Goal: Transaction & Acquisition: Purchase product/service

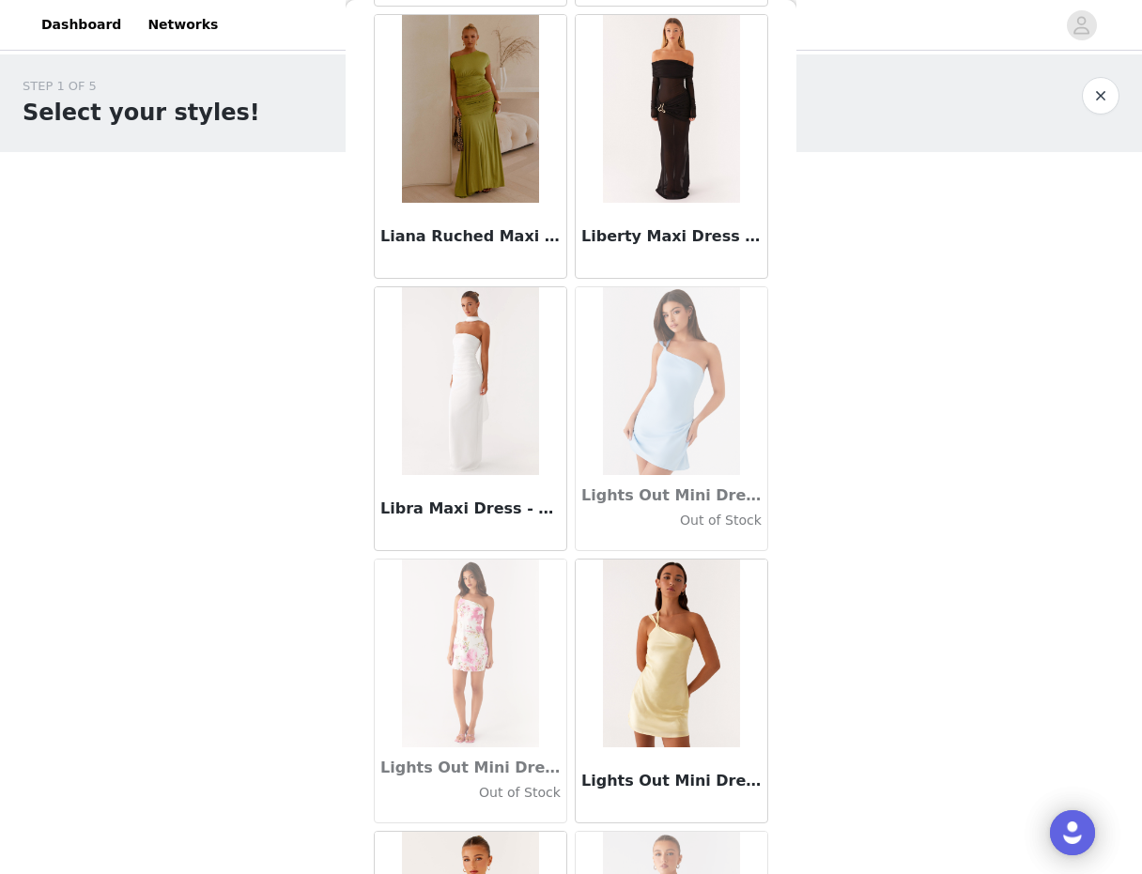
scroll to position [64643, 0]
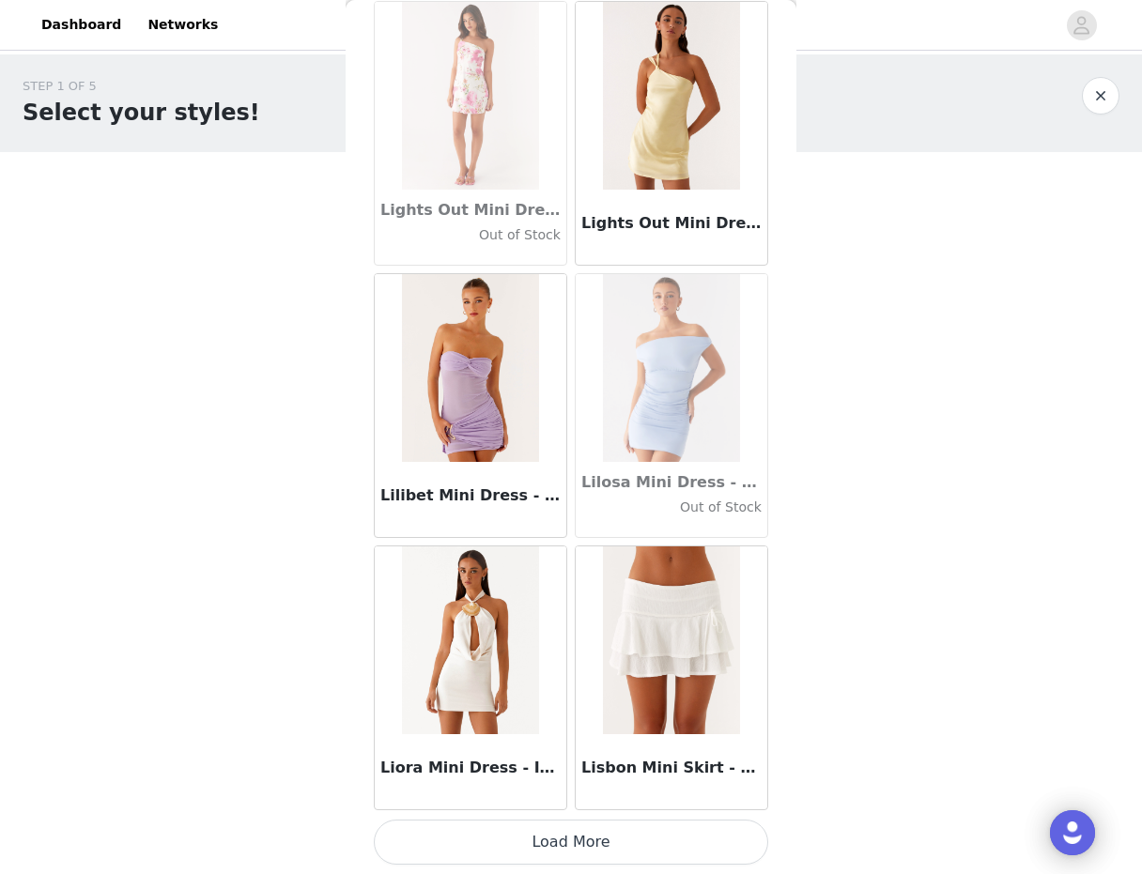
click at [577, 849] on button "Load More" at bounding box center [571, 842] width 394 height 45
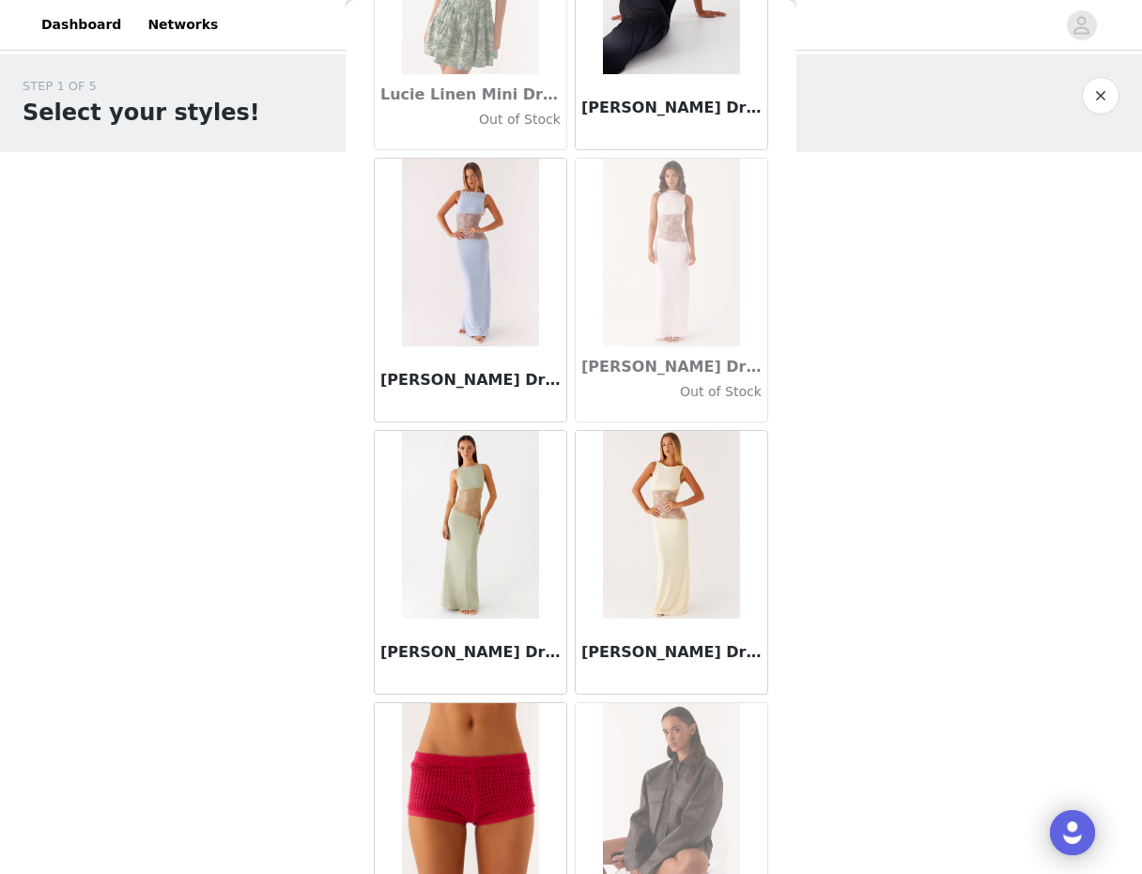
scroll to position [67367, 0]
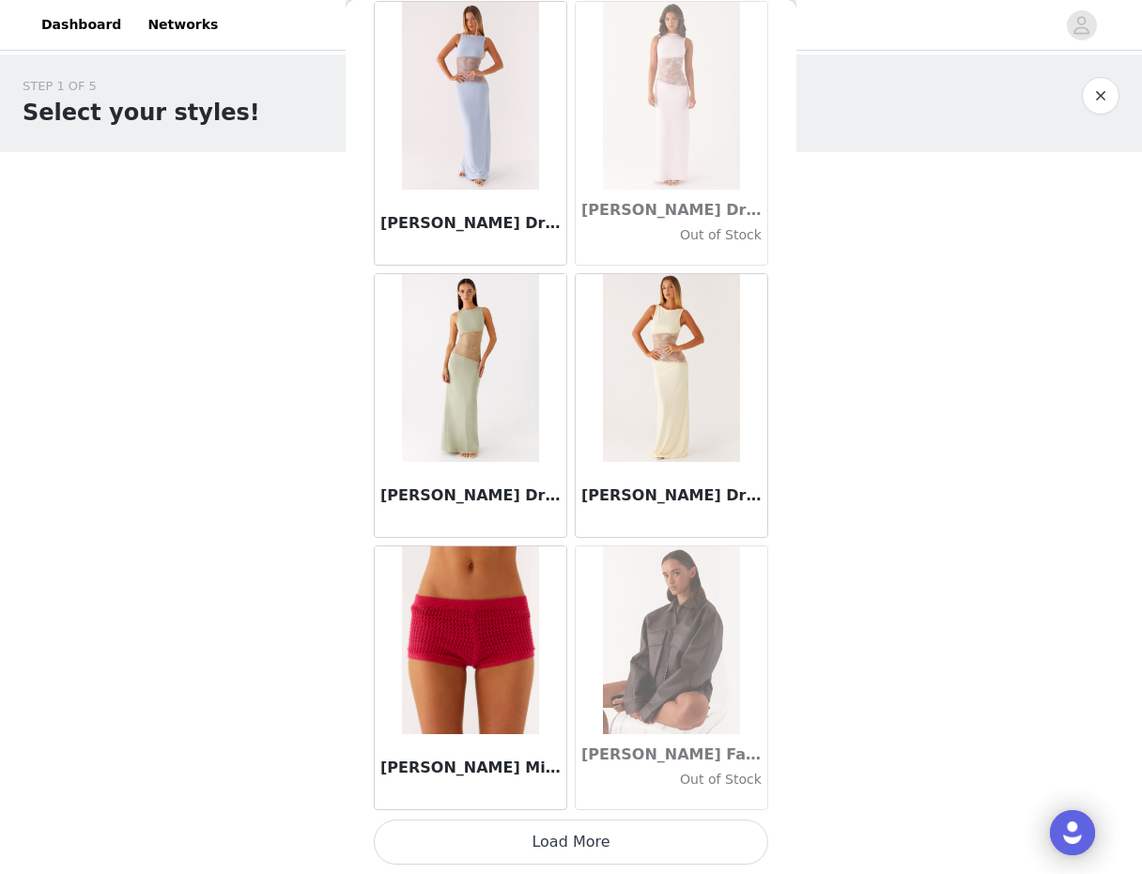
click at [577, 849] on button "Load More" at bounding box center [571, 842] width 394 height 45
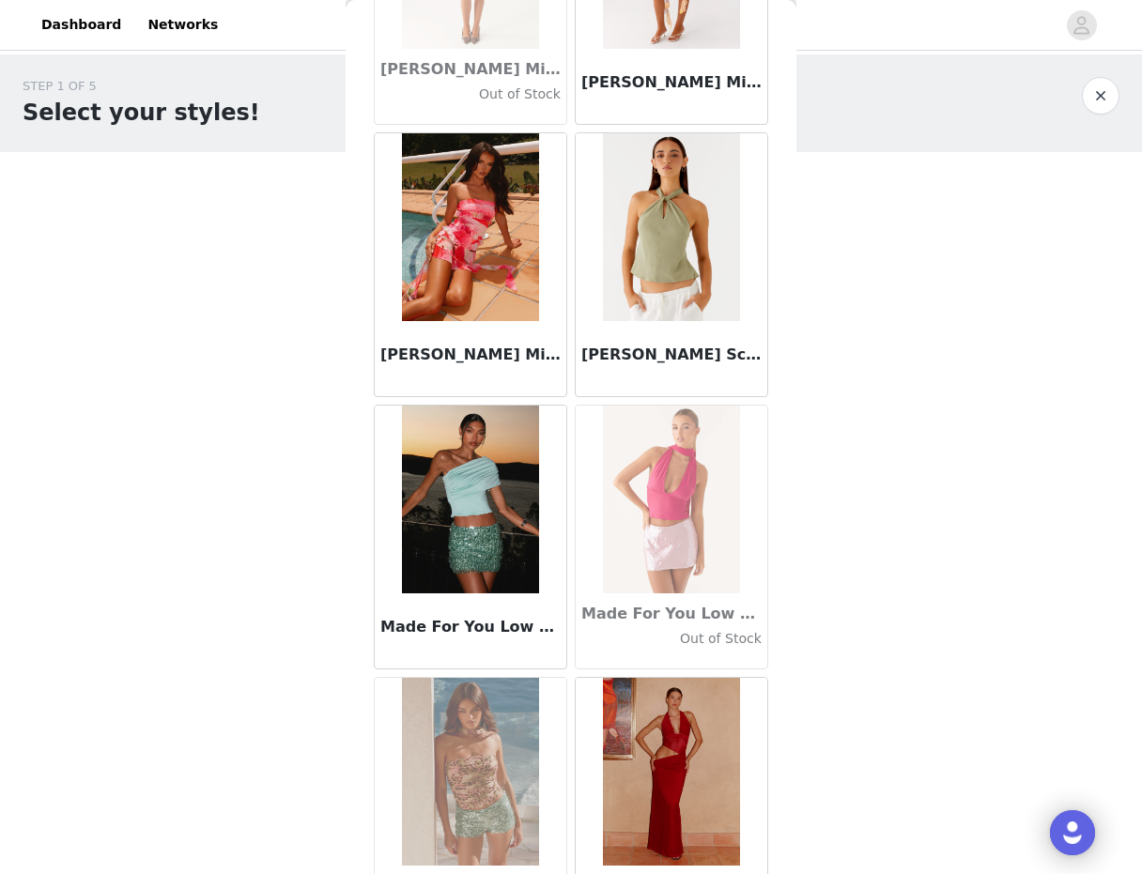
scroll to position [70090, 0]
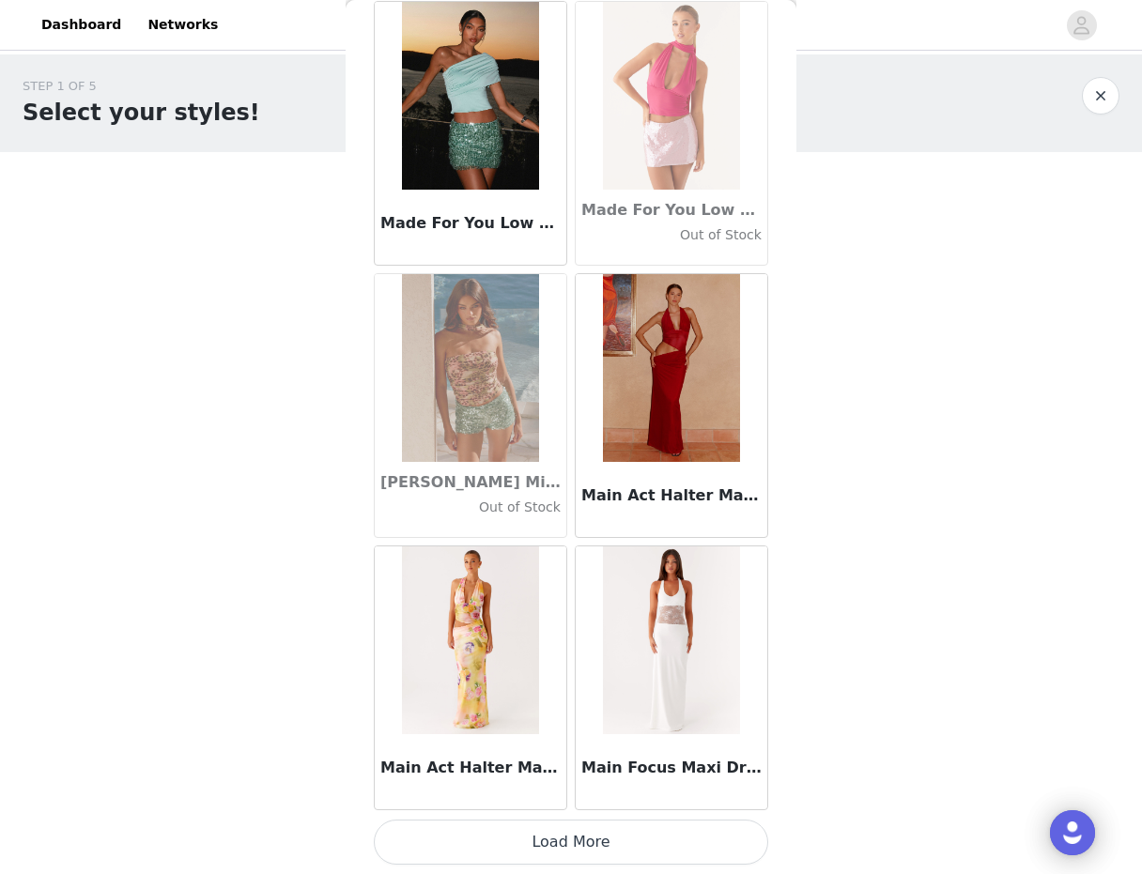
click at [545, 842] on button "Load More" at bounding box center [571, 842] width 394 height 45
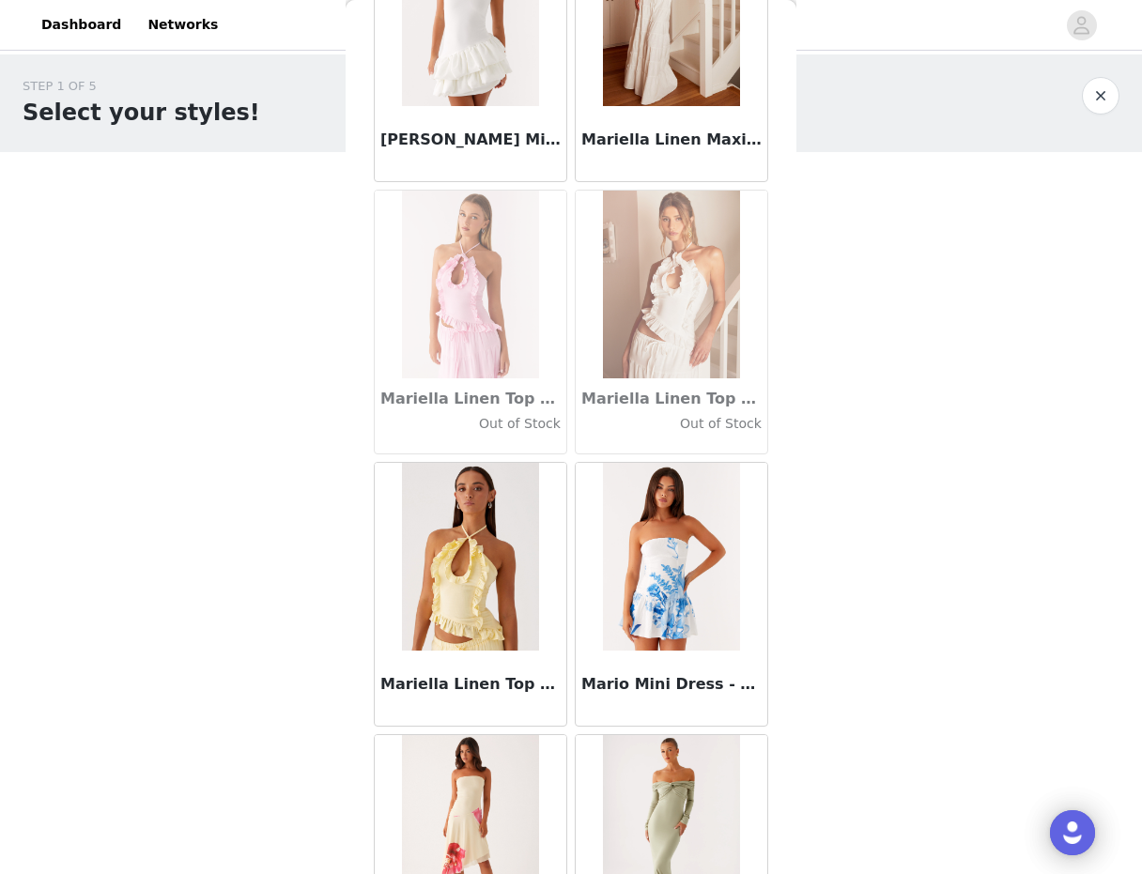
scroll to position [72814, 0]
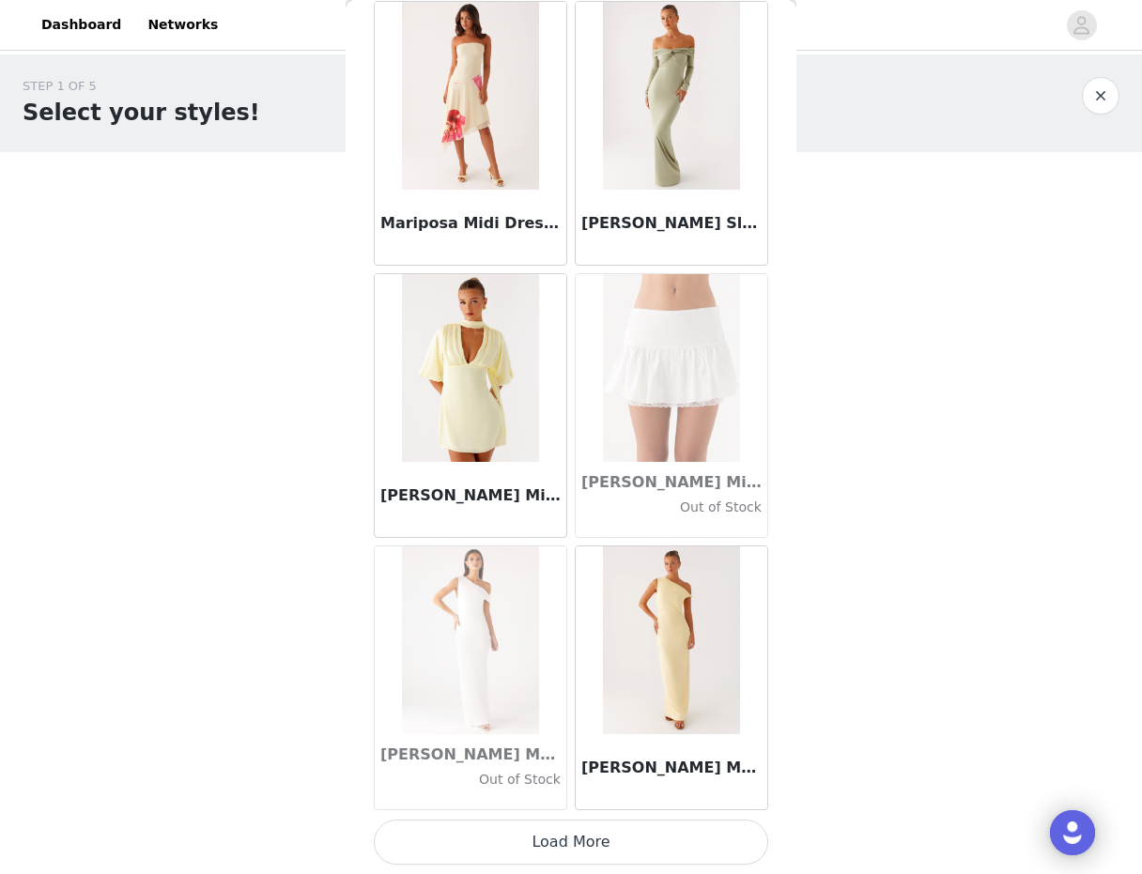
click at [576, 840] on button "Load More" at bounding box center [571, 842] width 394 height 45
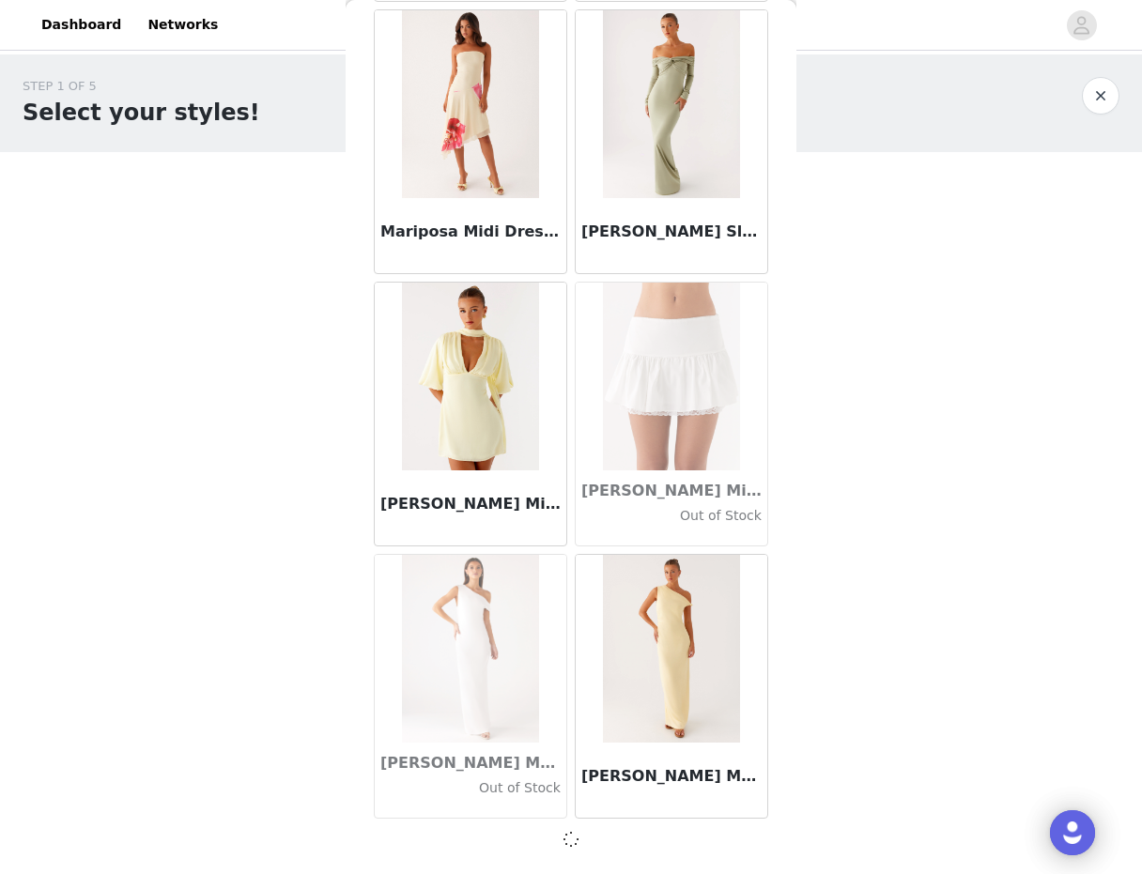
scroll to position [72805, 0]
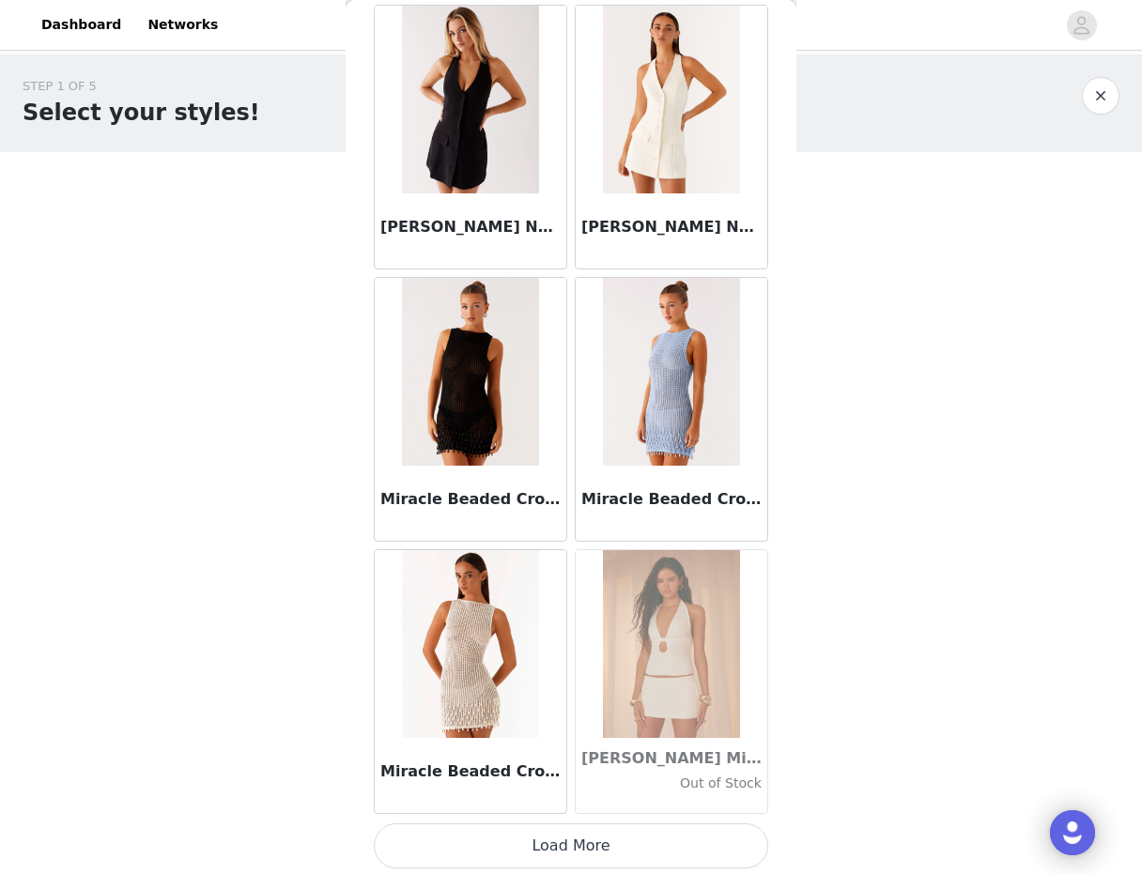
click at [584, 847] on button "Load More" at bounding box center [571, 846] width 394 height 45
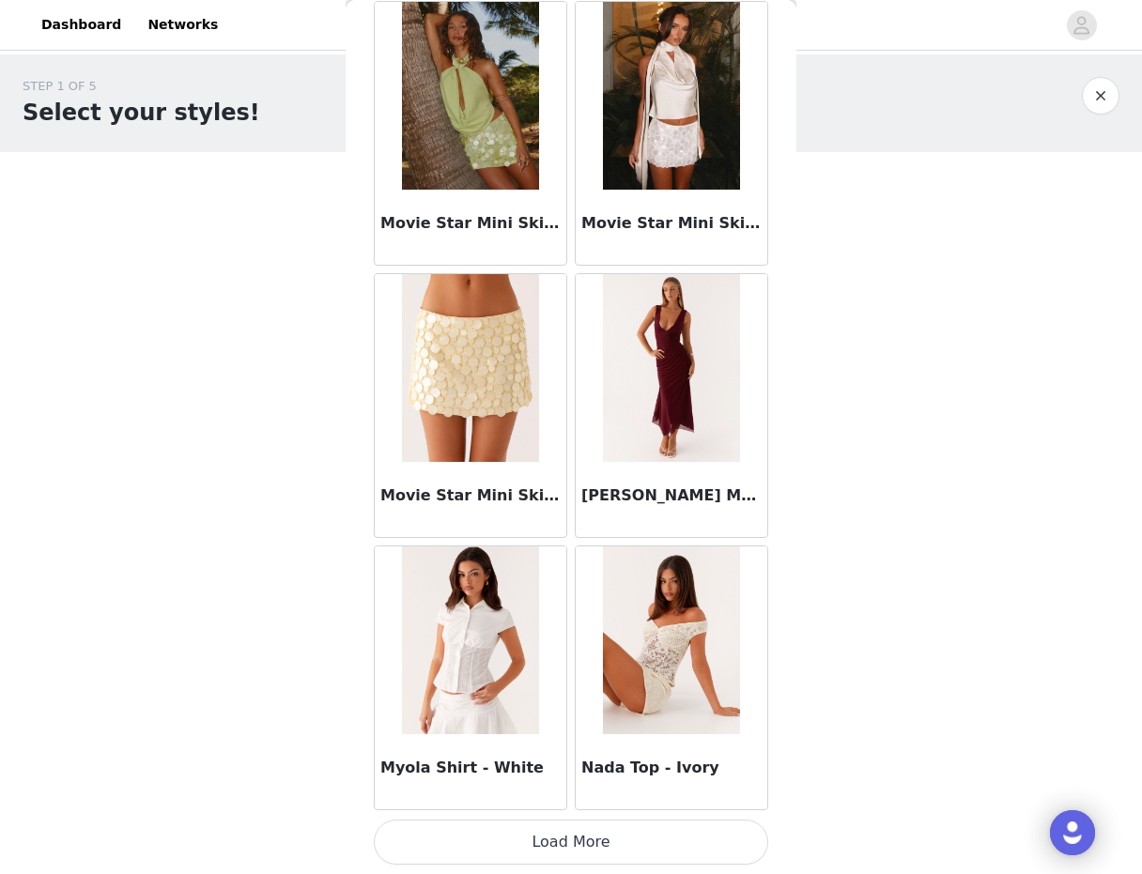
click at [584, 840] on button "Load More" at bounding box center [571, 842] width 394 height 45
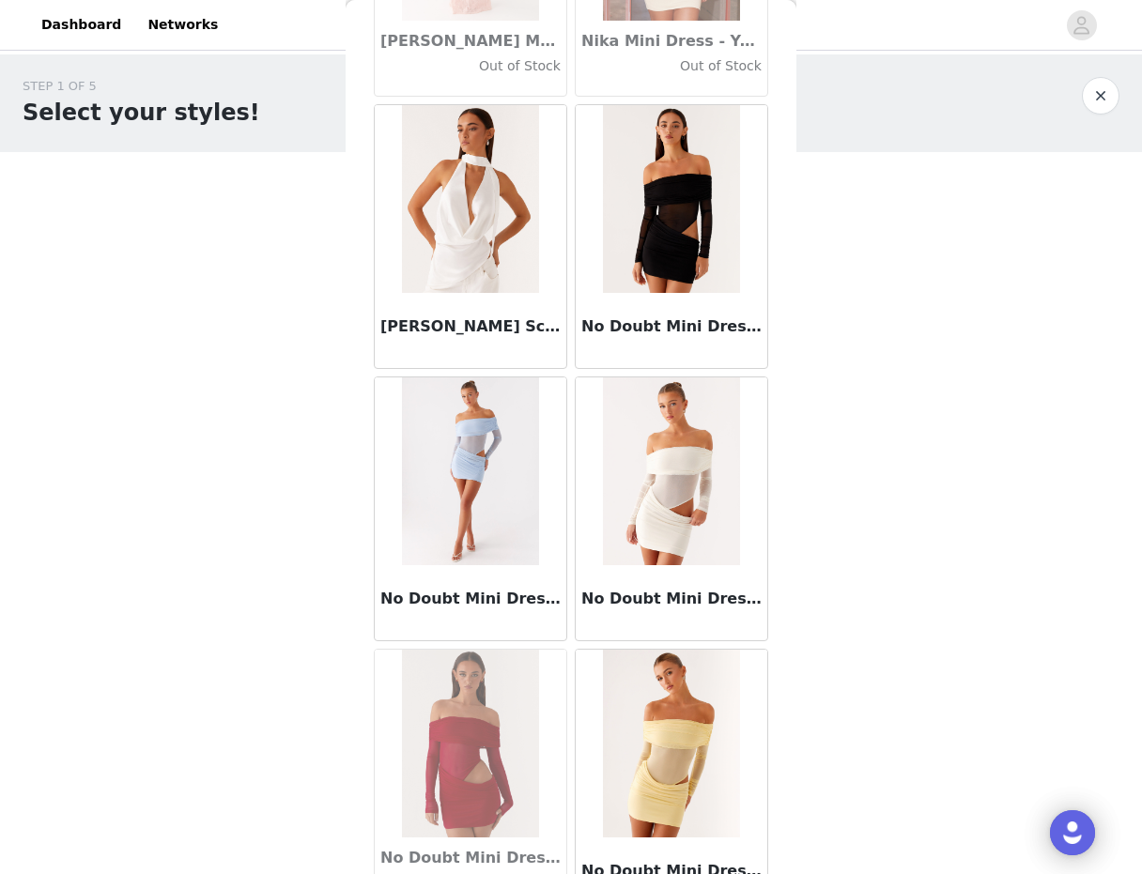
scroll to position [80985, 0]
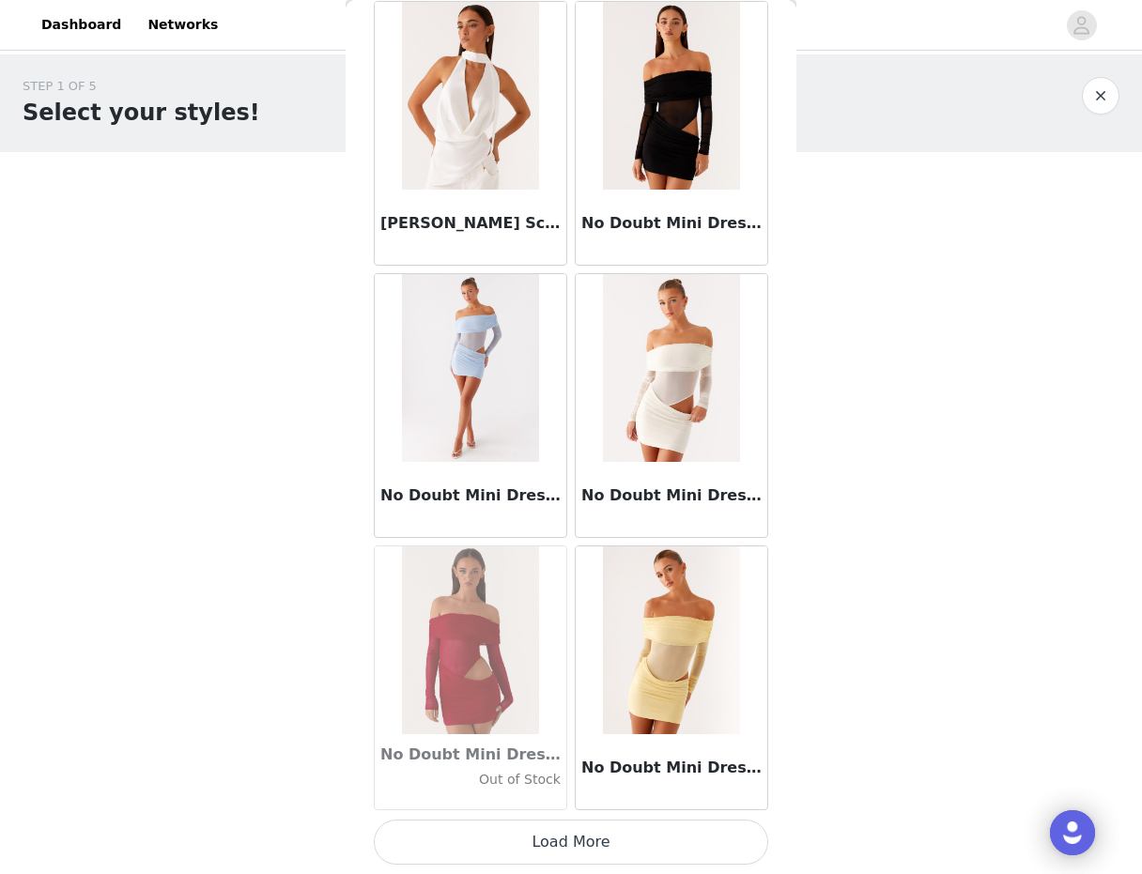
click at [603, 831] on button "Load More" at bounding box center [571, 842] width 394 height 45
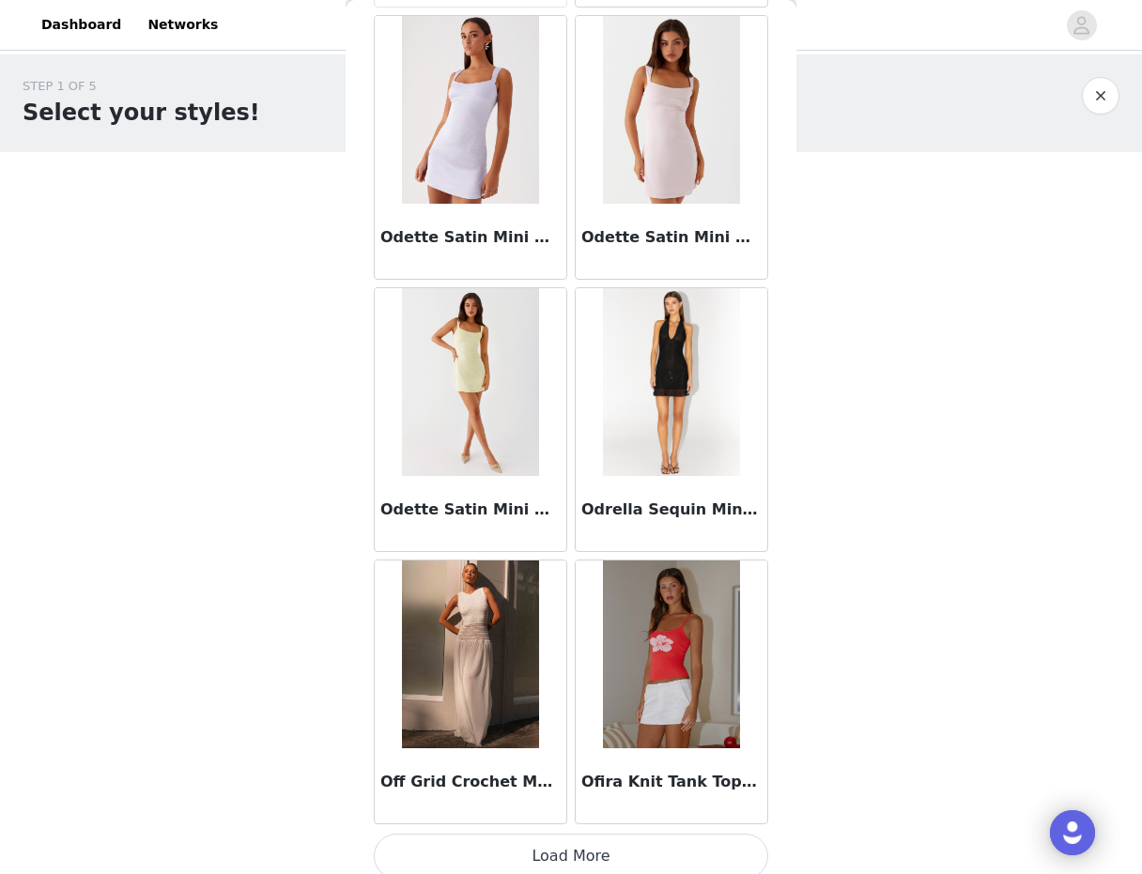
scroll to position [83708, 0]
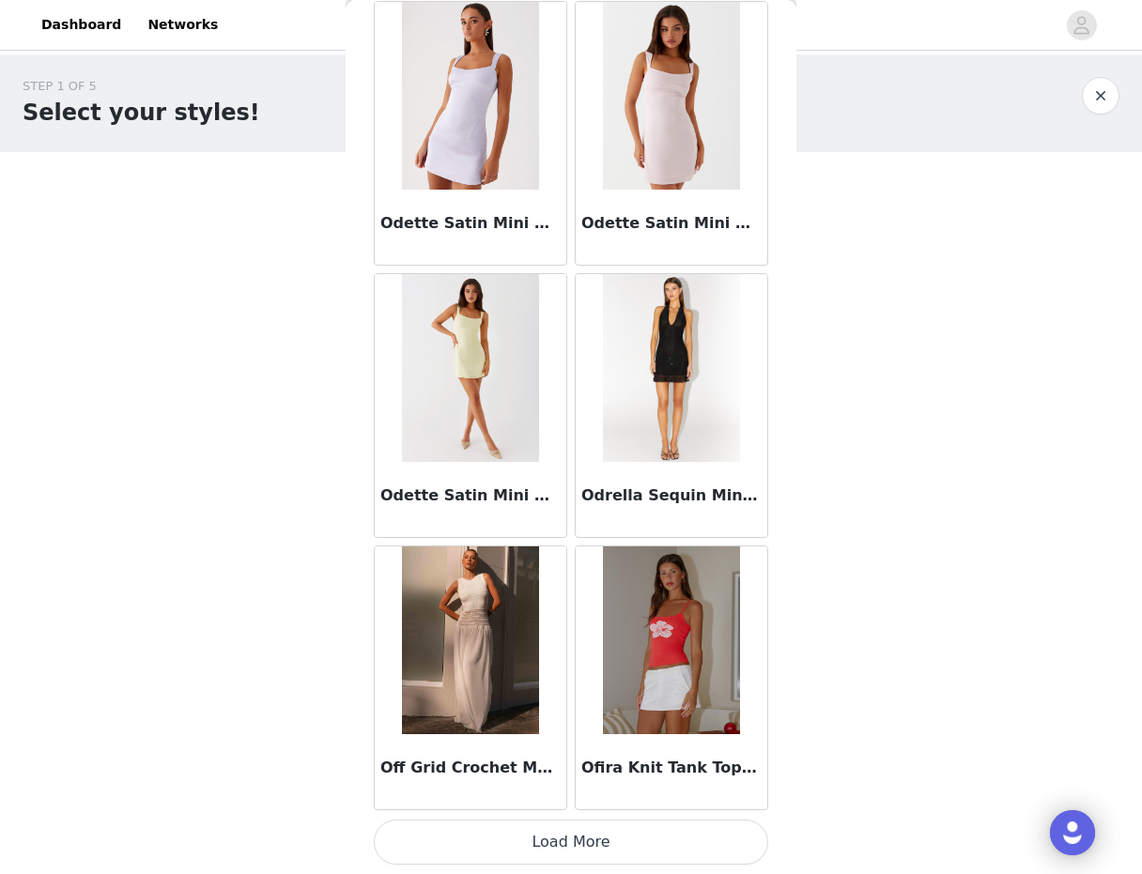
click at [576, 824] on button "Load More" at bounding box center [571, 842] width 394 height 45
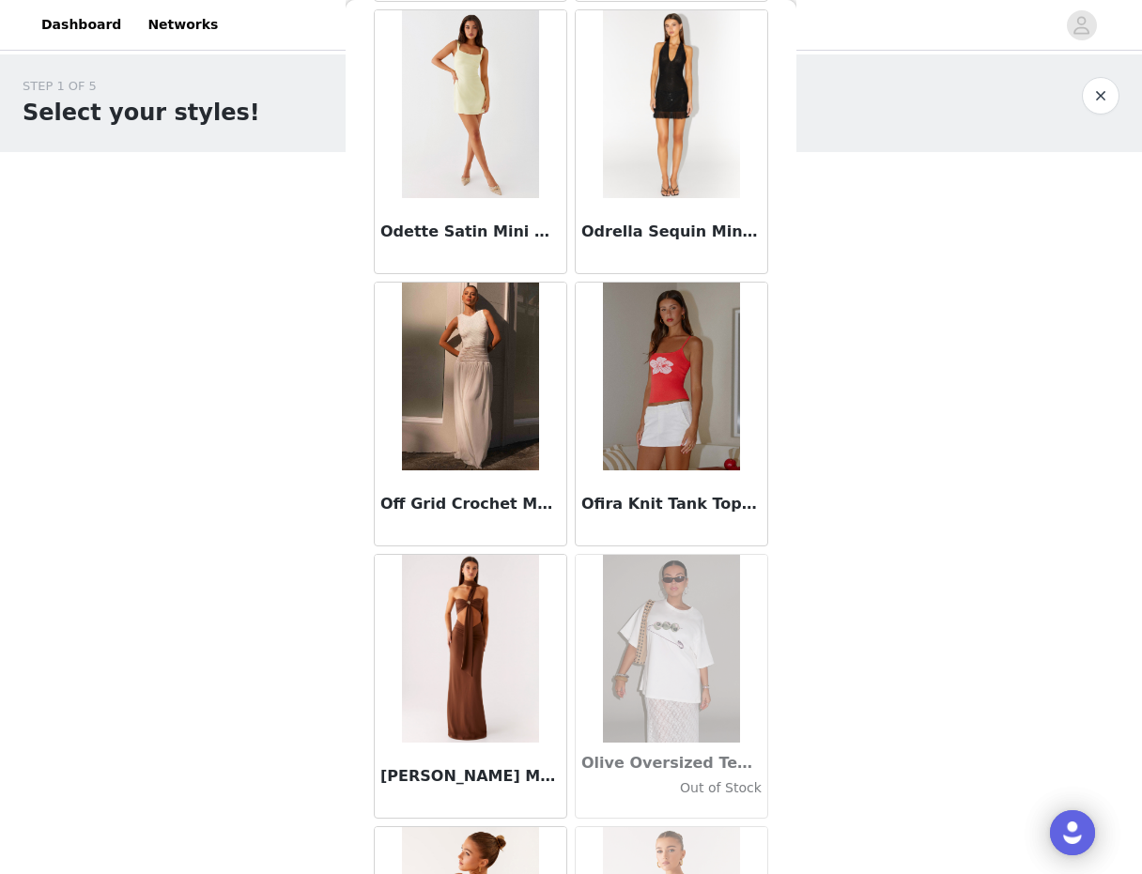
scroll to position [83972, 0]
click at [471, 404] on img at bounding box center [470, 377] width 136 height 188
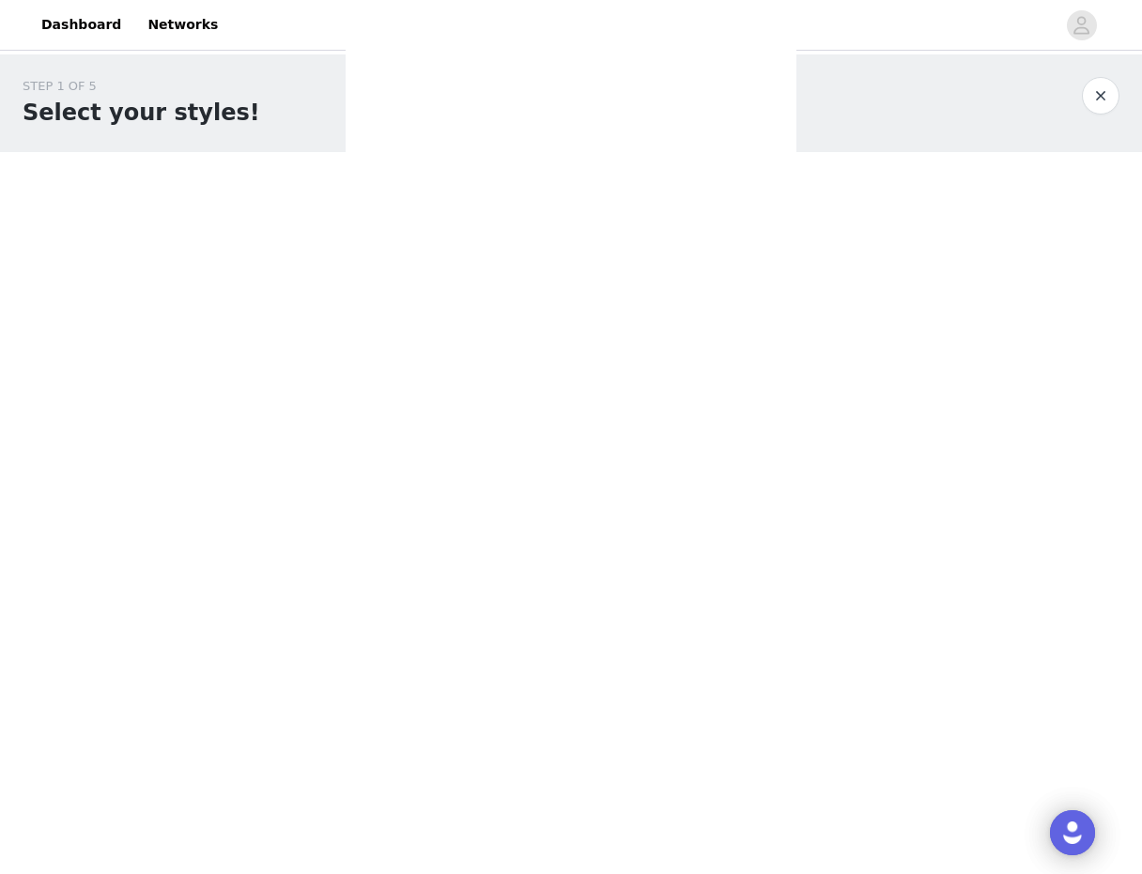
scroll to position [0, 0]
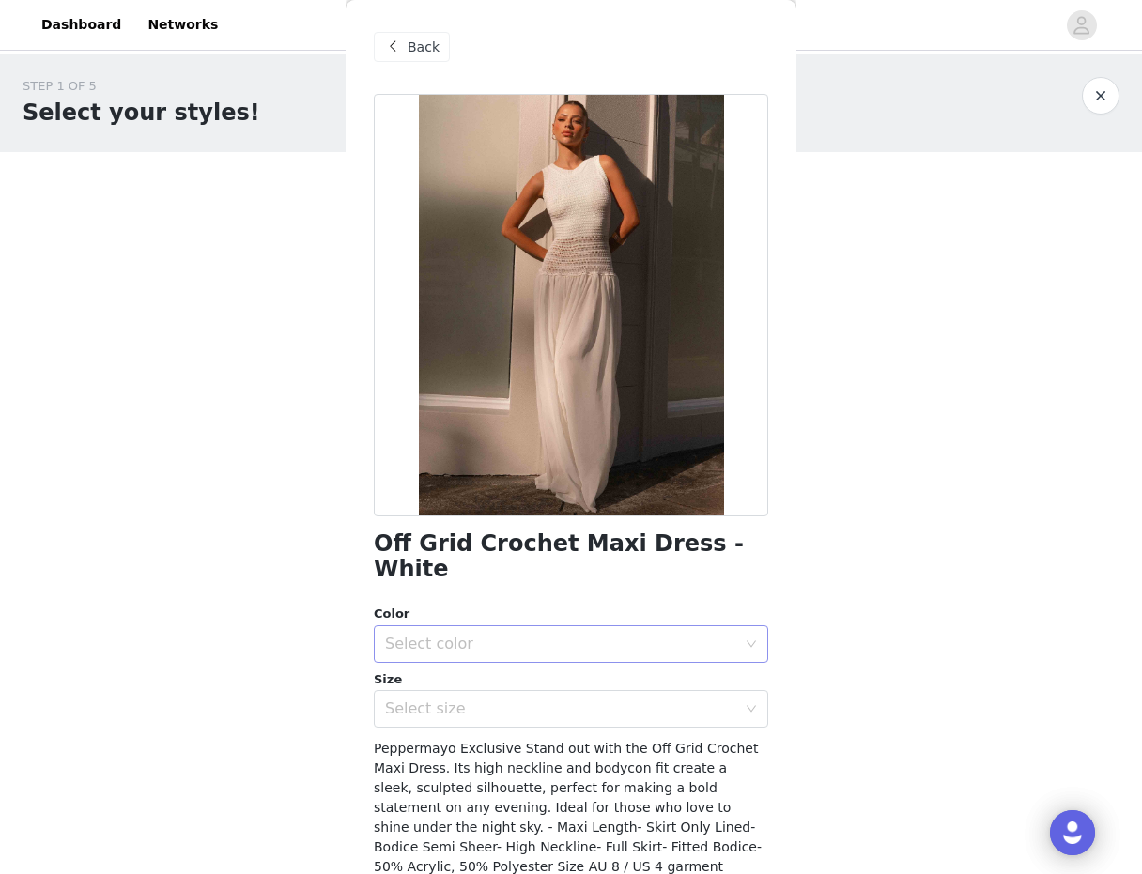
click at [482, 635] on div "Select color" at bounding box center [560, 644] width 351 height 19
click at [478, 656] on li "White" at bounding box center [571, 660] width 394 height 30
click at [504, 700] on div "Select size" at bounding box center [560, 709] width 351 height 19
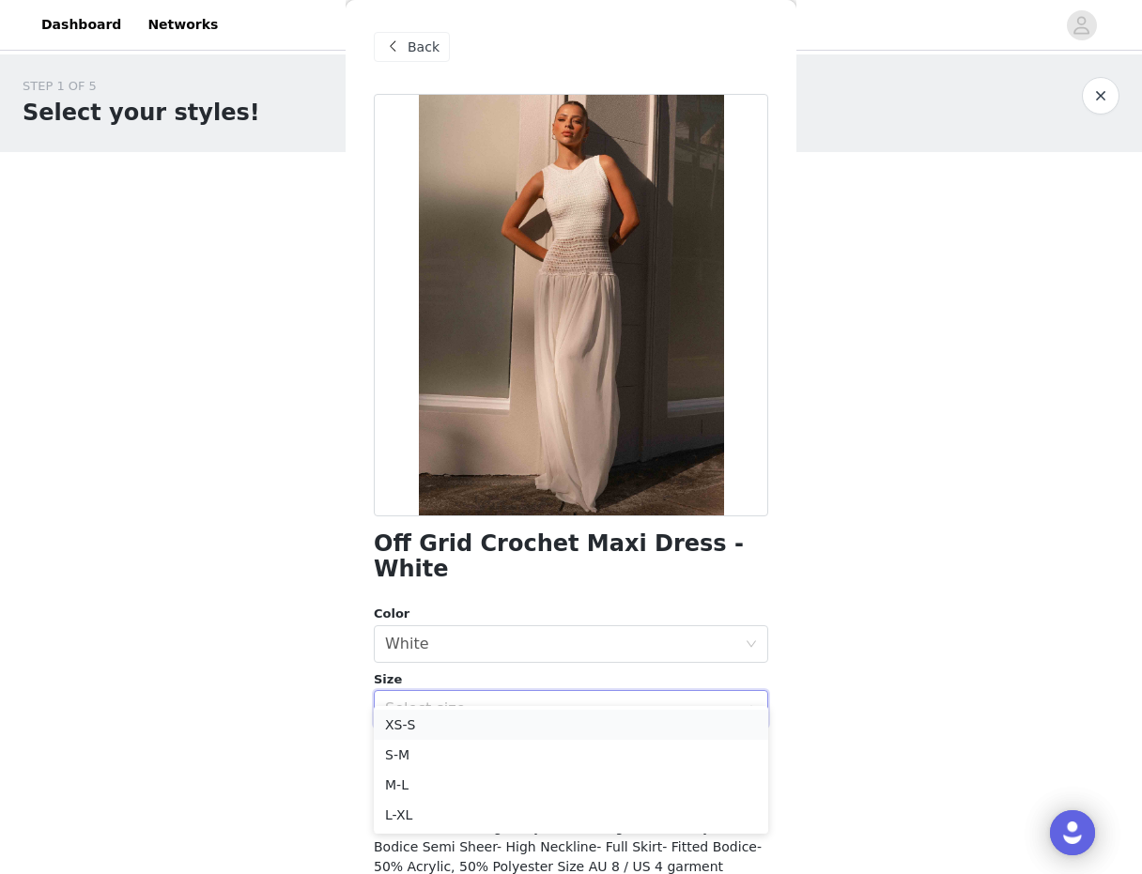
click at [483, 725] on li "XS-S" at bounding box center [571, 725] width 394 height 30
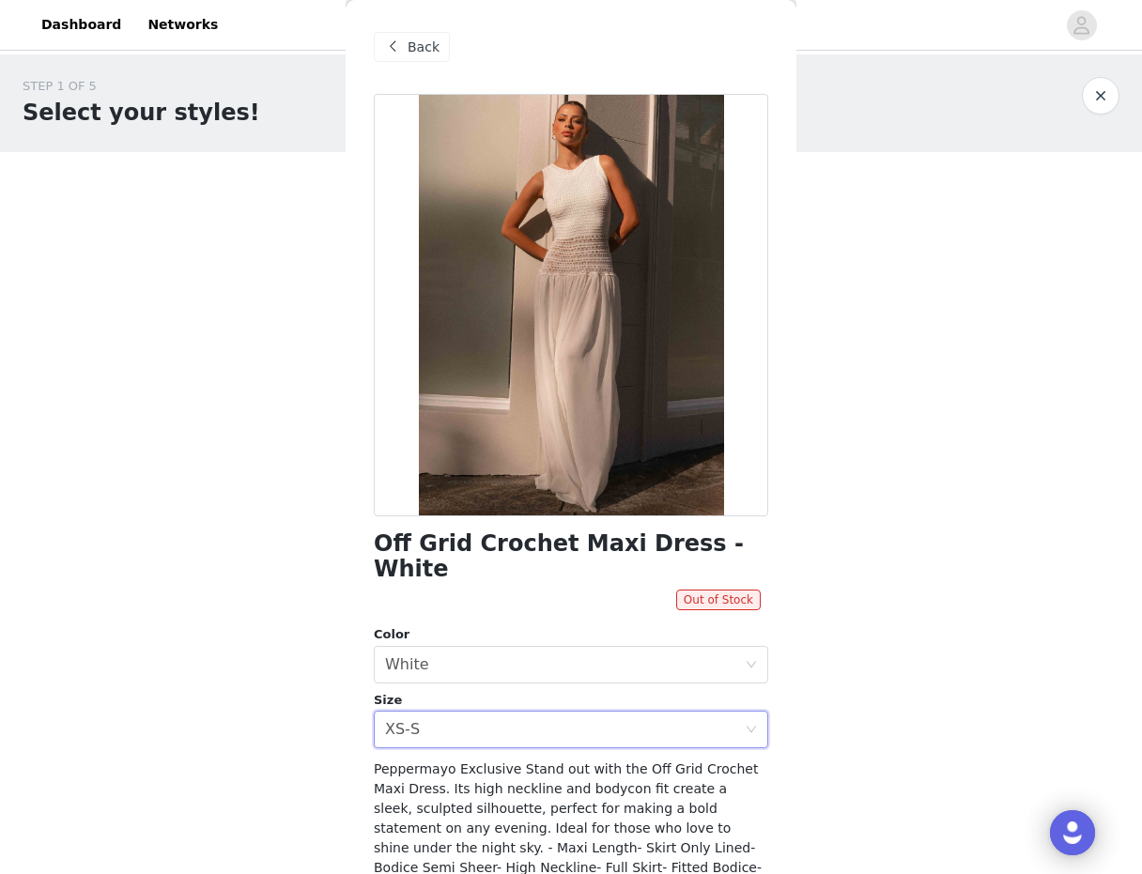
click at [417, 53] on span "Back" at bounding box center [424, 48] width 32 height 20
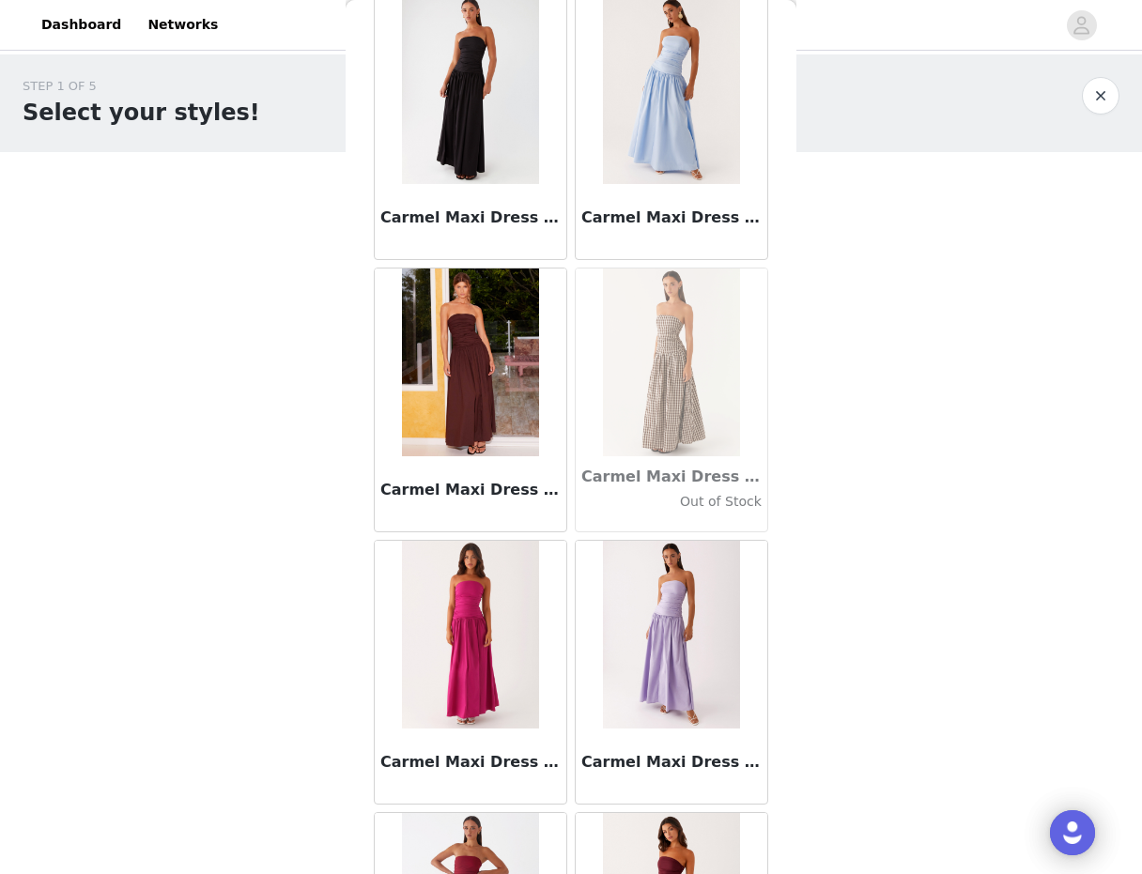
scroll to position [19980, 0]
click at [460, 151] on img at bounding box center [470, 91] width 136 height 188
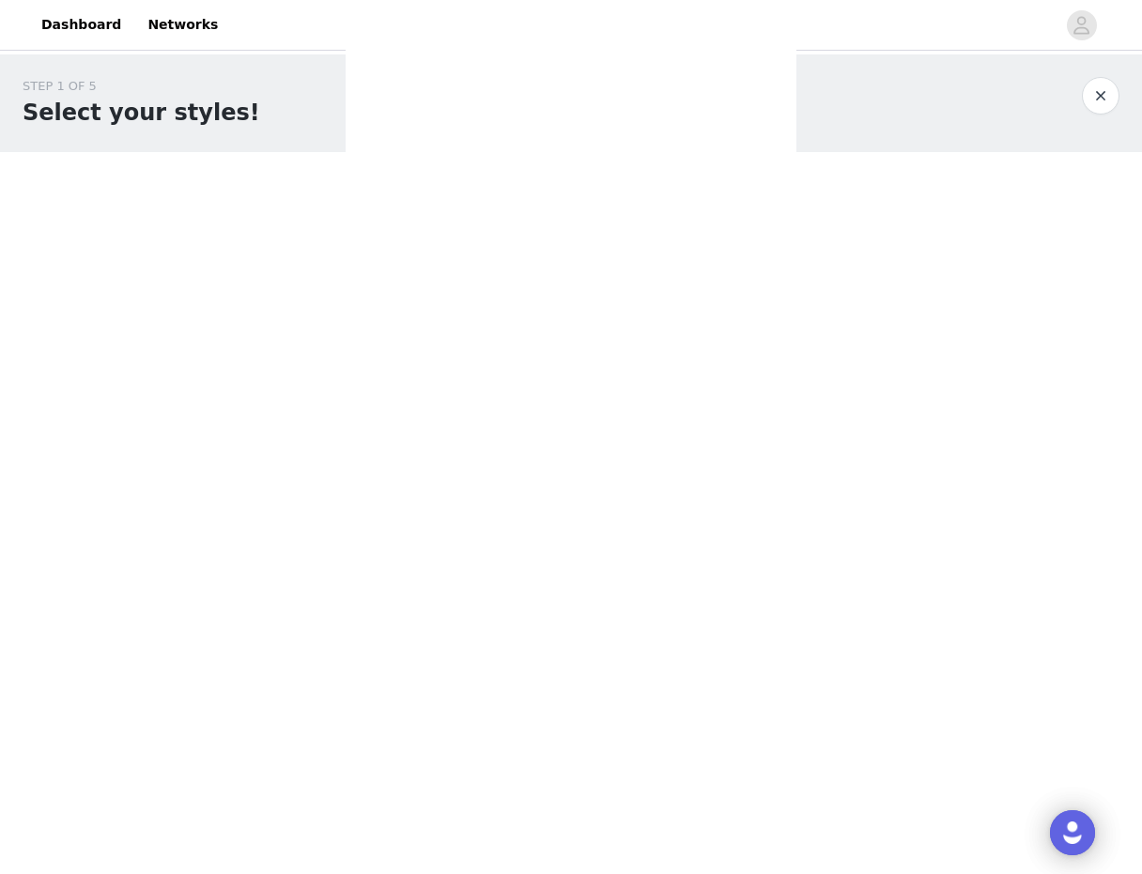
scroll to position [0, 0]
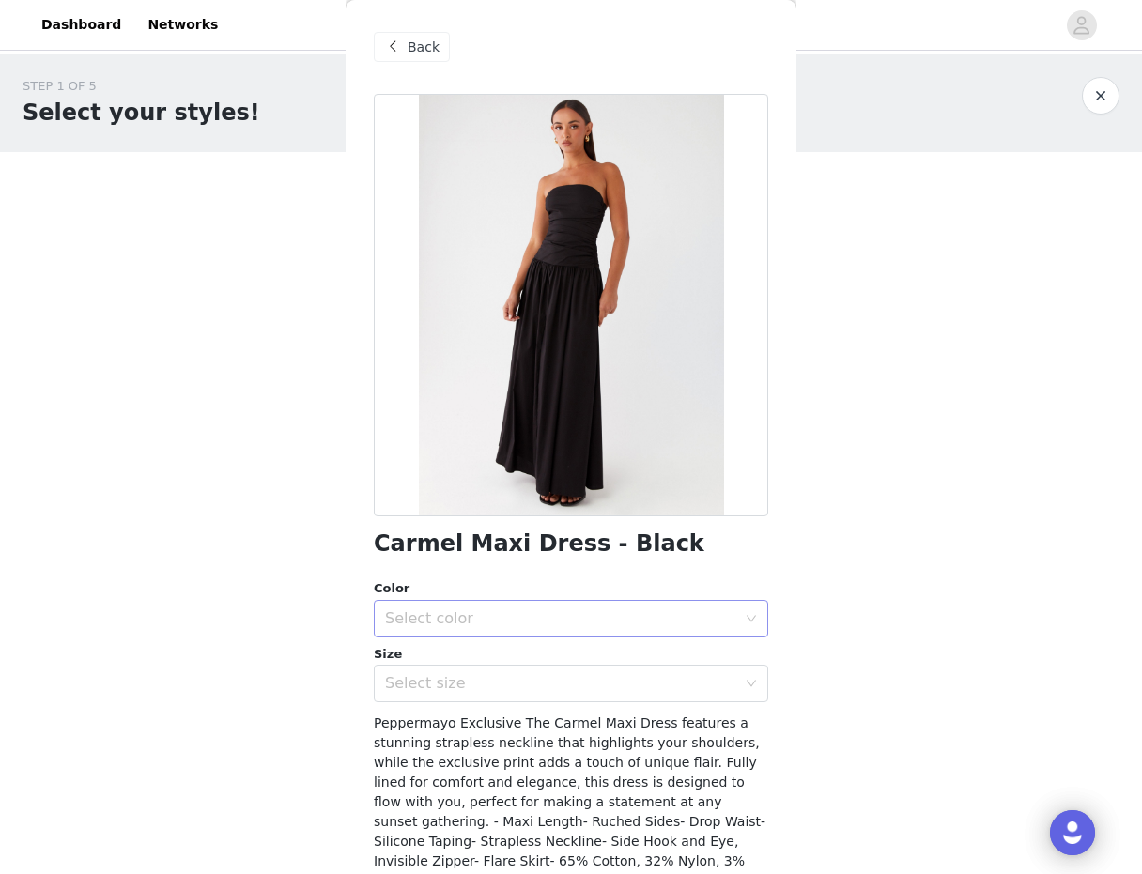
click at [527, 626] on div "Select color" at bounding box center [560, 619] width 351 height 19
click at [517, 654] on li "Black" at bounding box center [571, 660] width 394 height 30
click at [512, 682] on div "Select size" at bounding box center [560, 683] width 351 height 19
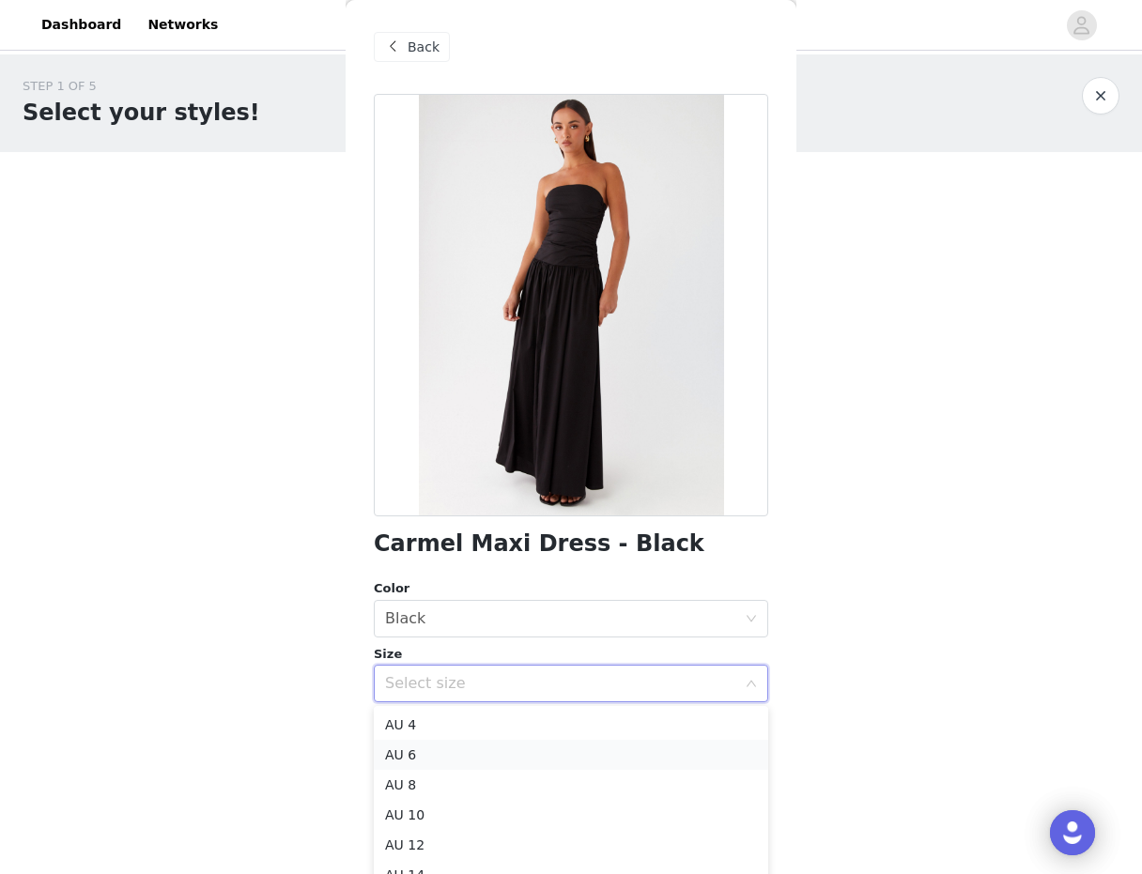
click at [484, 746] on li "AU 6" at bounding box center [571, 755] width 394 height 30
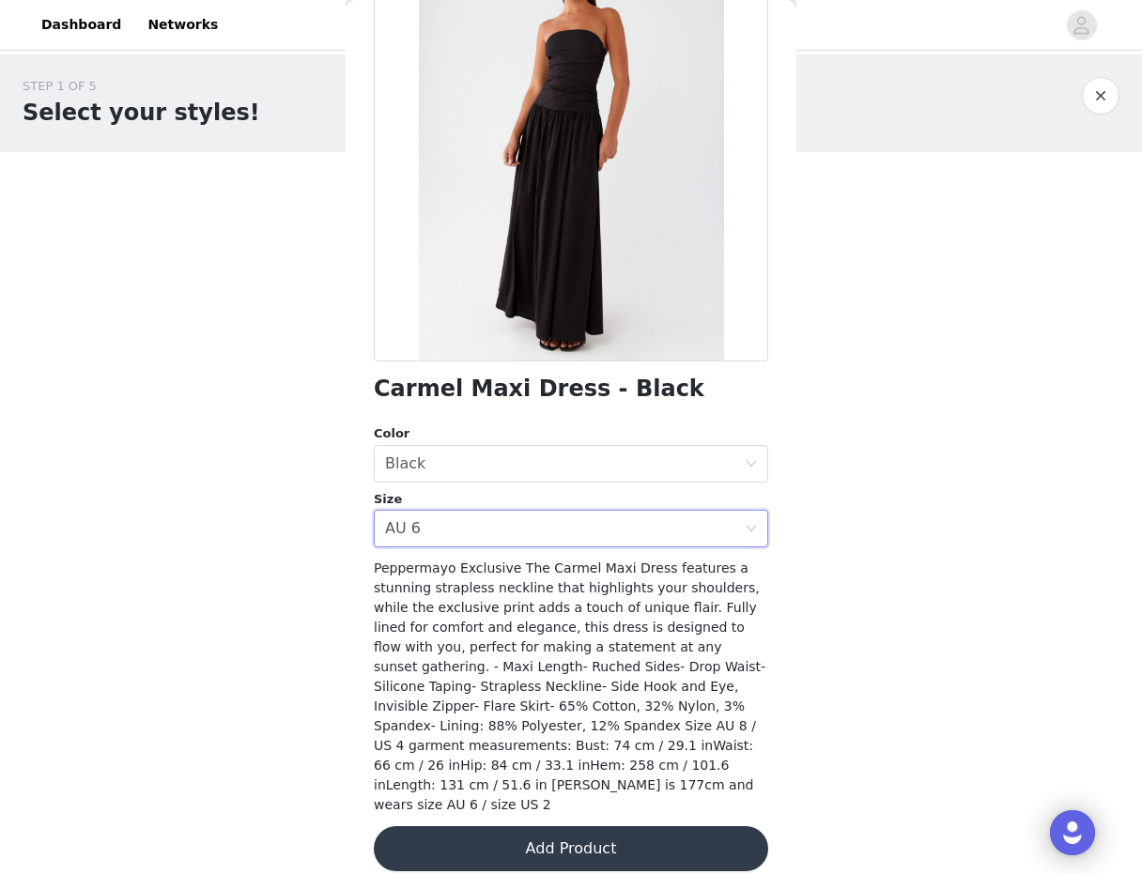
scroll to position [154, 0]
click at [506, 834] on button "Add Product" at bounding box center [571, 849] width 394 height 45
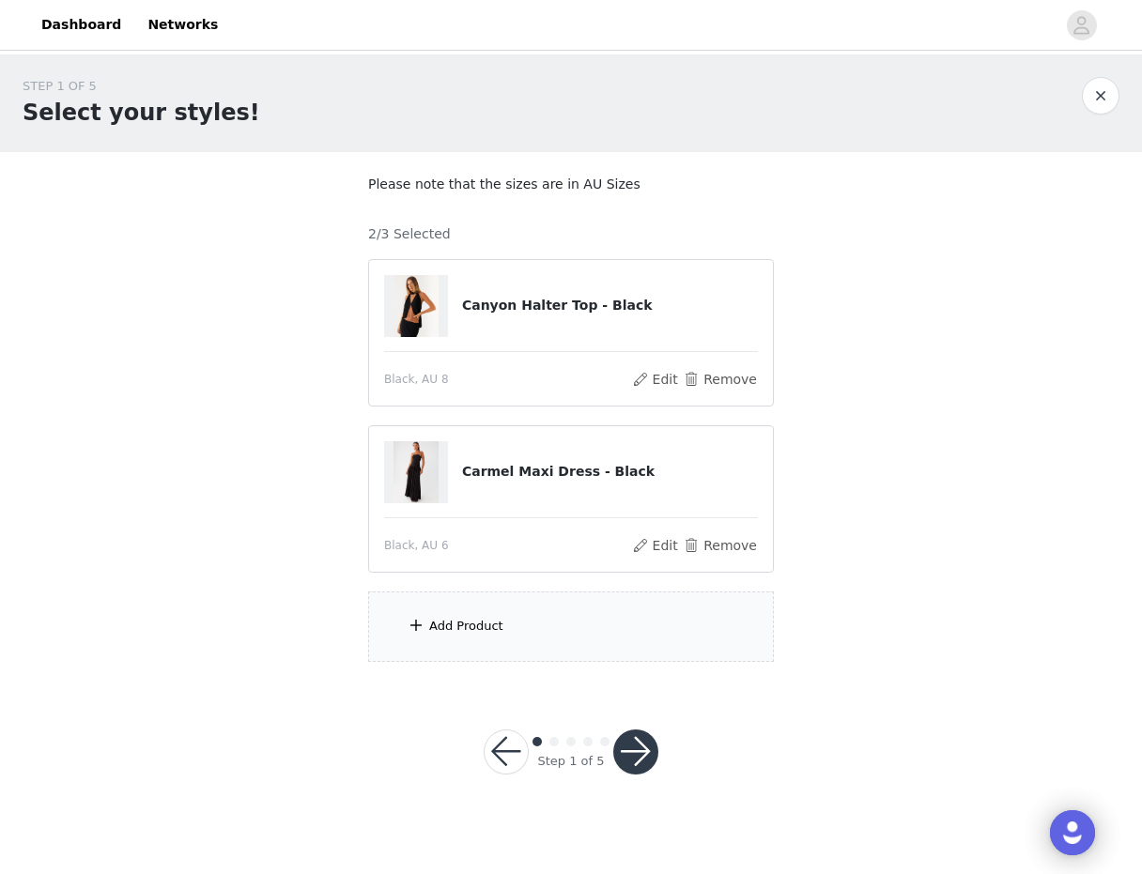
click at [563, 651] on div "Add Product" at bounding box center [571, 627] width 406 height 70
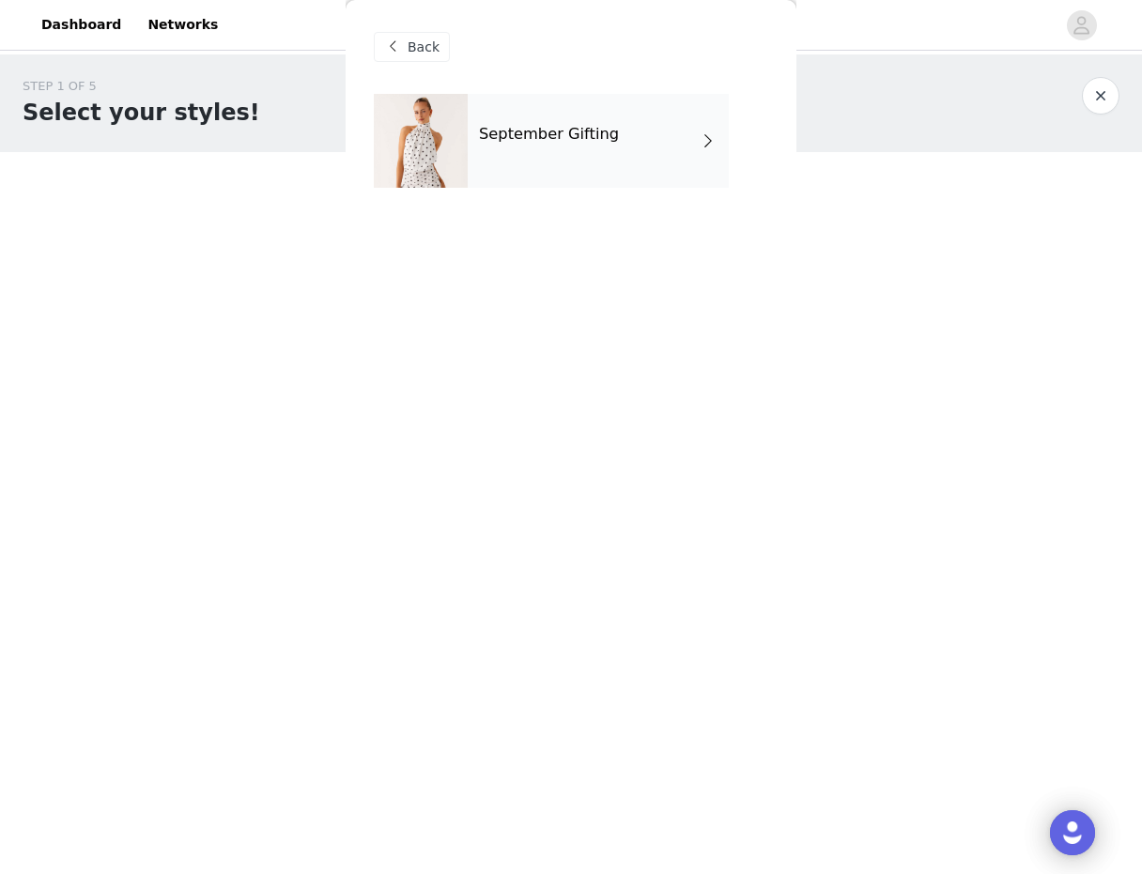
click at [596, 136] on h4 "September Gifting" at bounding box center [549, 134] width 140 height 17
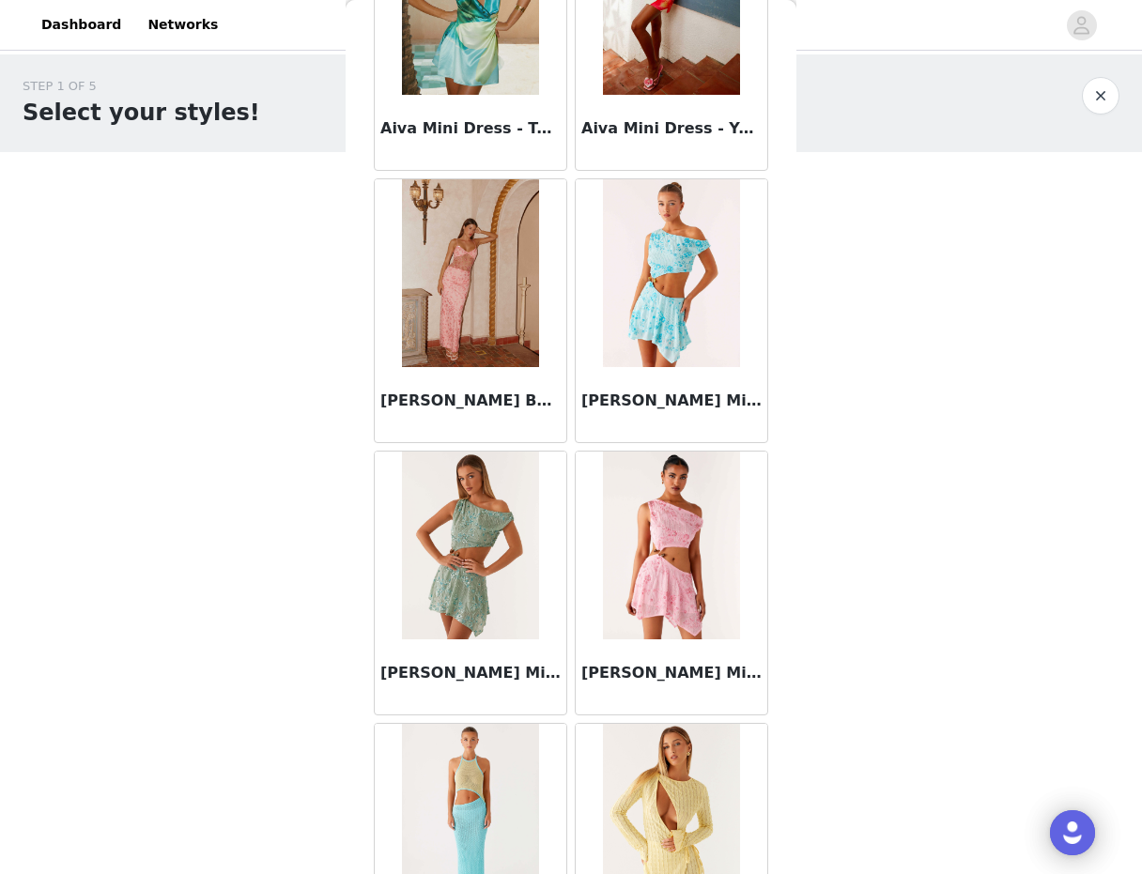
scroll to position [2000, 0]
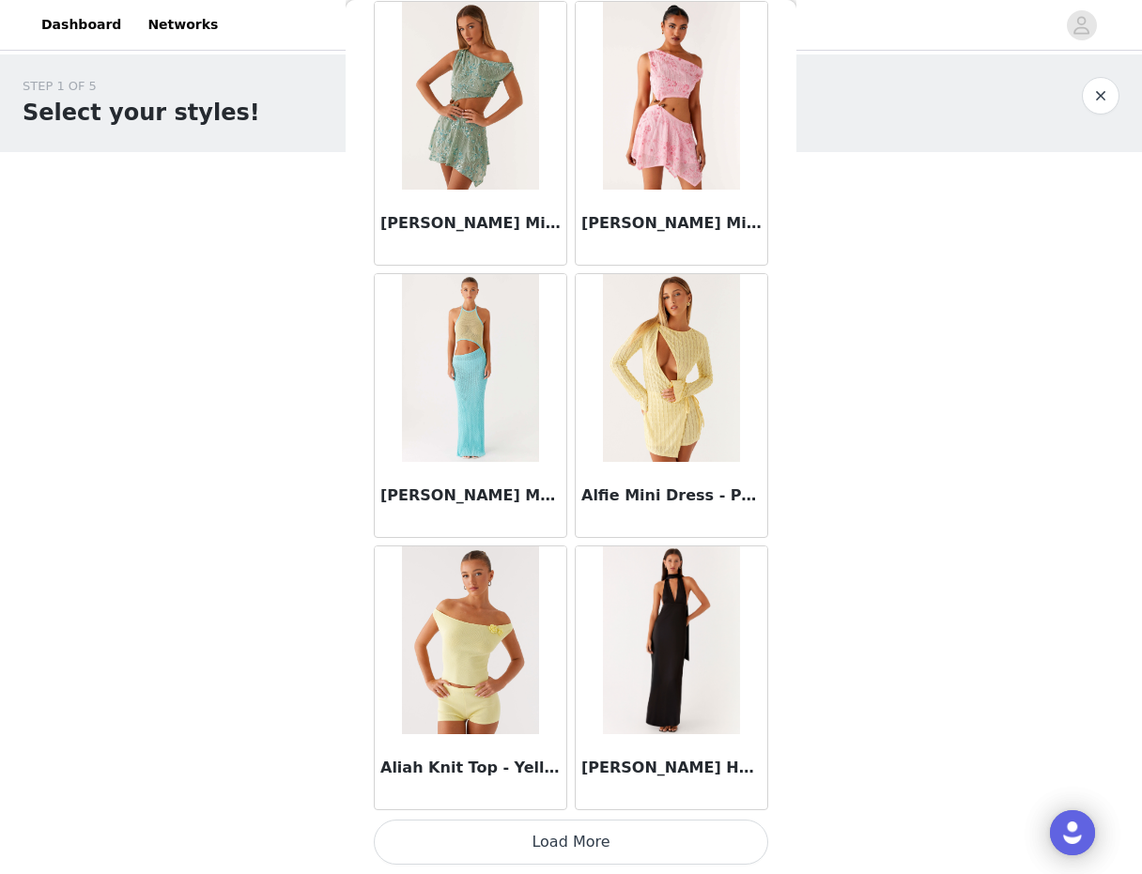
click at [532, 849] on button "Load More" at bounding box center [571, 842] width 394 height 45
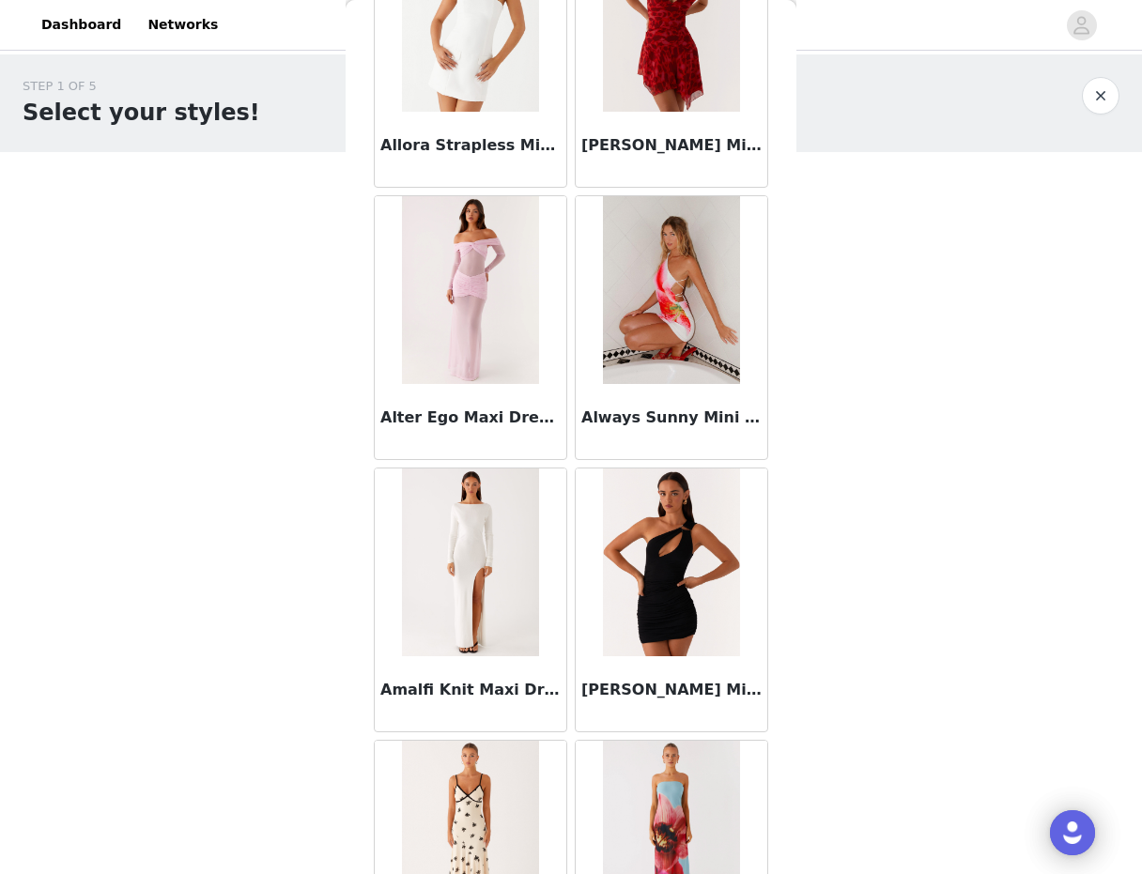
scroll to position [4723, 0]
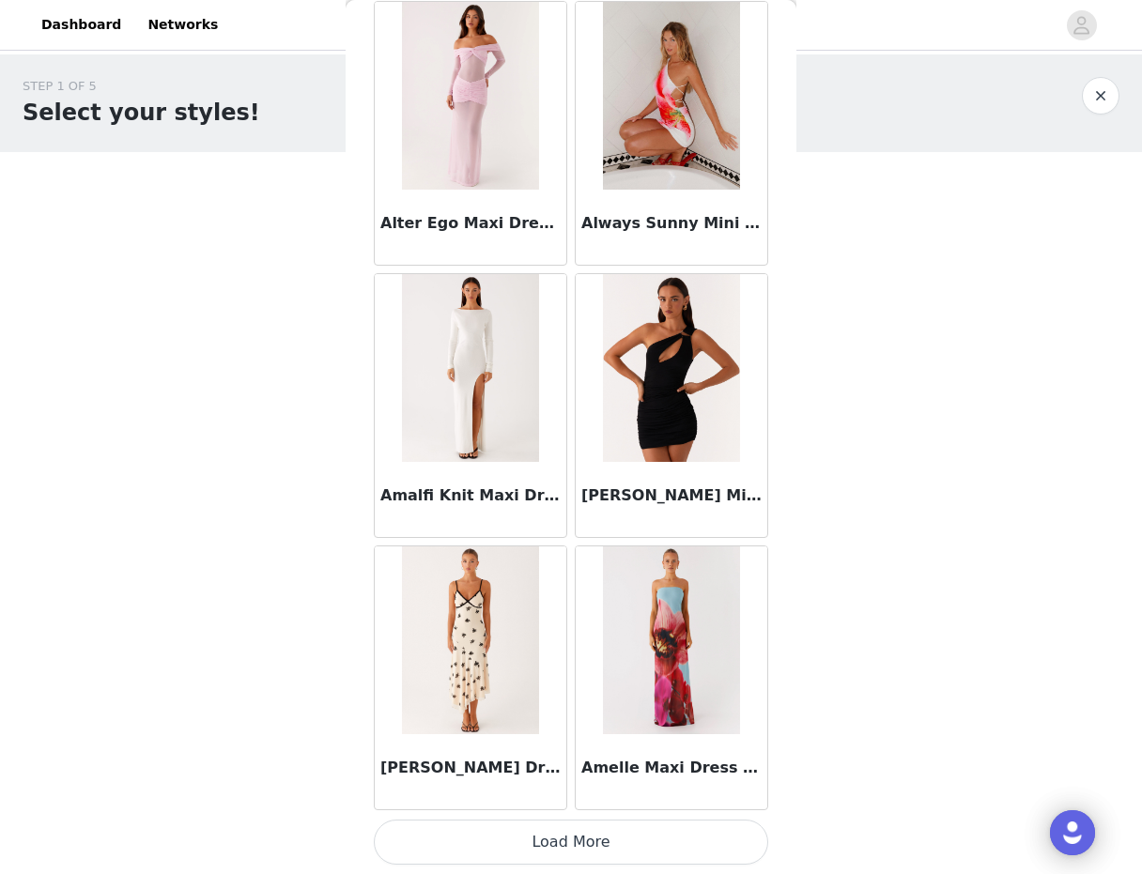
click at [564, 826] on button "Load More" at bounding box center [571, 842] width 394 height 45
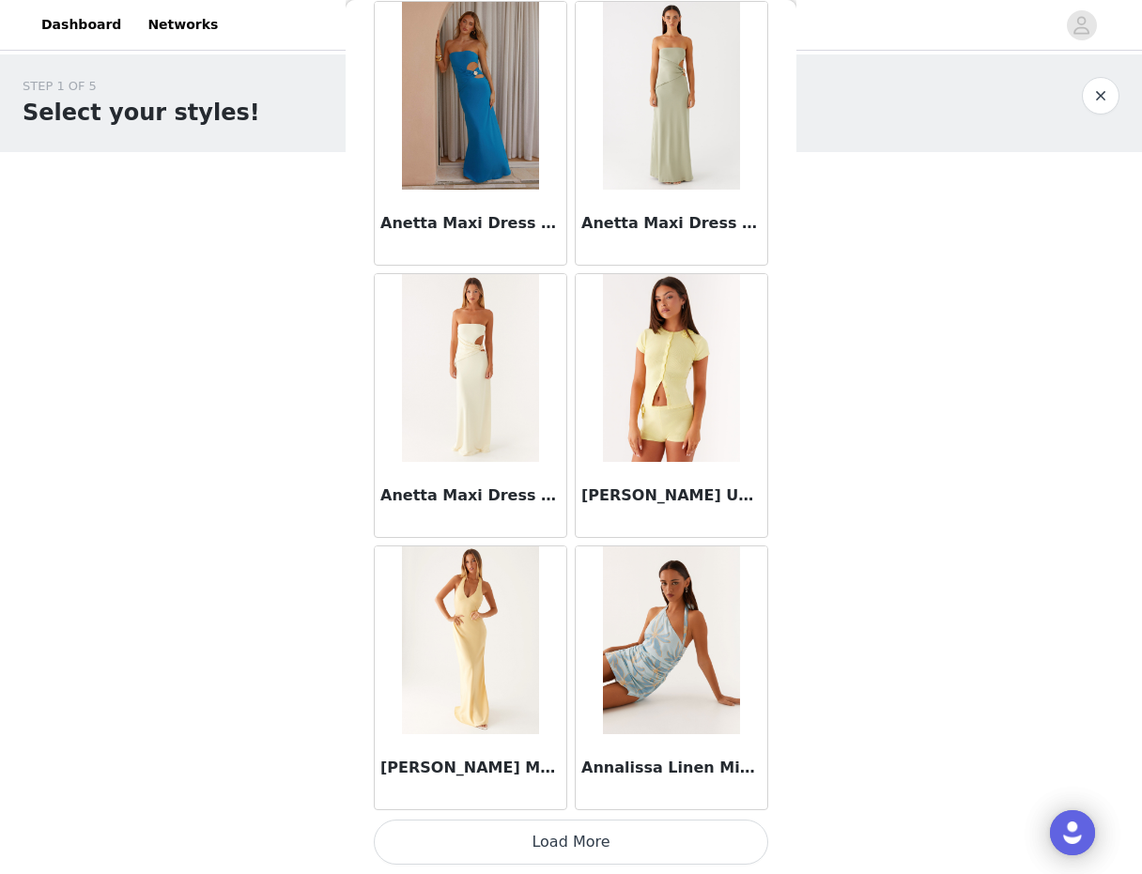
click at [564, 847] on button "Load More" at bounding box center [571, 842] width 394 height 45
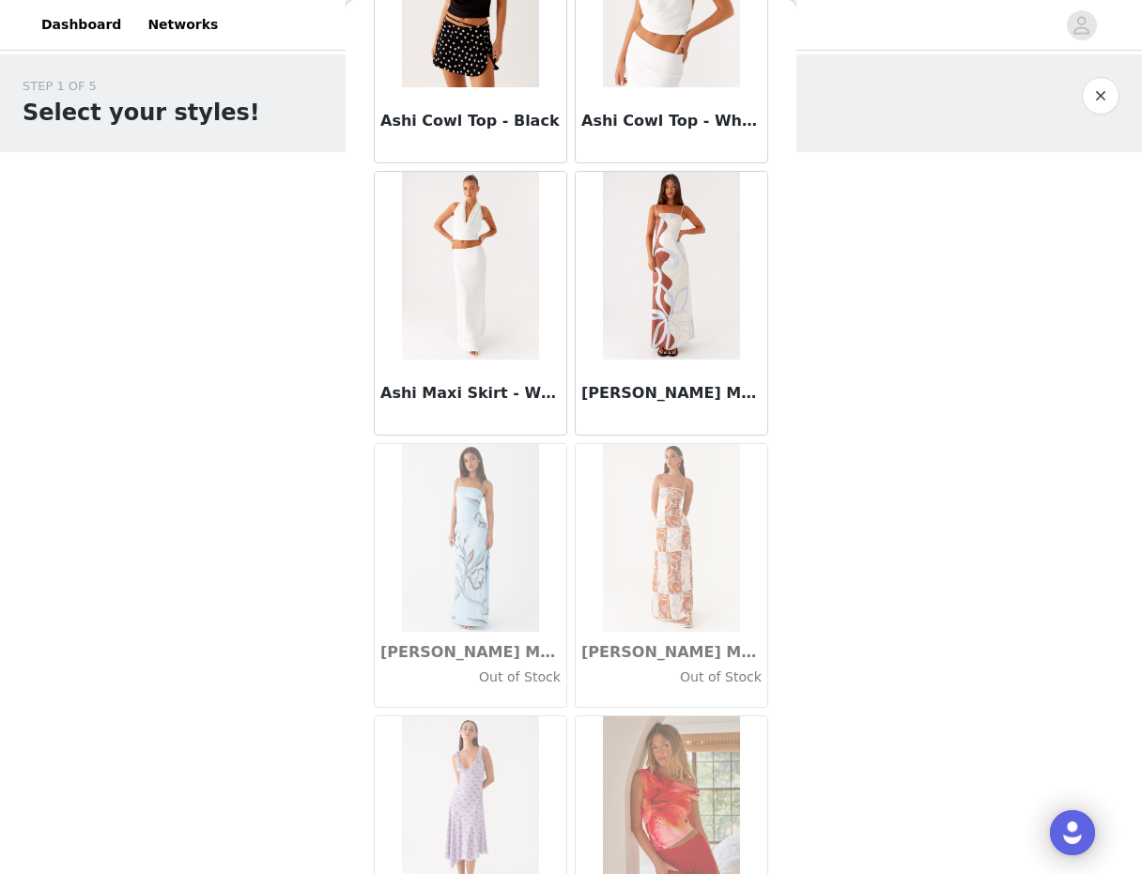
scroll to position [10170, 0]
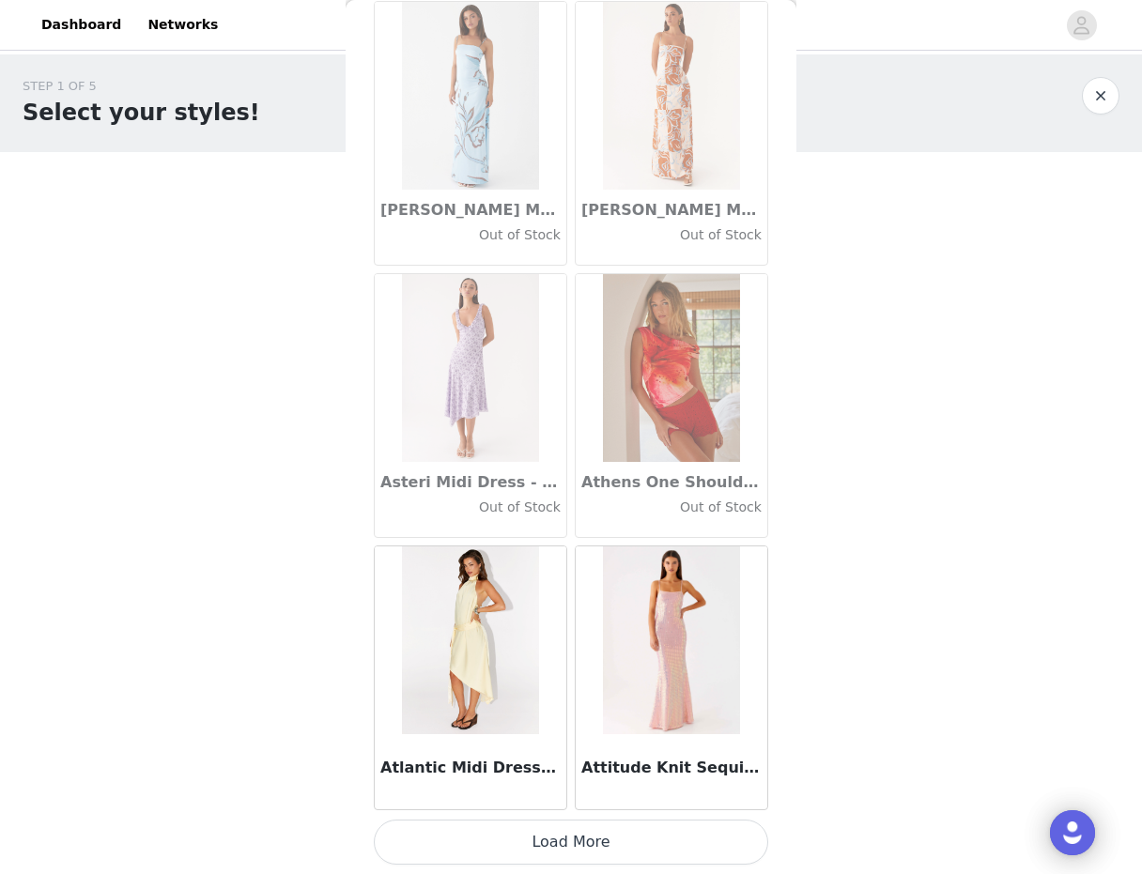
click at [559, 838] on button "Load More" at bounding box center [571, 842] width 394 height 45
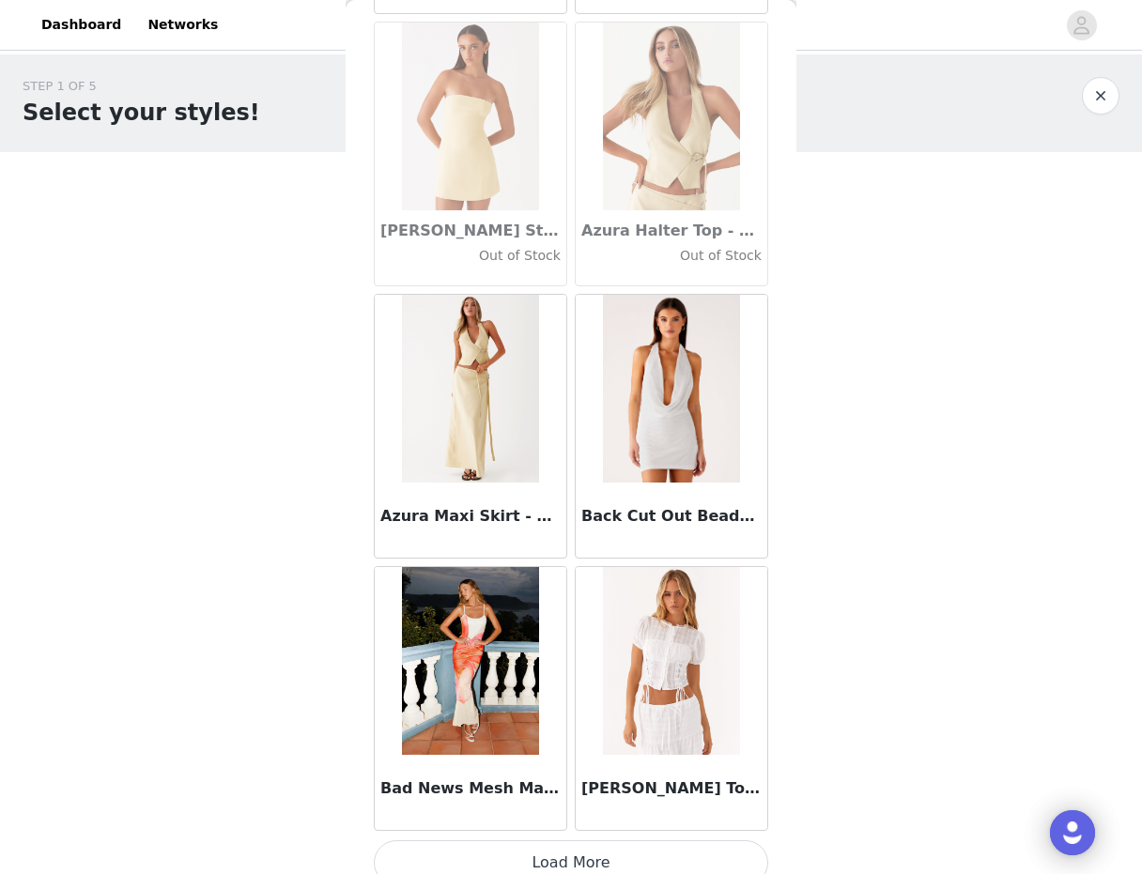
scroll to position [12894, 0]
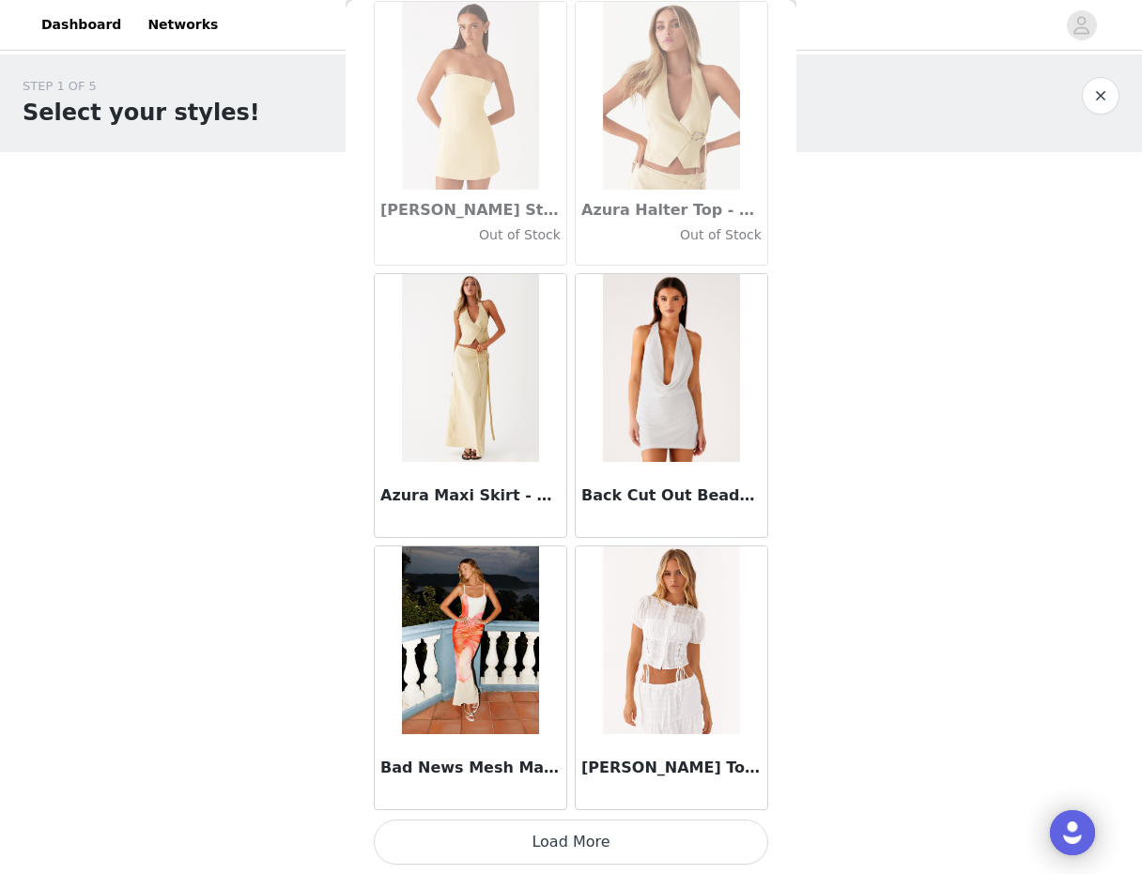
click at [569, 840] on button "Load More" at bounding box center [571, 842] width 394 height 45
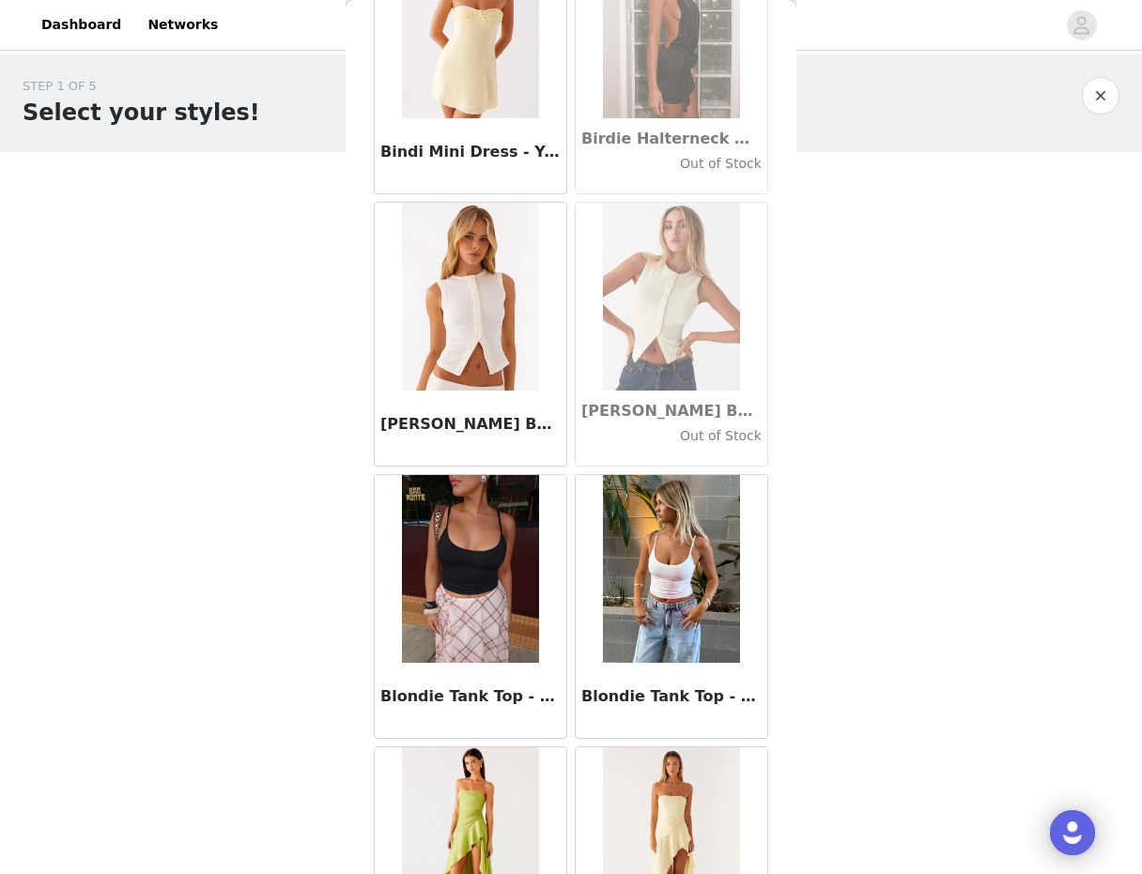
scroll to position [15618, 0]
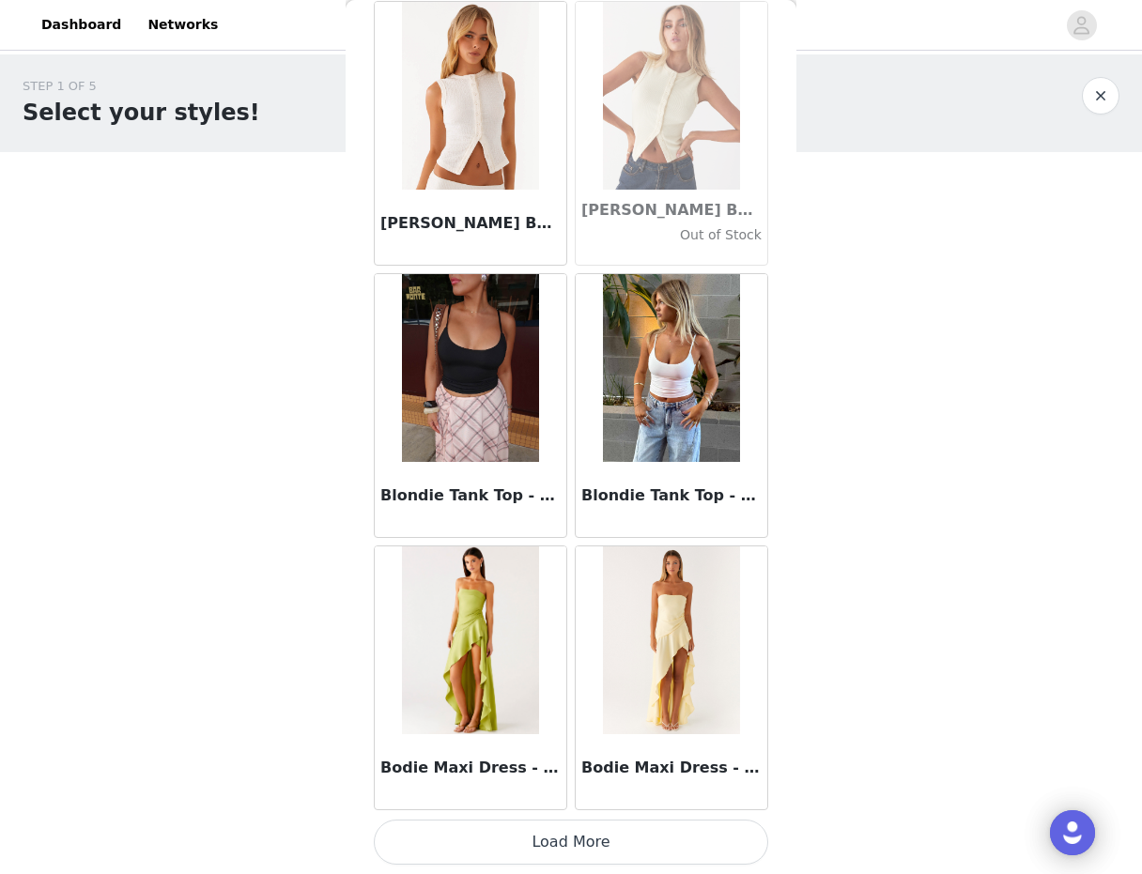
click at [558, 850] on button "Load More" at bounding box center [571, 842] width 394 height 45
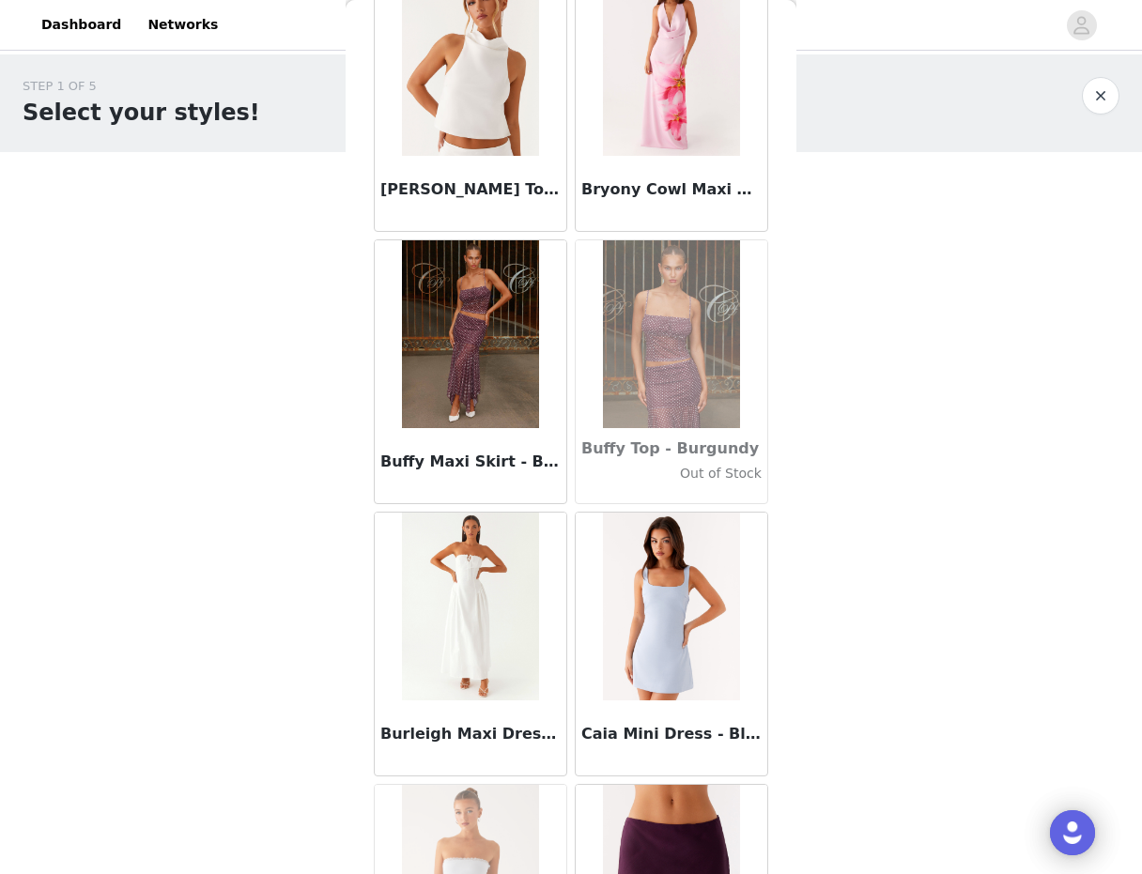
scroll to position [18341, 0]
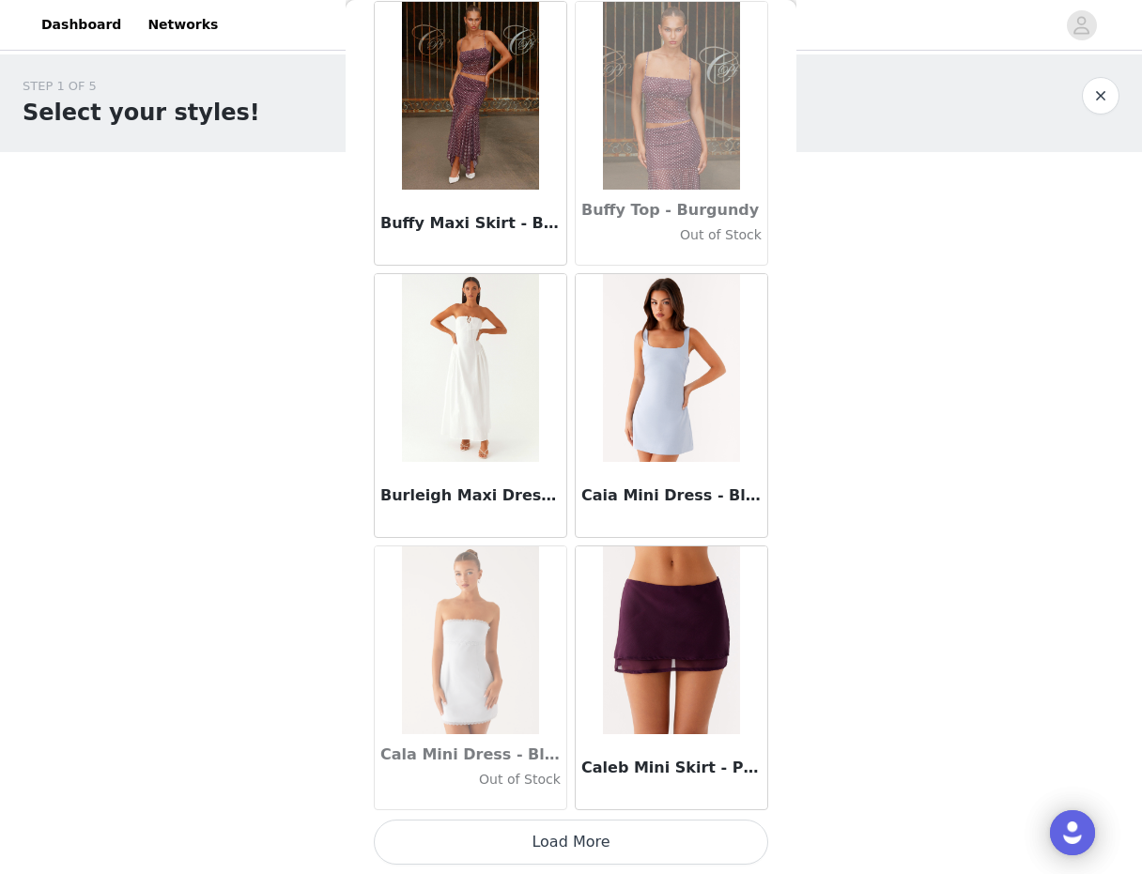
click at [577, 863] on button "Load More" at bounding box center [571, 842] width 394 height 45
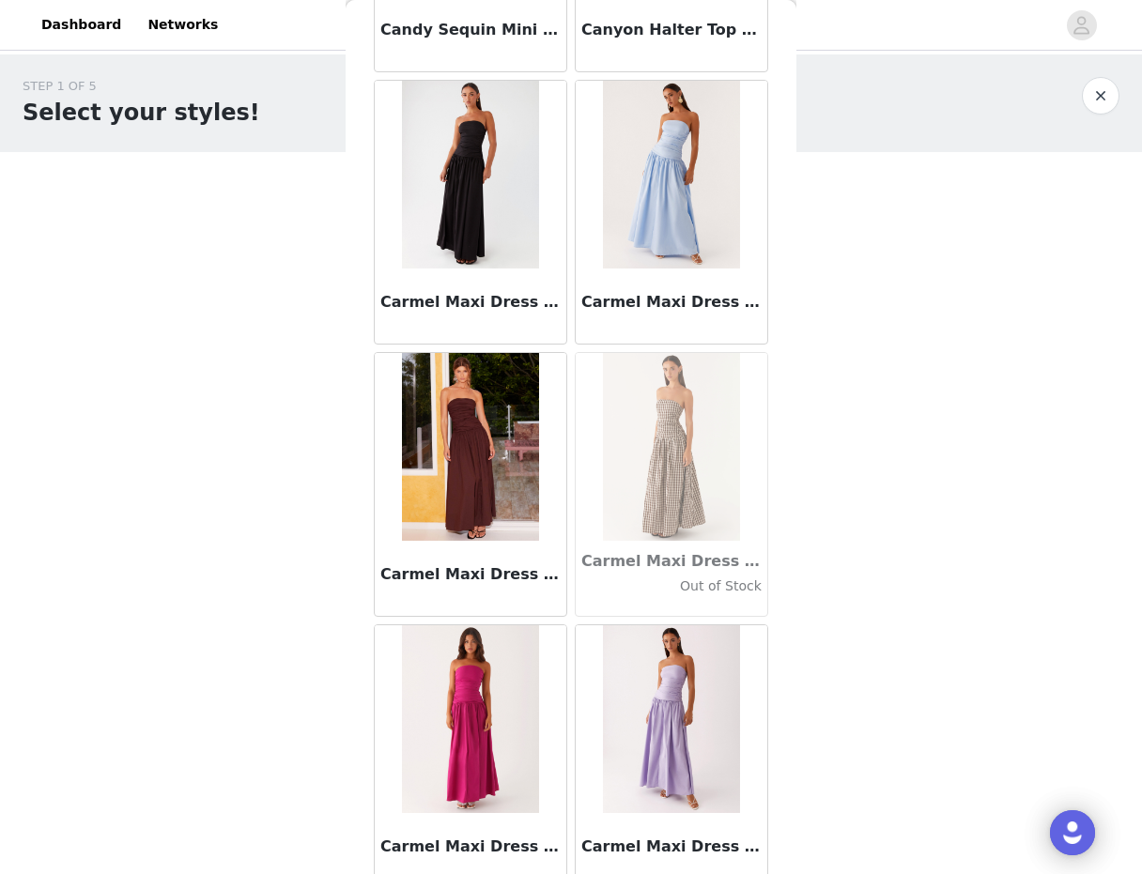
scroll to position [19894, 0]
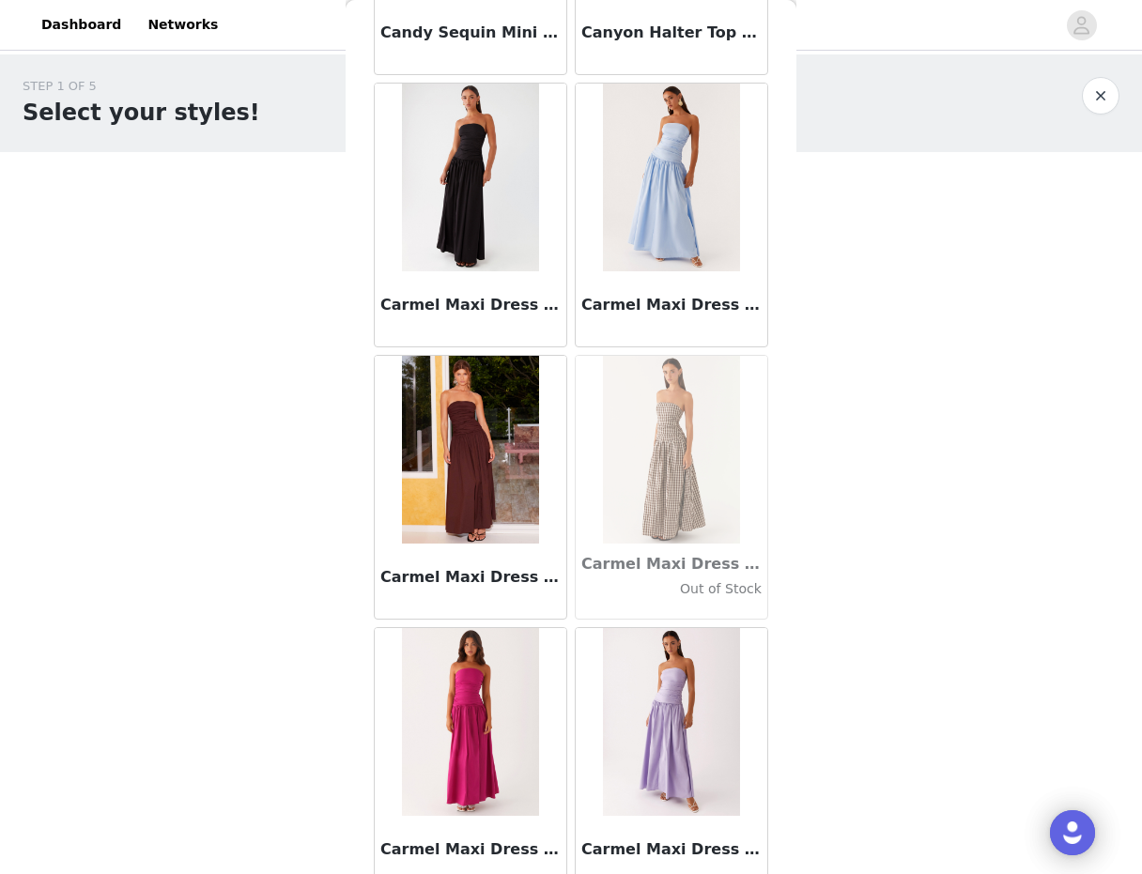
click at [505, 512] on img at bounding box center [470, 450] width 136 height 188
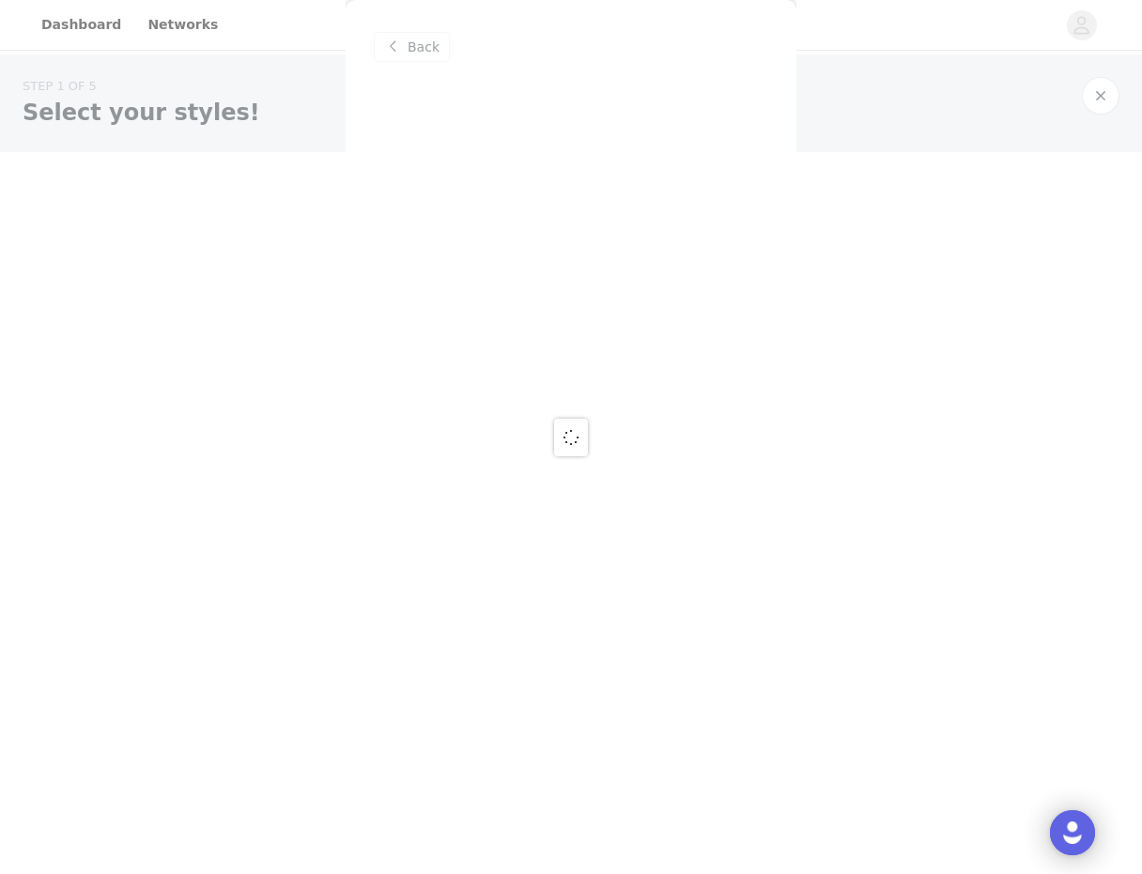
scroll to position [0, 0]
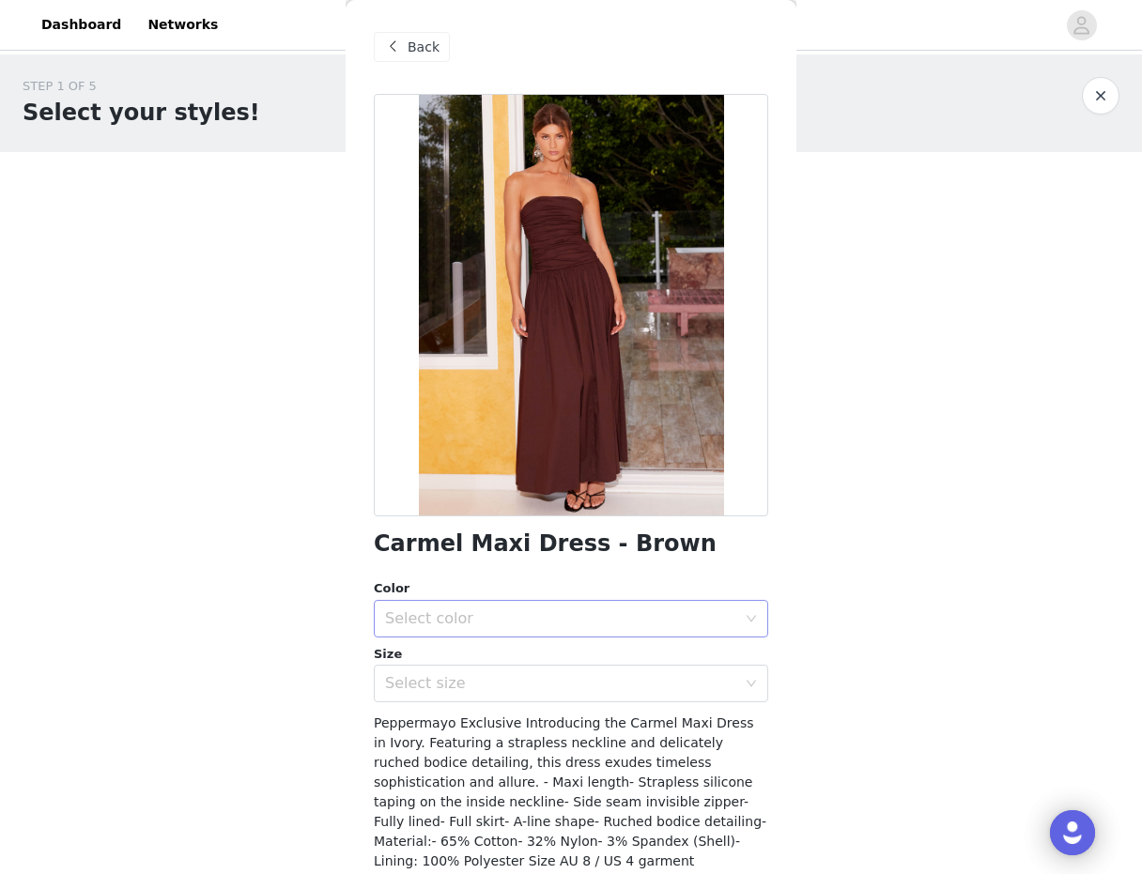
click at [533, 612] on div "Select color" at bounding box center [560, 619] width 351 height 19
click at [504, 670] on li "Brown" at bounding box center [571, 660] width 394 height 30
click at [499, 693] on div "Select size" at bounding box center [565, 684] width 360 height 36
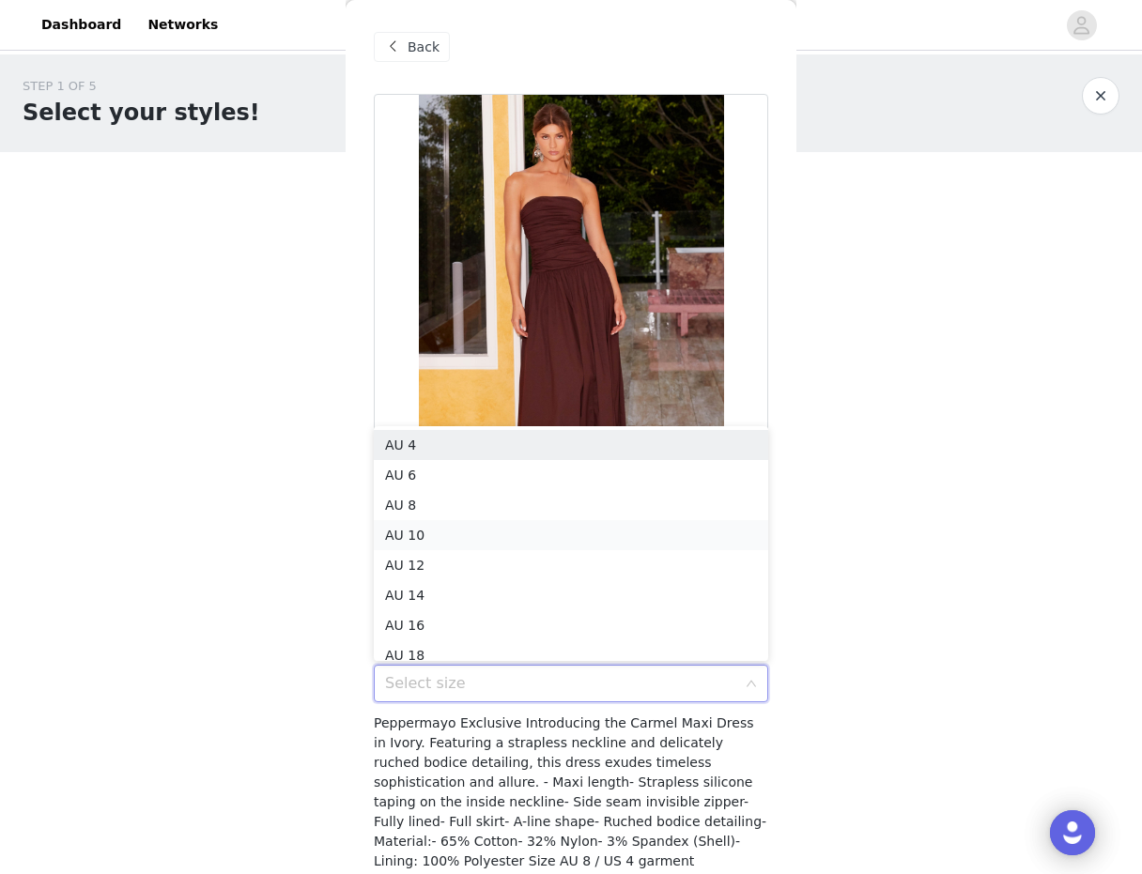
scroll to position [9, 0]
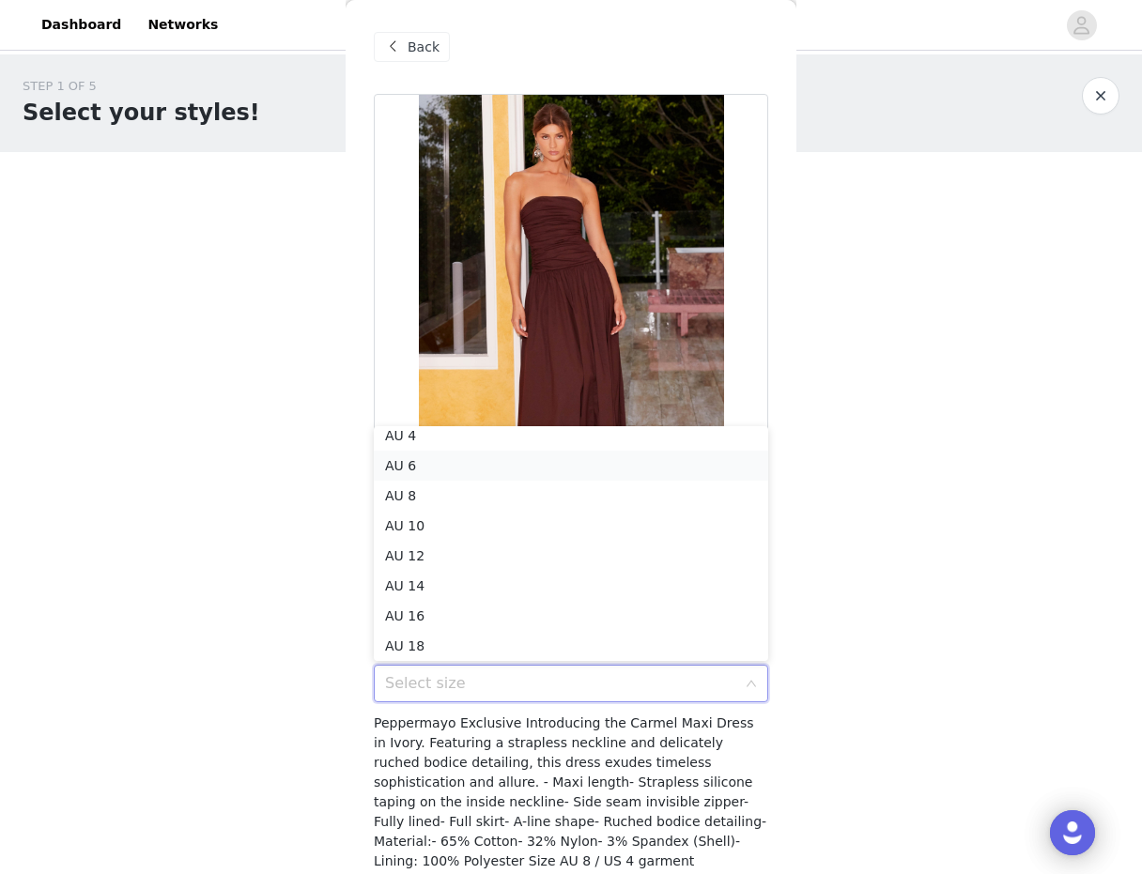
click at [520, 461] on li "AU 6" at bounding box center [571, 466] width 394 height 30
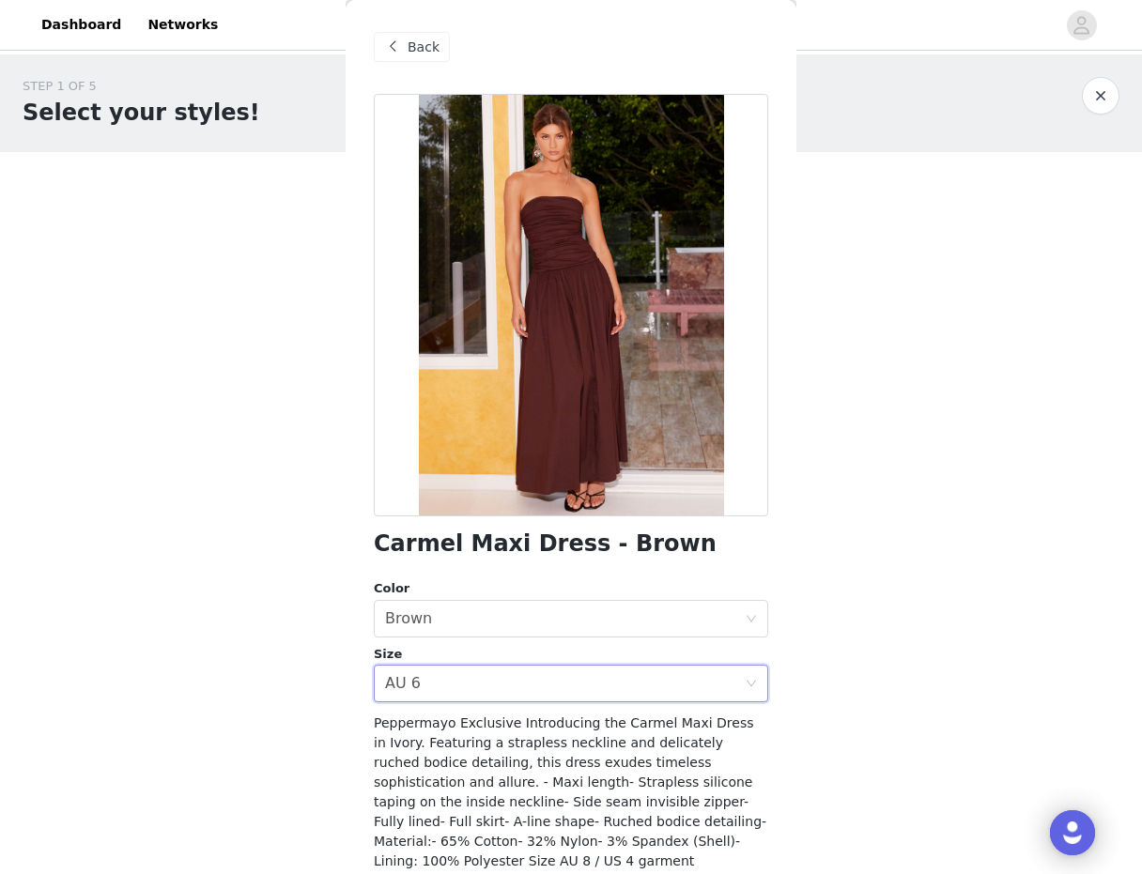
scroll to position [116, 0]
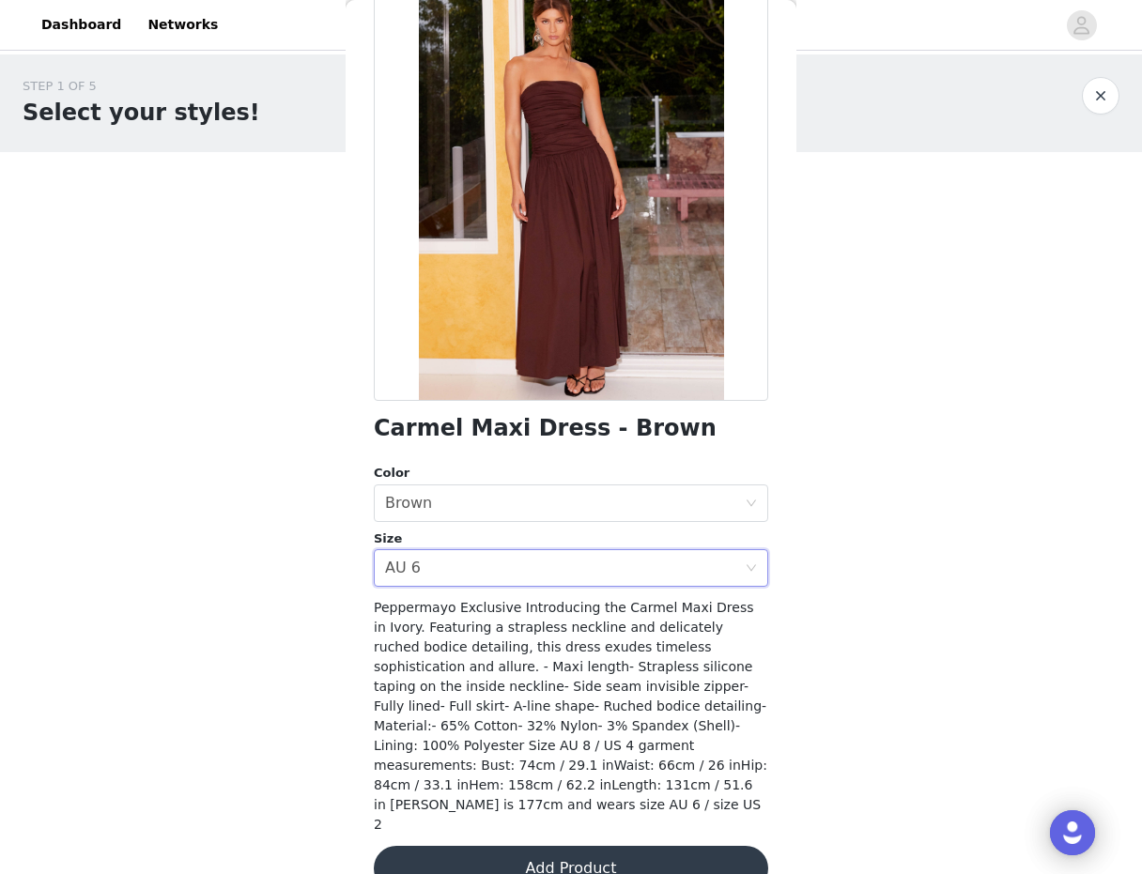
click at [511, 846] on button "Add Product" at bounding box center [571, 868] width 394 height 45
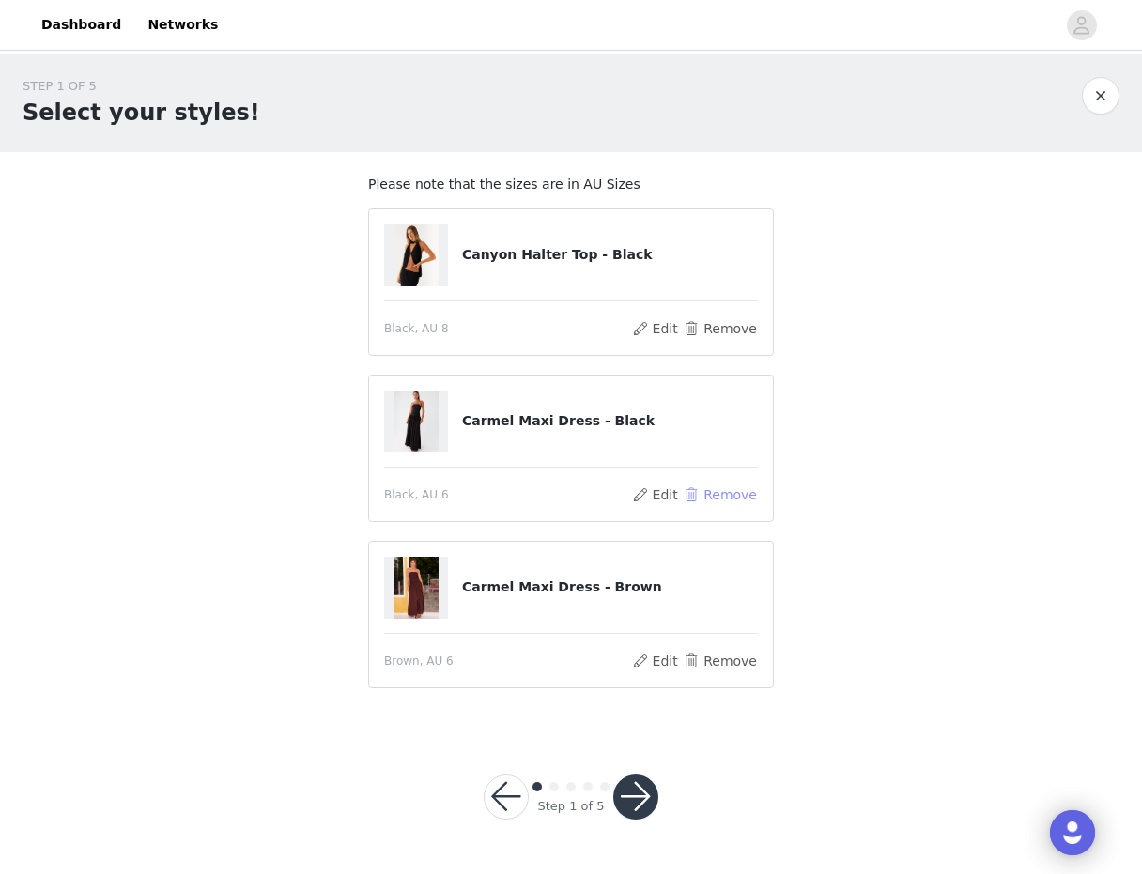
click at [717, 486] on button "Remove" at bounding box center [720, 495] width 75 height 23
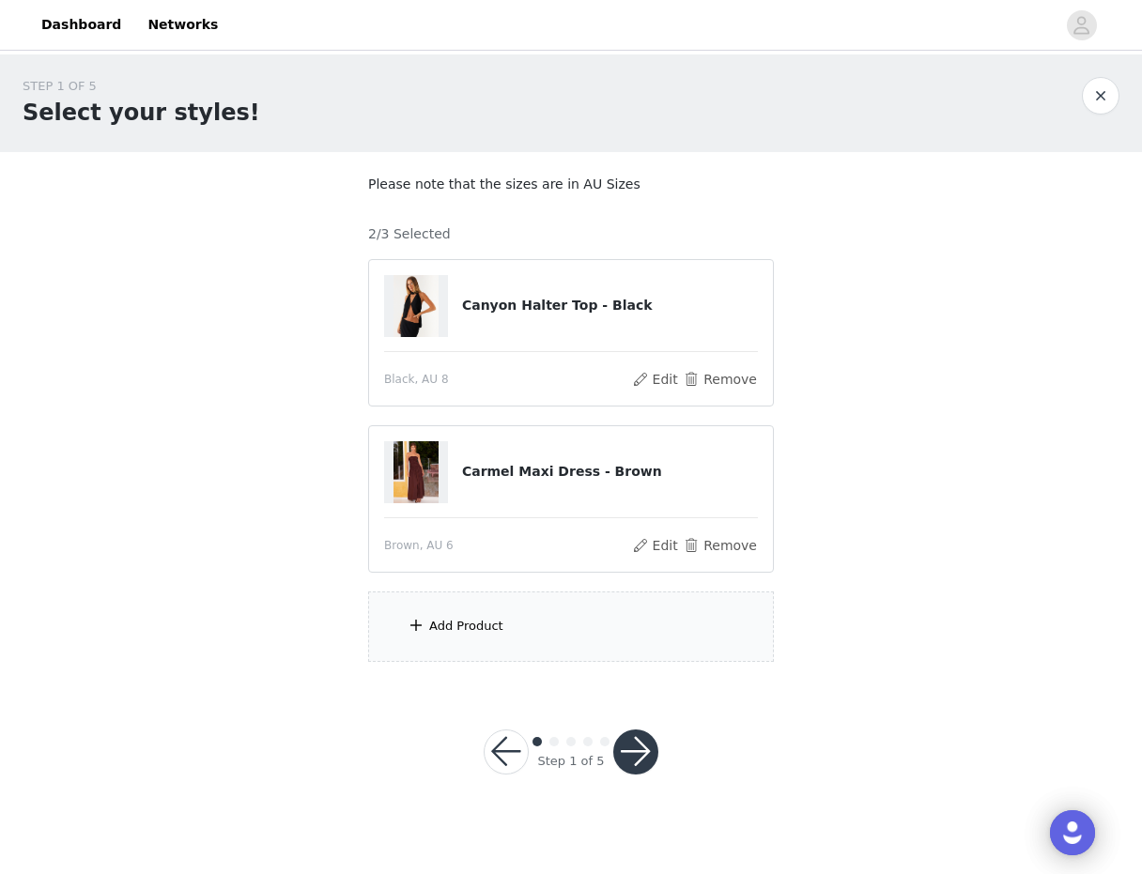
click at [581, 619] on div "Add Product" at bounding box center [571, 627] width 406 height 70
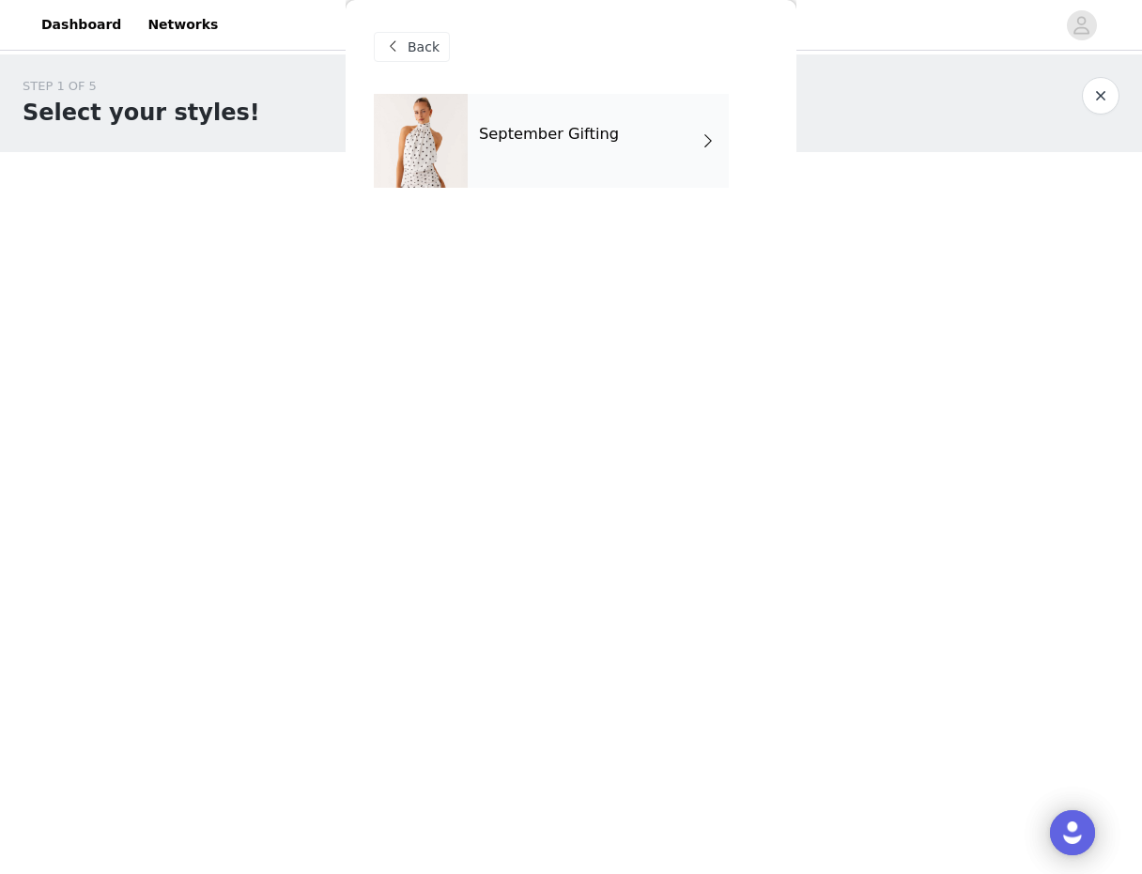
click at [608, 146] on div "September Gifting" at bounding box center [598, 141] width 261 height 94
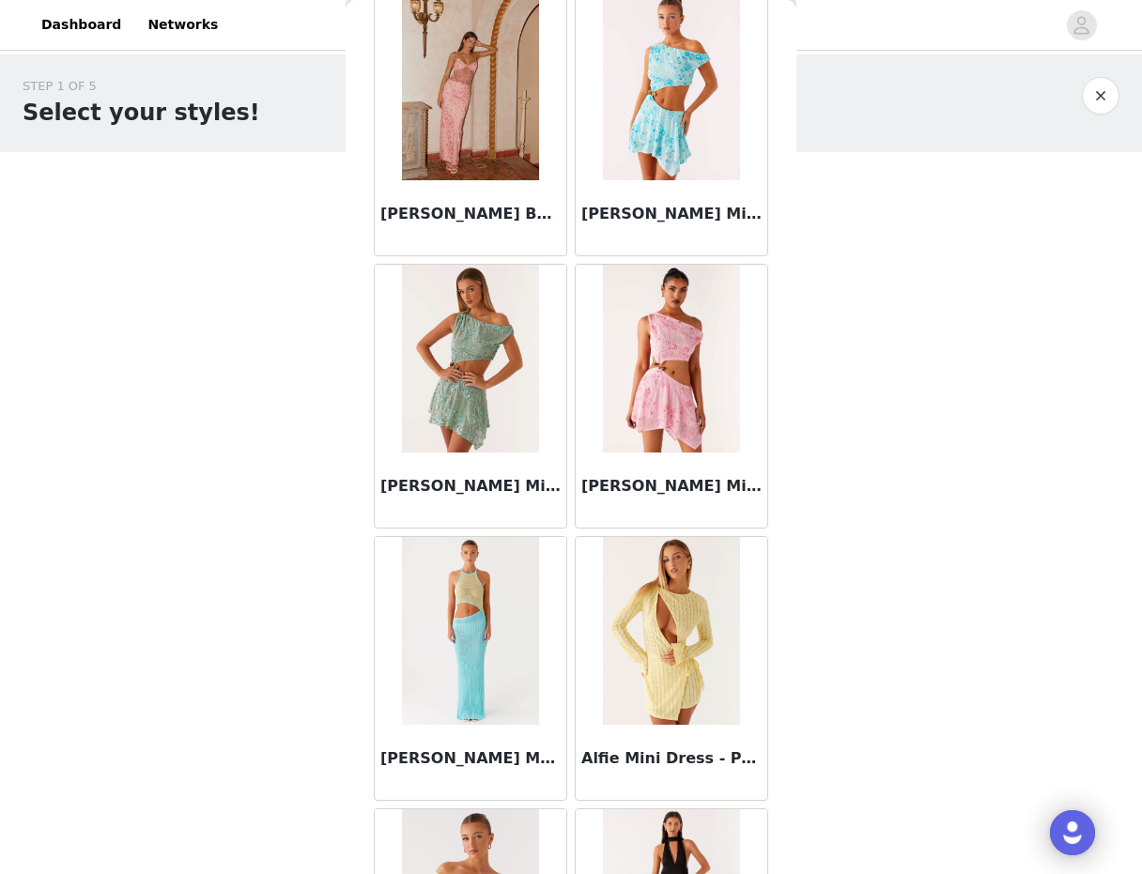
scroll to position [2000, 0]
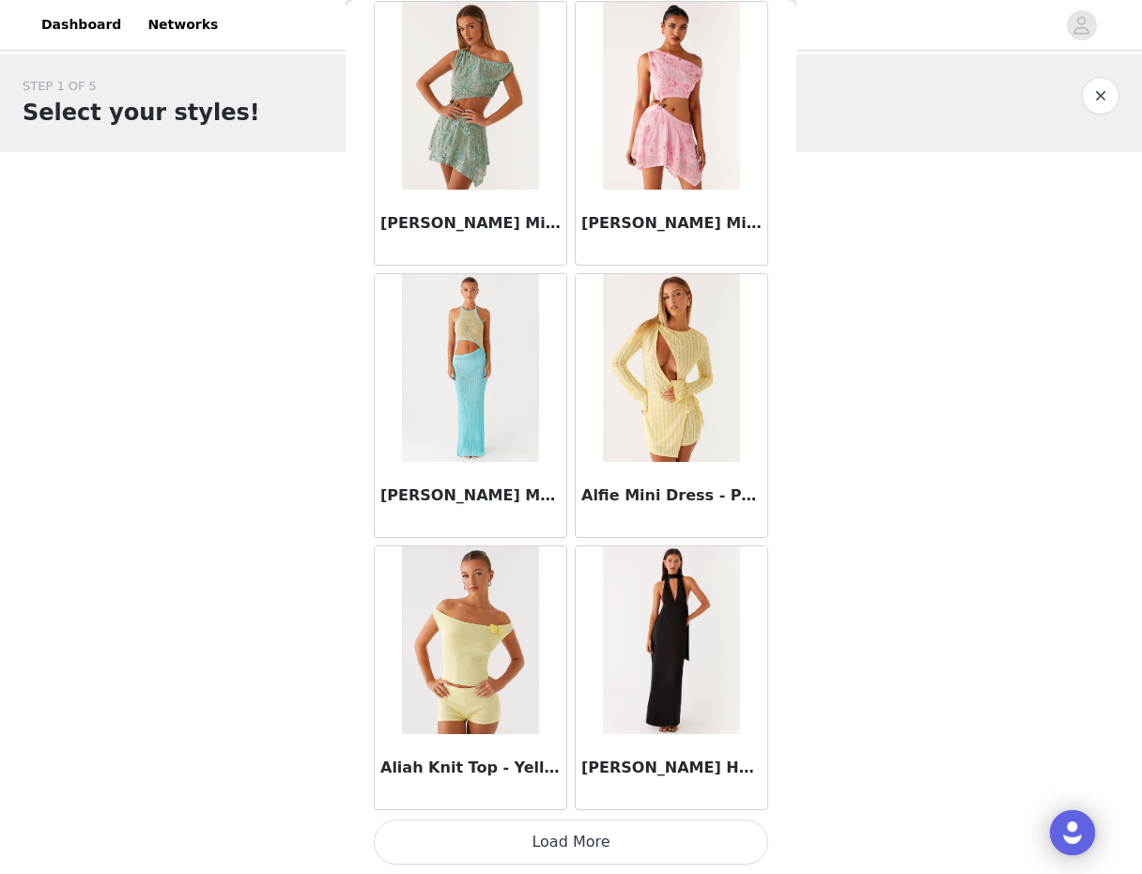
click at [519, 406] on img at bounding box center [470, 368] width 136 height 188
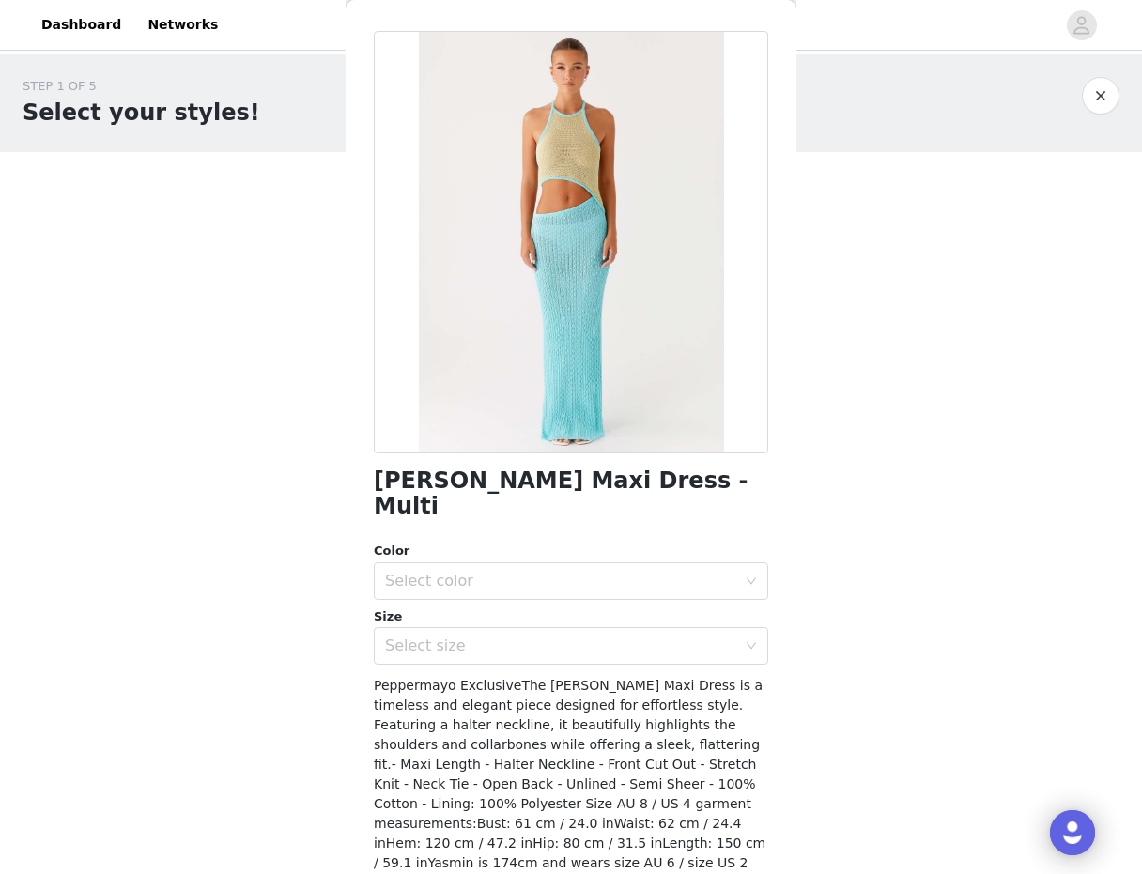
scroll to position [112, 0]
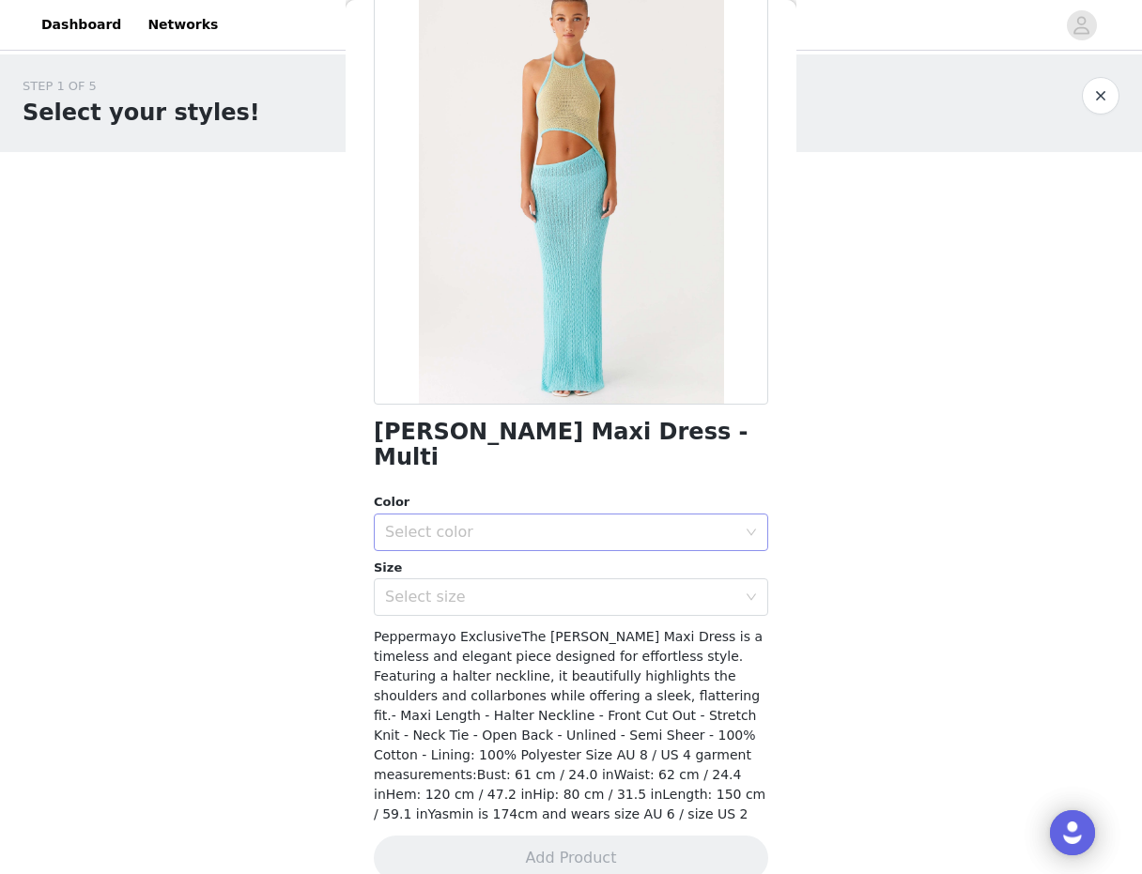
click at [453, 523] on div "Select color" at bounding box center [560, 532] width 351 height 19
click at [438, 548] on li "Multi" at bounding box center [571, 548] width 394 height 30
click at [438, 588] on div "Select size" at bounding box center [560, 597] width 351 height 19
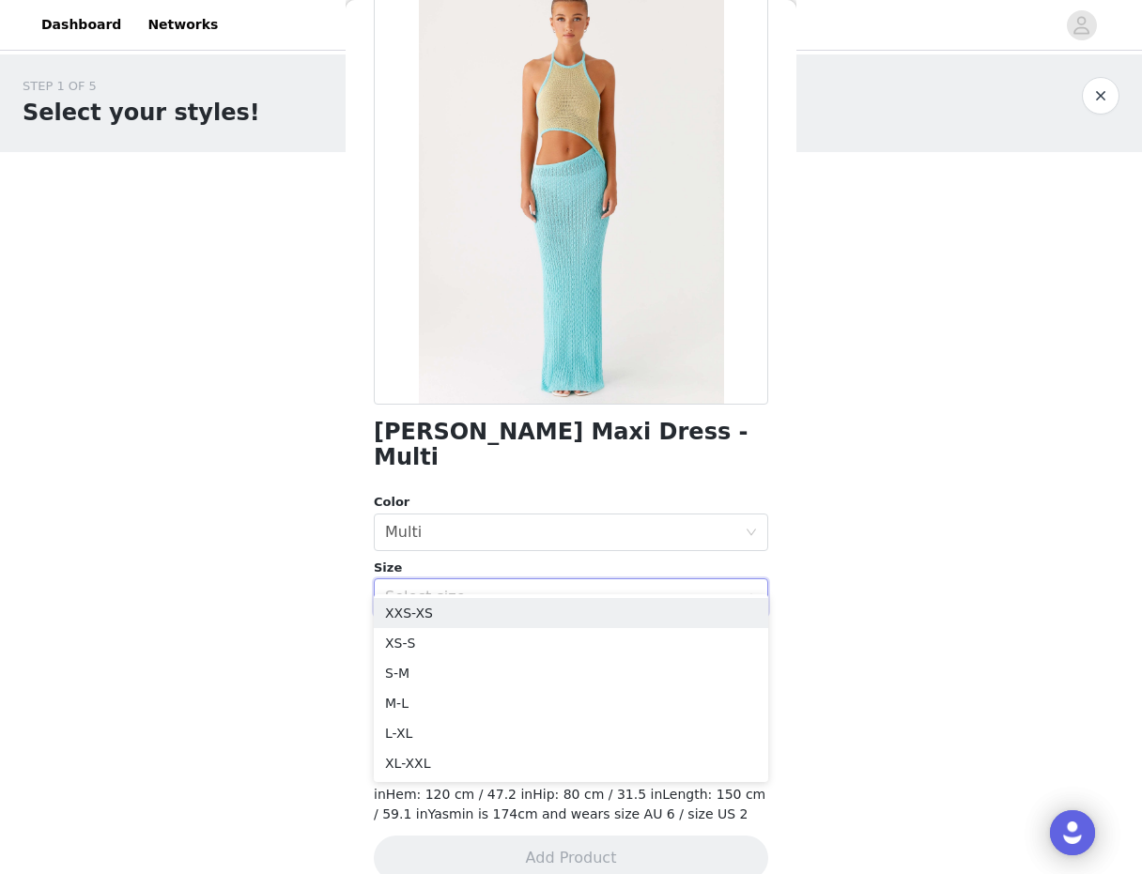
scroll to position [0, 0]
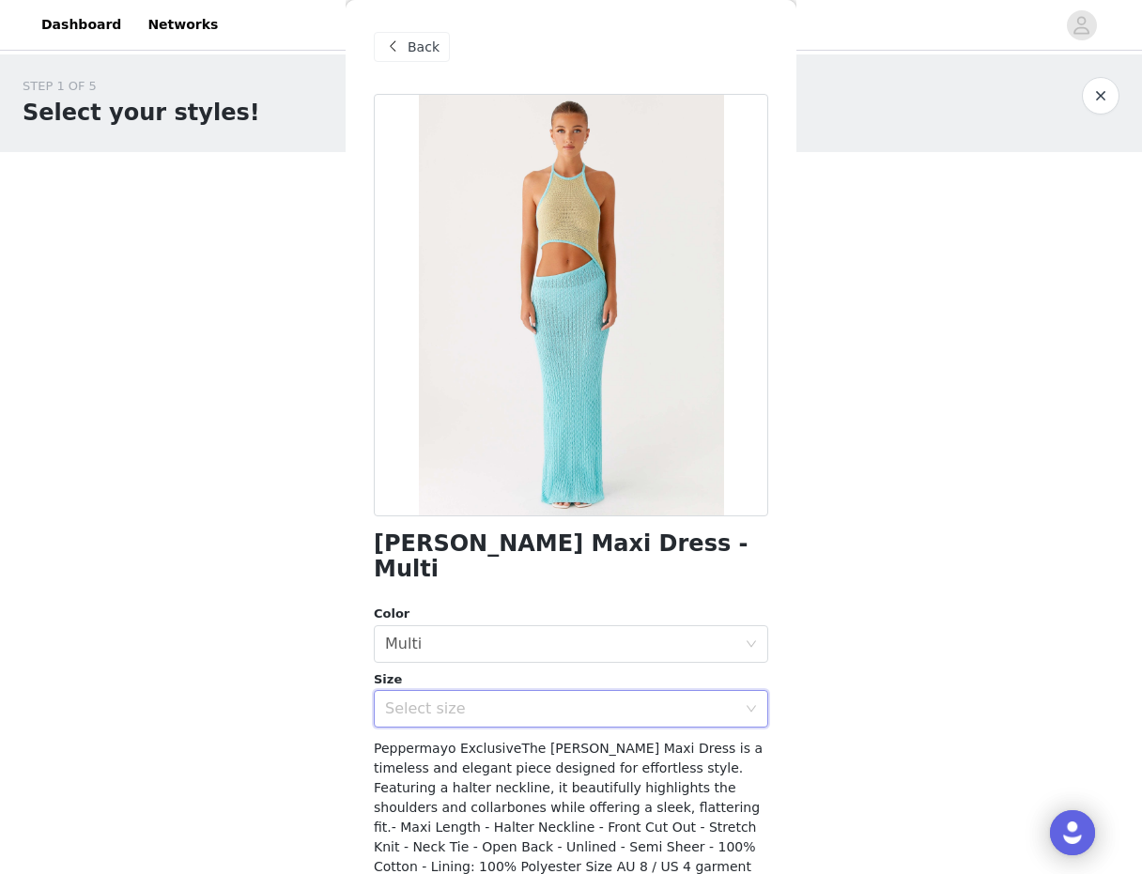
click at [425, 51] on span "Back" at bounding box center [424, 48] width 32 height 20
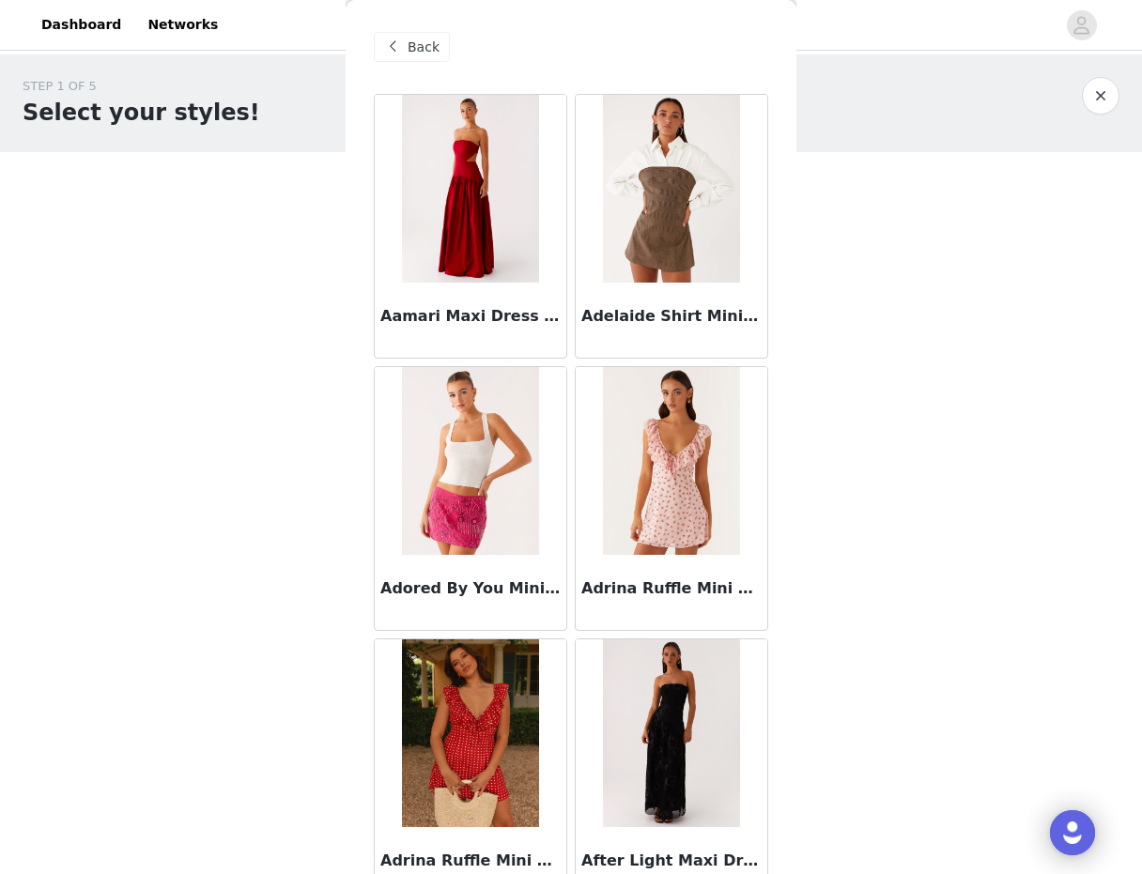
scroll to position [2000, 0]
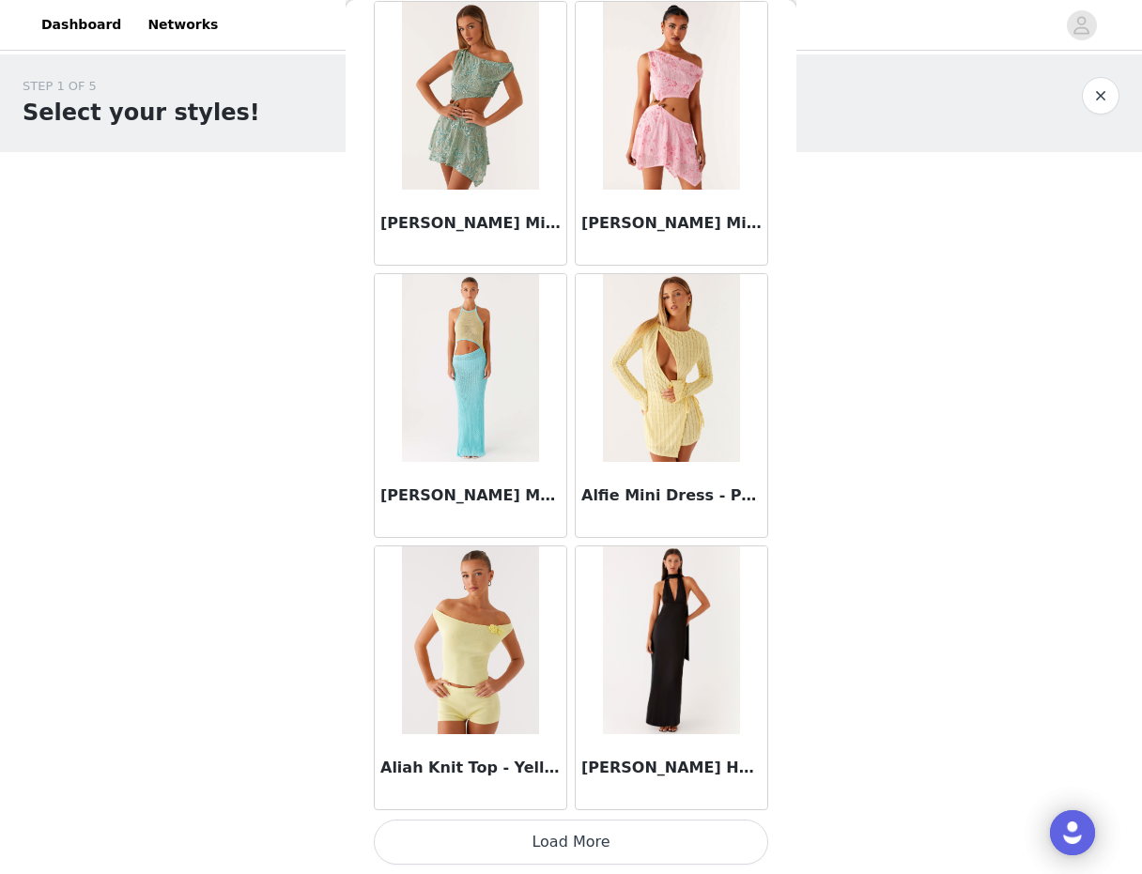
click at [488, 841] on button "Load More" at bounding box center [571, 842] width 394 height 45
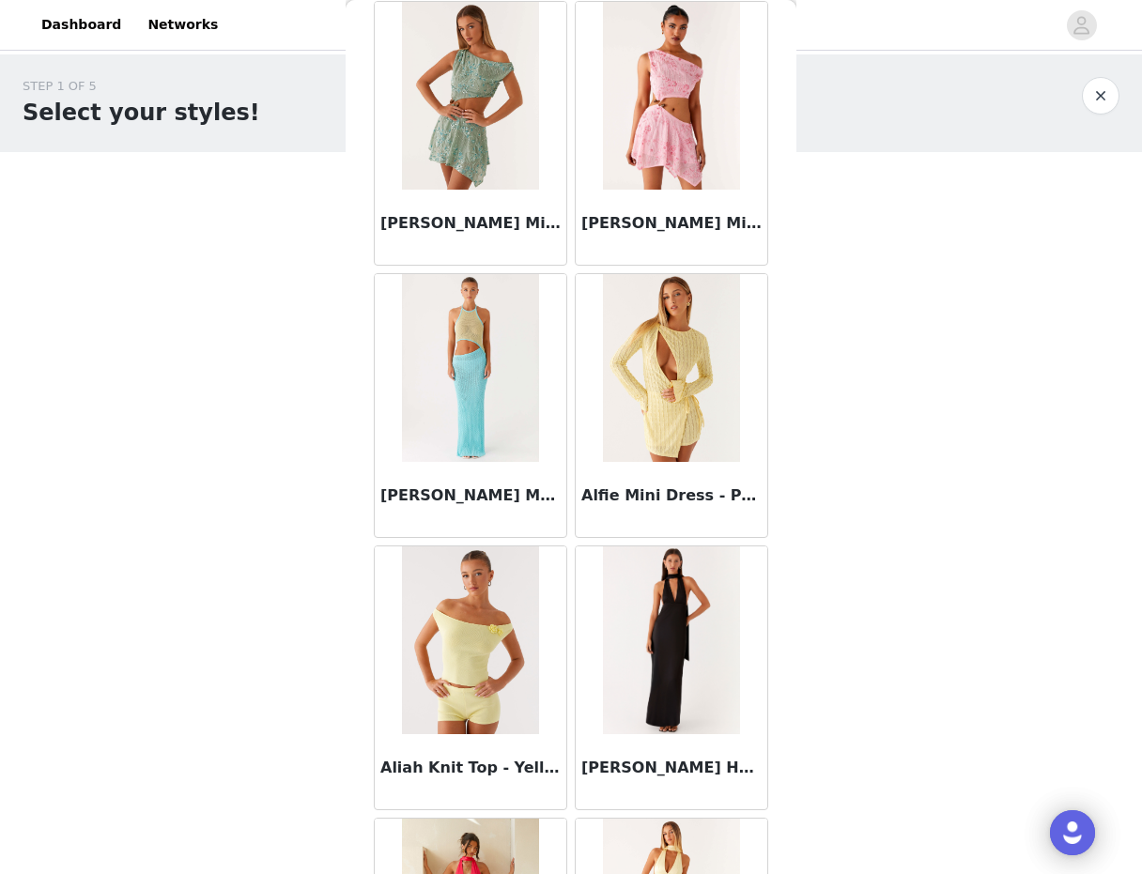
scroll to position [4723, 0]
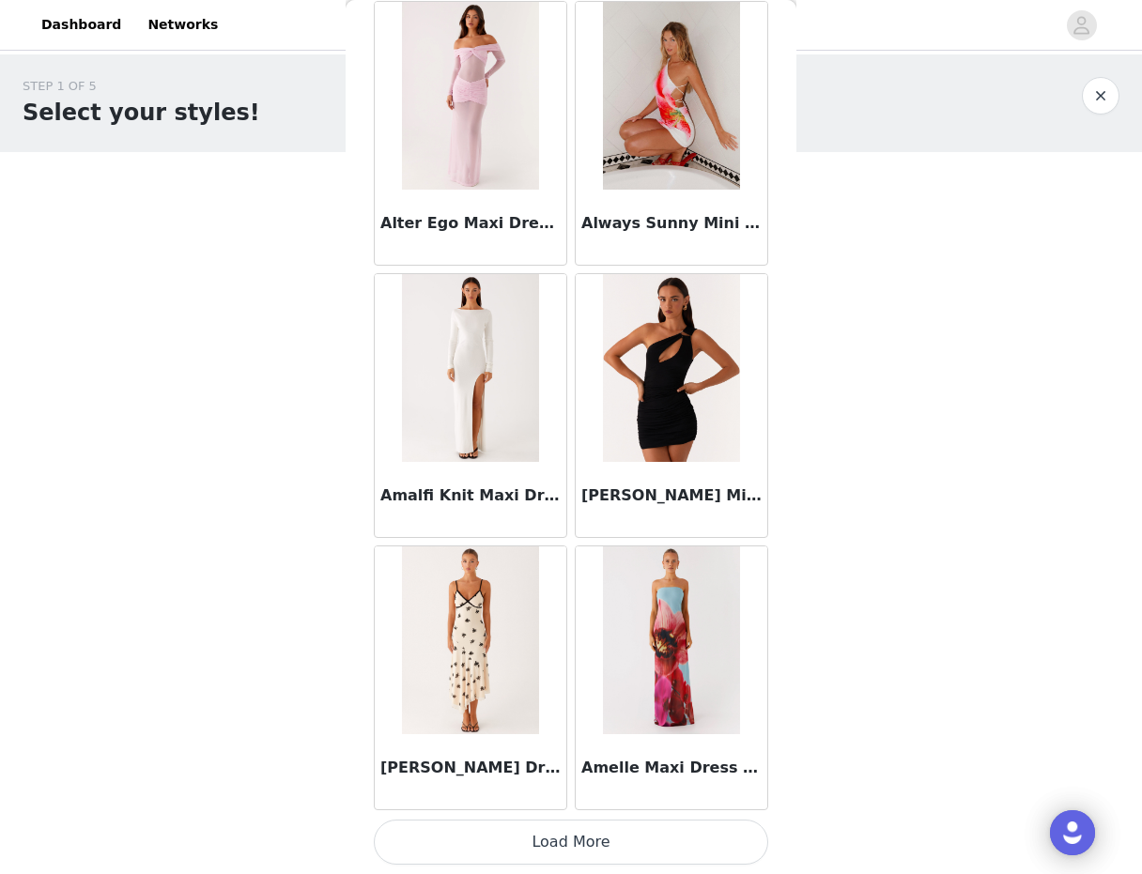
click at [512, 852] on button "Load More" at bounding box center [571, 842] width 394 height 45
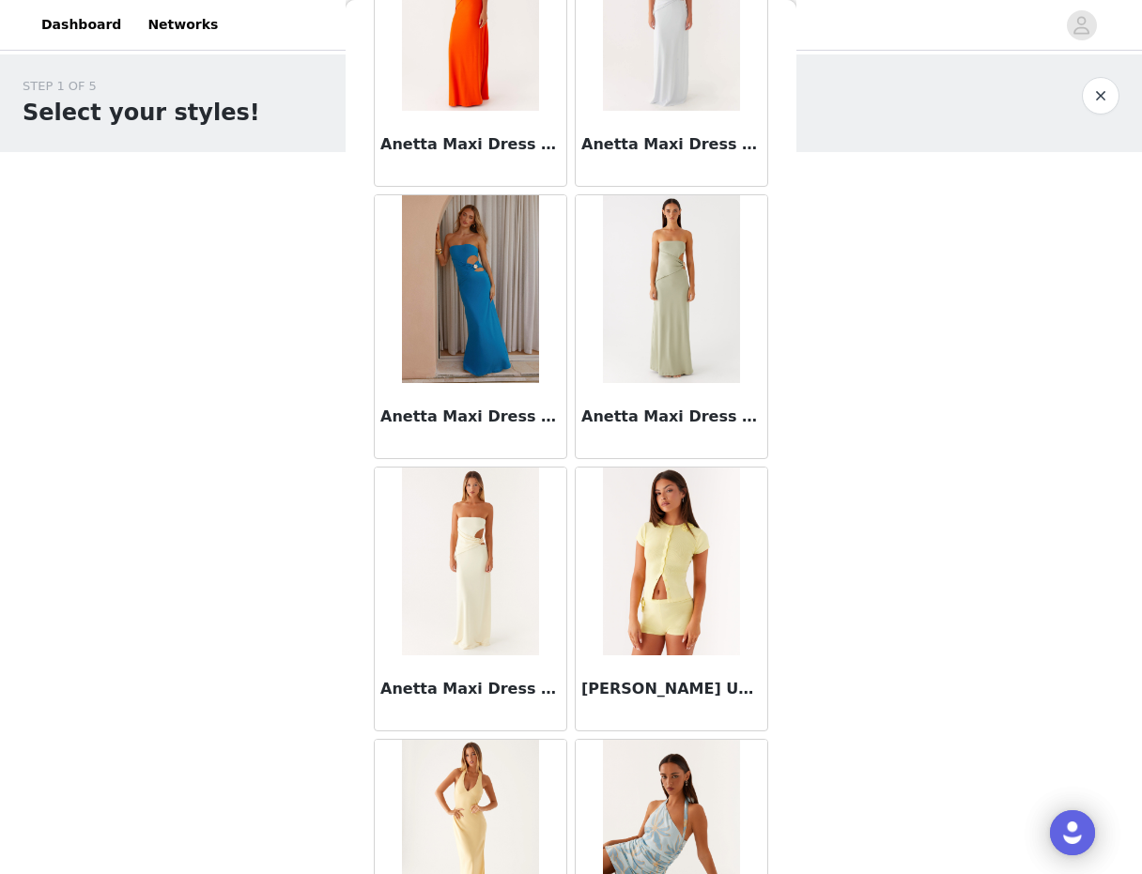
scroll to position [7447, 0]
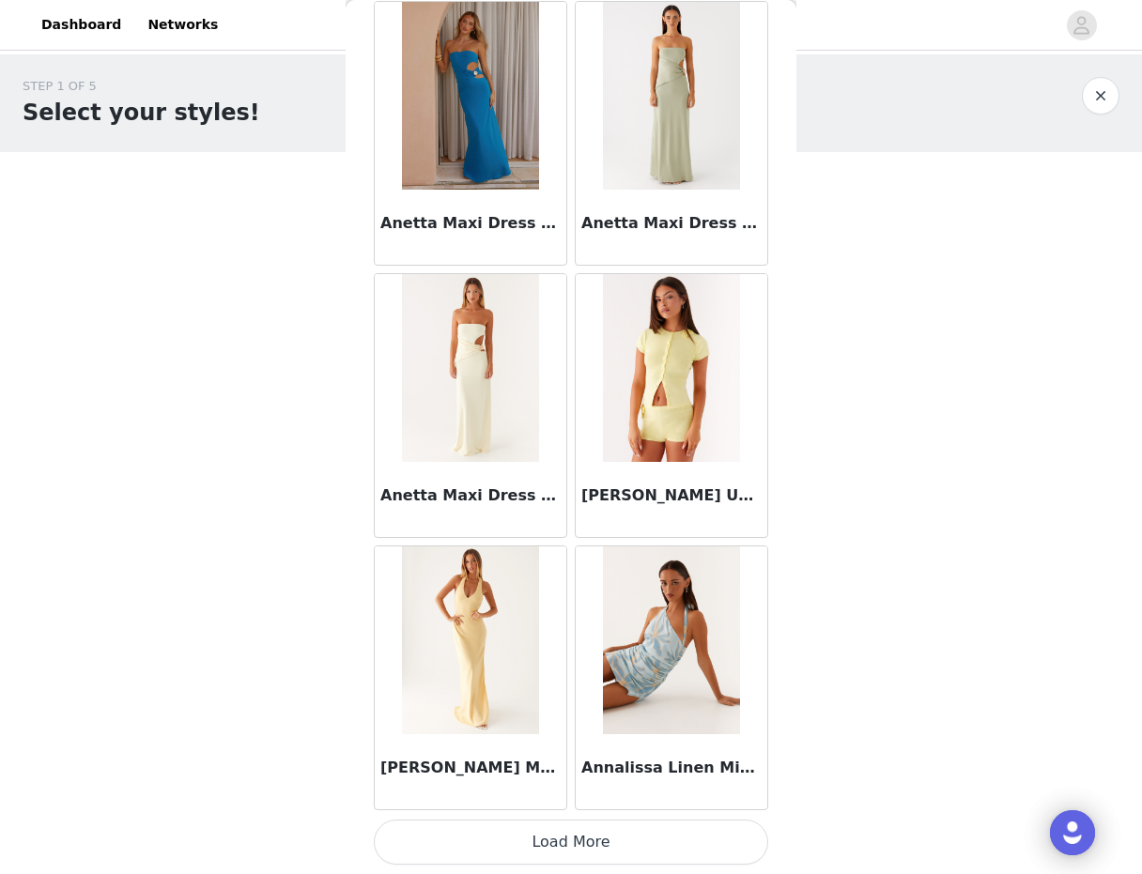
click at [548, 859] on button "Load More" at bounding box center [571, 842] width 394 height 45
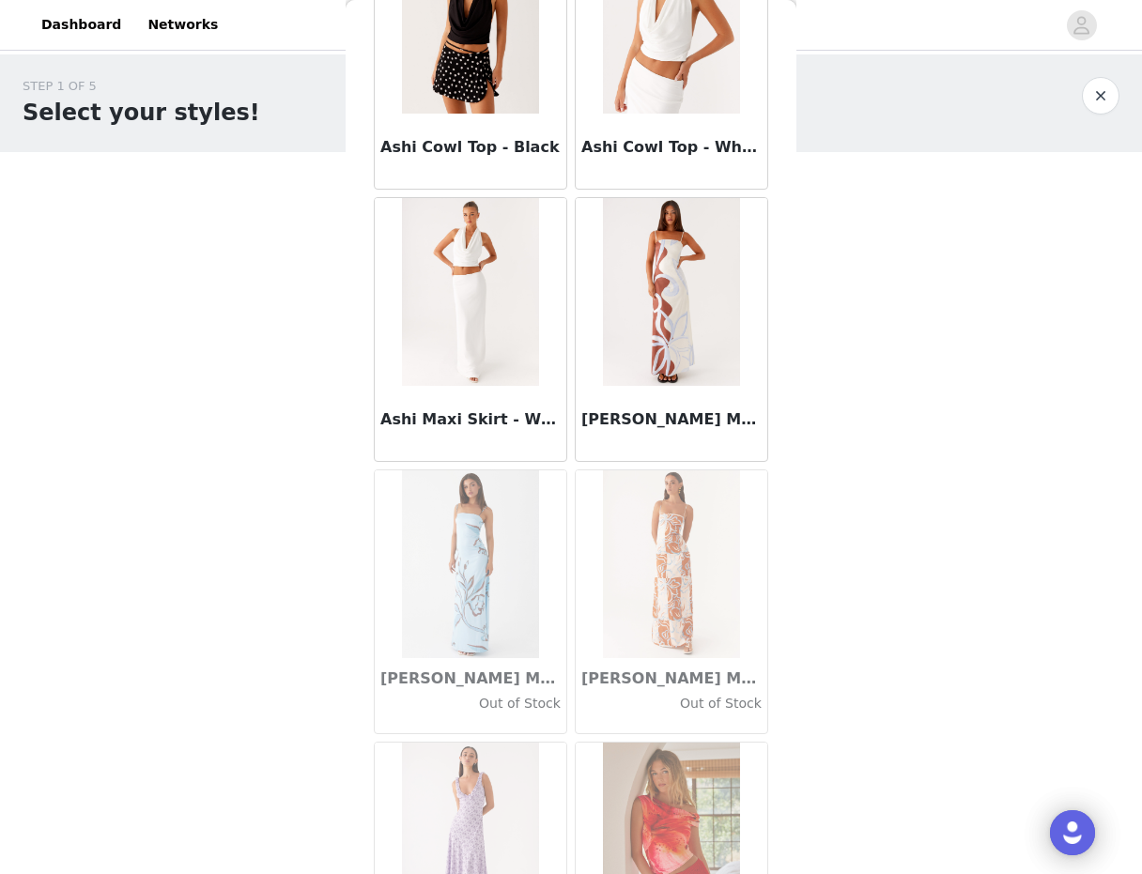
scroll to position [10170, 0]
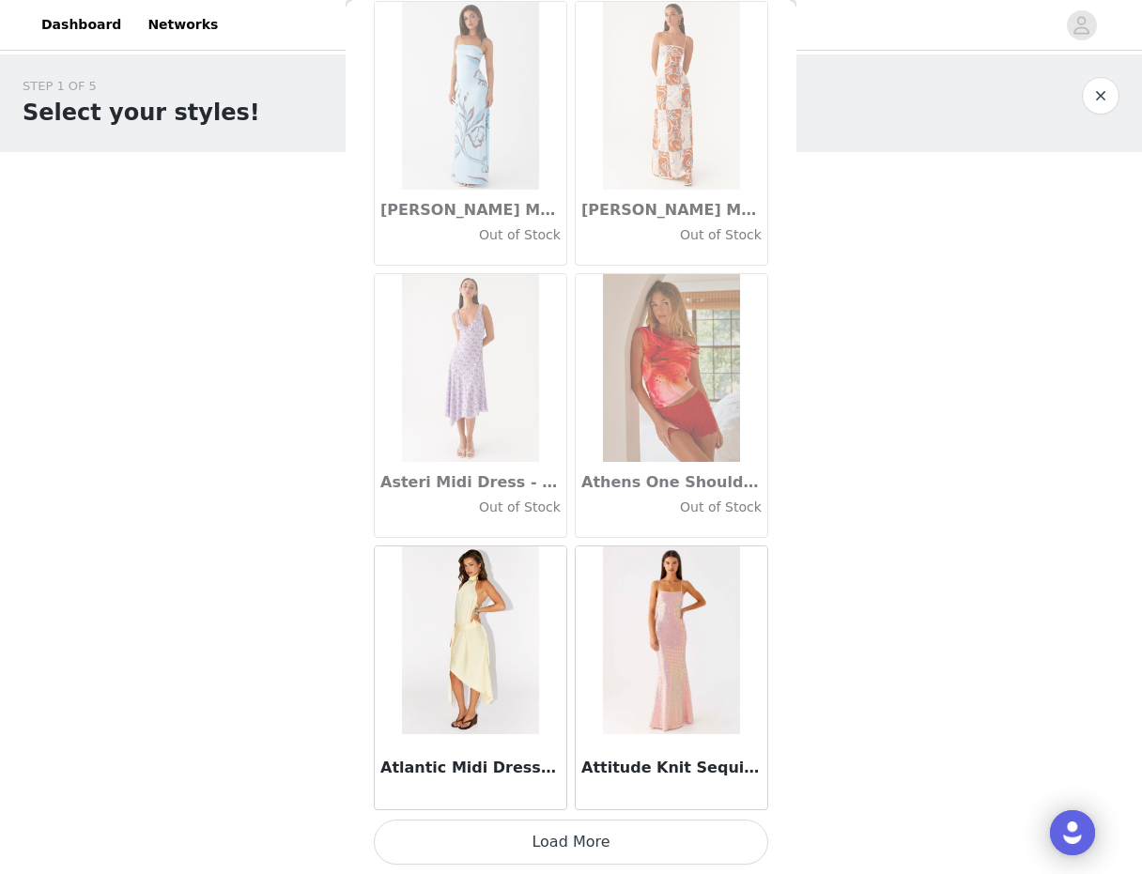
click at [542, 833] on button "Load More" at bounding box center [571, 842] width 394 height 45
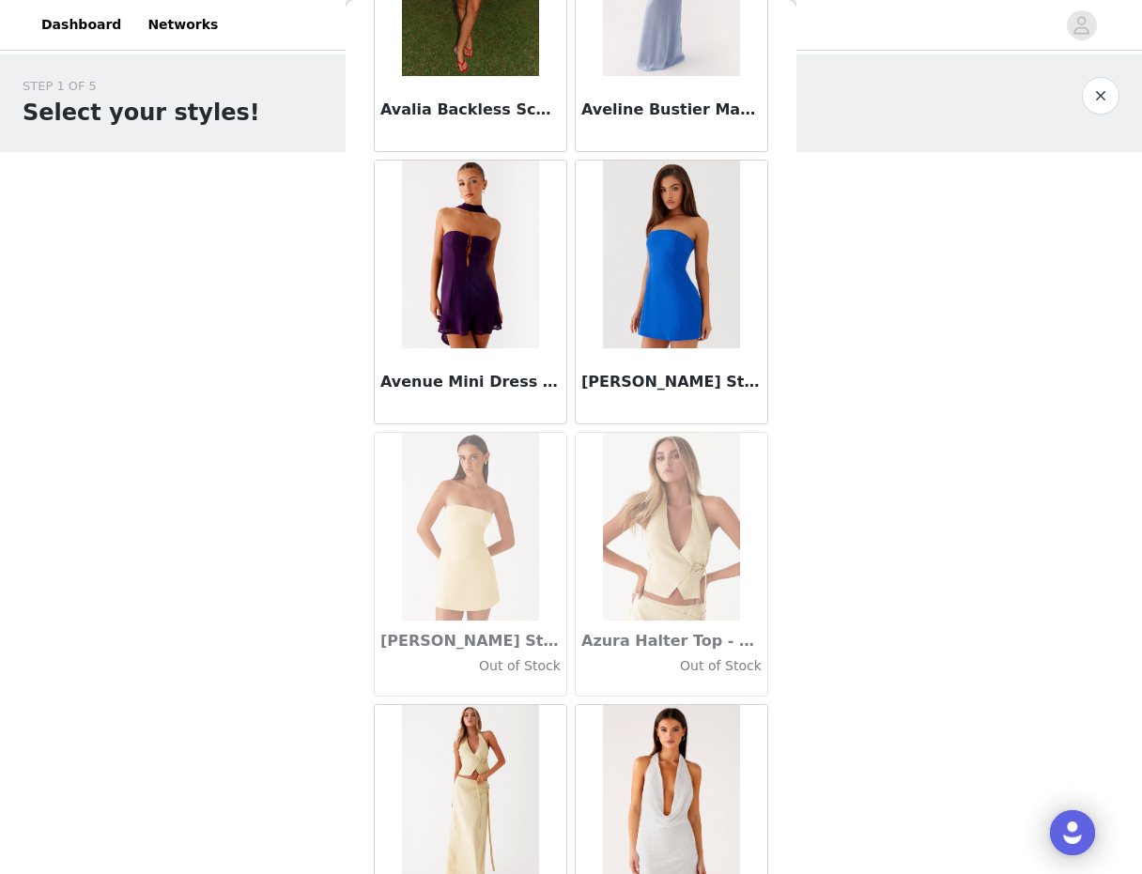
scroll to position [12894, 0]
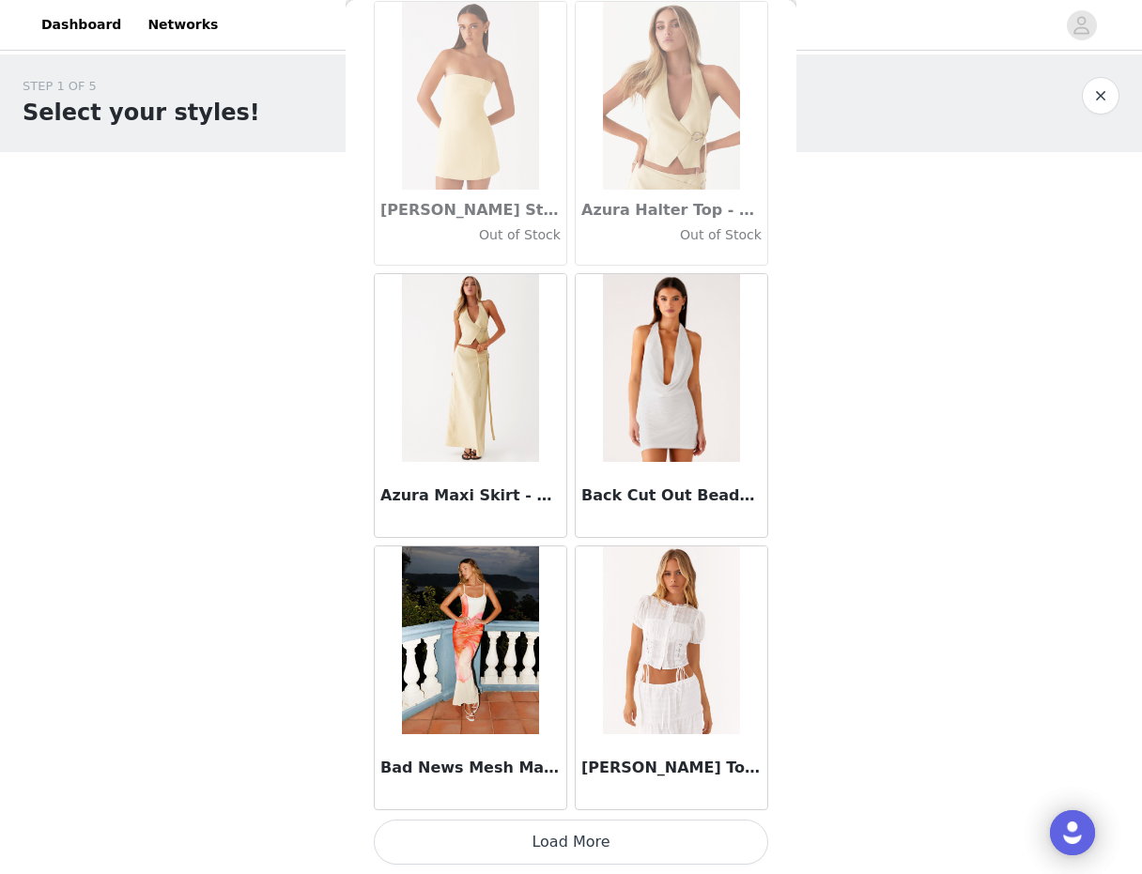
click at [613, 843] on button "Load More" at bounding box center [571, 842] width 394 height 45
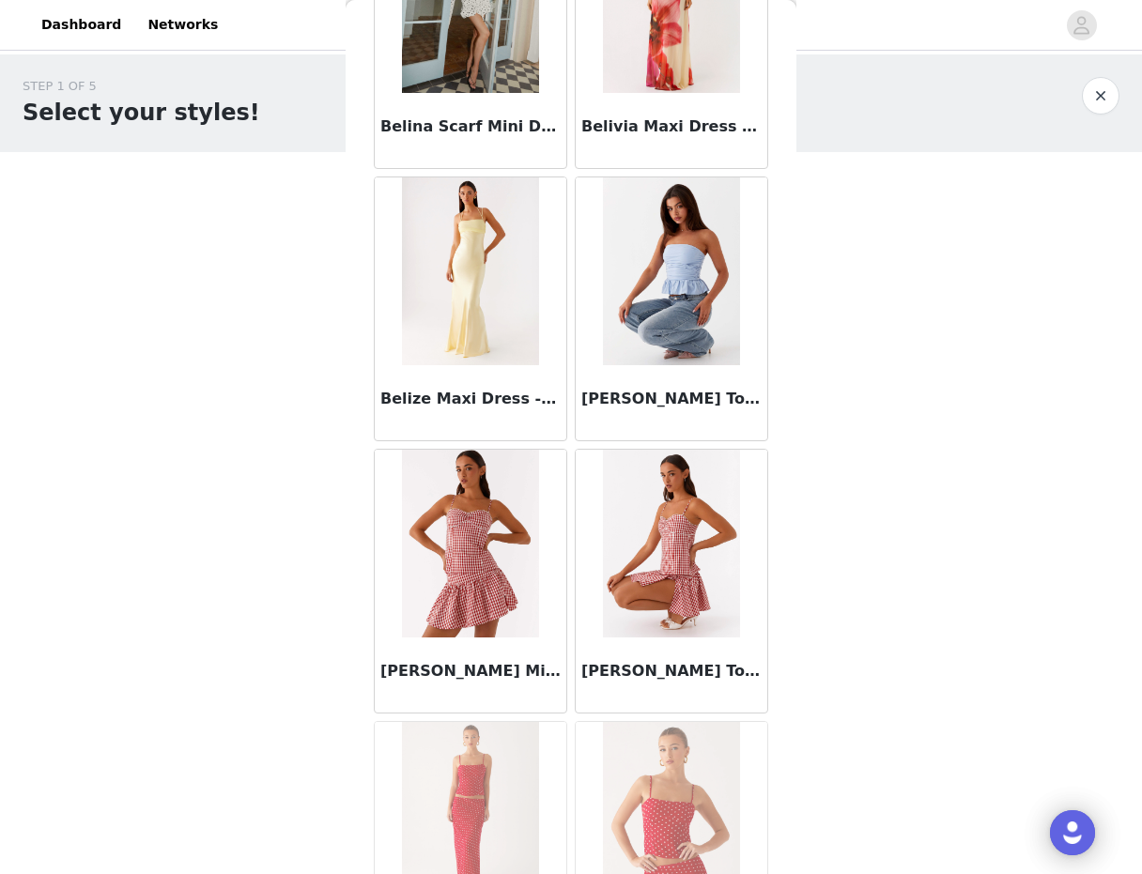
scroll to position [13881, 0]
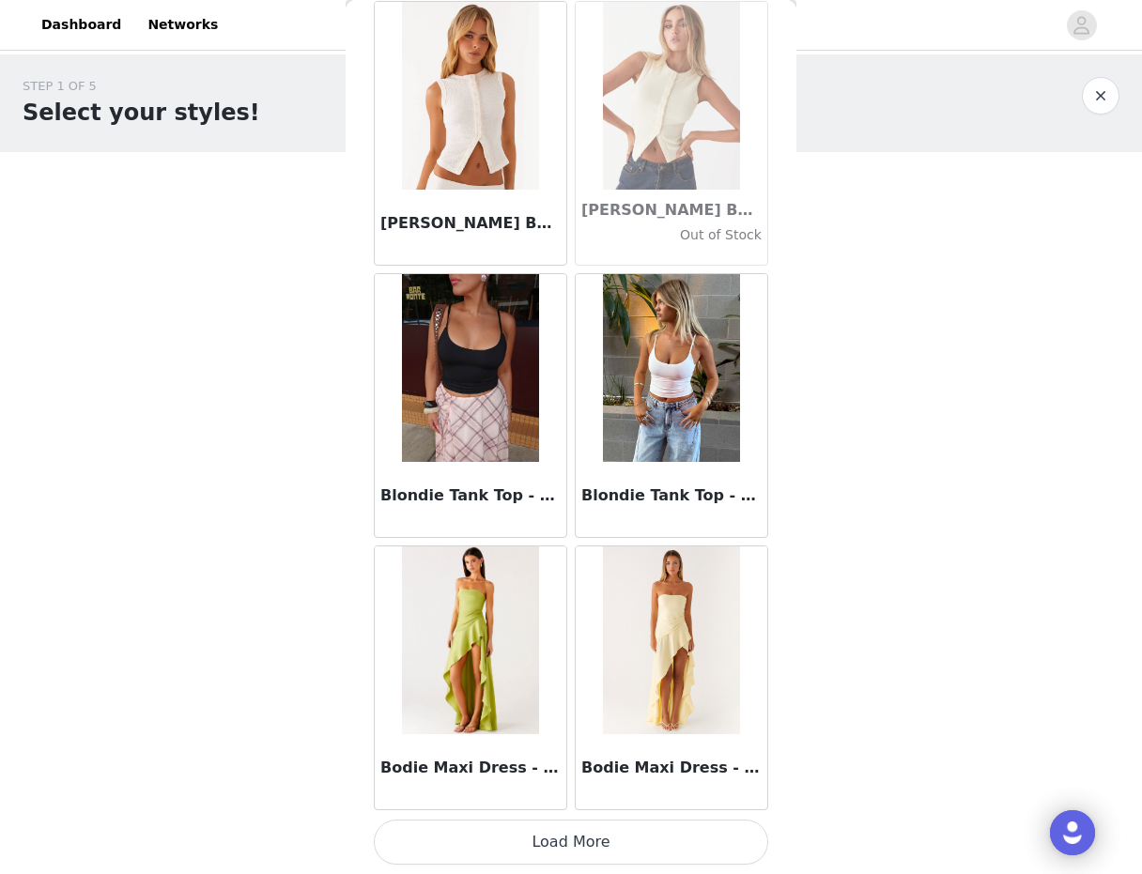
click at [613, 842] on button "Load More" at bounding box center [571, 842] width 394 height 45
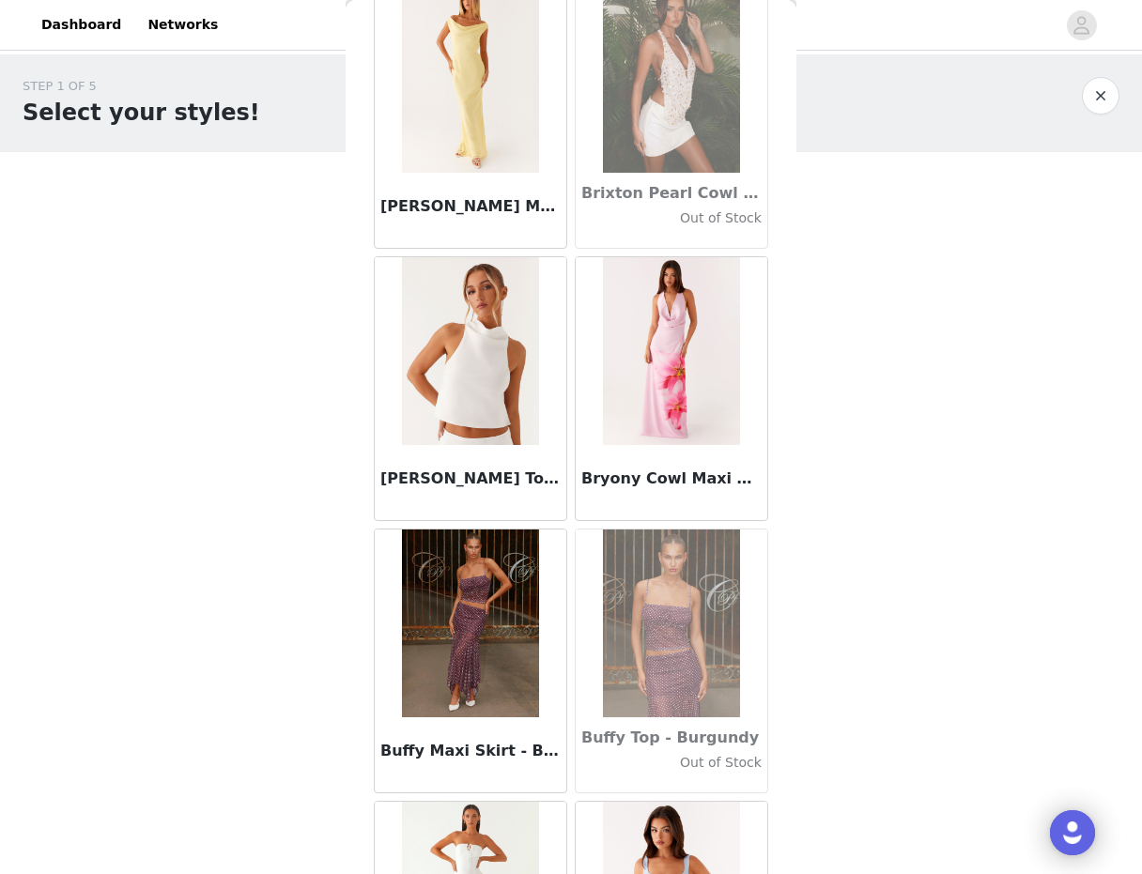
scroll to position [18341, 0]
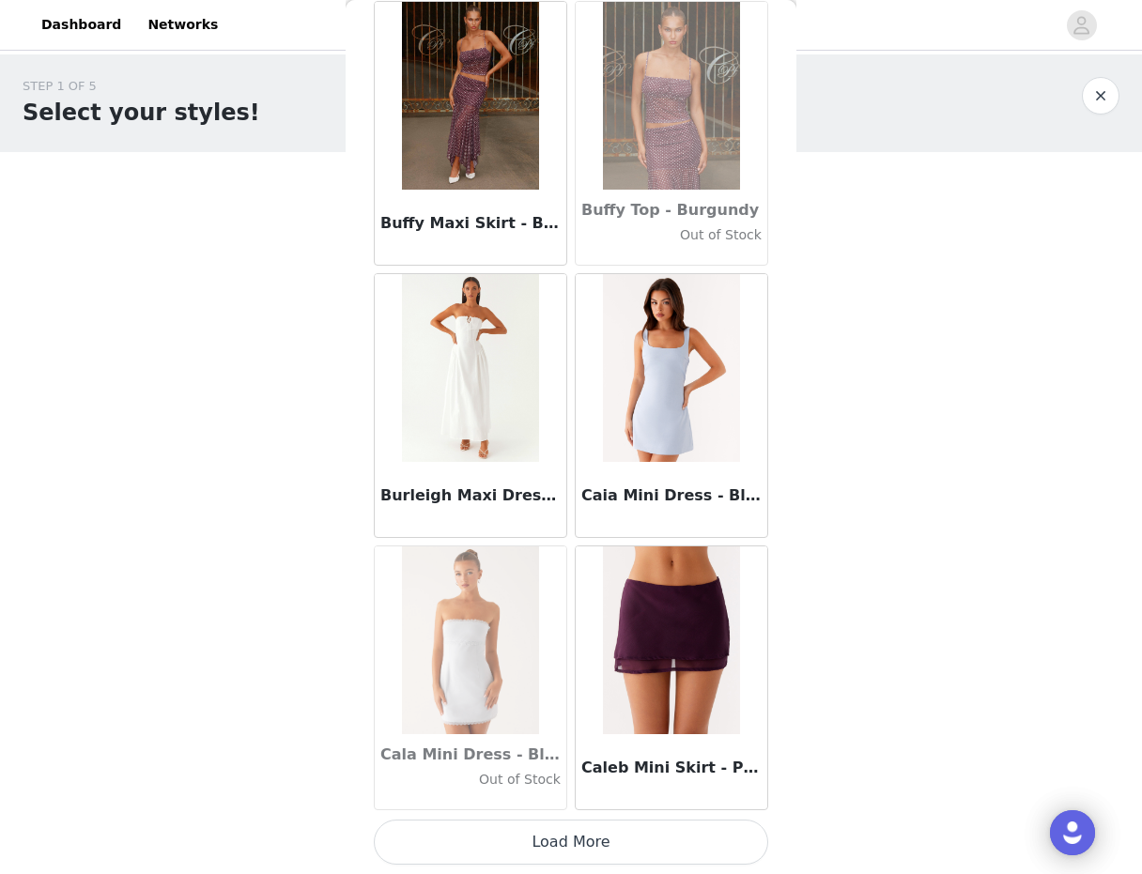
click at [613, 842] on button "Load More" at bounding box center [571, 842] width 394 height 45
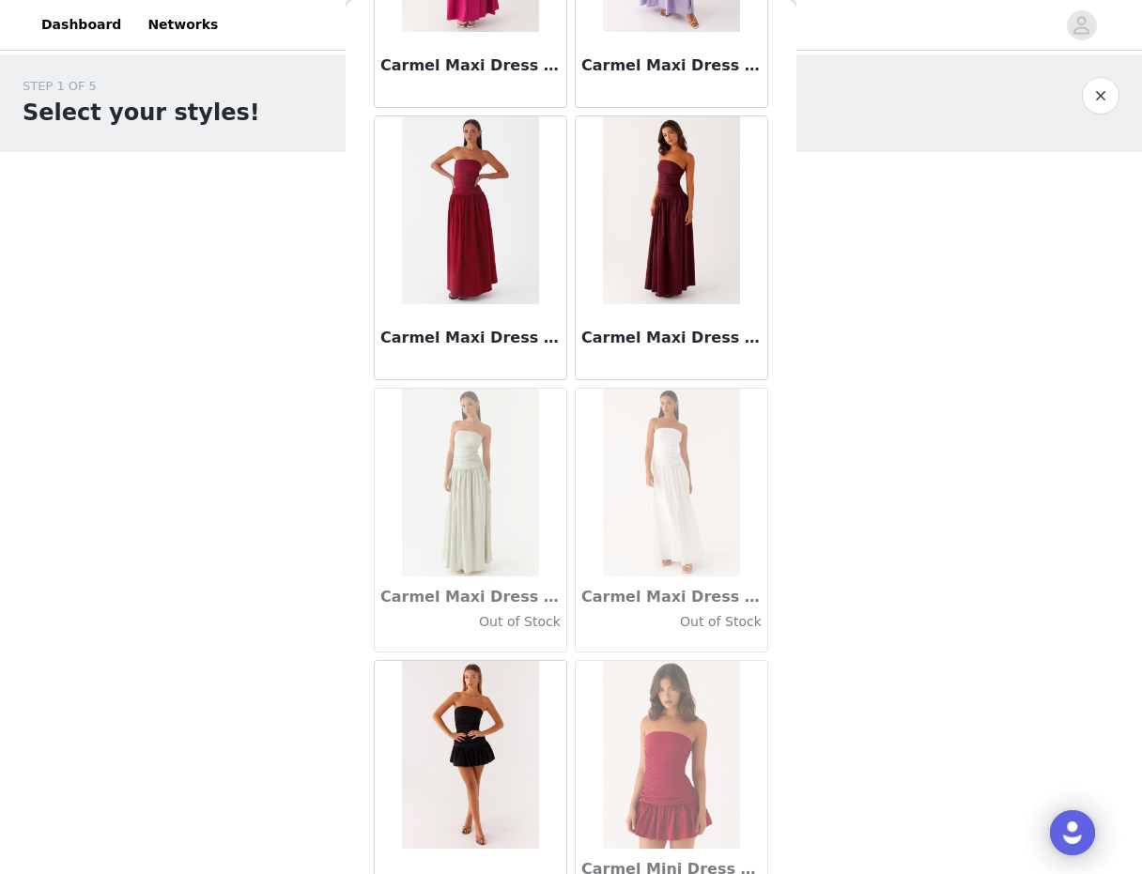
scroll to position [21065, 0]
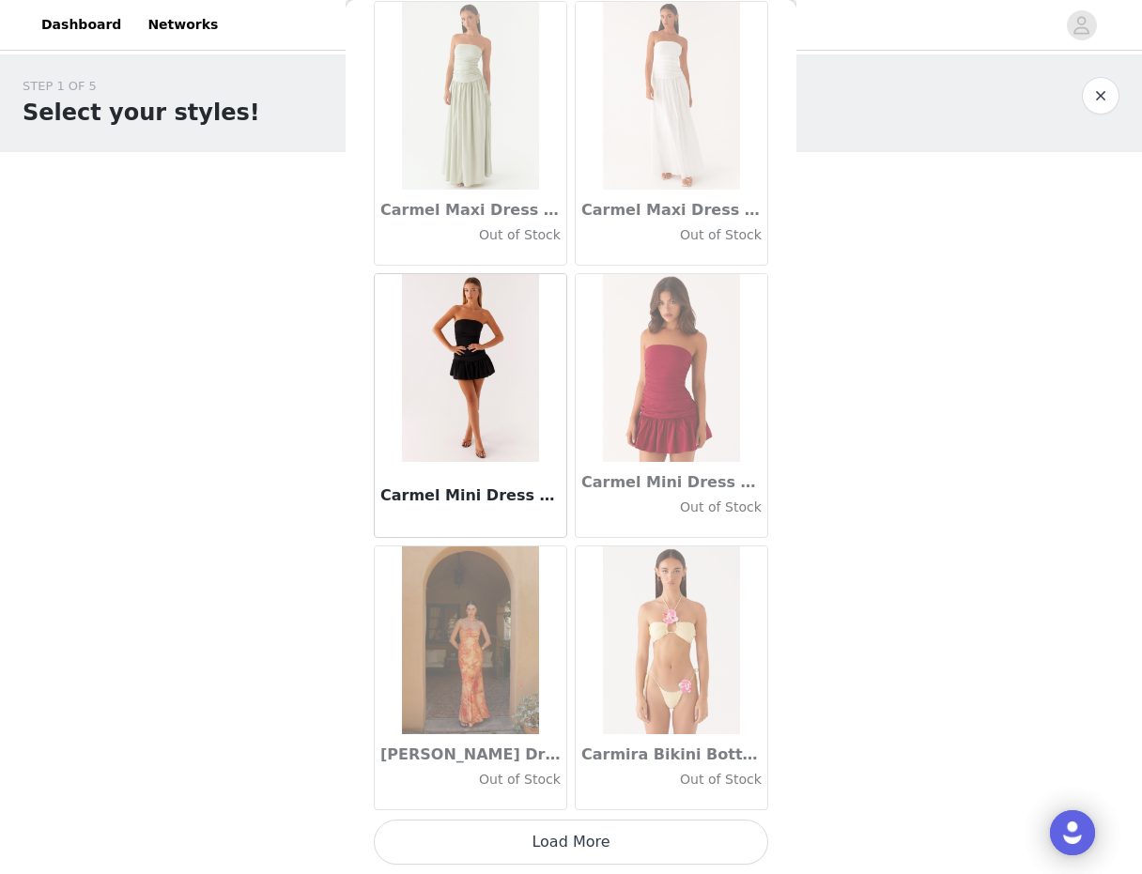
click at [597, 851] on button "Load More" at bounding box center [571, 842] width 394 height 45
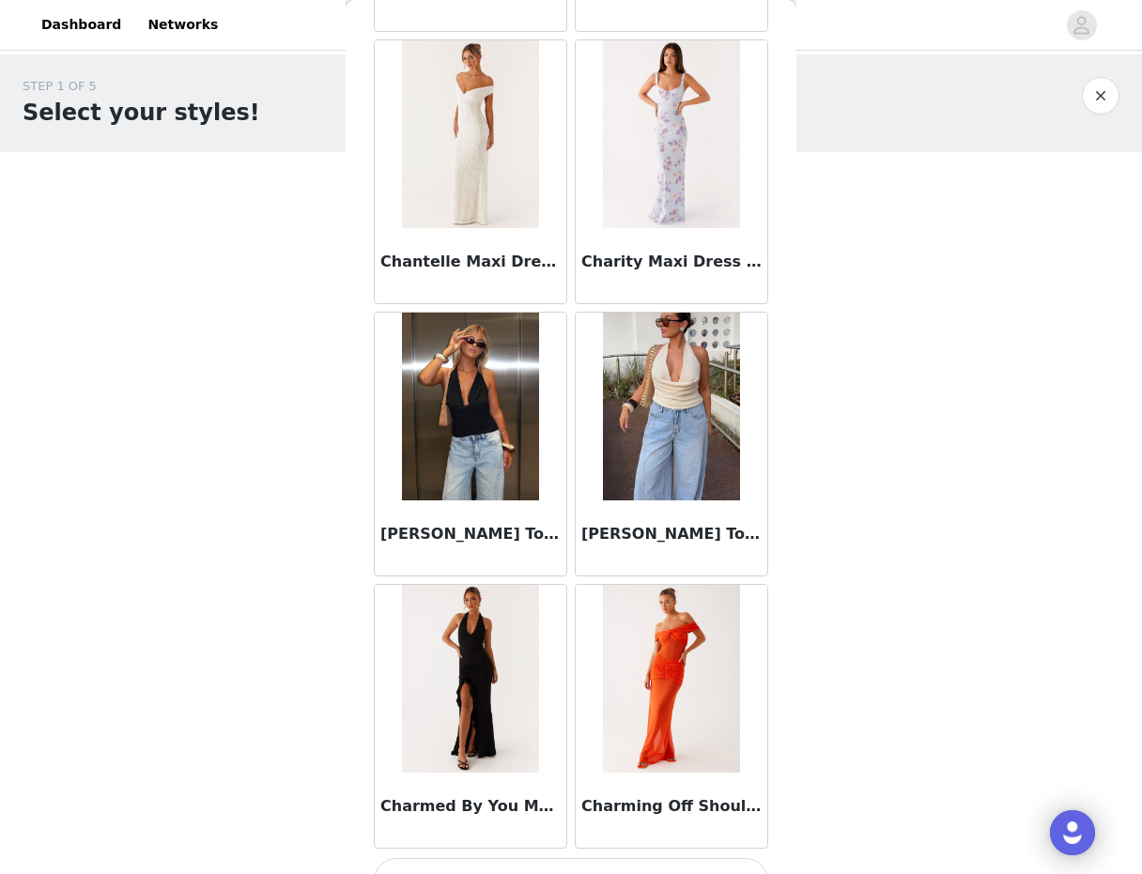
scroll to position [23789, 0]
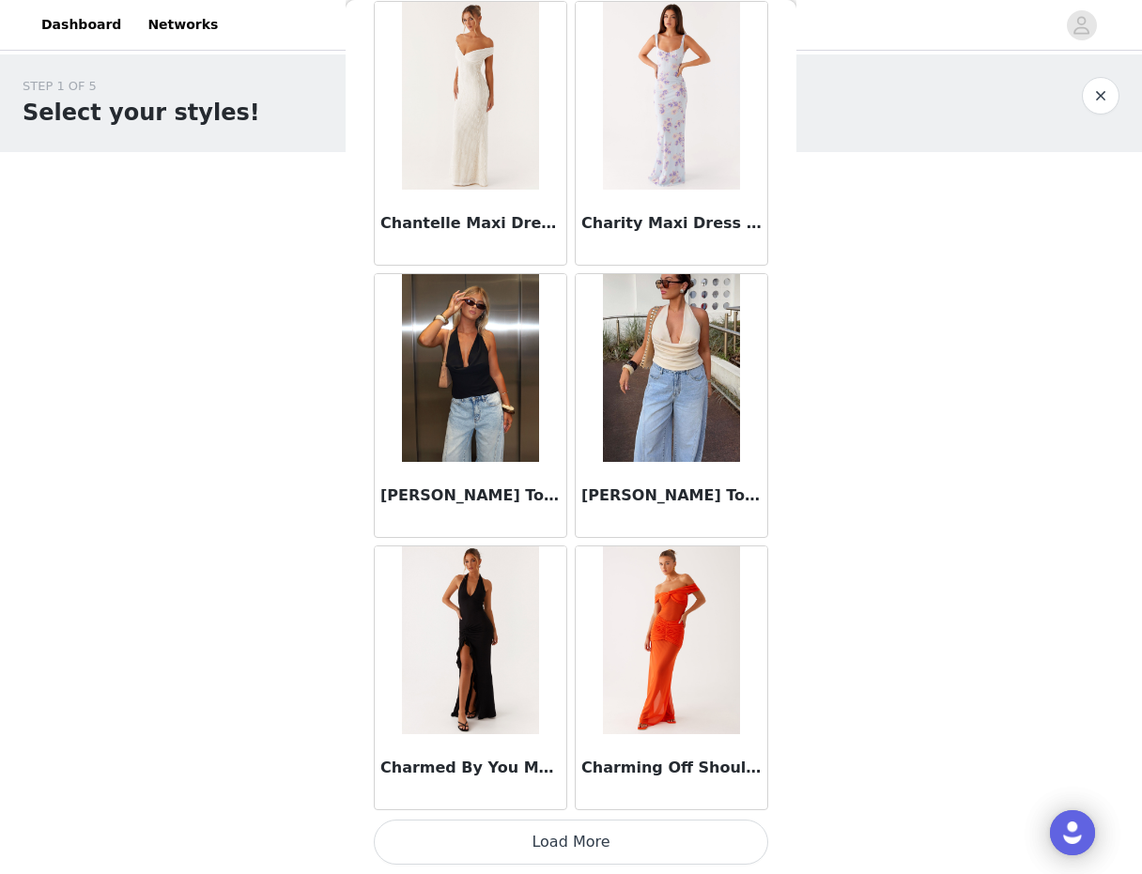
click at [549, 847] on button "Load More" at bounding box center [571, 842] width 394 height 45
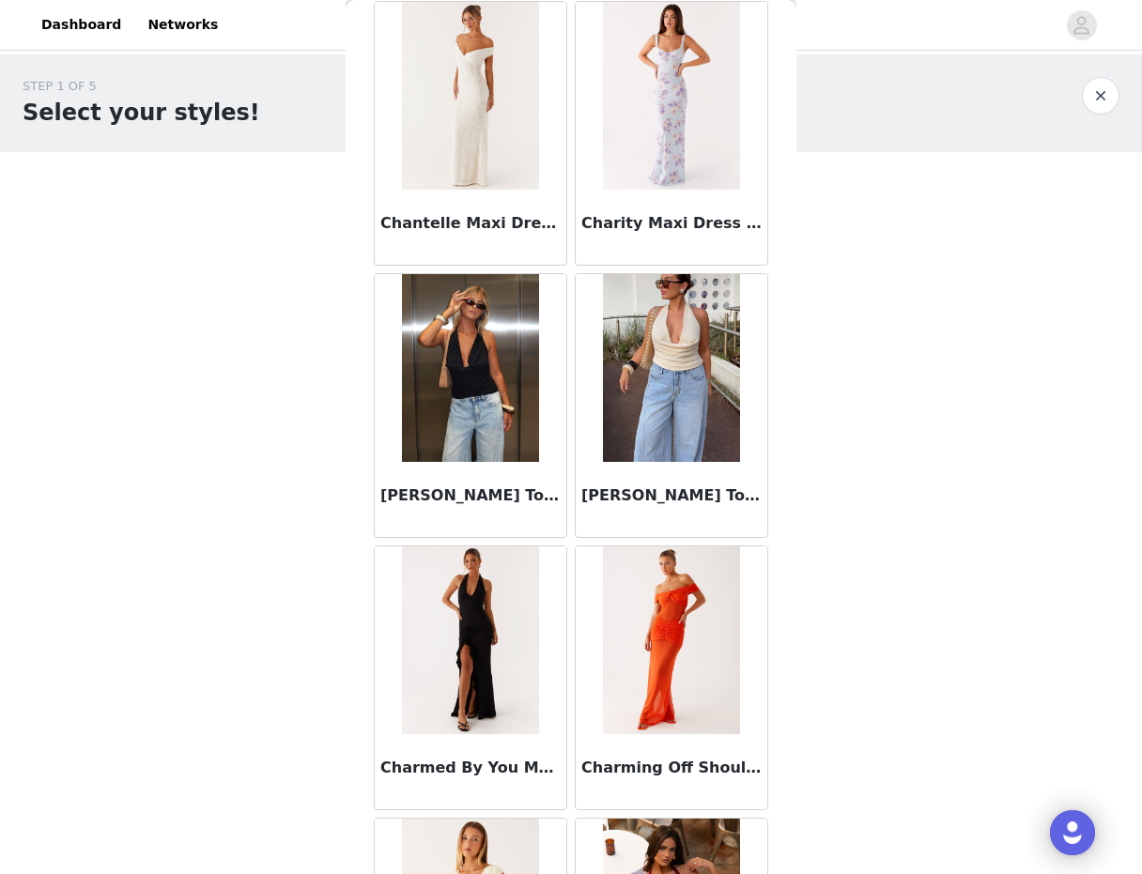
scroll to position [24823, 0]
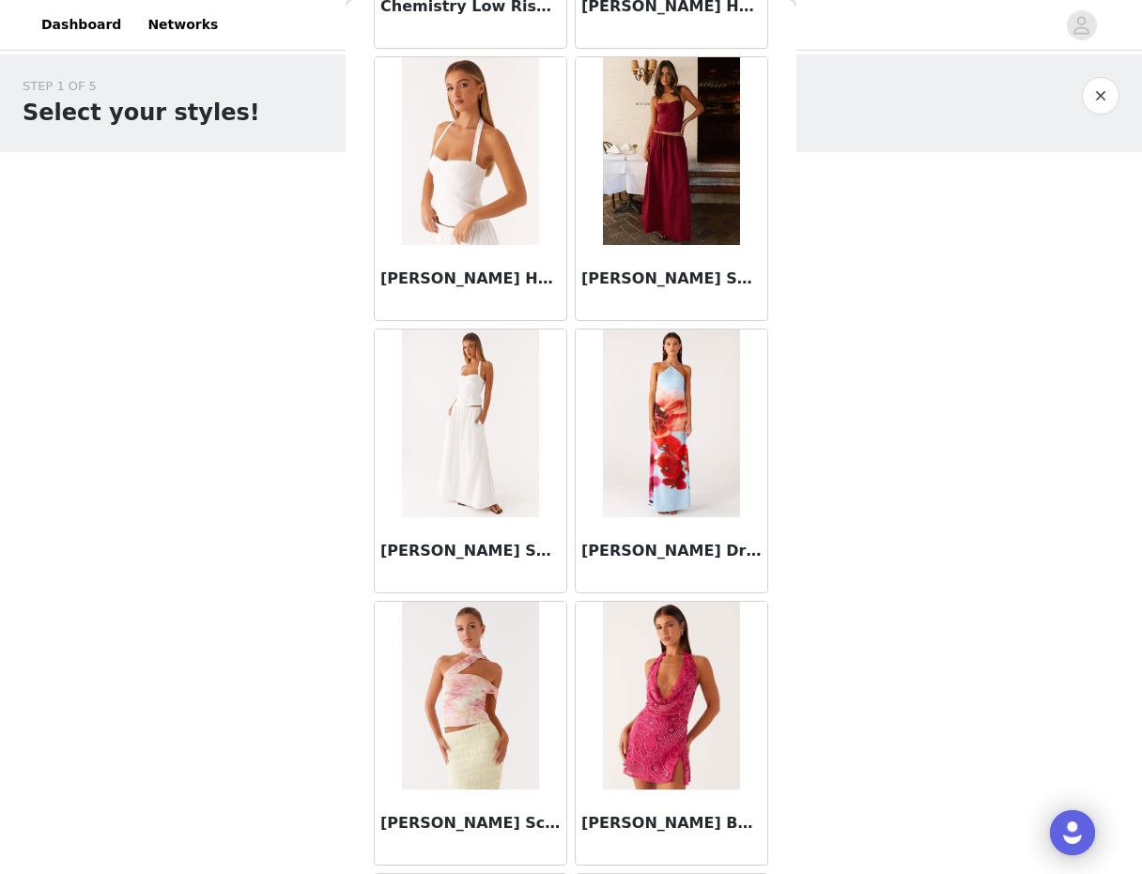
click at [468, 438] on img at bounding box center [470, 424] width 136 height 188
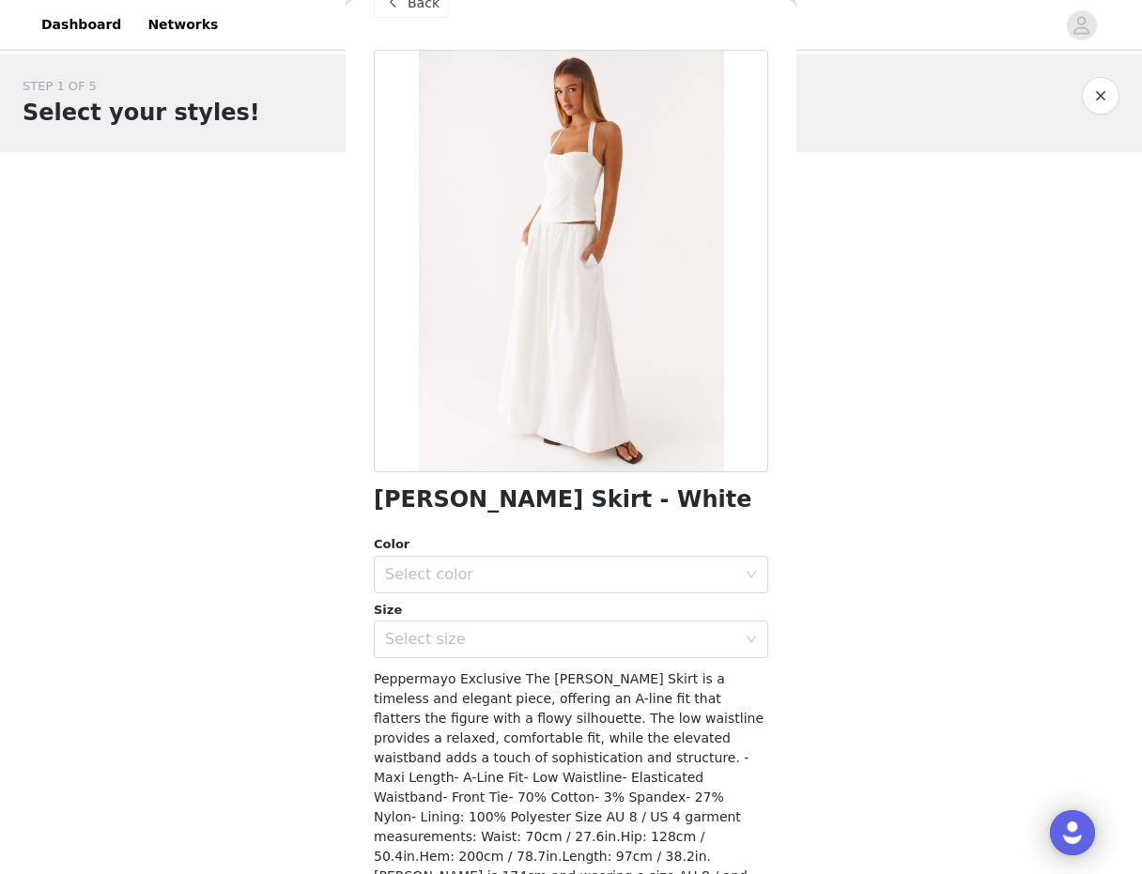
scroll to position [43, 0]
click at [451, 575] on div "Select color" at bounding box center [560, 575] width 351 height 19
click at [442, 612] on li "White" at bounding box center [571, 617] width 394 height 30
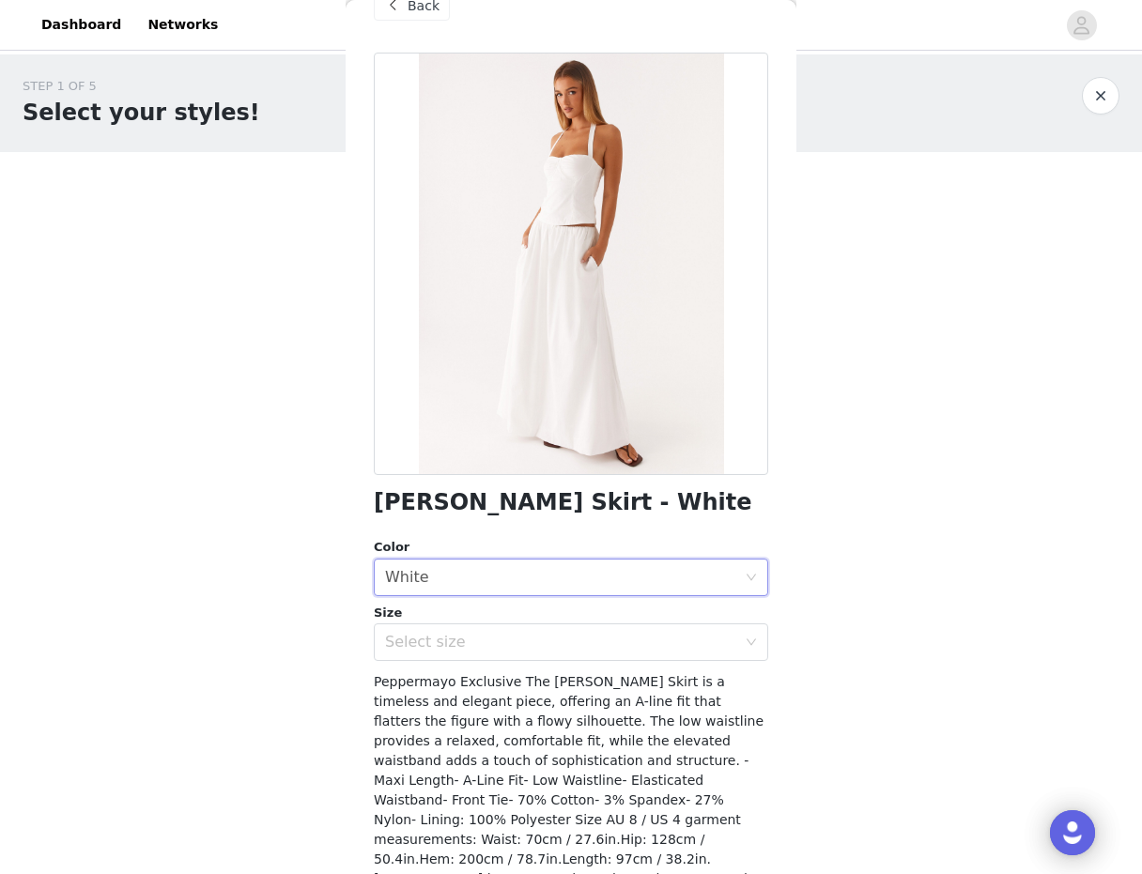
scroll to position [0, 0]
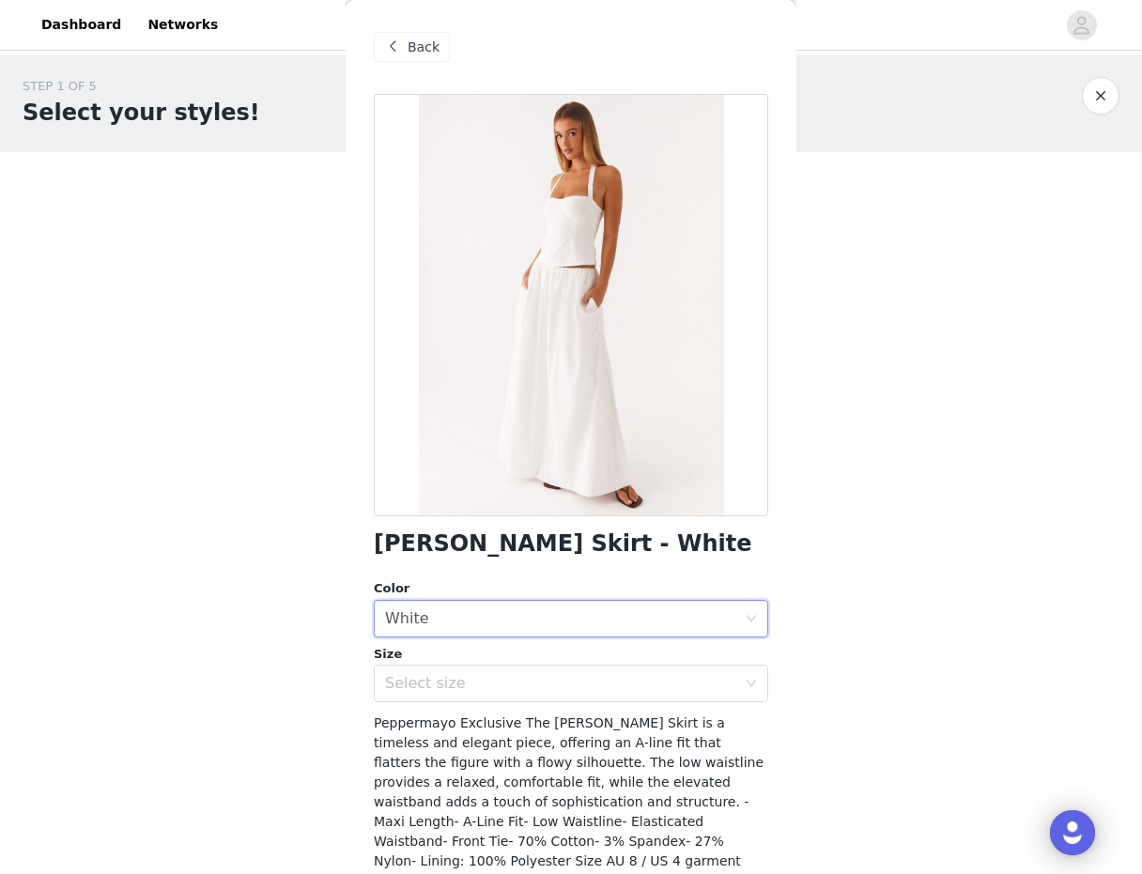
click at [419, 50] on span "Back" at bounding box center [424, 48] width 32 height 20
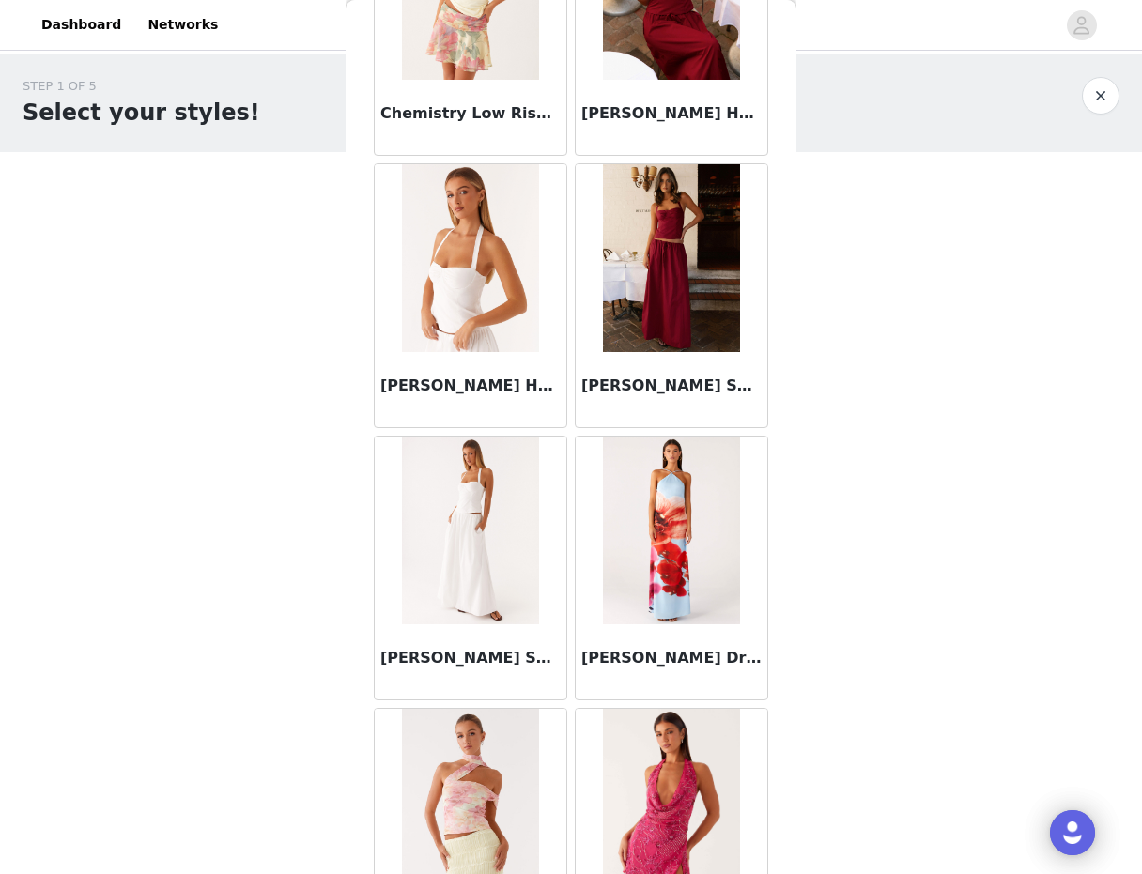
scroll to position [26512, 0]
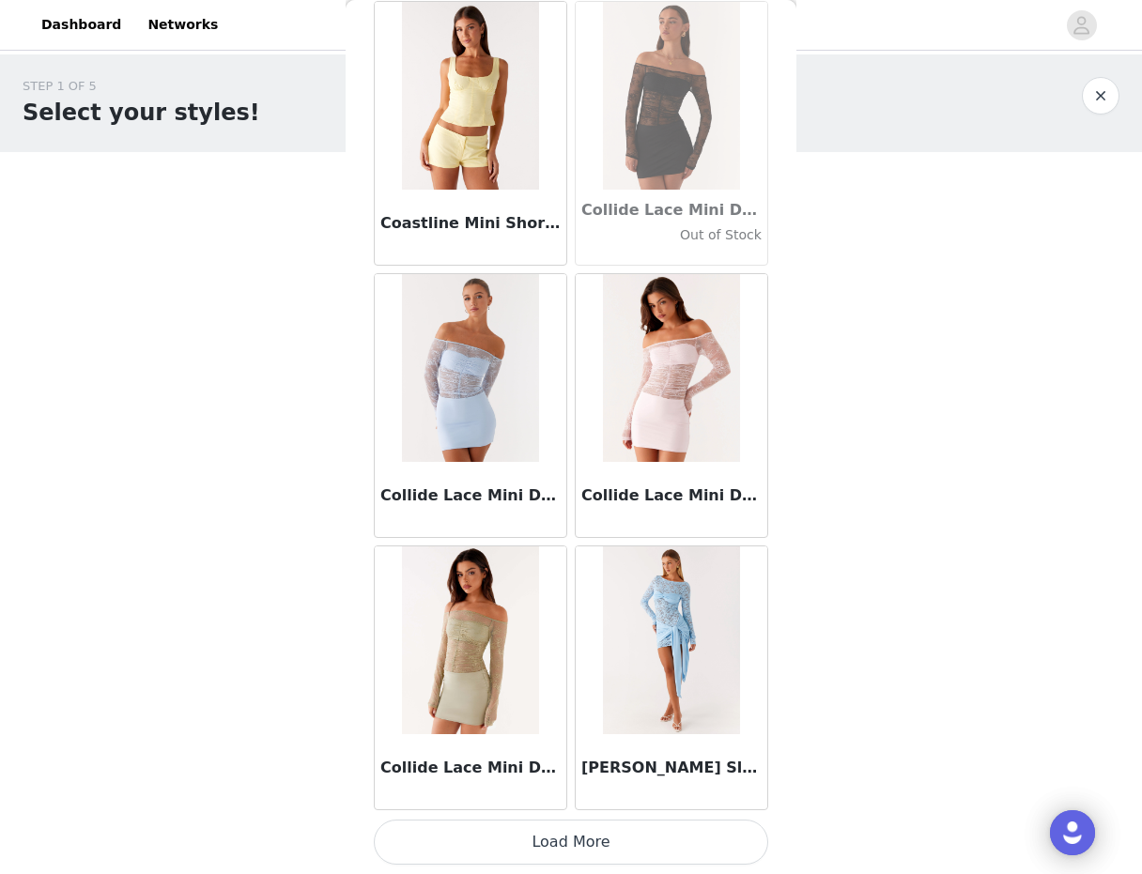
click at [490, 842] on button "Load More" at bounding box center [571, 842] width 394 height 45
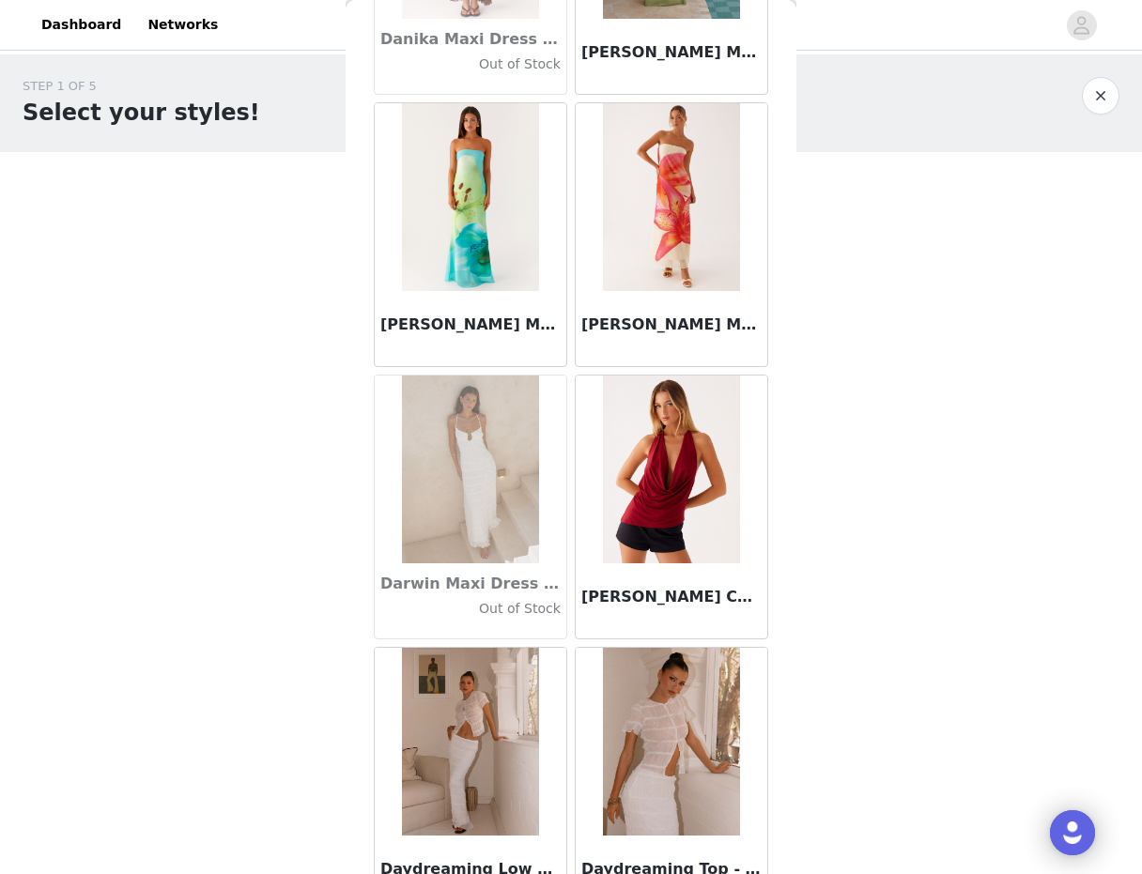
scroll to position [29236, 0]
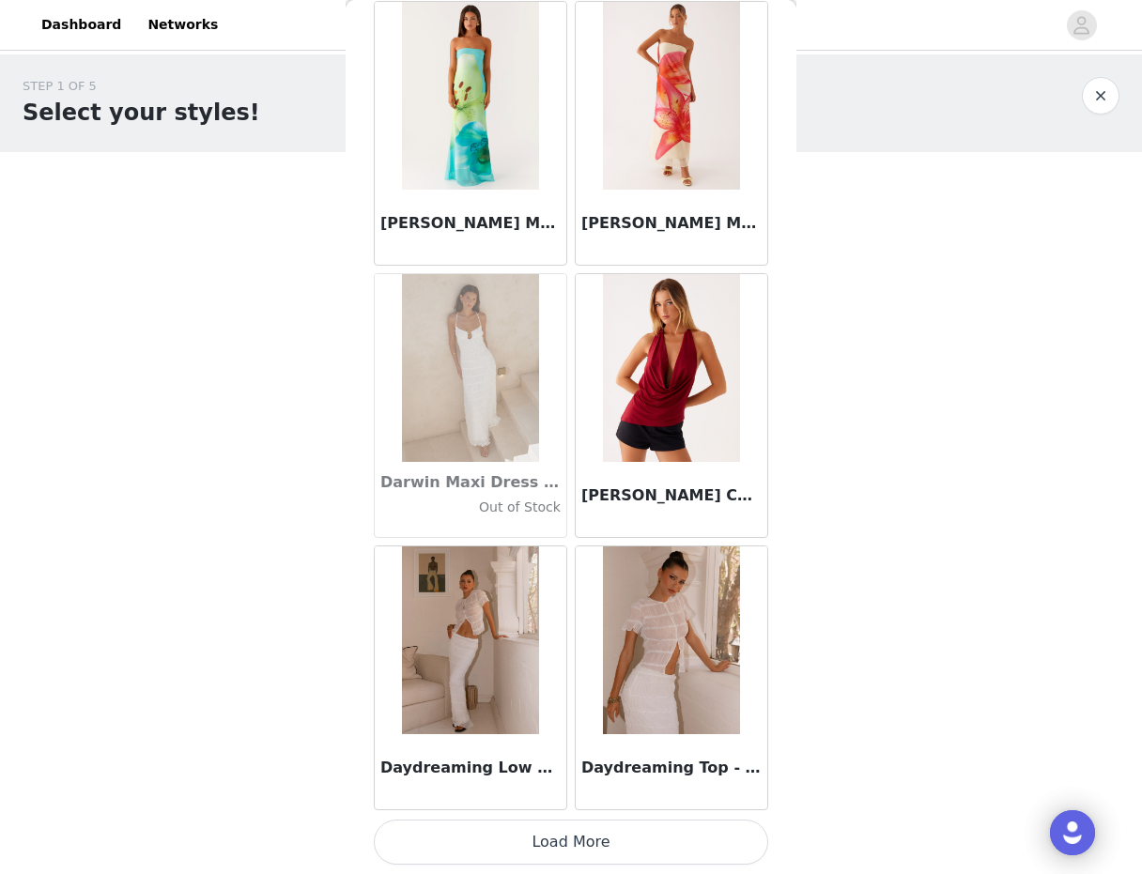
click at [494, 830] on button "Load More" at bounding box center [571, 842] width 394 height 45
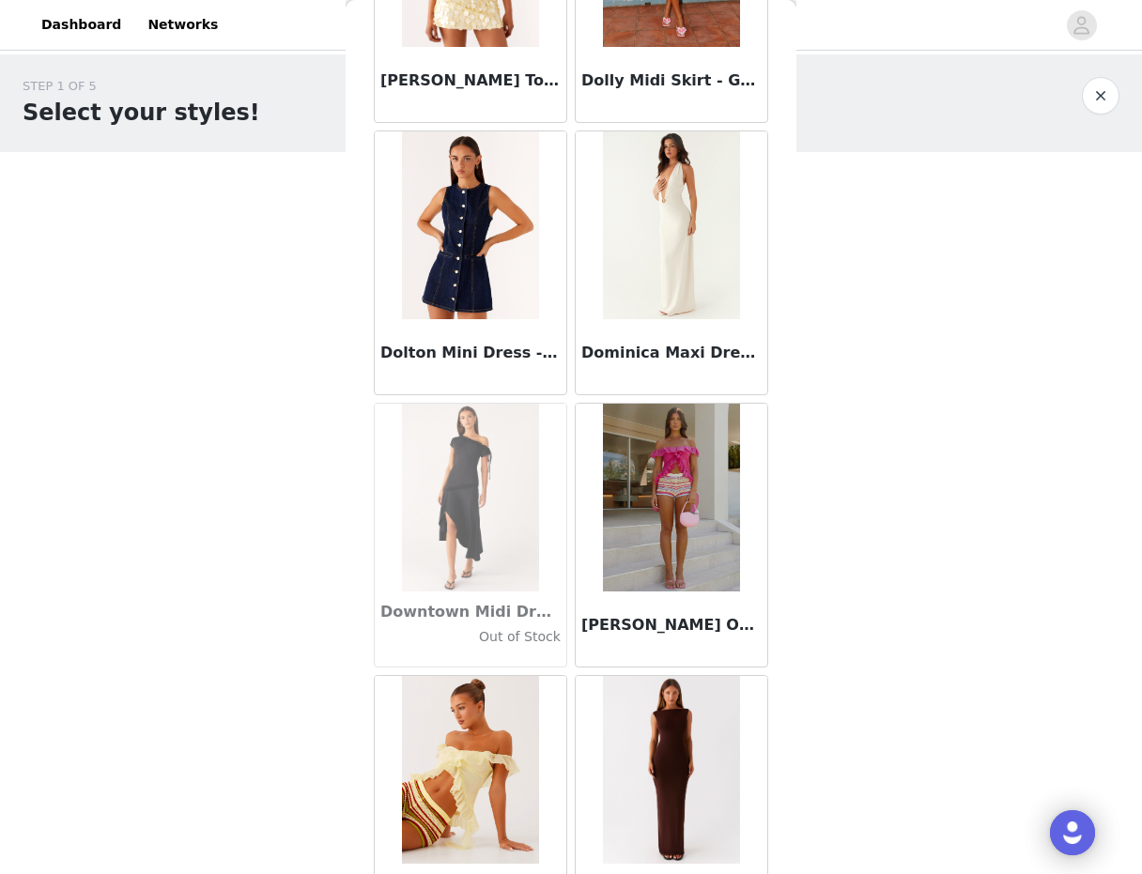
scroll to position [31959, 0]
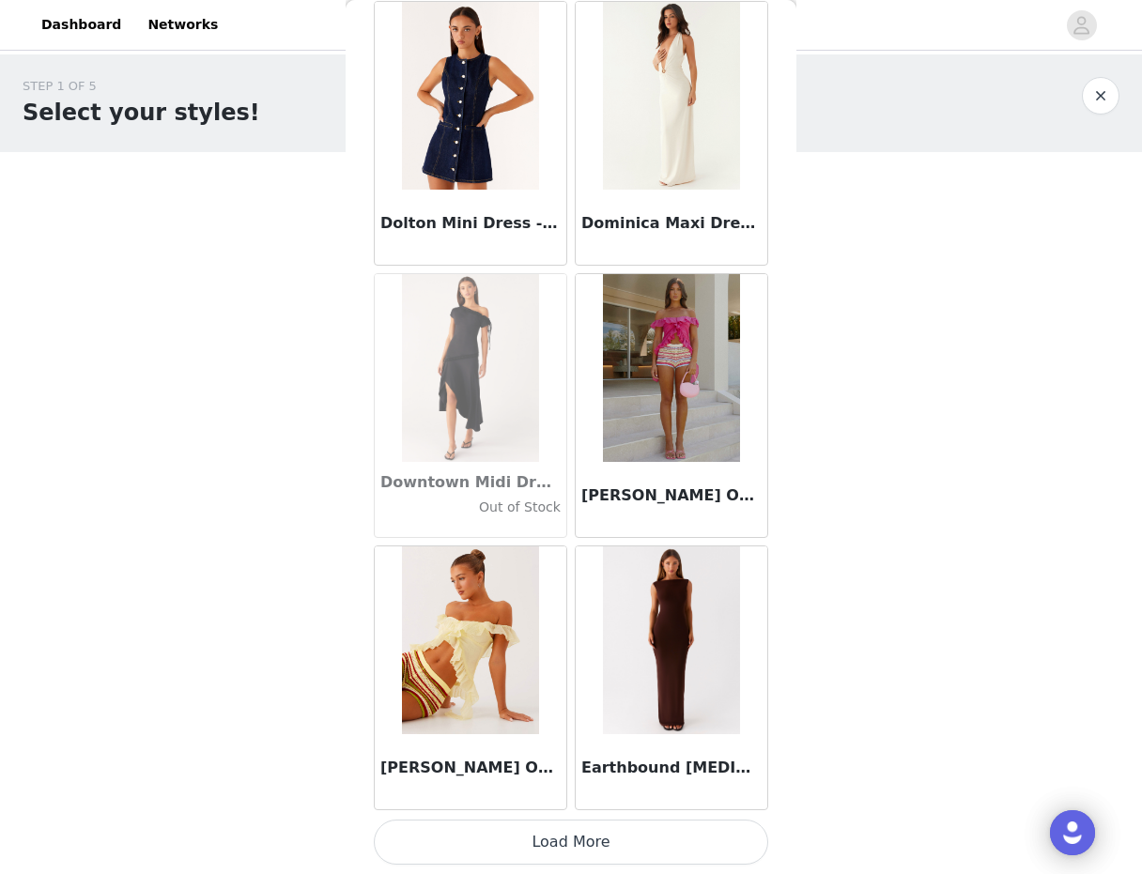
click at [520, 836] on button "Load More" at bounding box center [571, 842] width 394 height 45
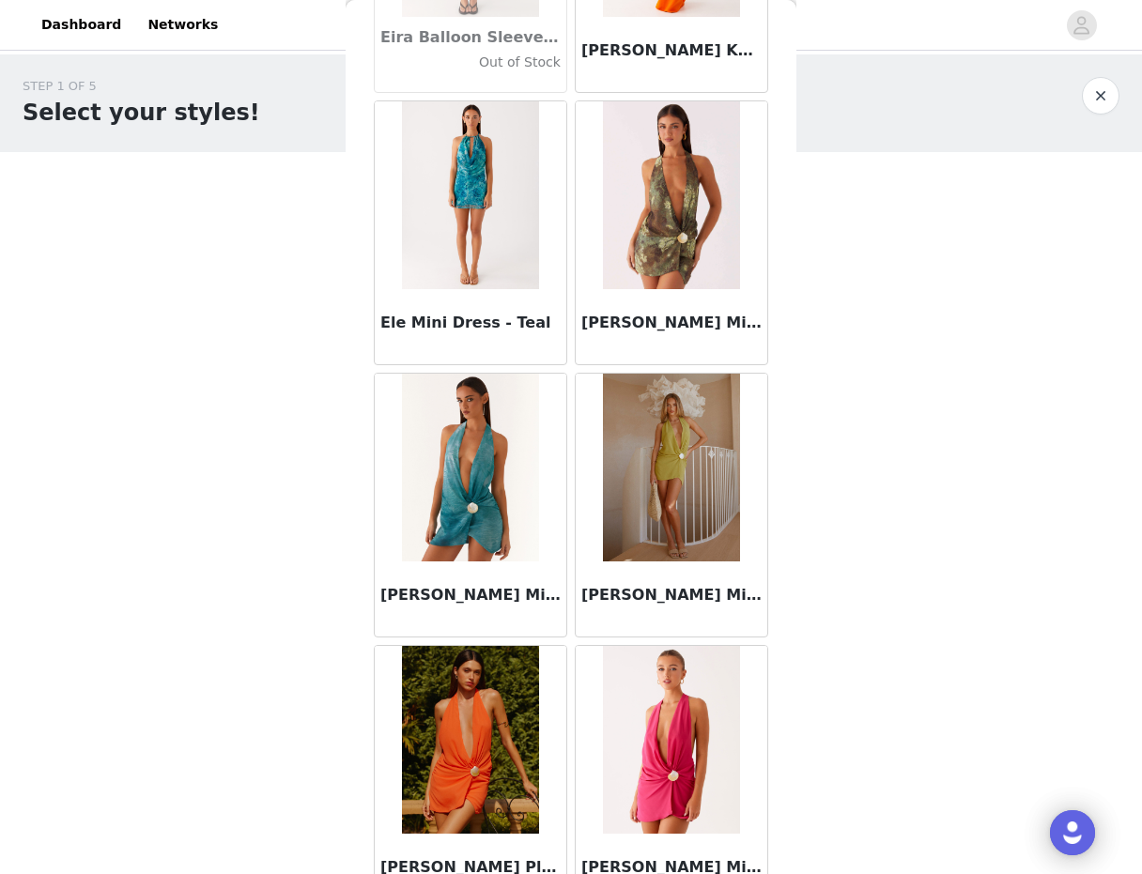
scroll to position [34683, 0]
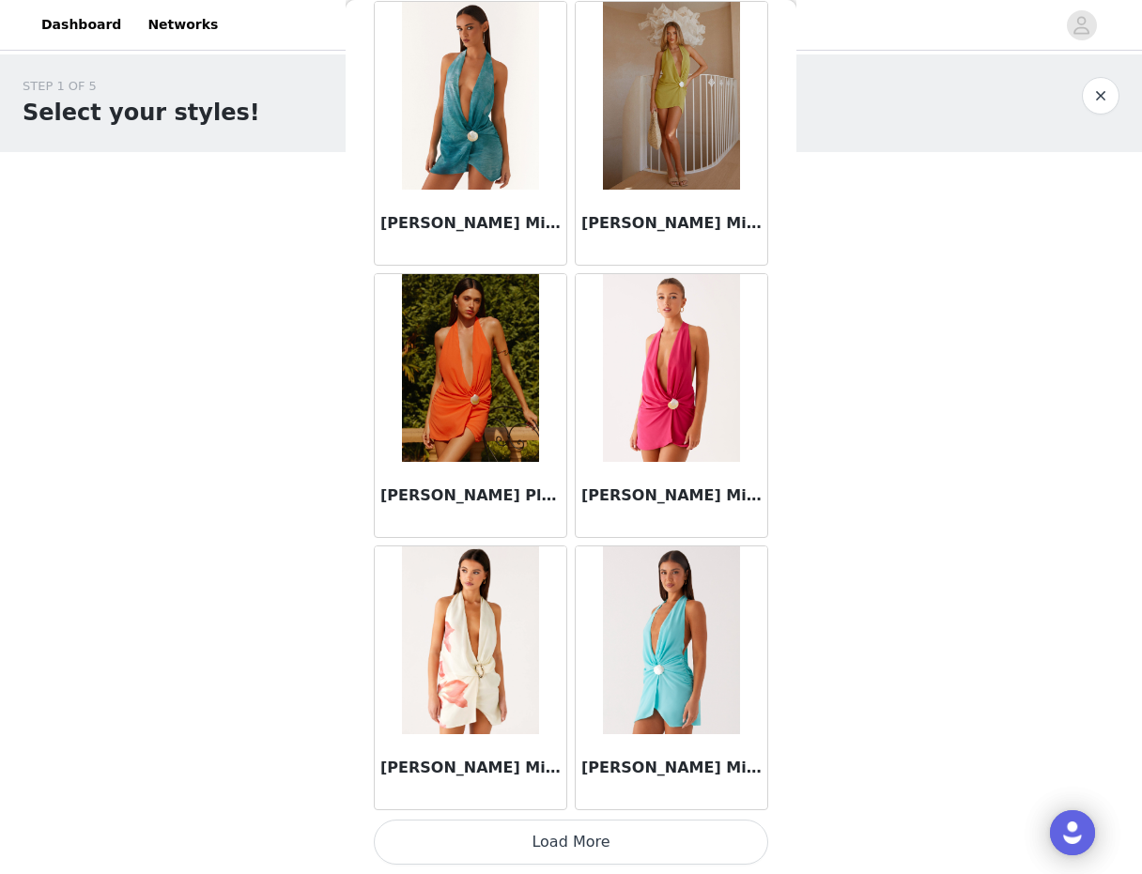
click at [552, 838] on button "Load More" at bounding box center [571, 842] width 394 height 45
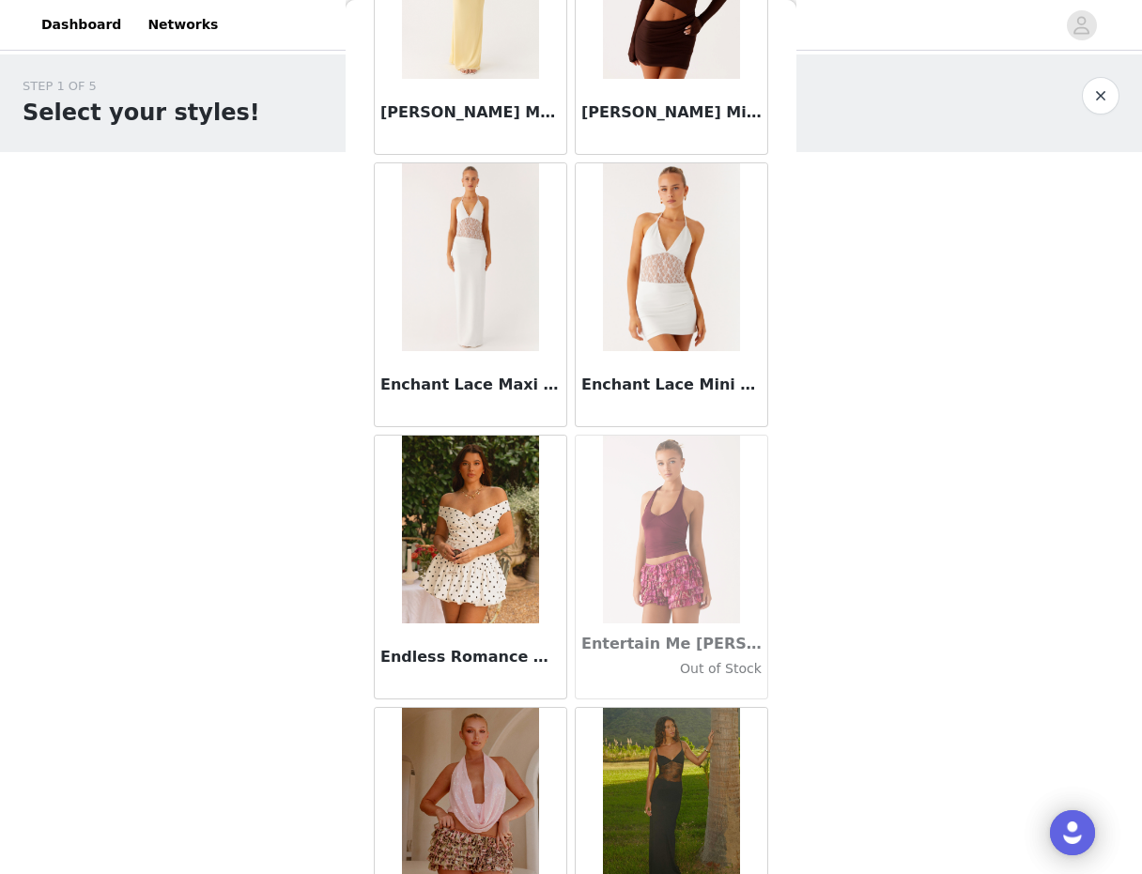
scroll to position [37407, 0]
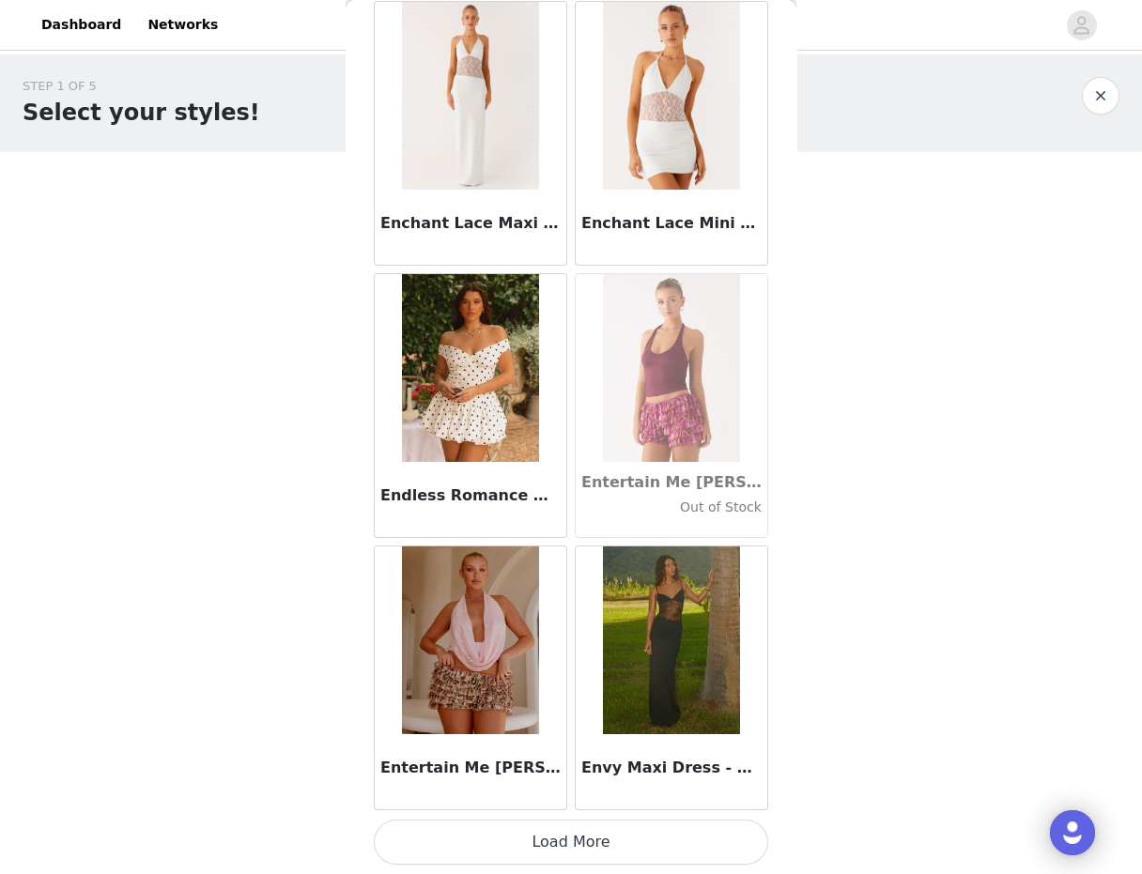
click at [600, 836] on button "Load More" at bounding box center [571, 842] width 394 height 45
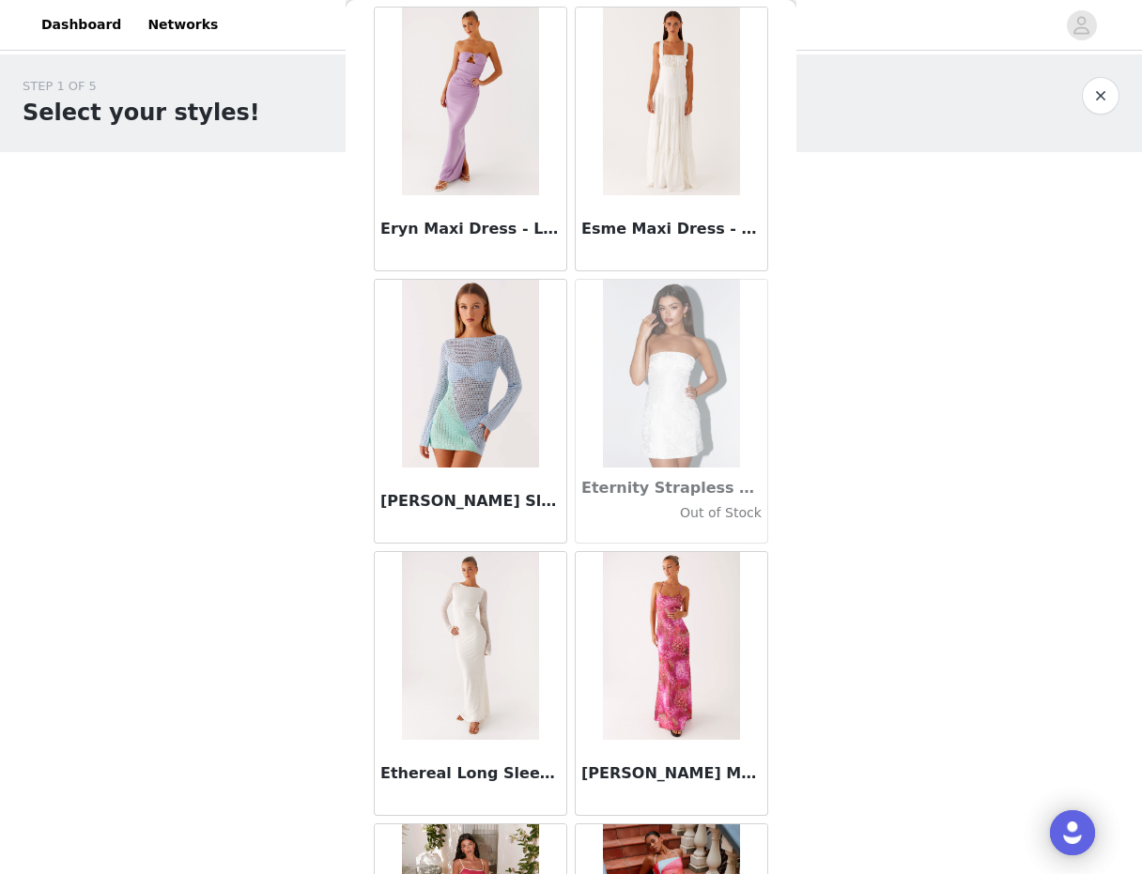
scroll to position [39405, 0]
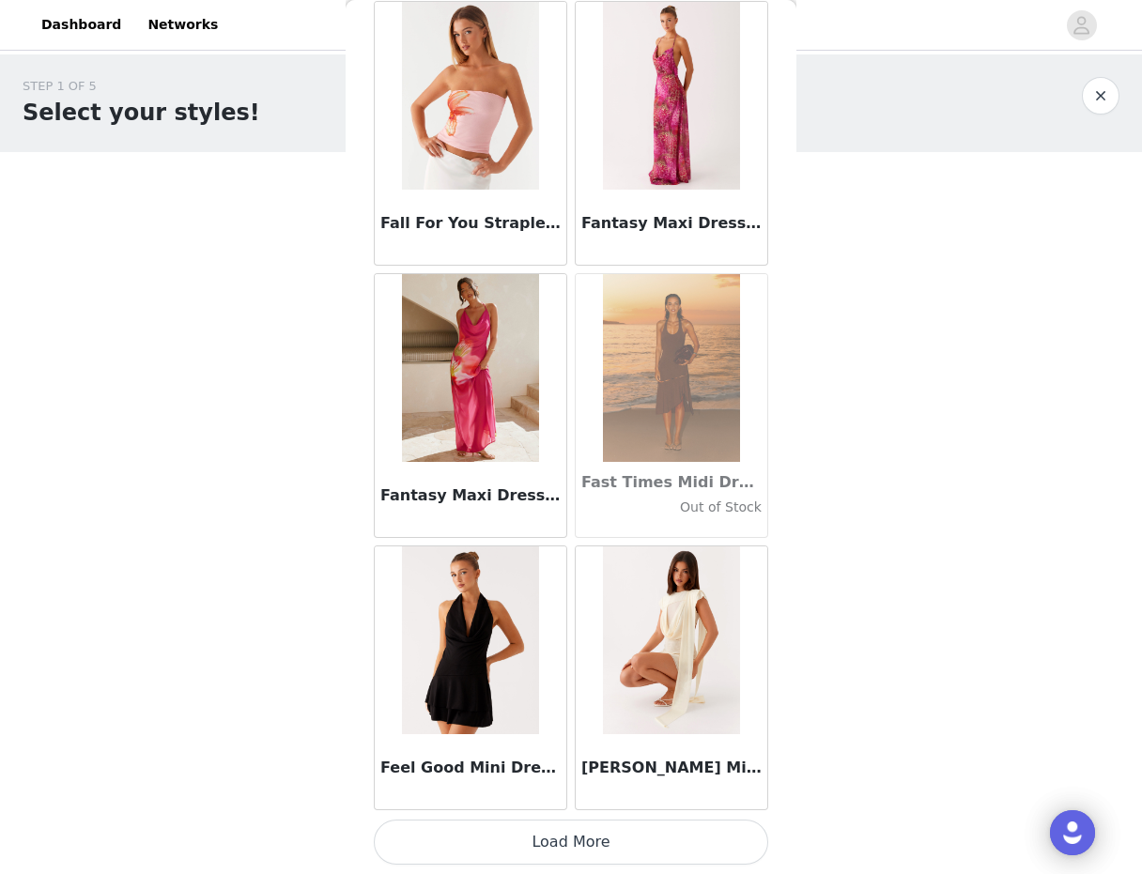
click at [600, 842] on button "Load More" at bounding box center [571, 842] width 394 height 45
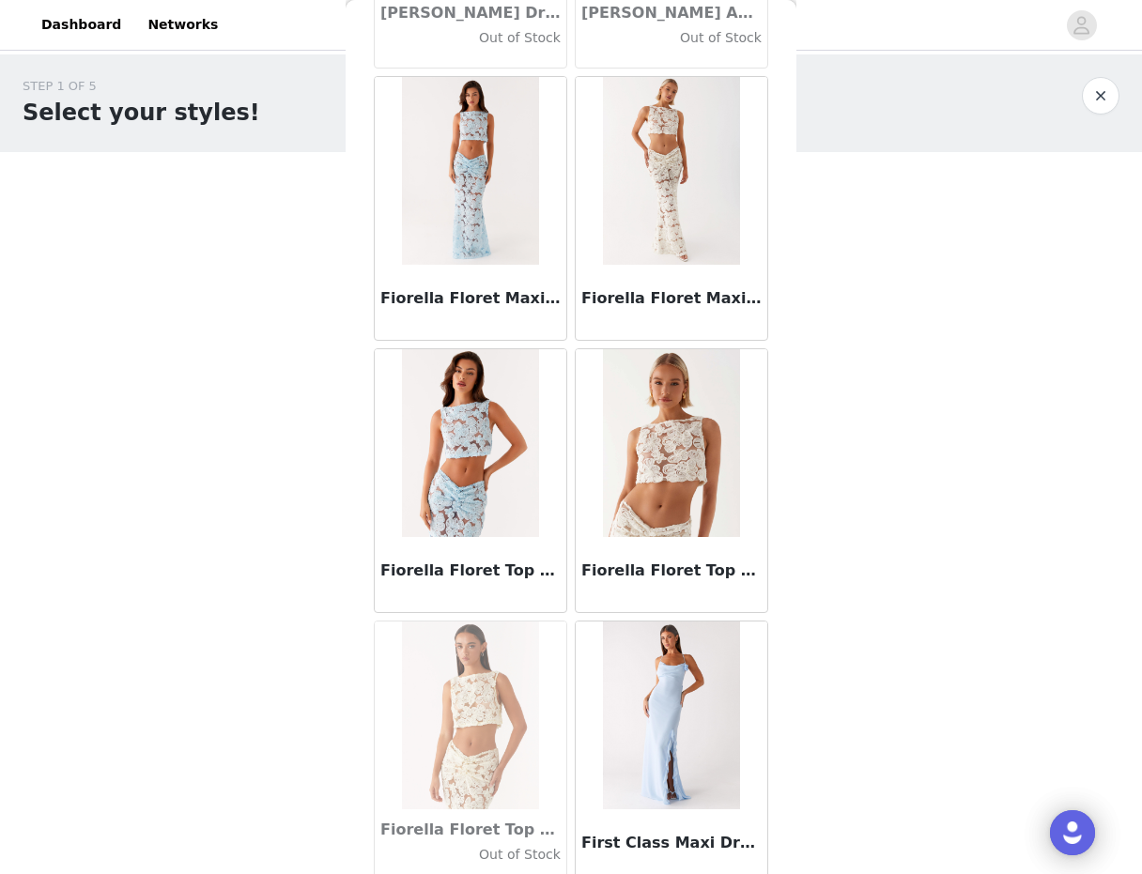
scroll to position [41946, 0]
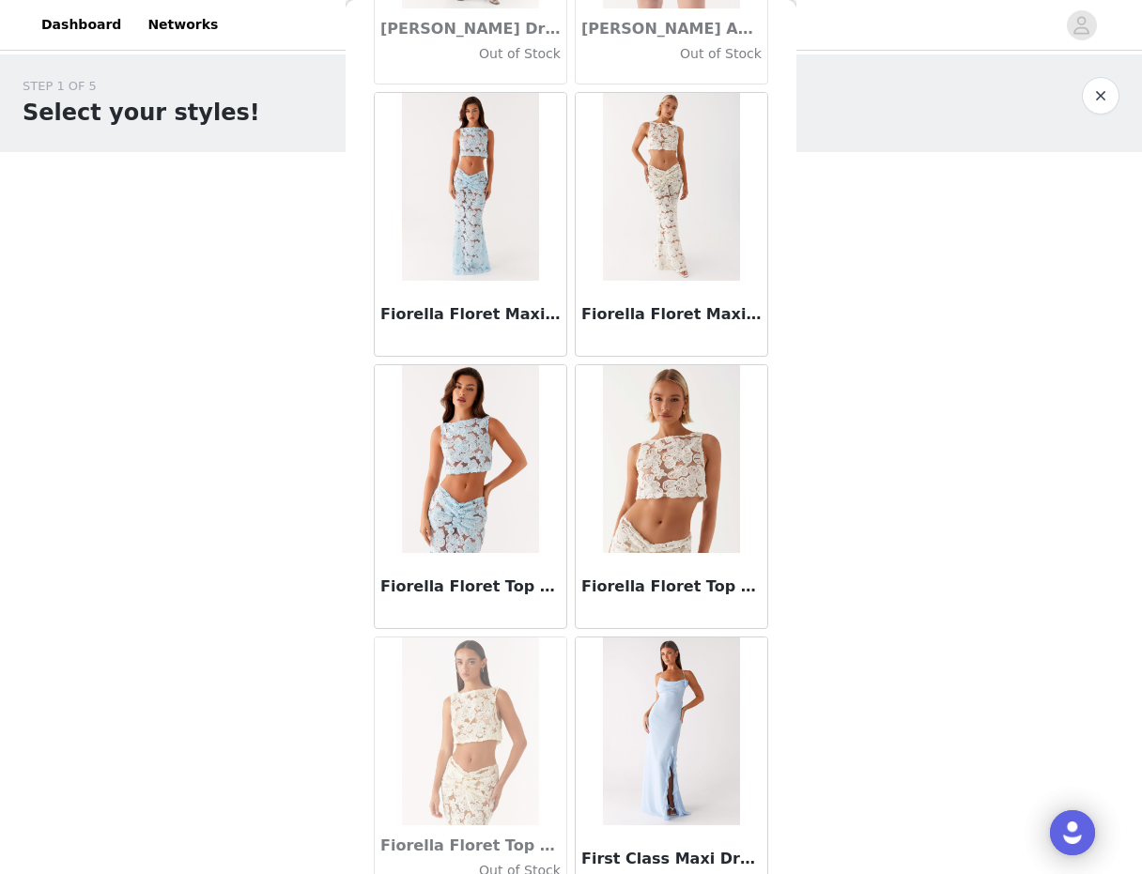
click at [614, 306] on h3 "Fiorella Floret Maxi Skirt - Ivory" at bounding box center [671, 314] width 180 height 23
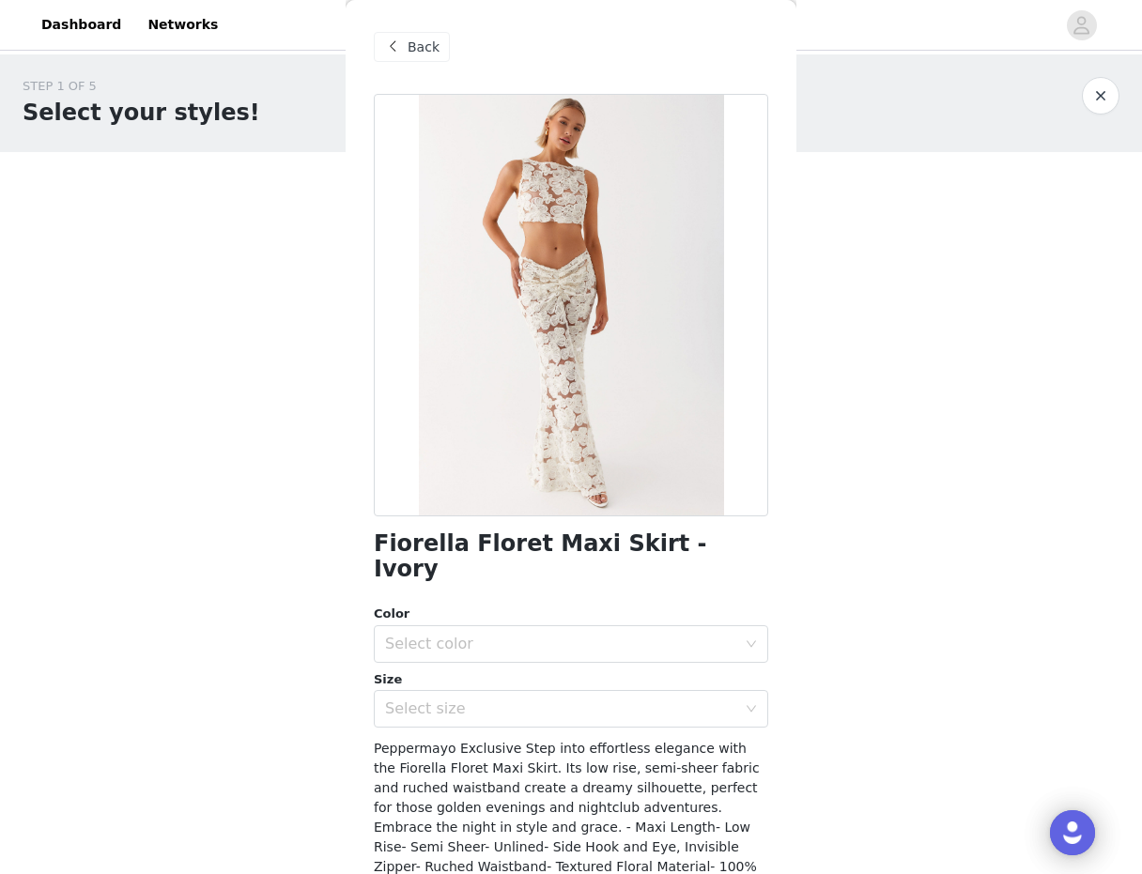
scroll to position [116, 0]
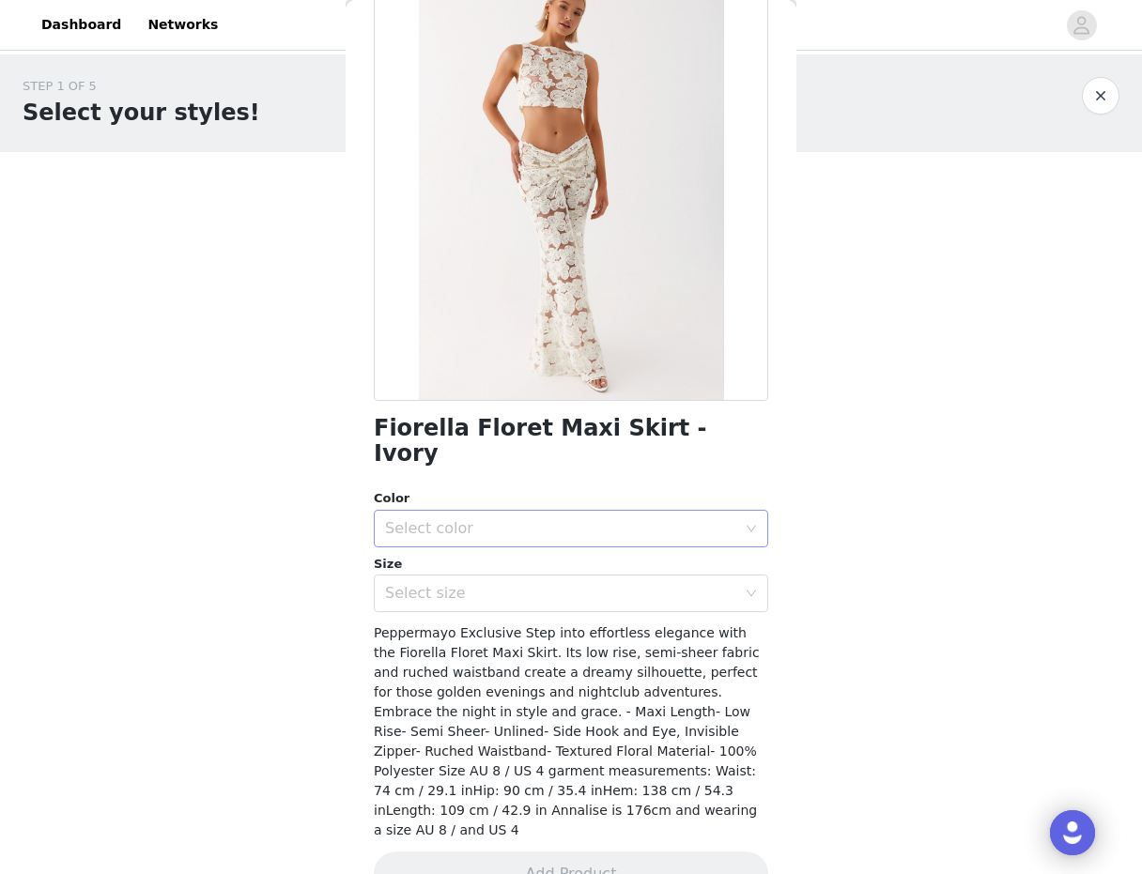
click at [553, 519] on div "Select color" at bounding box center [560, 528] width 351 height 19
click at [524, 546] on li "Ivory" at bounding box center [571, 545] width 394 height 30
click at [509, 581] on div "Select size" at bounding box center [565, 594] width 360 height 36
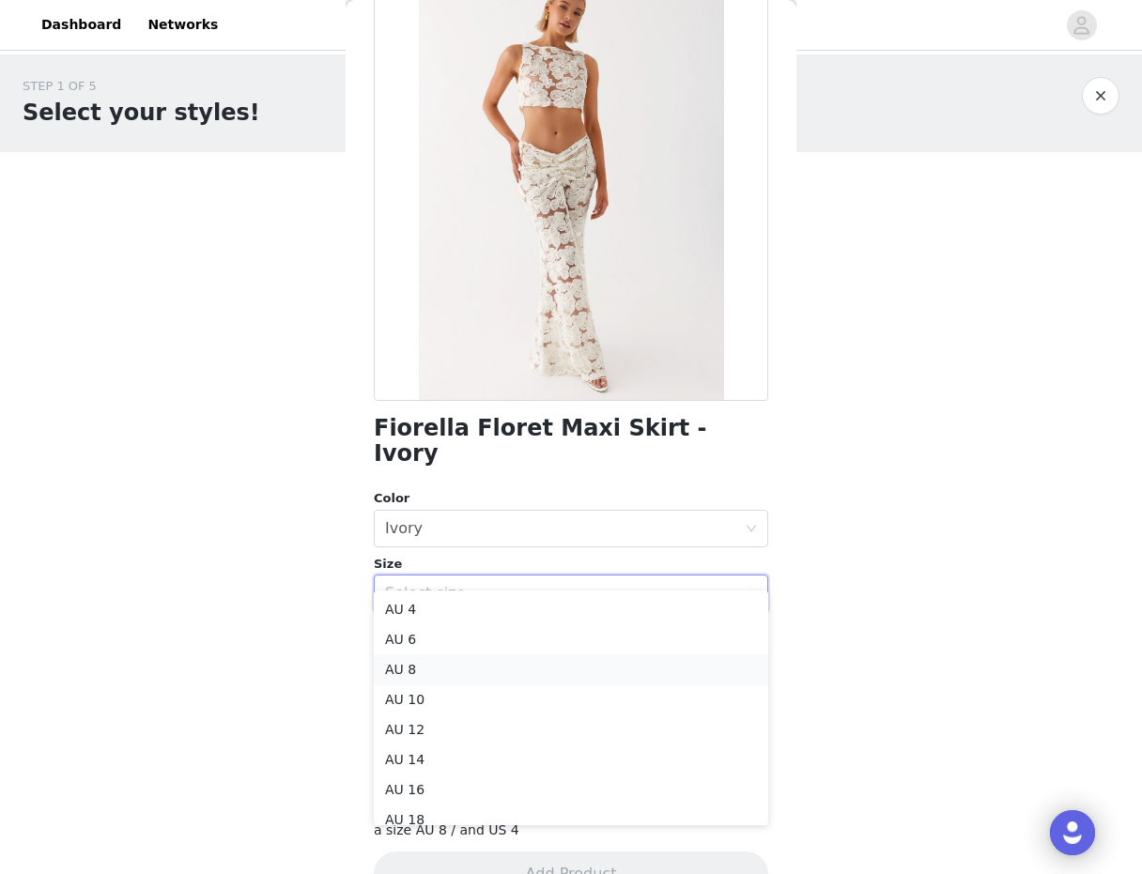
click at [467, 673] on li "AU 8" at bounding box center [571, 670] width 394 height 30
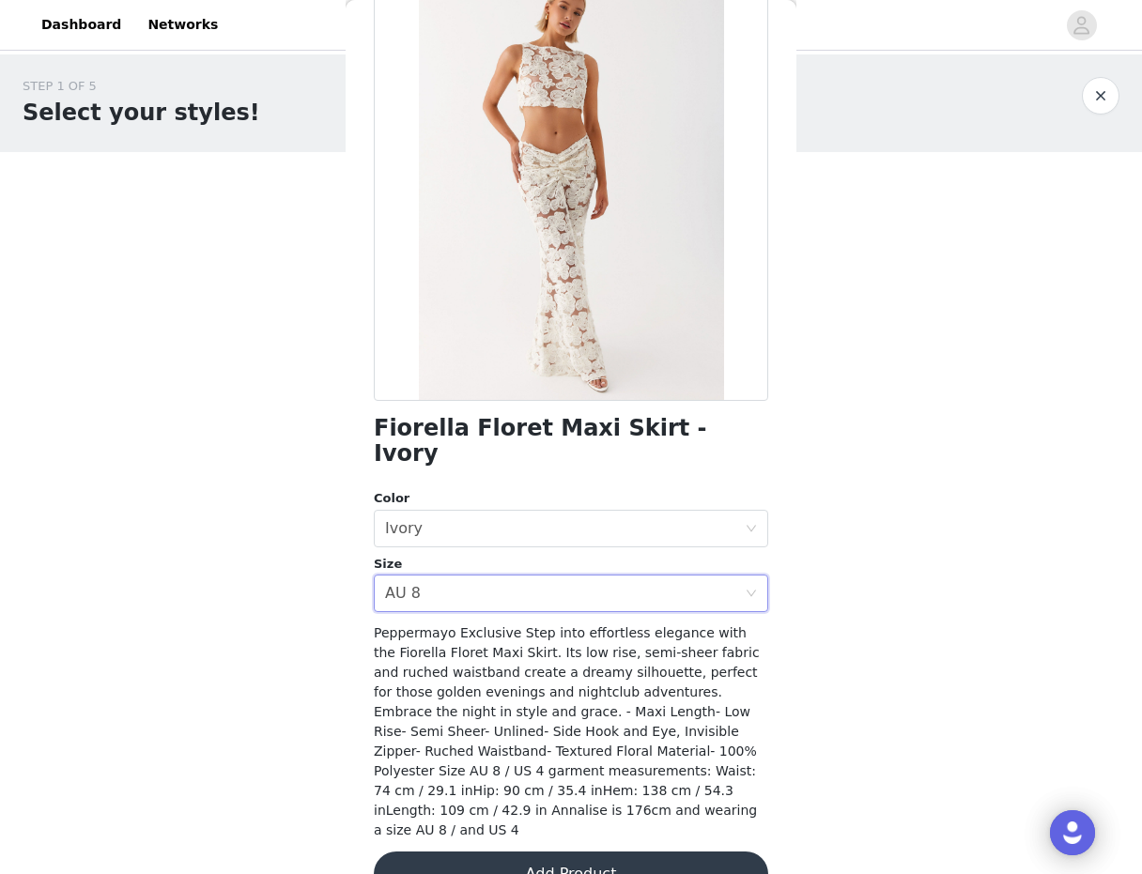
click at [496, 852] on button "Add Product" at bounding box center [571, 874] width 394 height 45
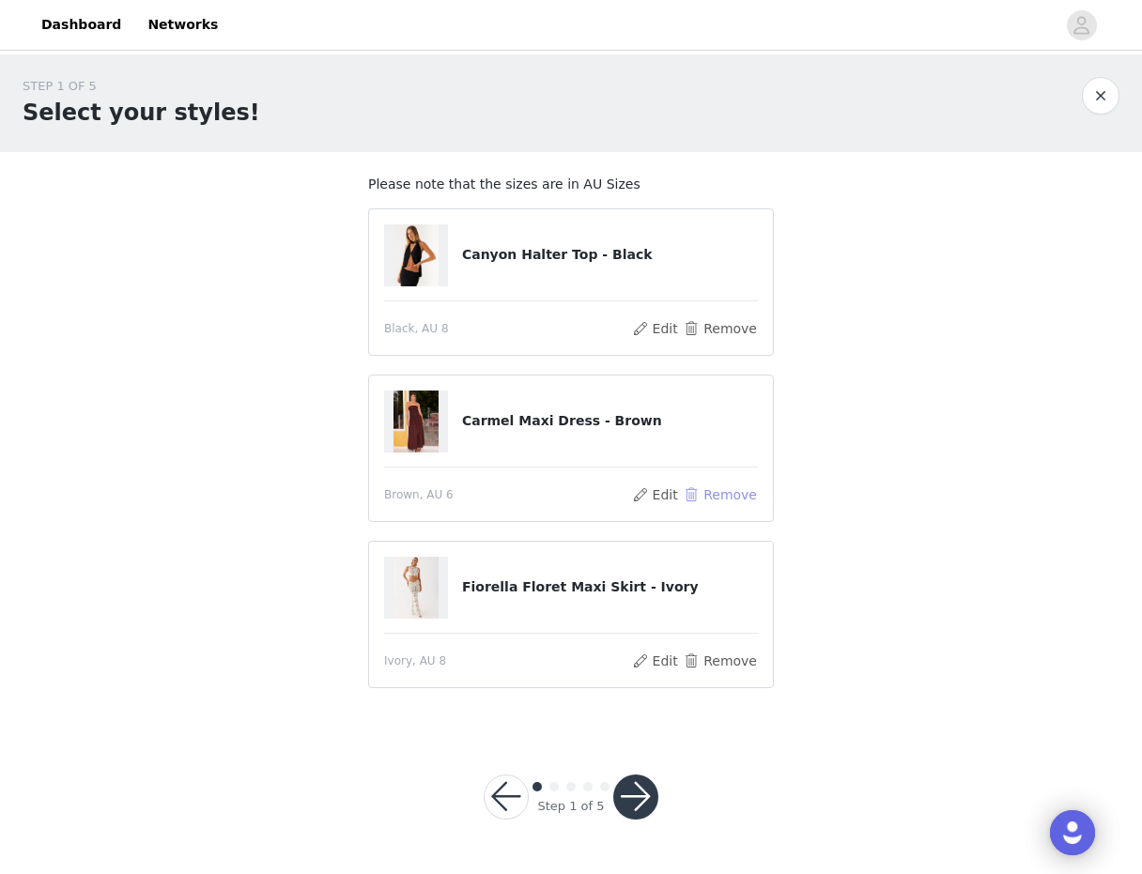
click at [727, 497] on button "Remove" at bounding box center [720, 495] width 75 height 23
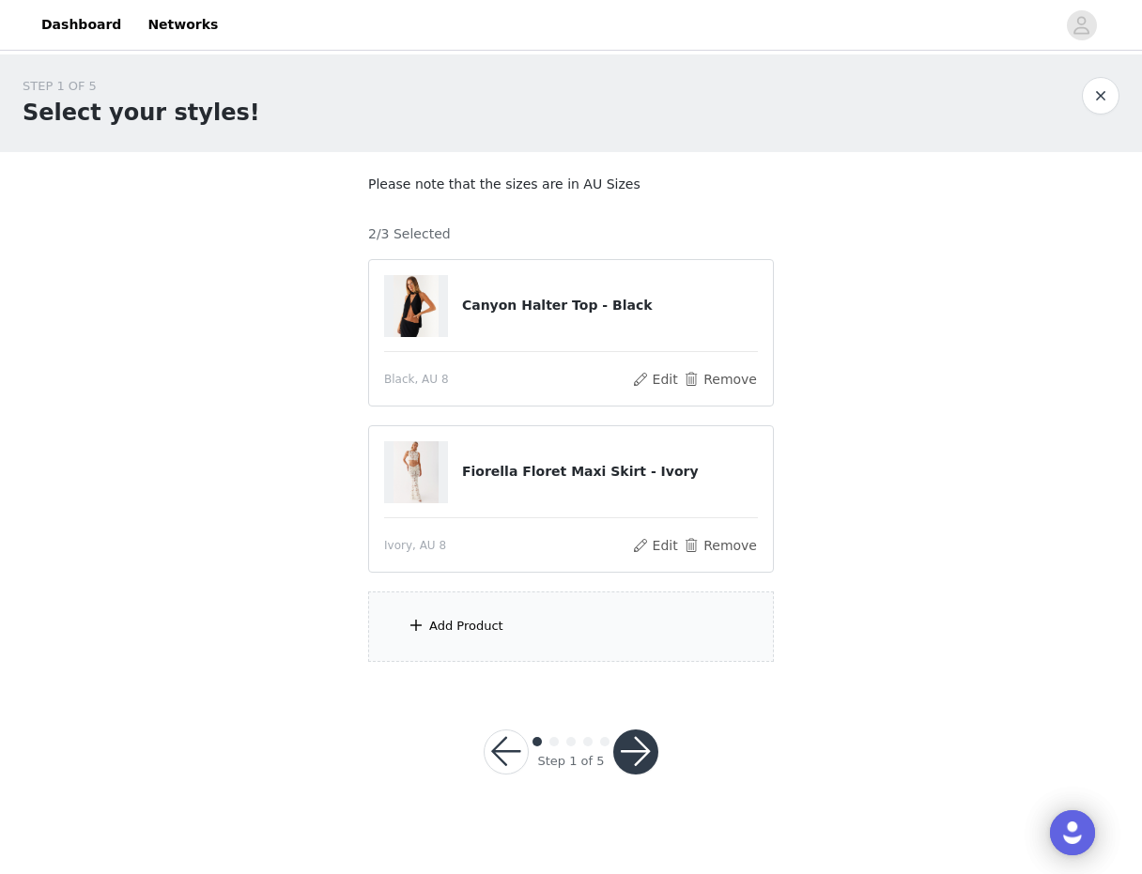
click at [597, 621] on div "Add Product" at bounding box center [571, 627] width 406 height 70
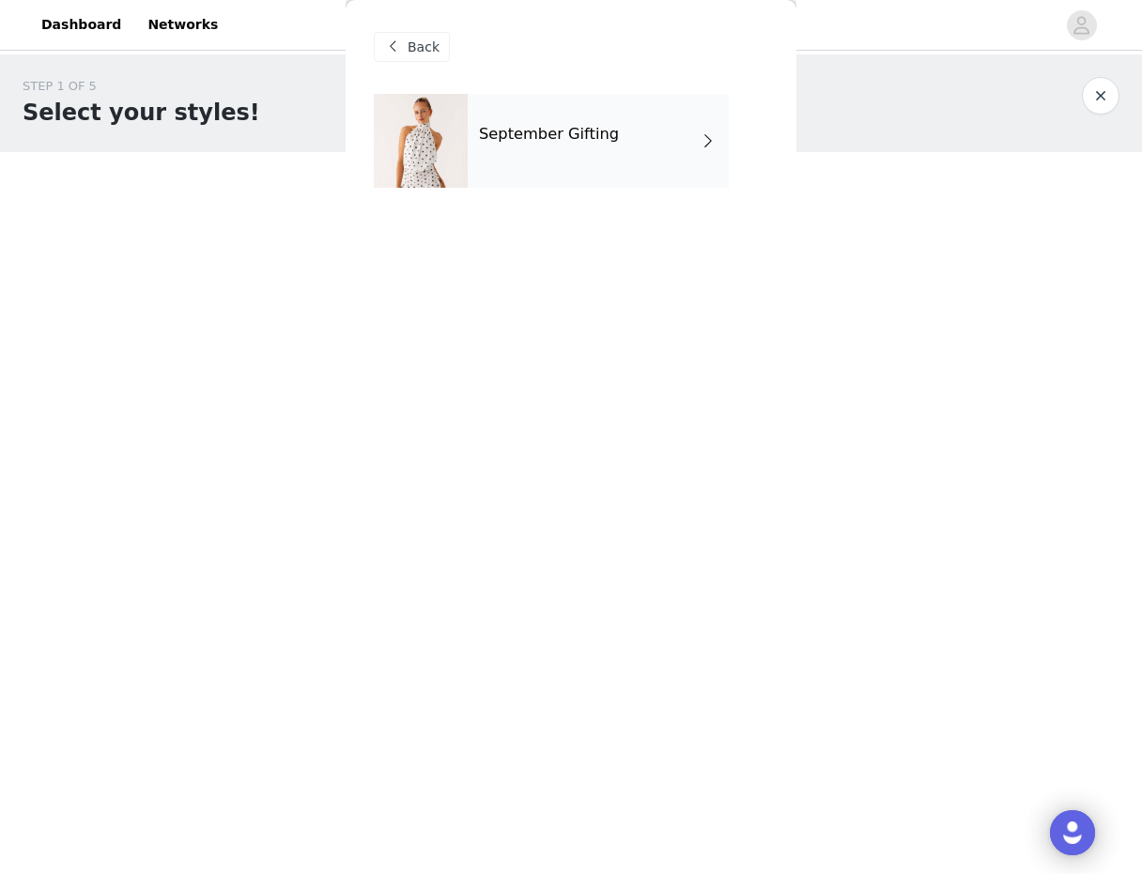
click at [619, 158] on div "September Gifting" at bounding box center [598, 141] width 261 height 94
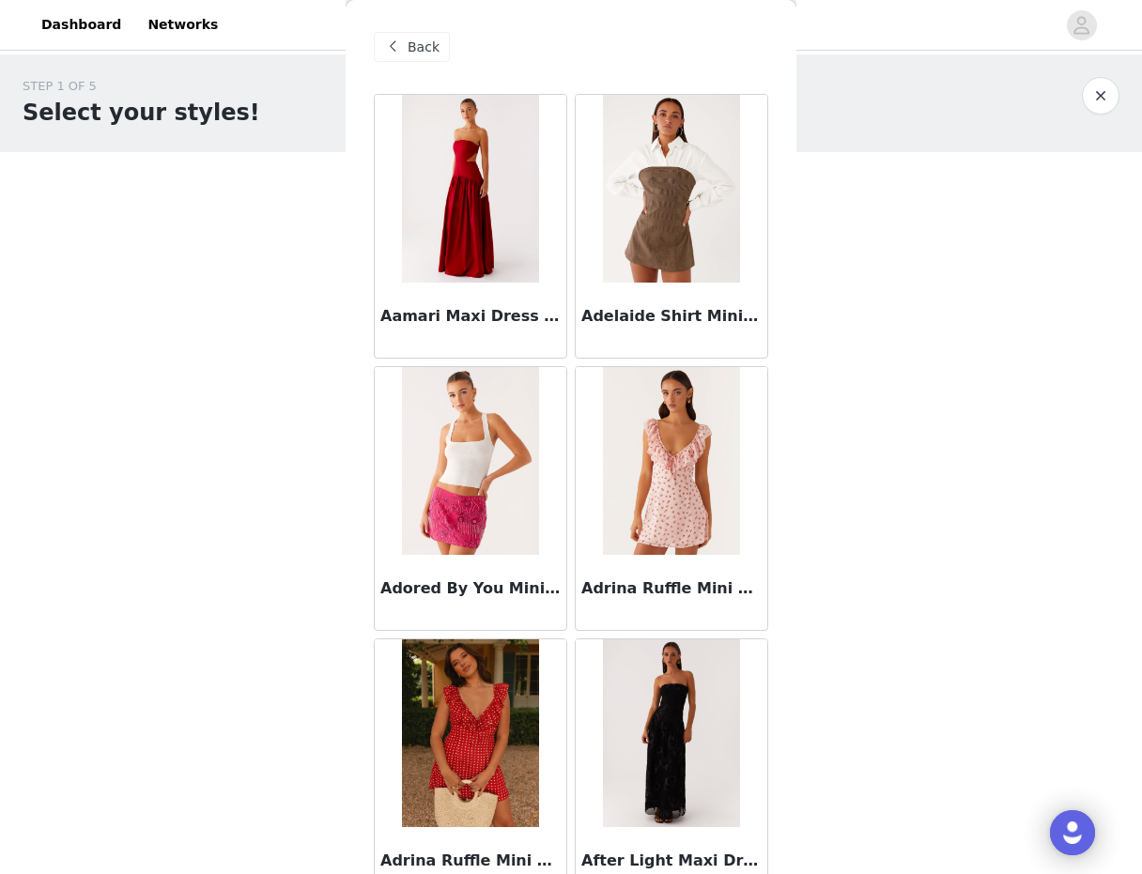
scroll to position [2000, 0]
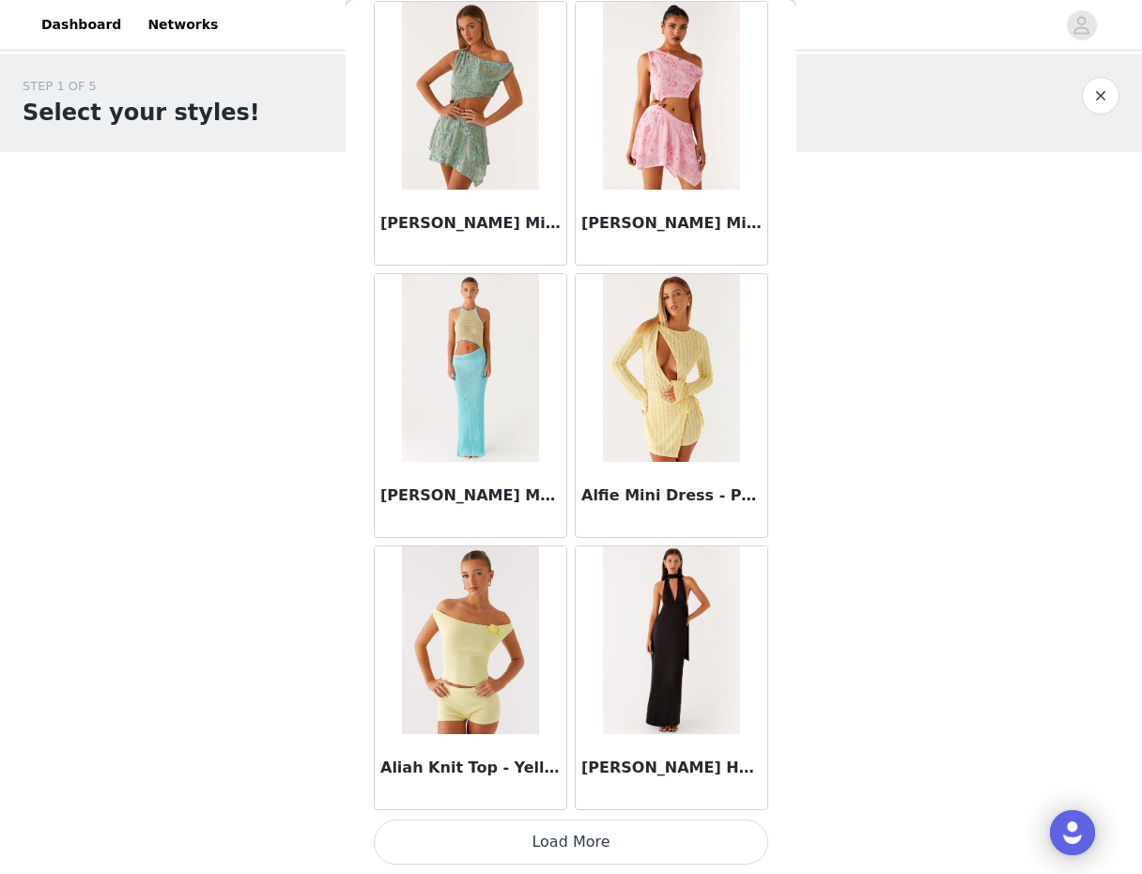
click at [514, 839] on button "Load More" at bounding box center [571, 842] width 394 height 45
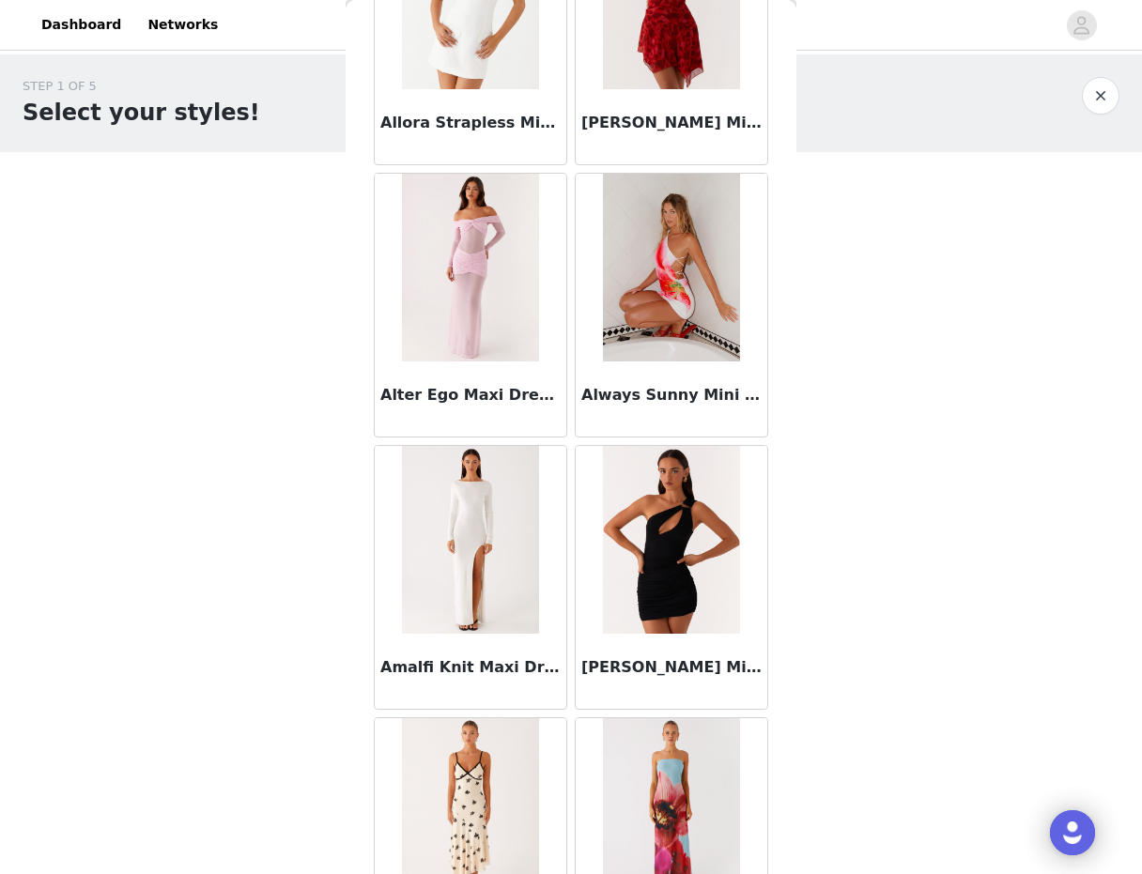
scroll to position [4723, 0]
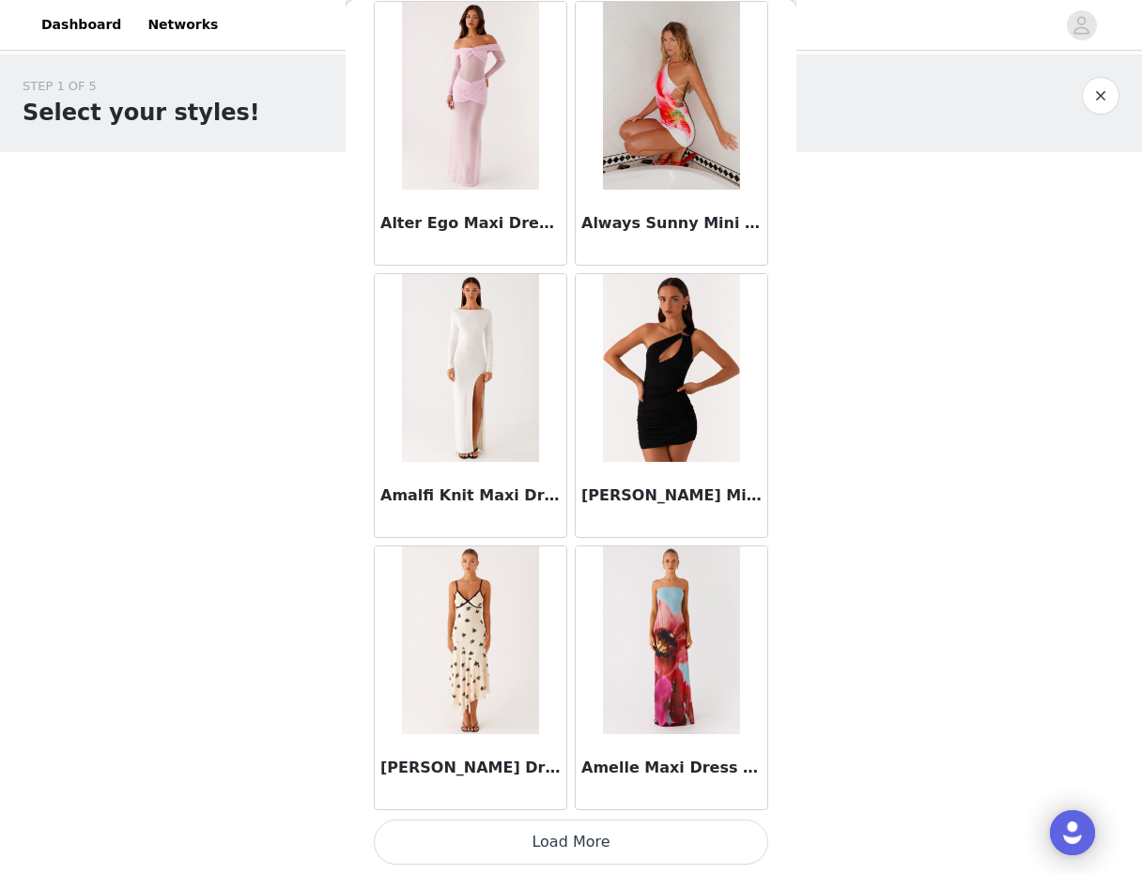
click at [512, 842] on button "Load More" at bounding box center [571, 842] width 394 height 45
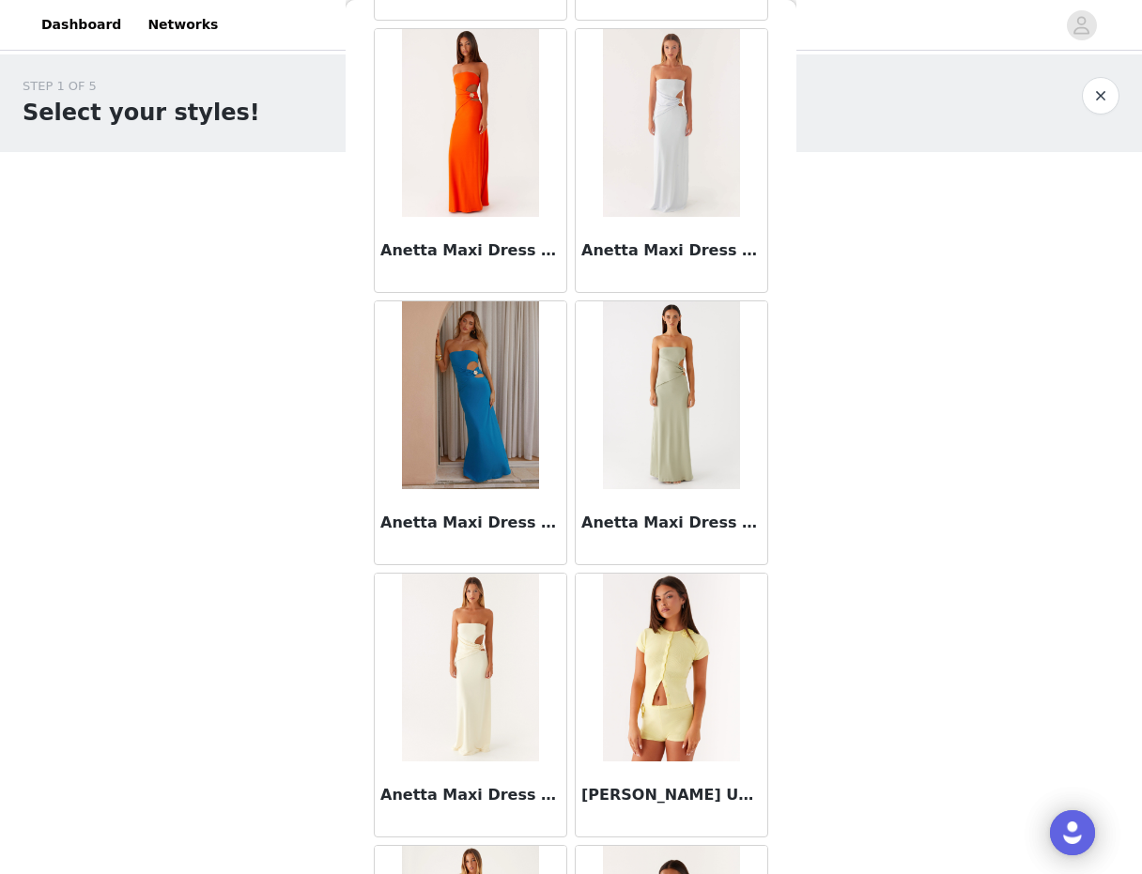
scroll to position [7447, 0]
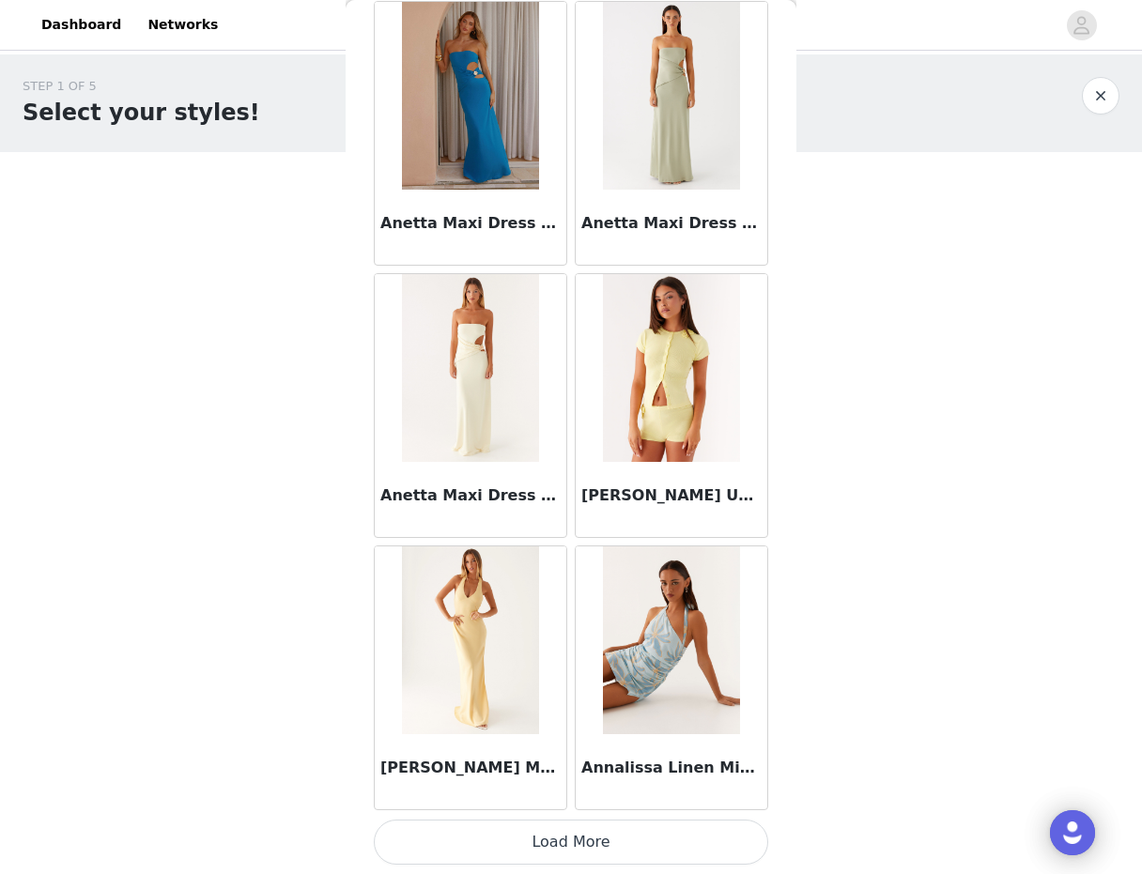
click at [513, 852] on button "Load More" at bounding box center [571, 842] width 394 height 45
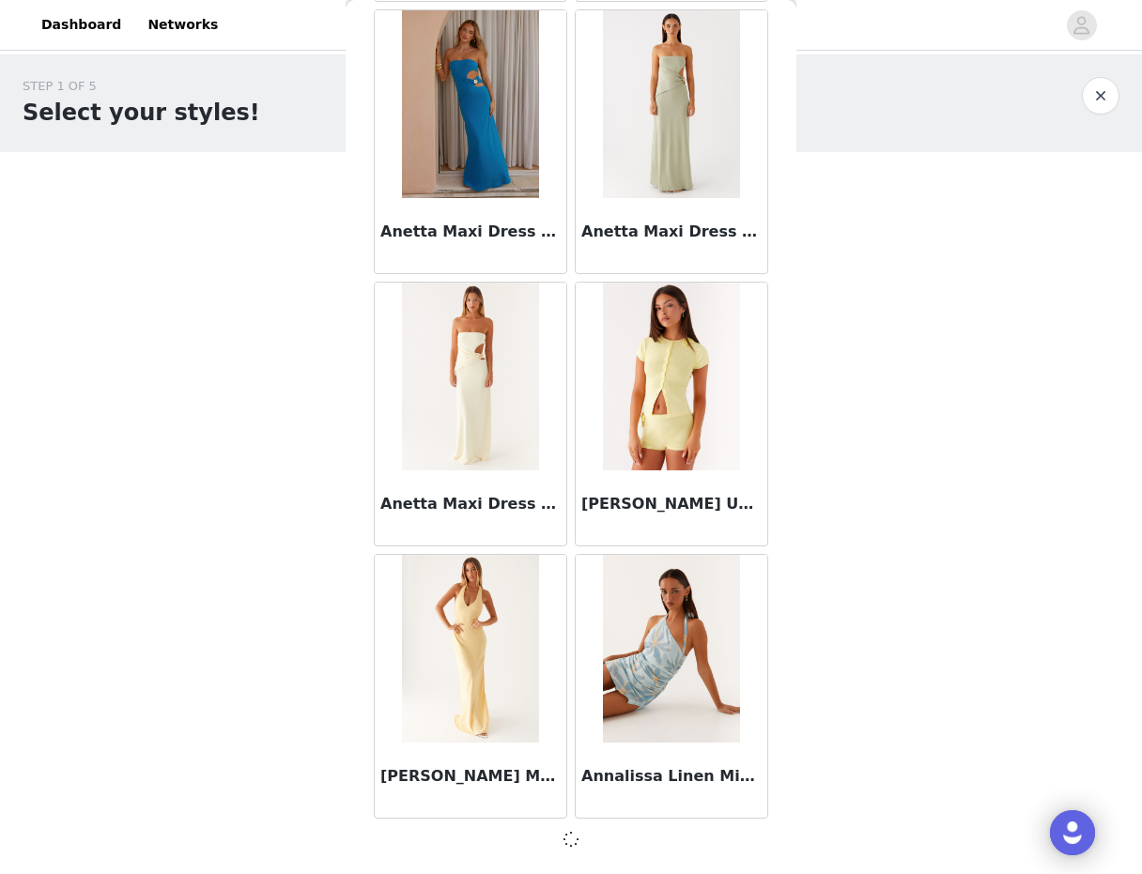
scroll to position [7438, 0]
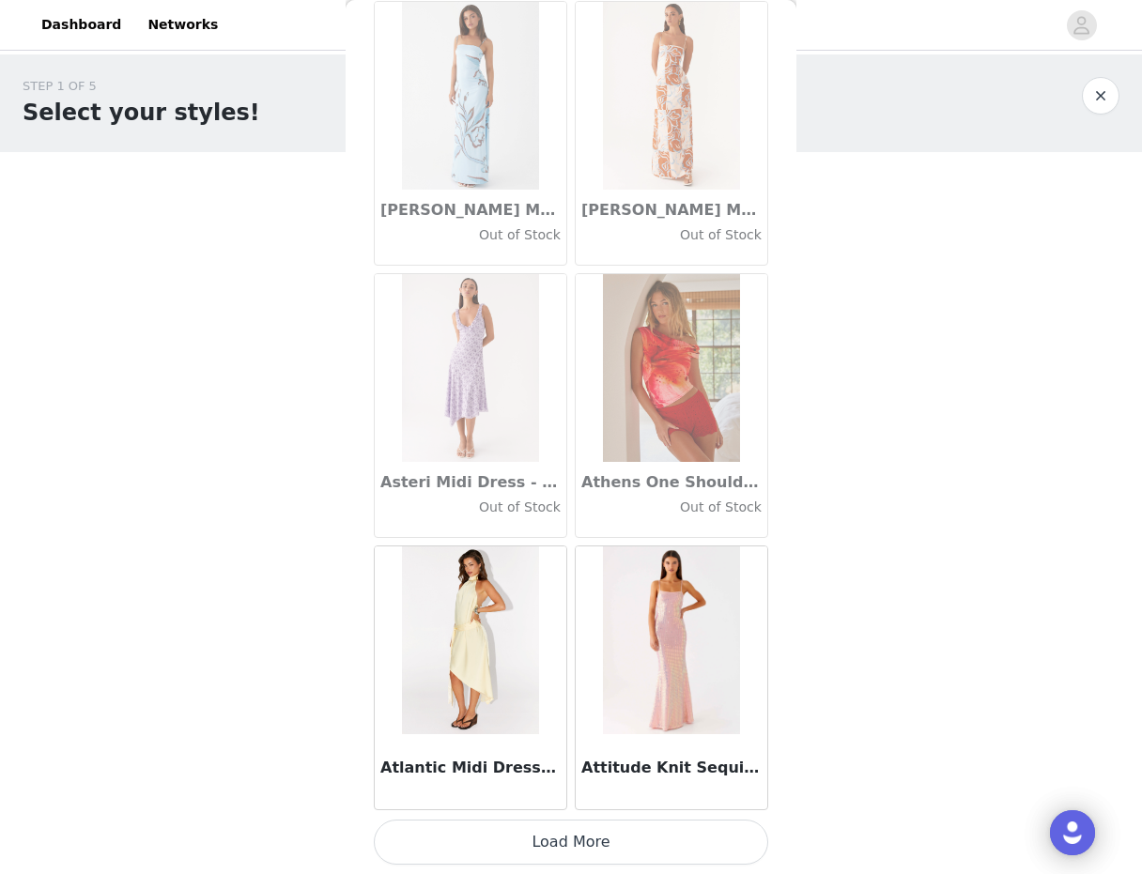
click at [513, 852] on button "Load More" at bounding box center [571, 842] width 394 height 45
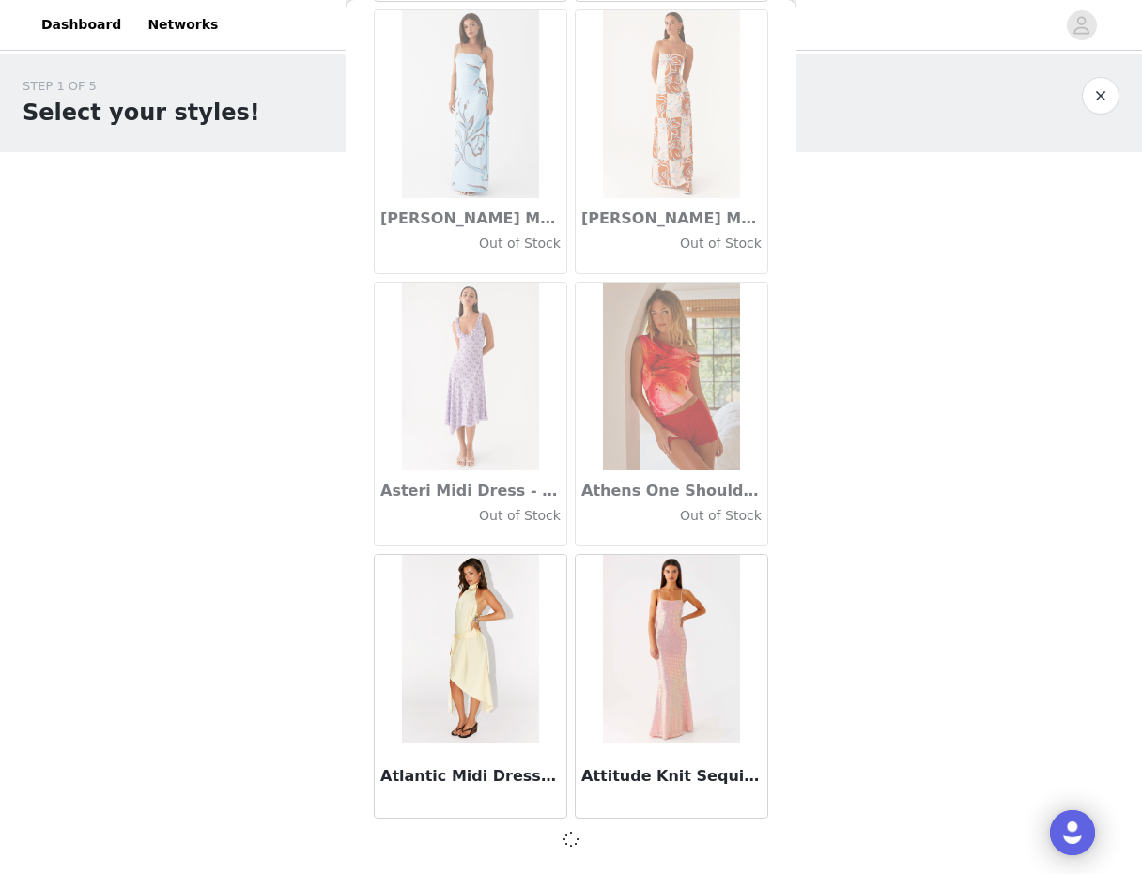
scroll to position [10162, 0]
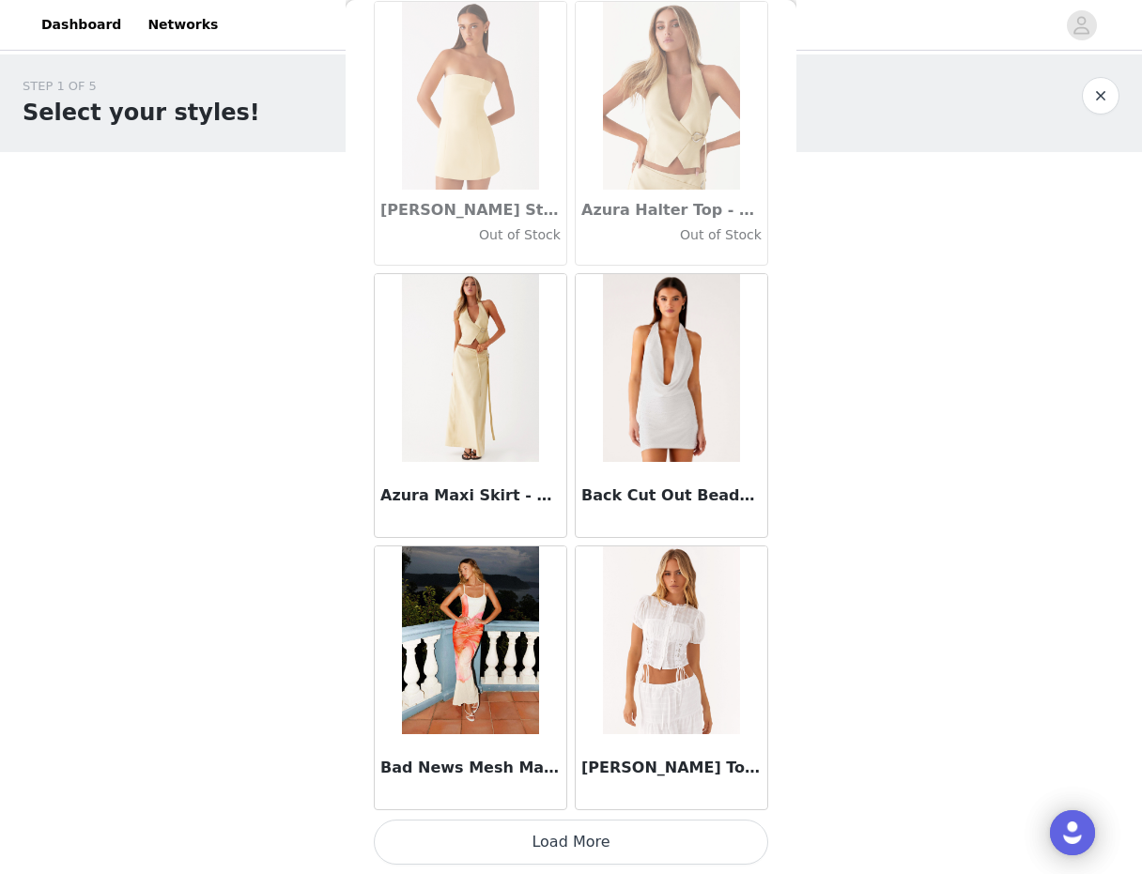
click at [513, 850] on button "Load More" at bounding box center [571, 842] width 394 height 45
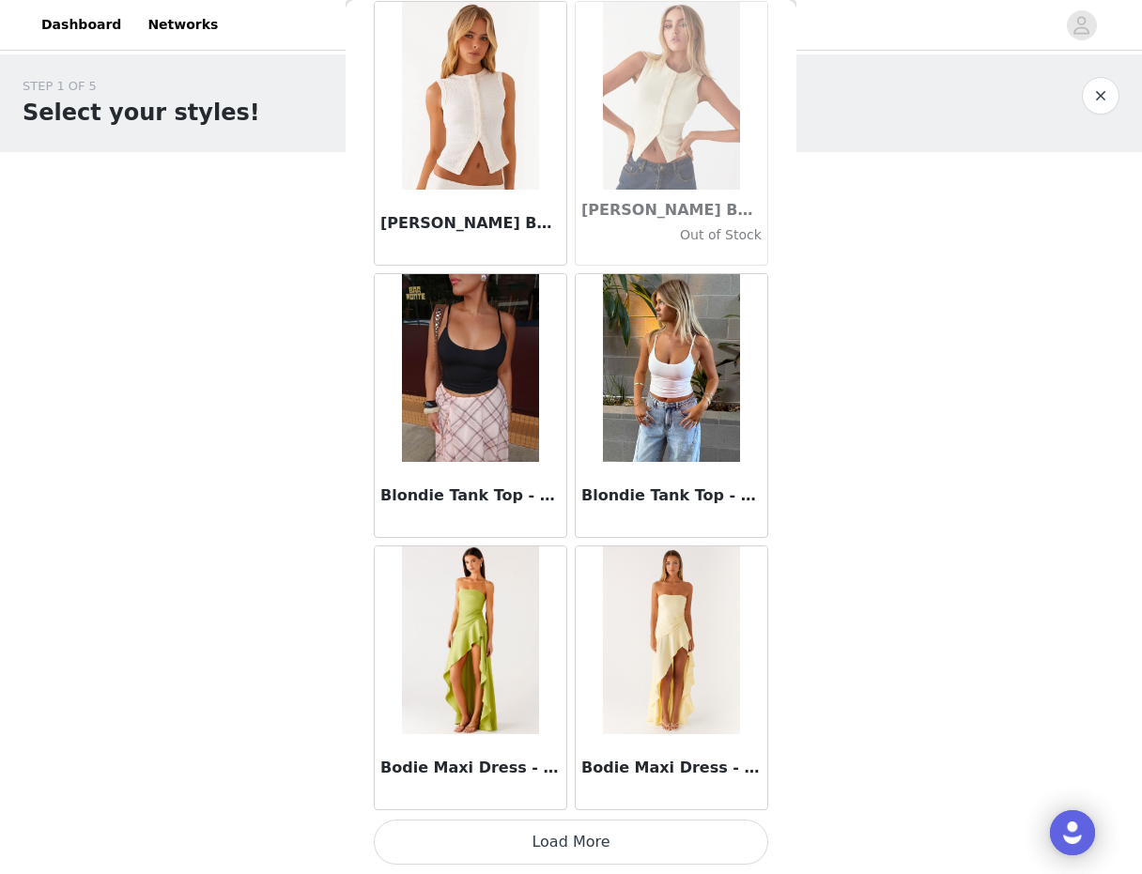
click at [513, 850] on button "Load More" at bounding box center [571, 842] width 394 height 45
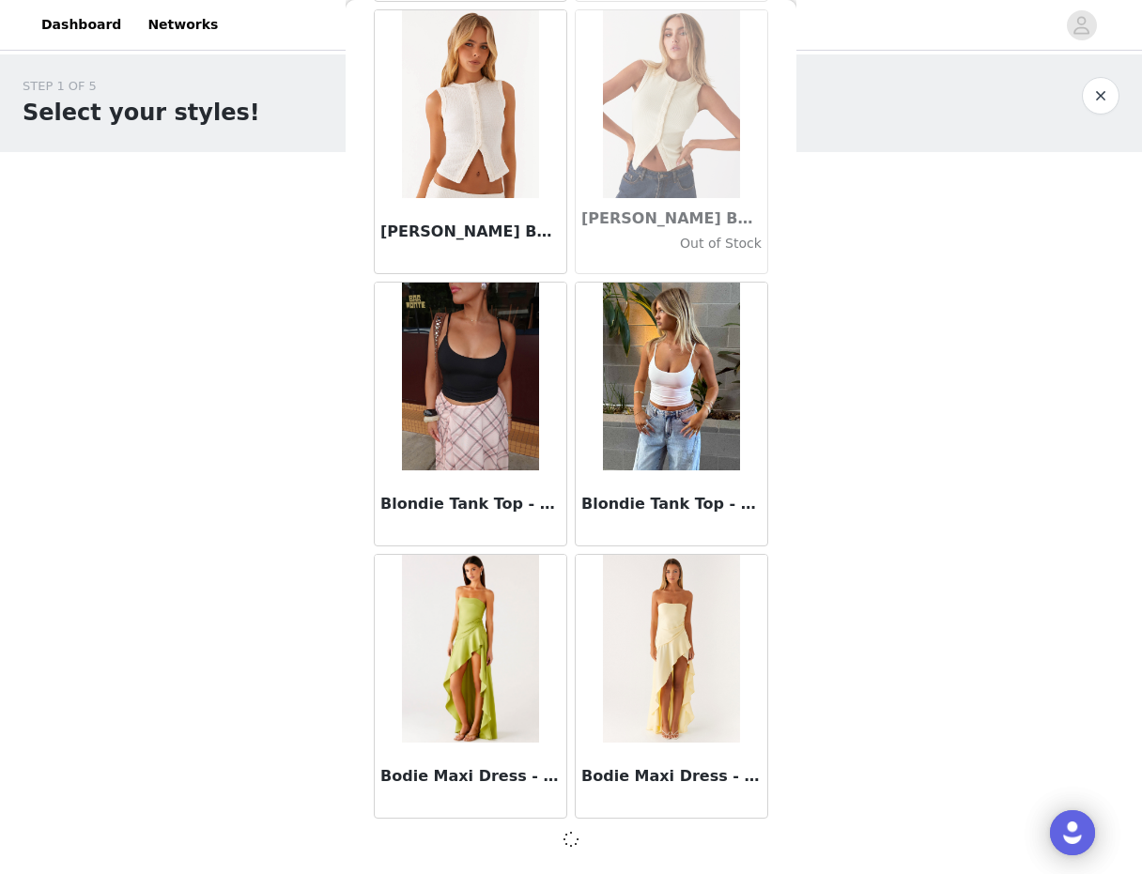
scroll to position [15609, 0]
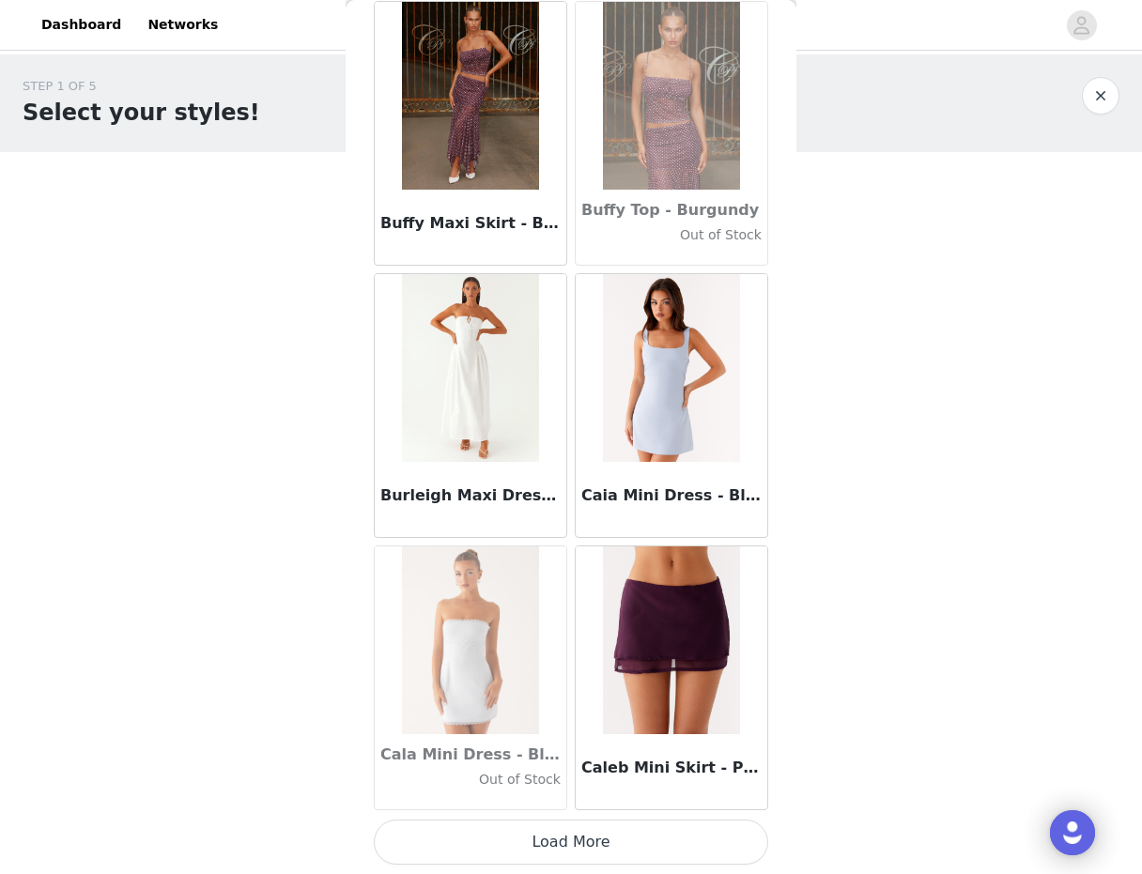
click at [513, 850] on button "Load More" at bounding box center [571, 842] width 394 height 45
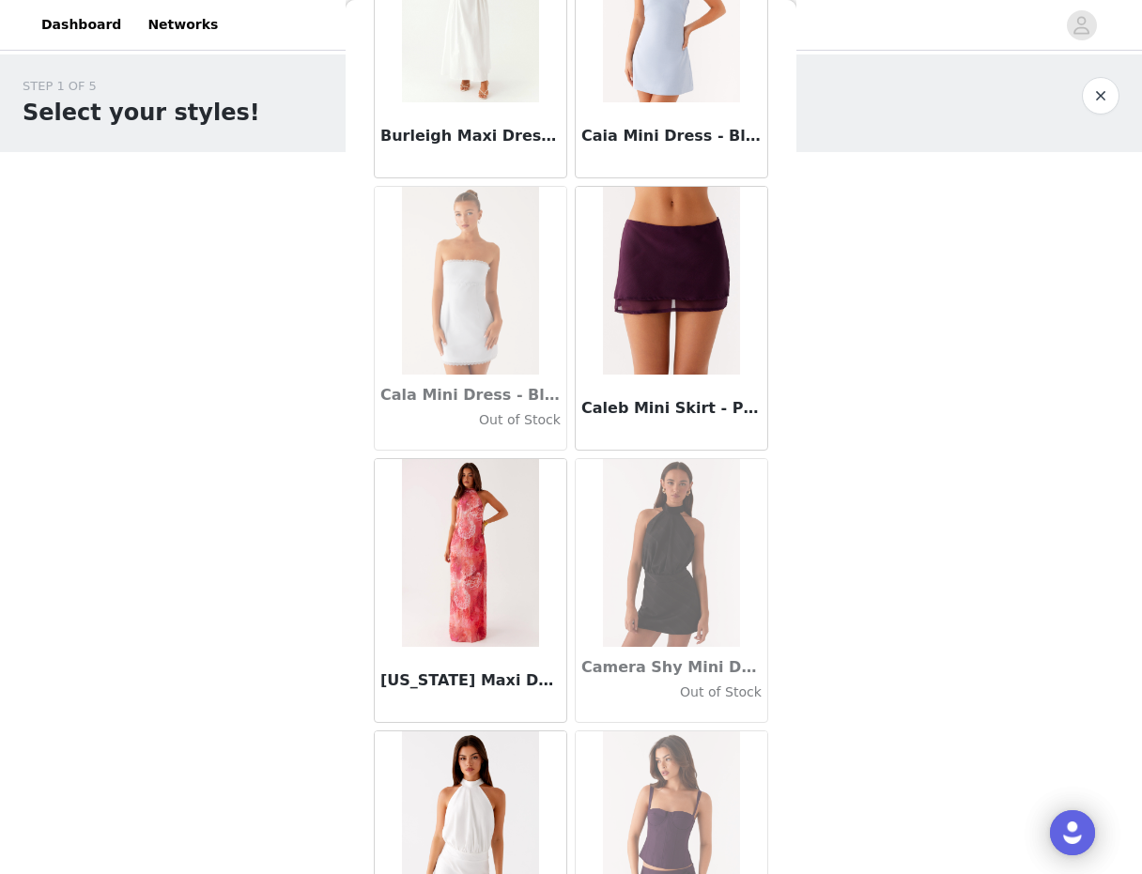
scroll to position [18703, 0]
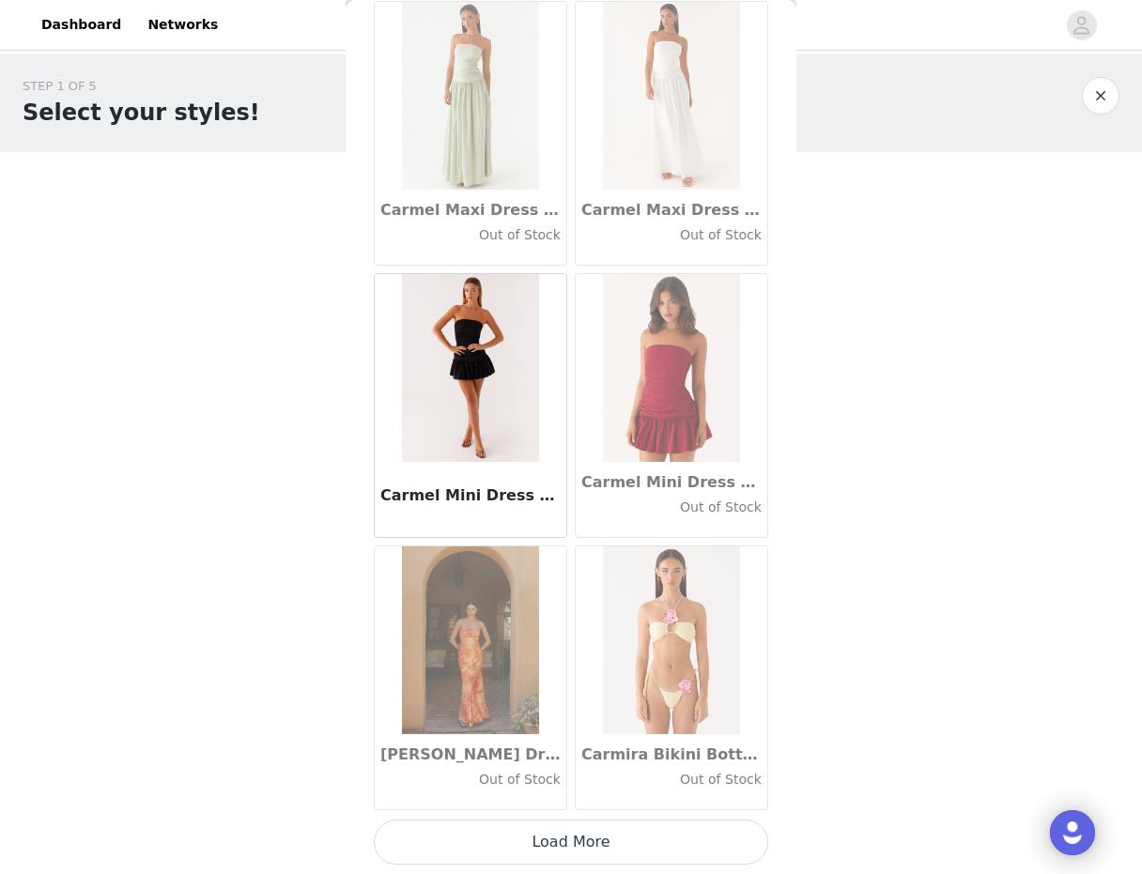
click at [575, 858] on button "Load More" at bounding box center [571, 842] width 394 height 45
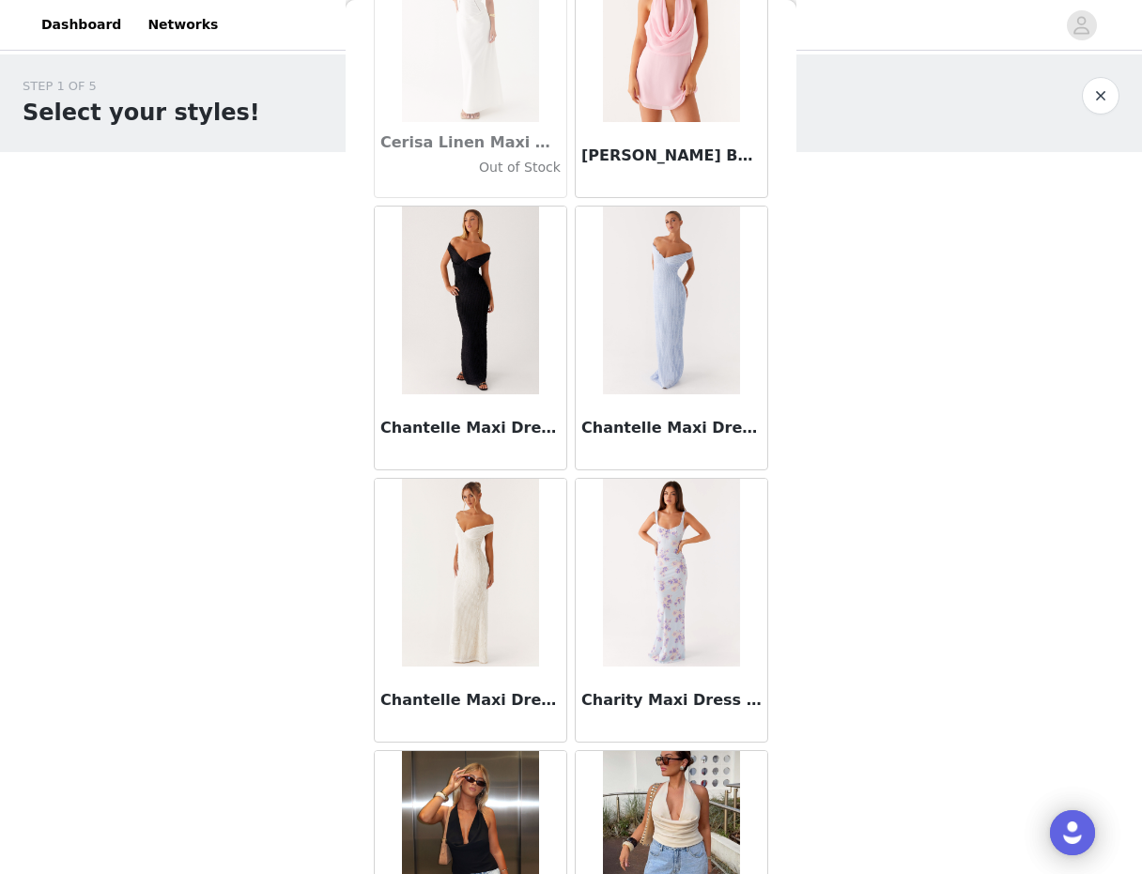
scroll to position [23789, 0]
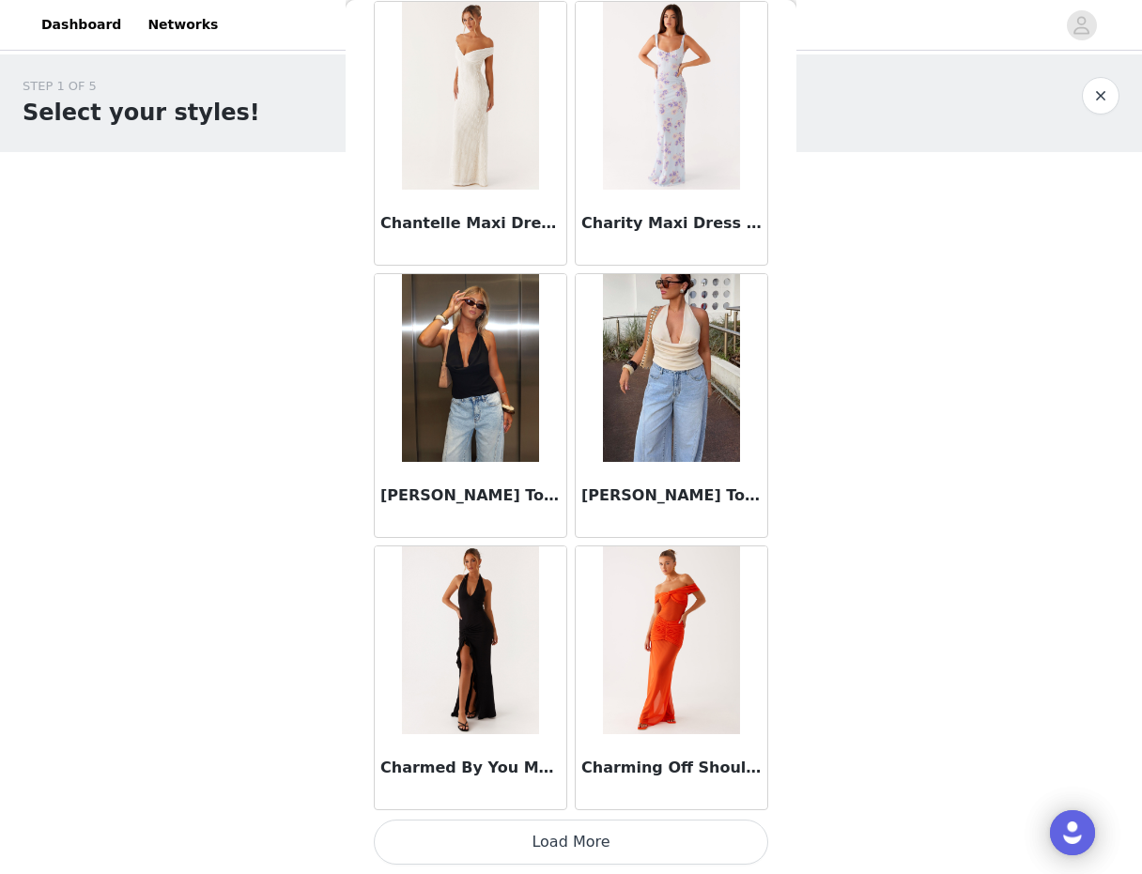
click at [547, 842] on button "Load More" at bounding box center [571, 842] width 394 height 45
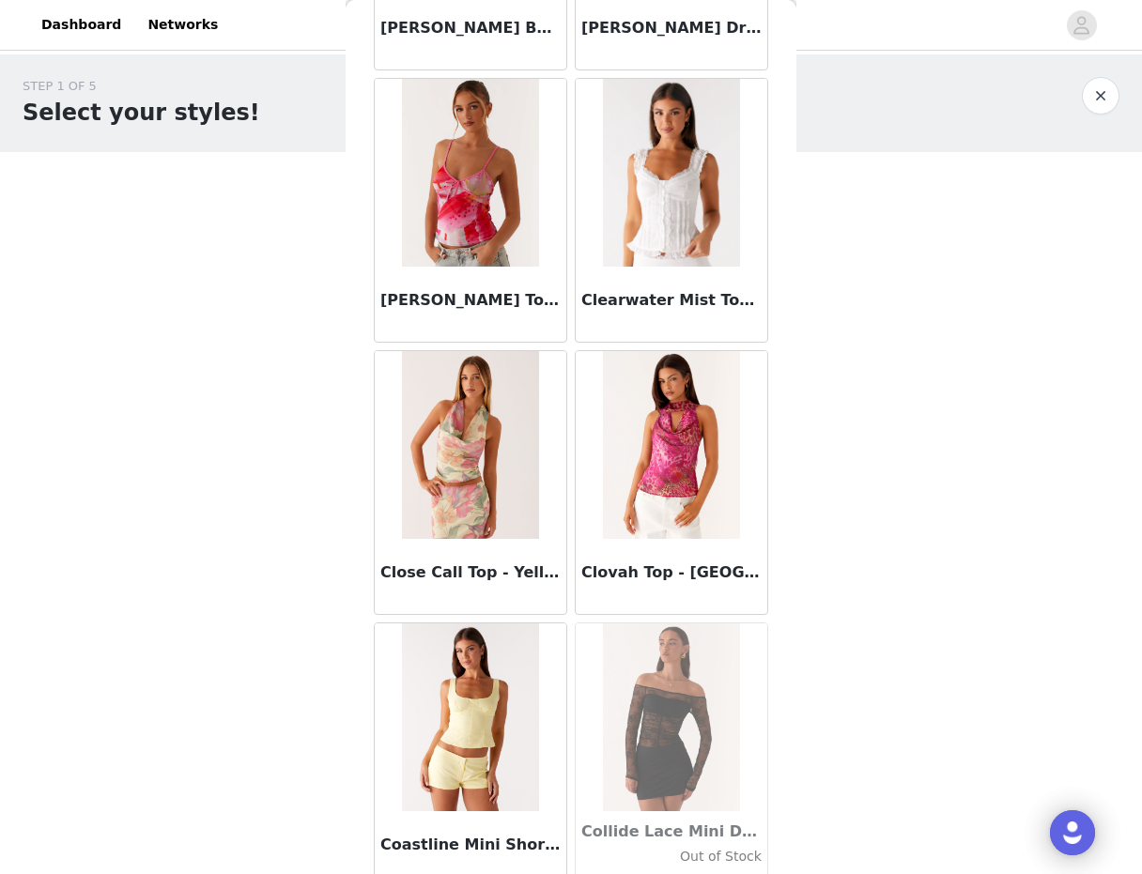
scroll to position [26512, 0]
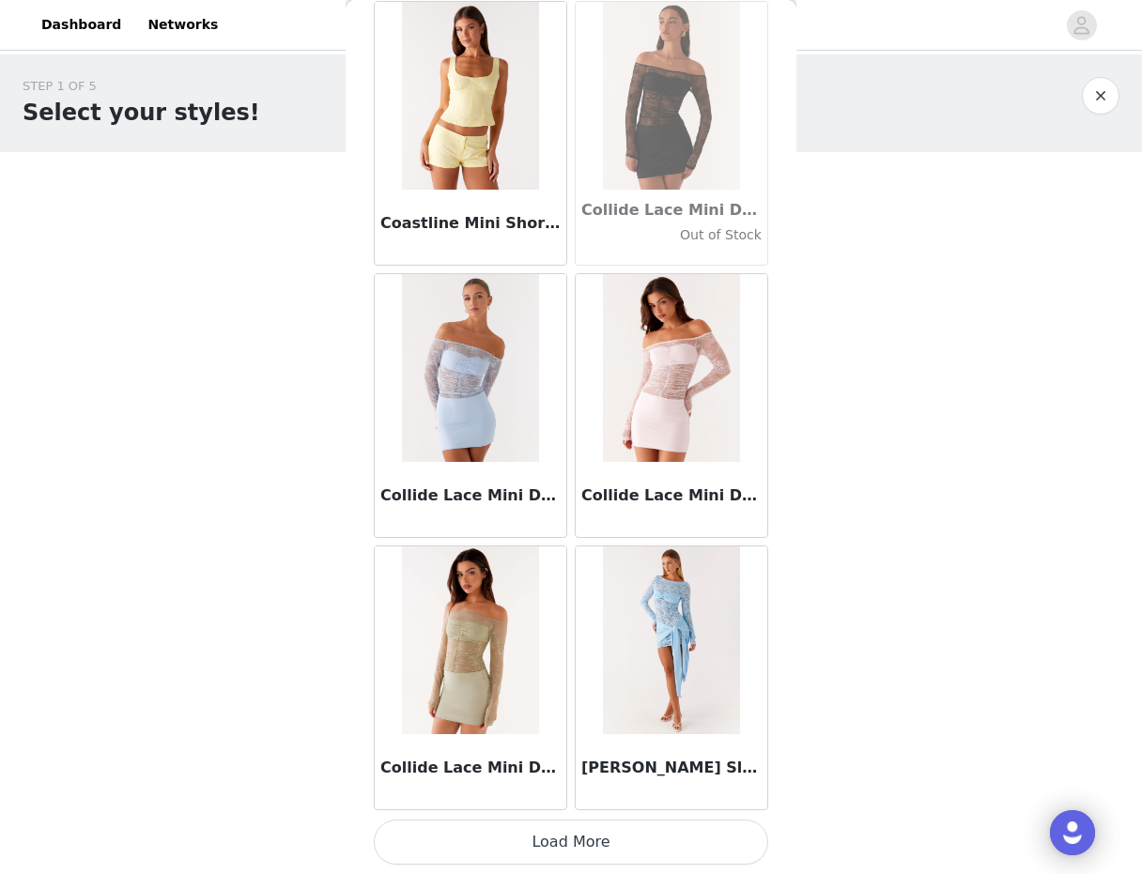
click at [579, 848] on button "Load More" at bounding box center [571, 842] width 394 height 45
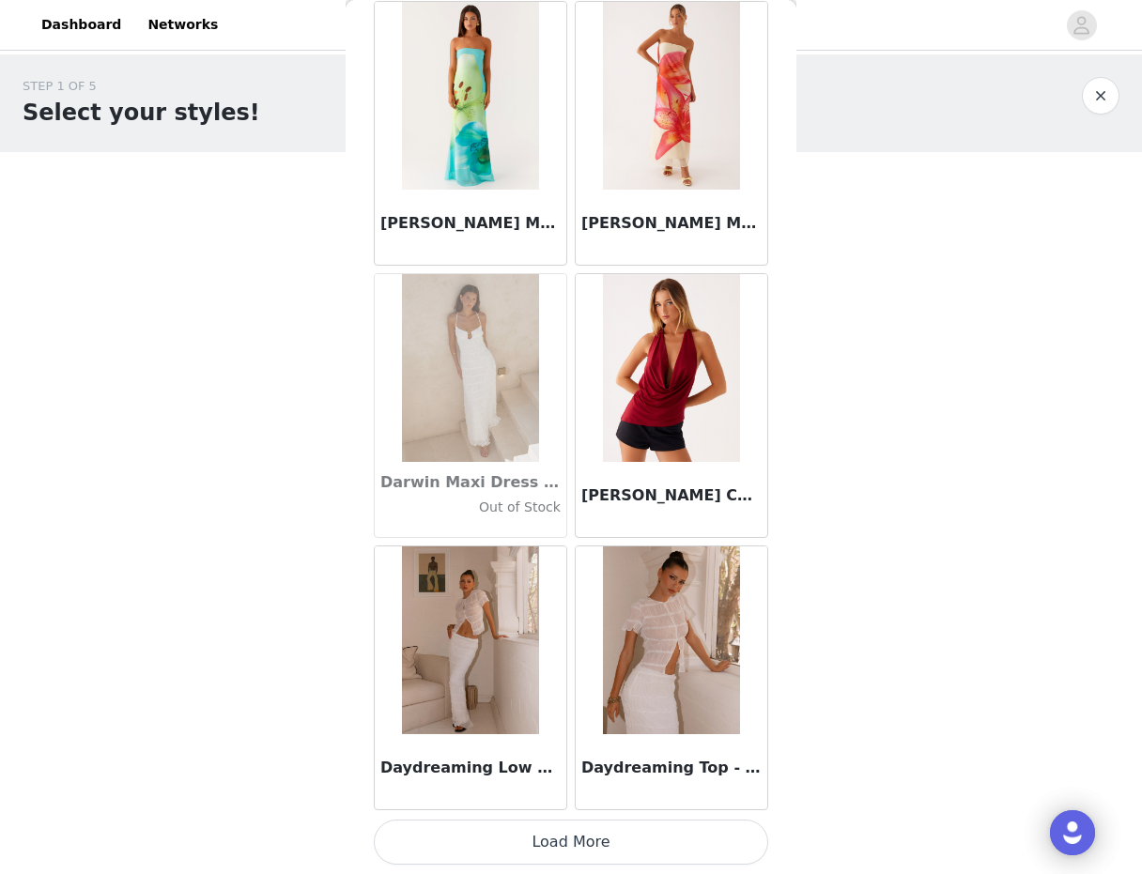
click at [579, 848] on button "Load More" at bounding box center [571, 842] width 394 height 45
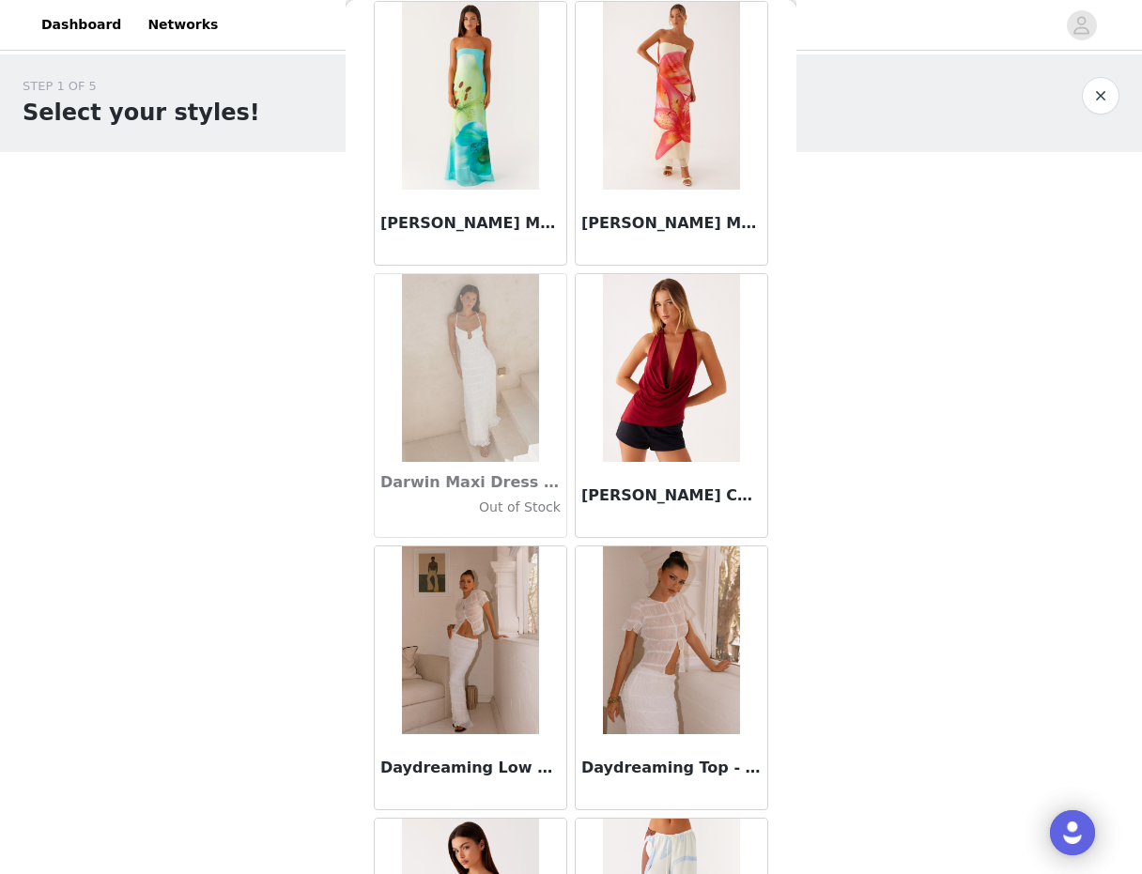
scroll to position [29394, 0]
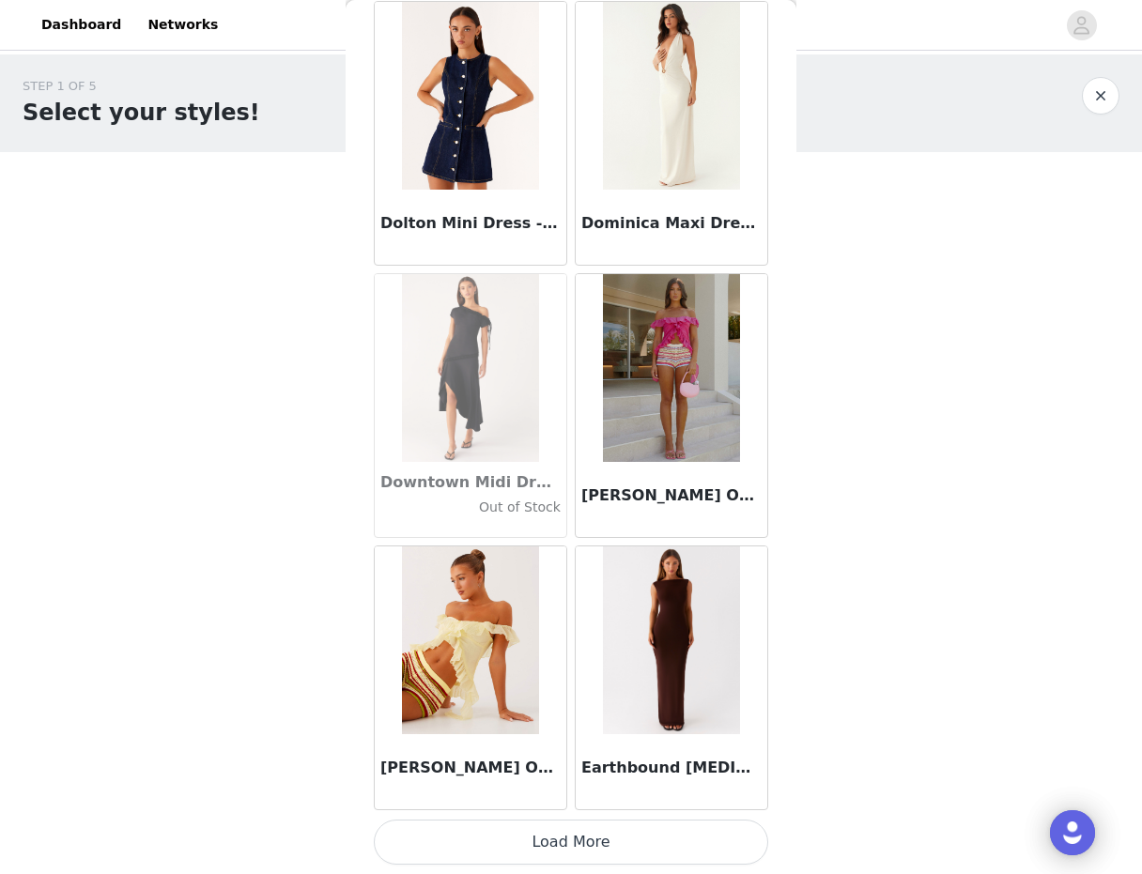
click at [547, 831] on button "Load More" at bounding box center [571, 842] width 394 height 45
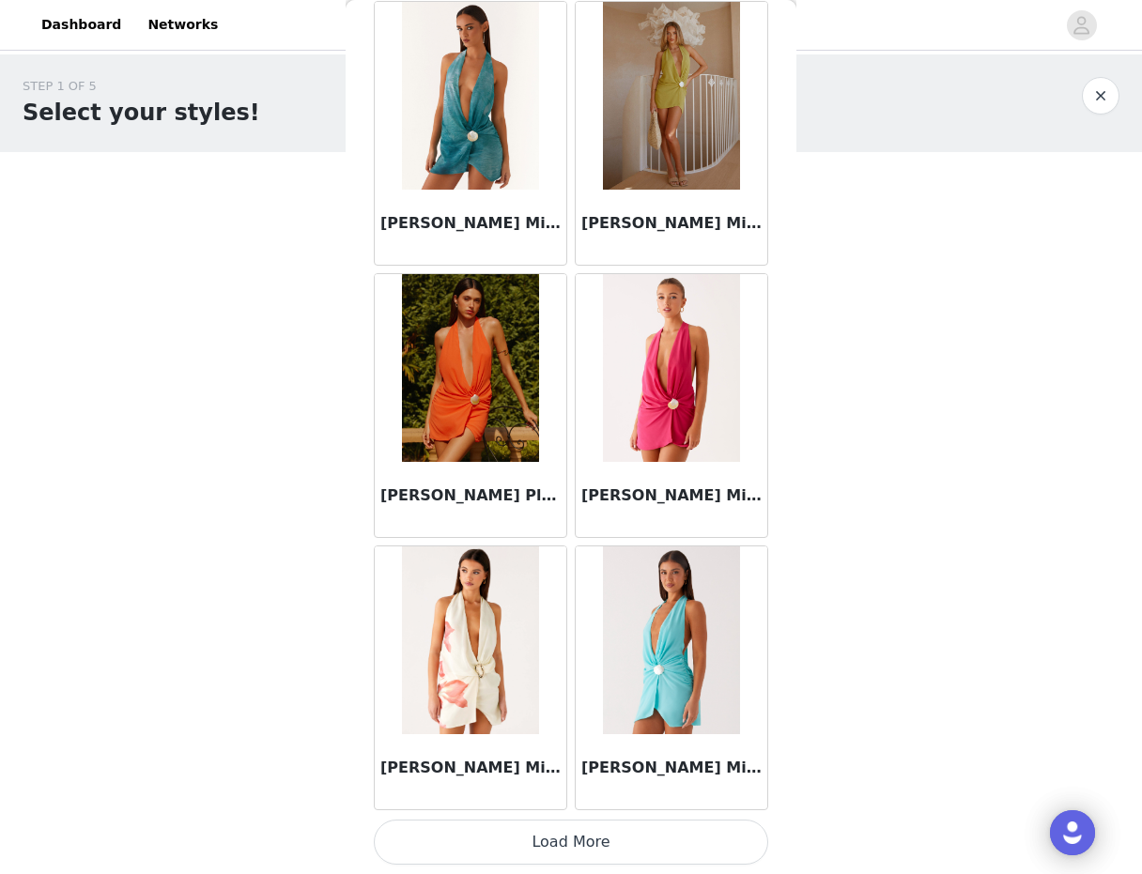
click at [553, 844] on button "Load More" at bounding box center [571, 842] width 394 height 45
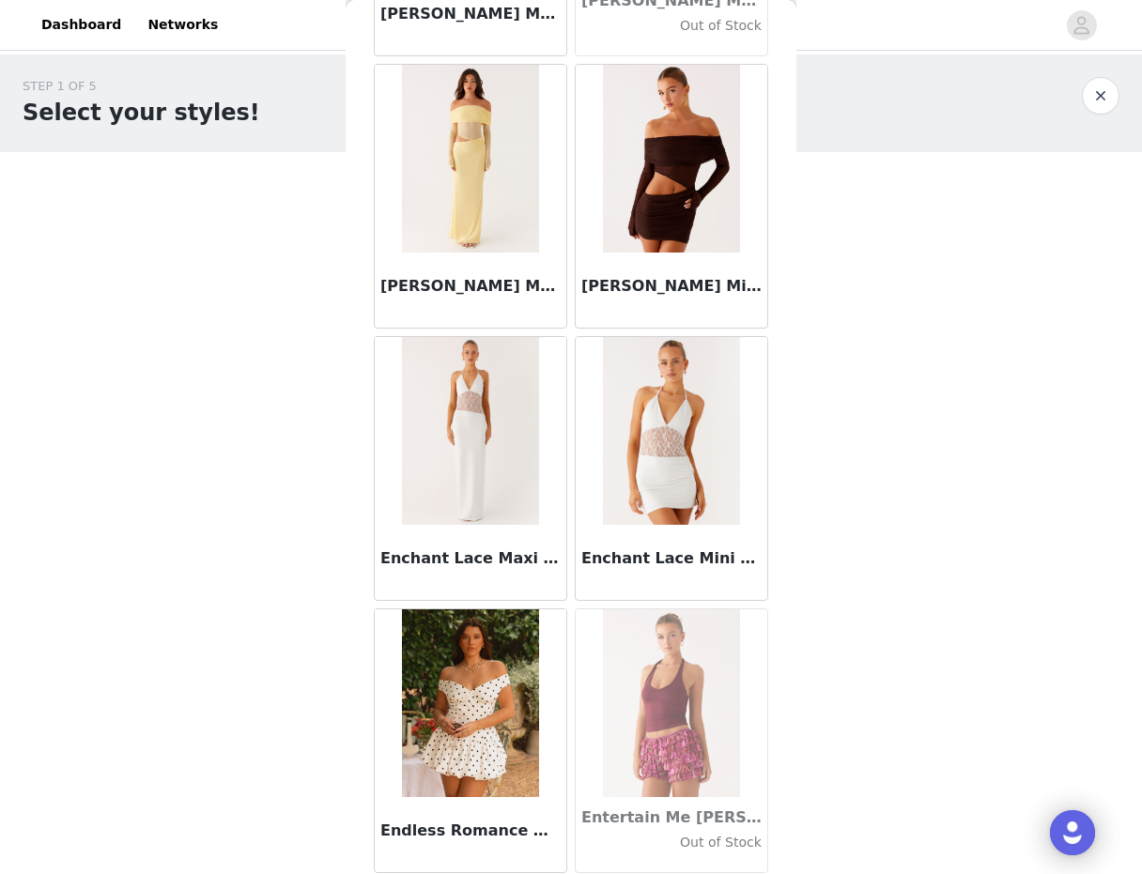
scroll to position [37407, 0]
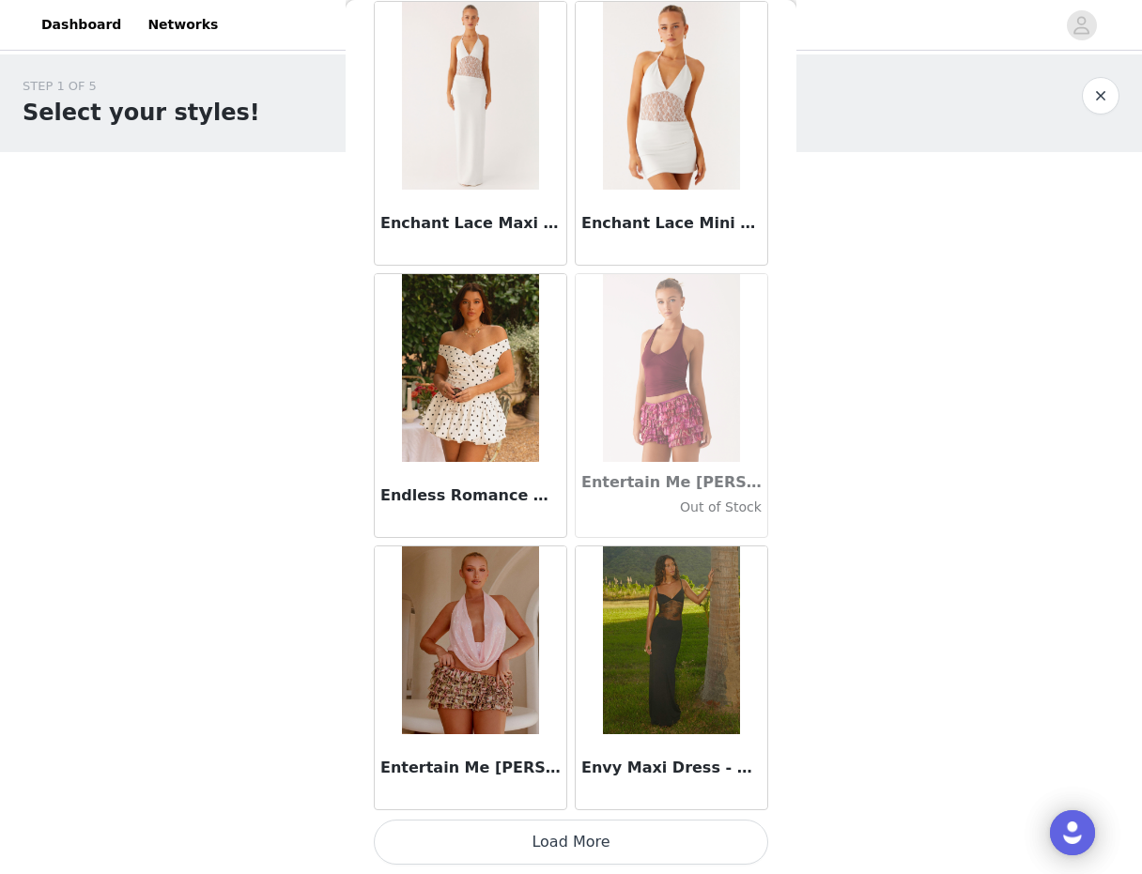
click at [549, 836] on button "Load More" at bounding box center [571, 842] width 394 height 45
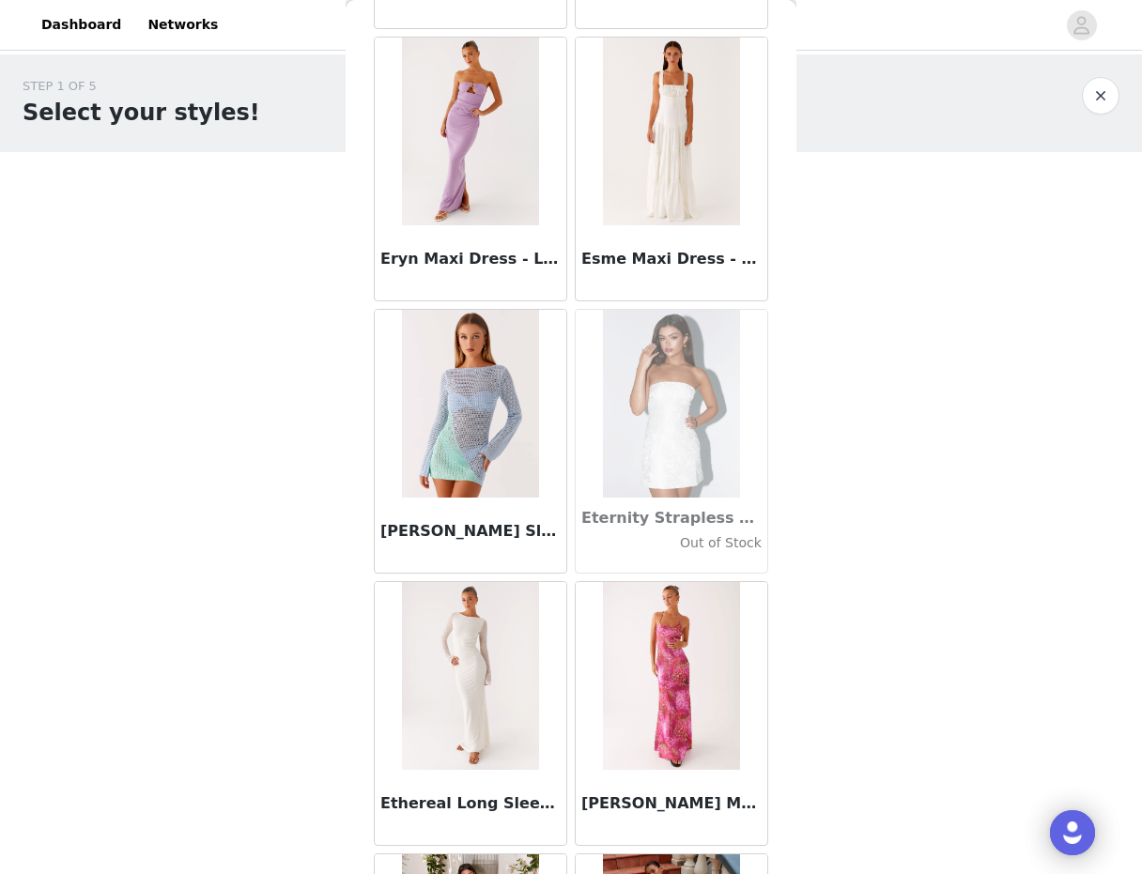
scroll to position [40130, 0]
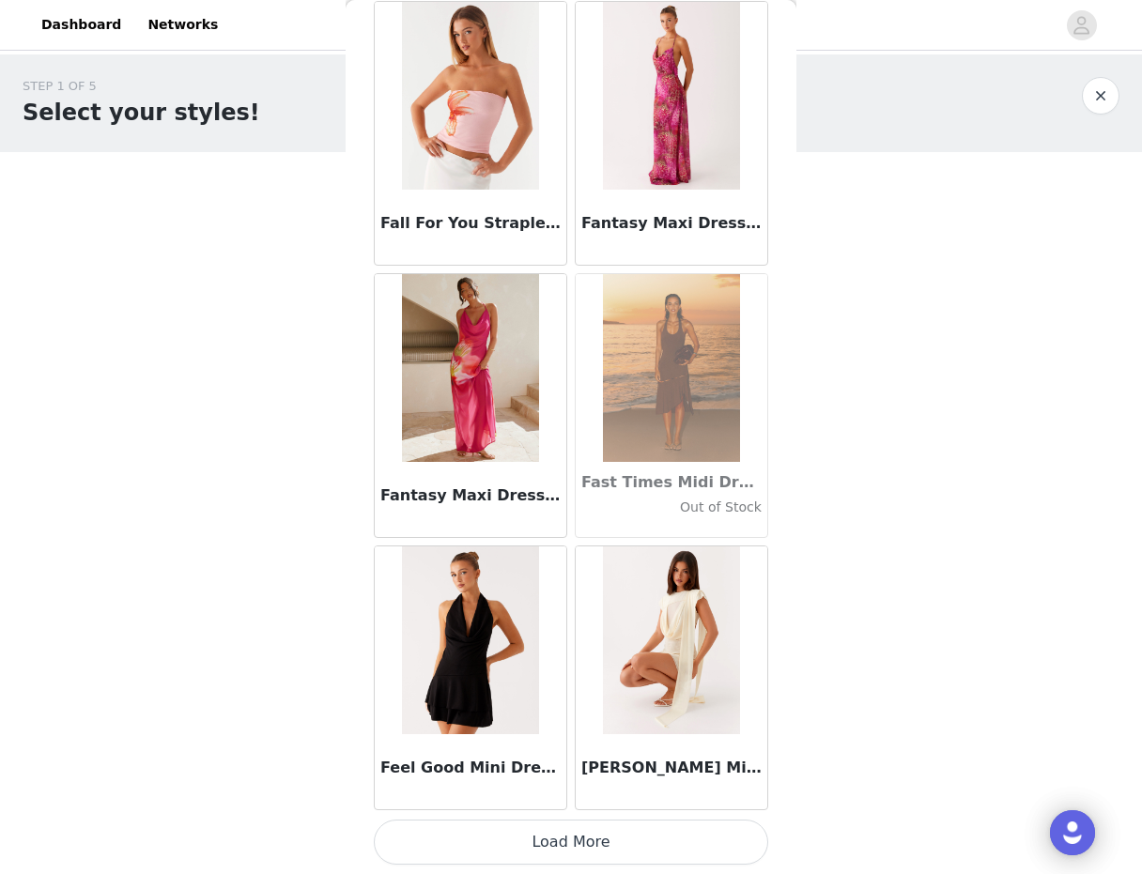
click at [571, 849] on button "Load More" at bounding box center [571, 842] width 394 height 45
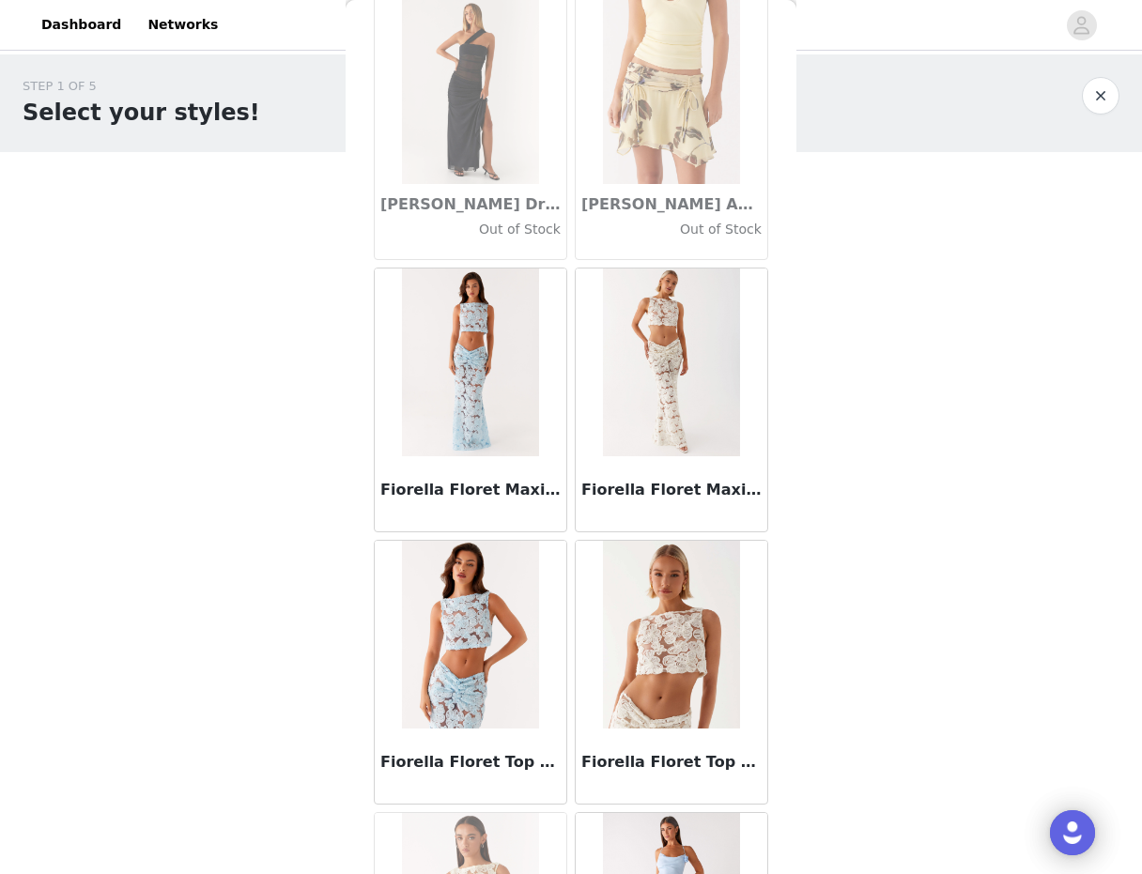
scroll to position [41731, 0]
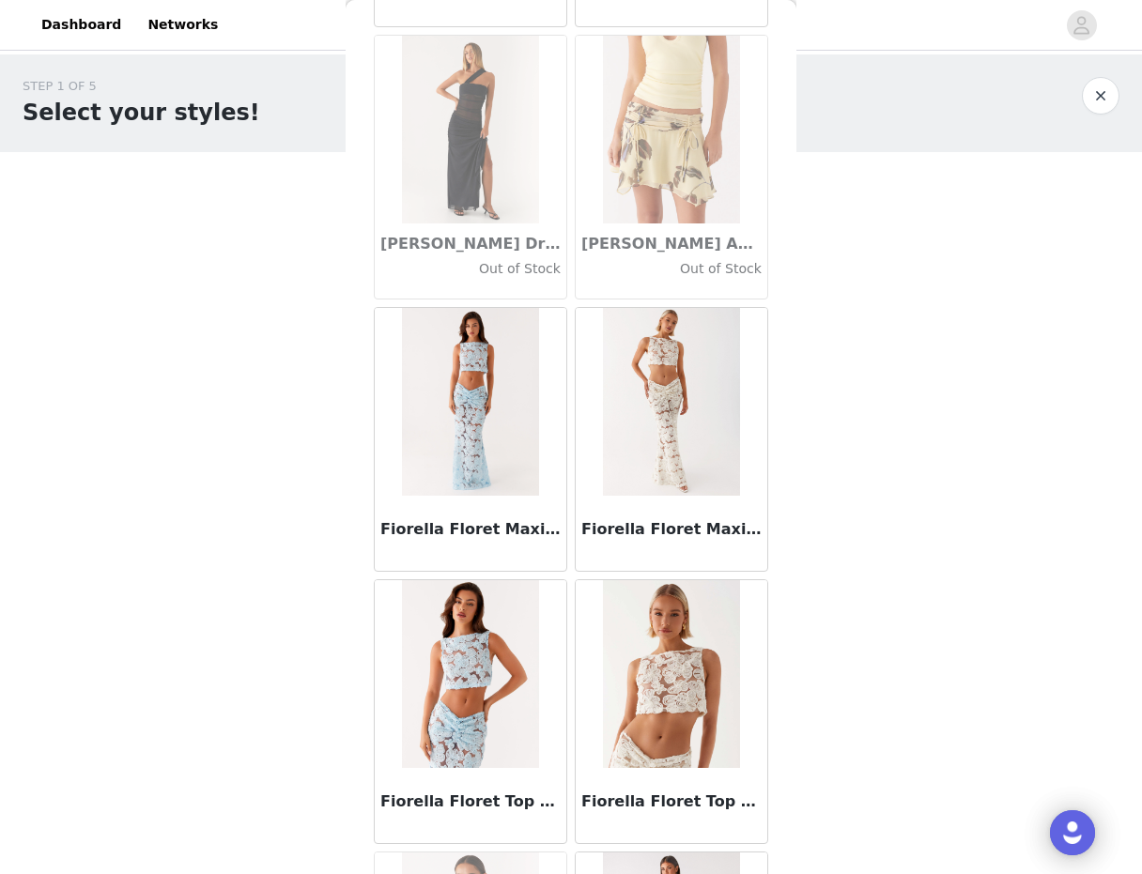
click at [677, 727] on img at bounding box center [671, 674] width 136 height 188
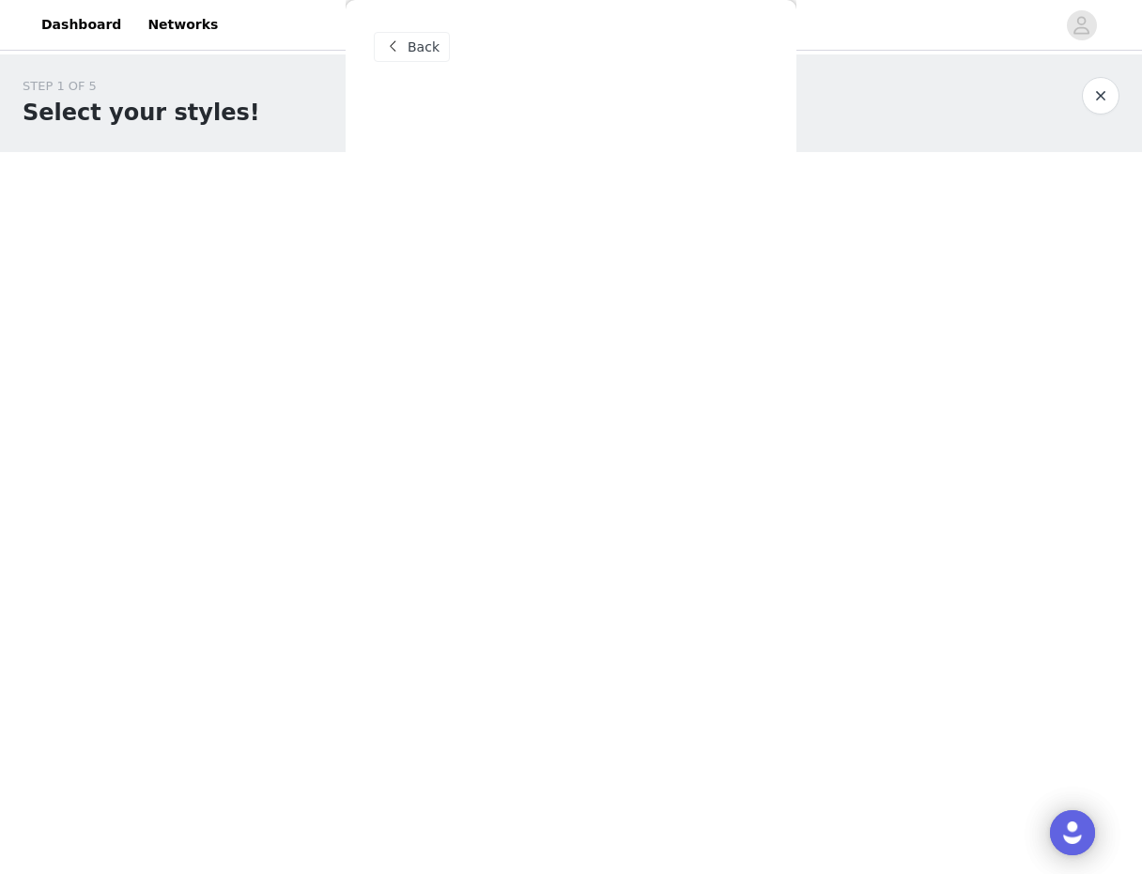
scroll to position [0, 0]
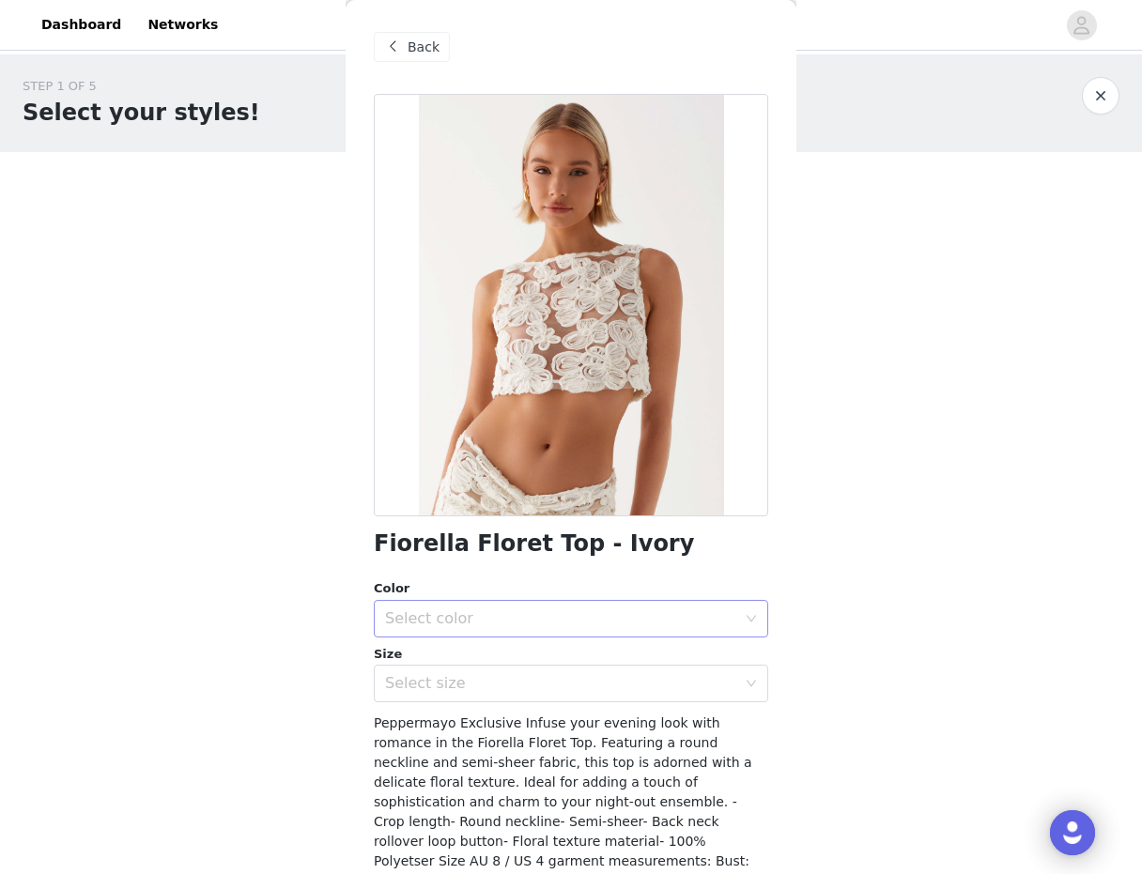
click at [608, 629] on div "Select color" at bounding box center [565, 619] width 360 height 36
click at [567, 656] on li "Ivory" at bounding box center [571, 660] width 394 height 30
click at [560, 672] on div "Select size" at bounding box center [565, 684] width 360 height 36
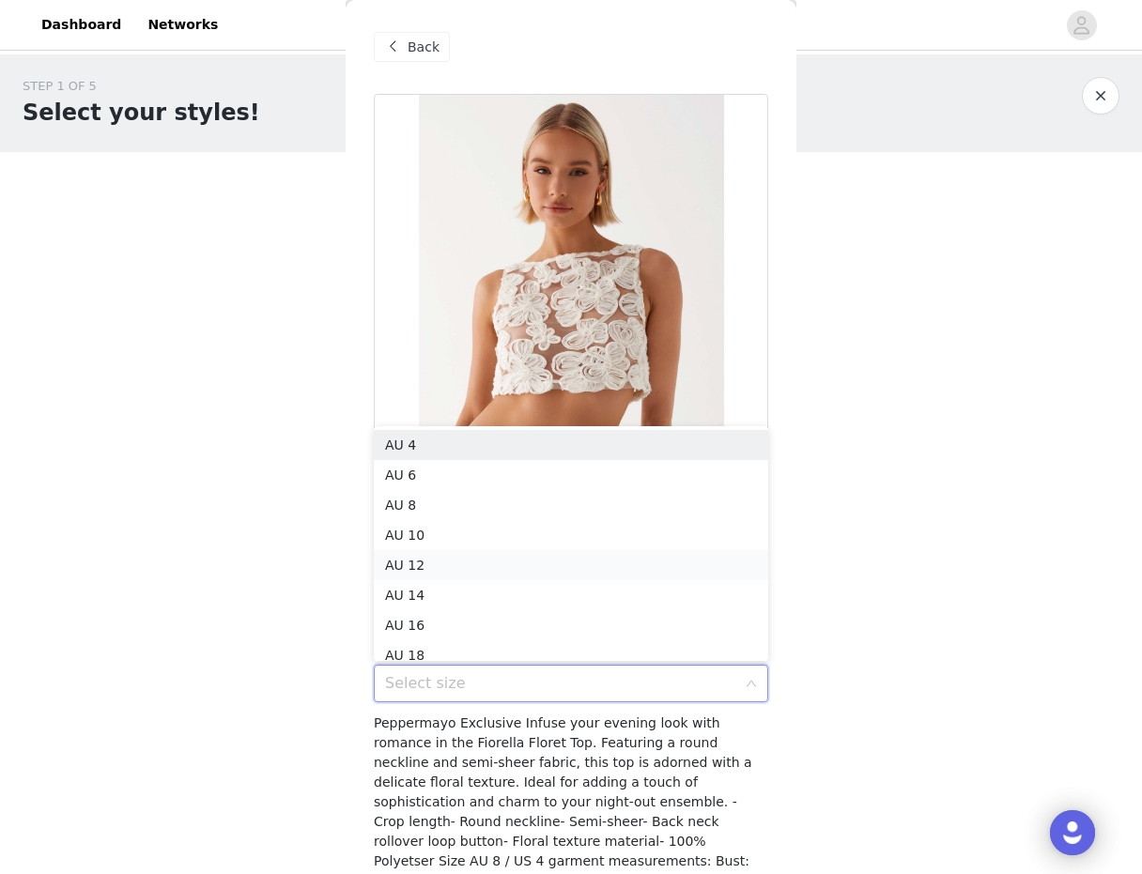
scroll to position [9, 0]
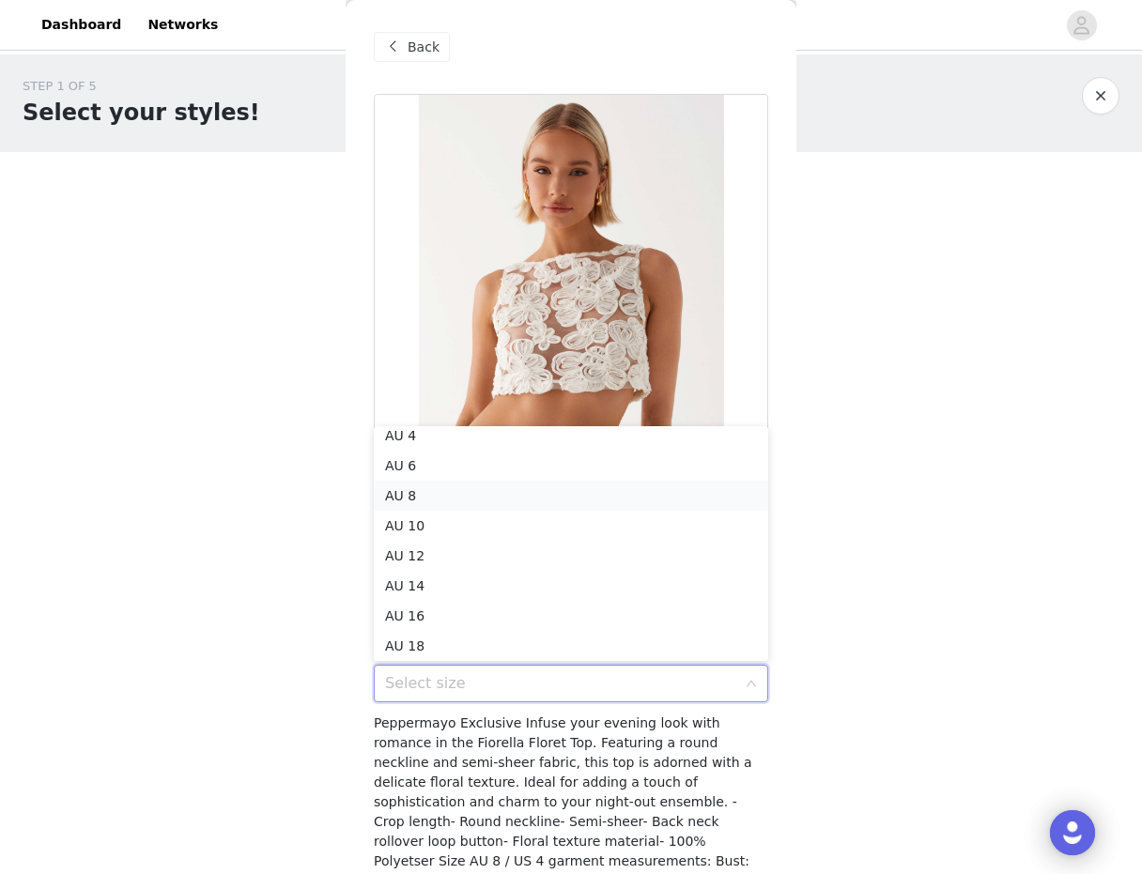
click at [542, 496] on li "AU 8" at bounding box center [571, 496] width 394 height 30
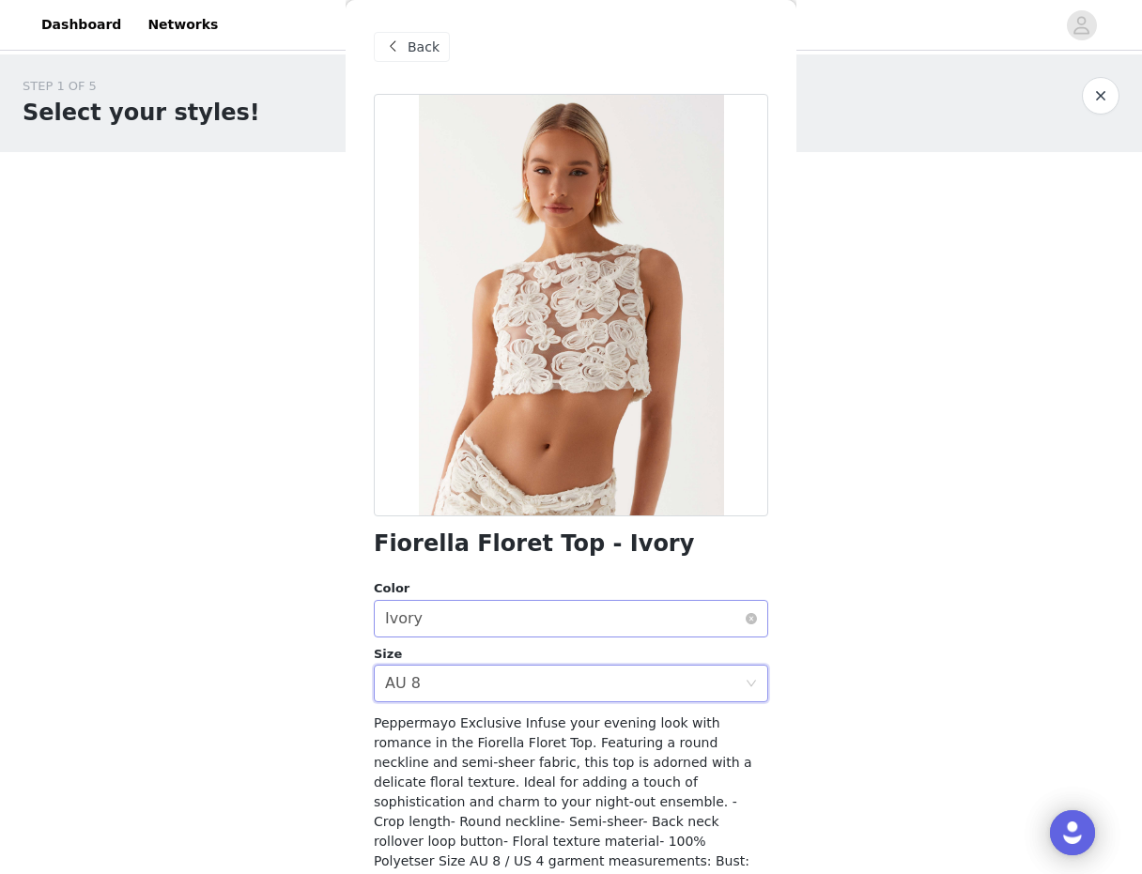
scroll to position [96, 0]
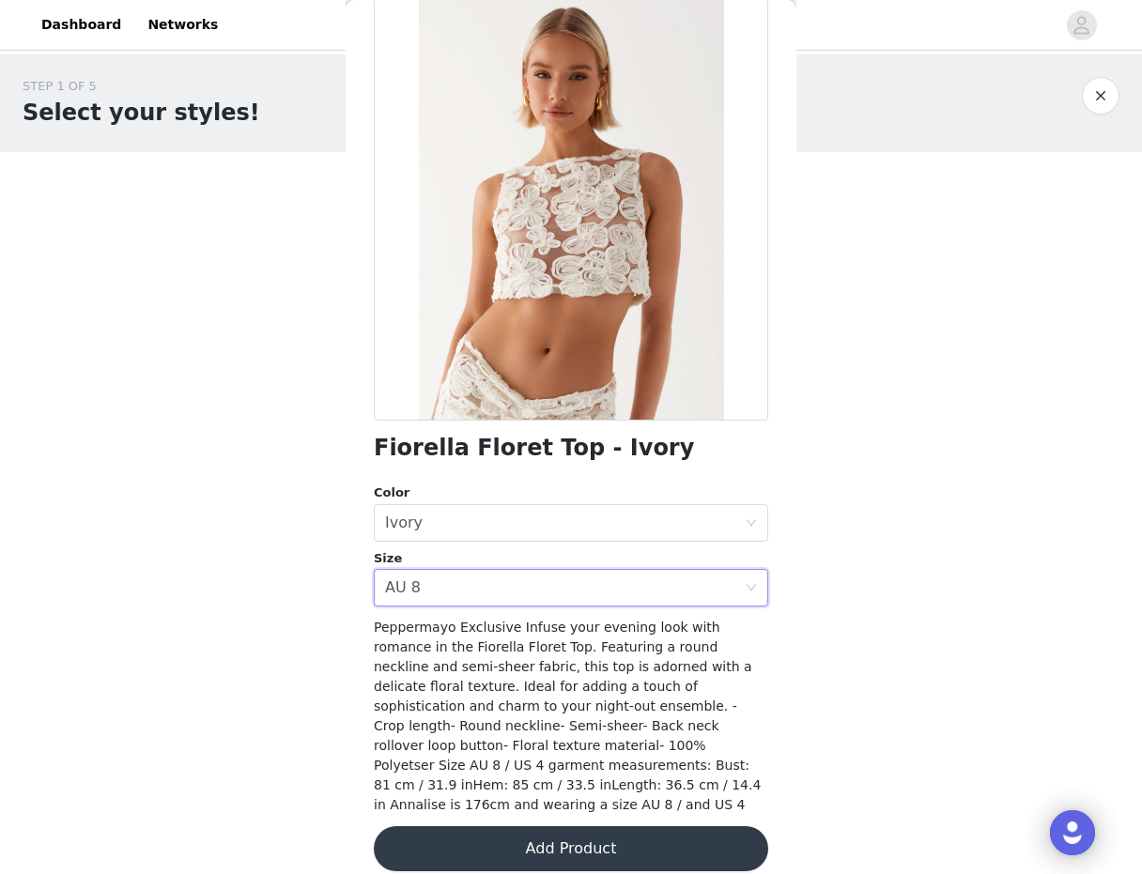
click at [531, 827] on button "Add Product" at bounding box center [571, 848] width 394 height 45
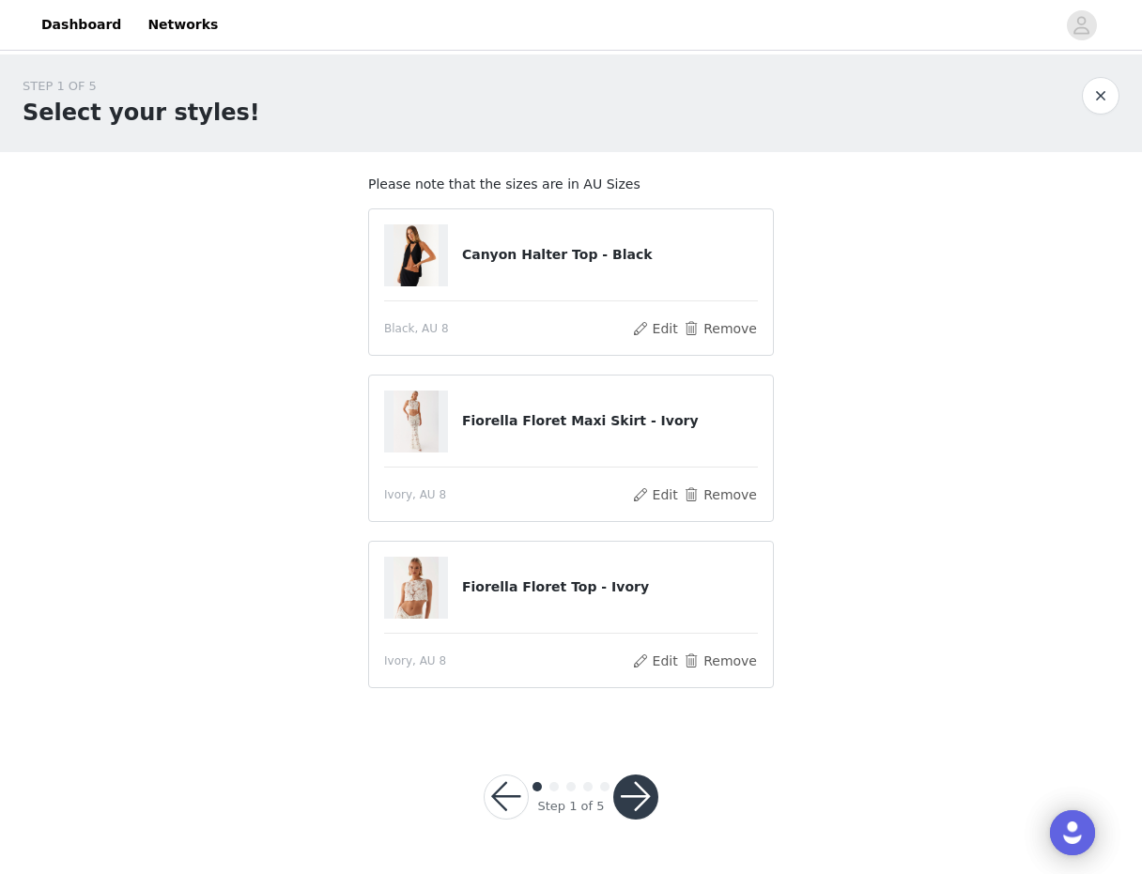
click at [634, 795] on button "button" at bounding box center [635, 797] width 45 height 45
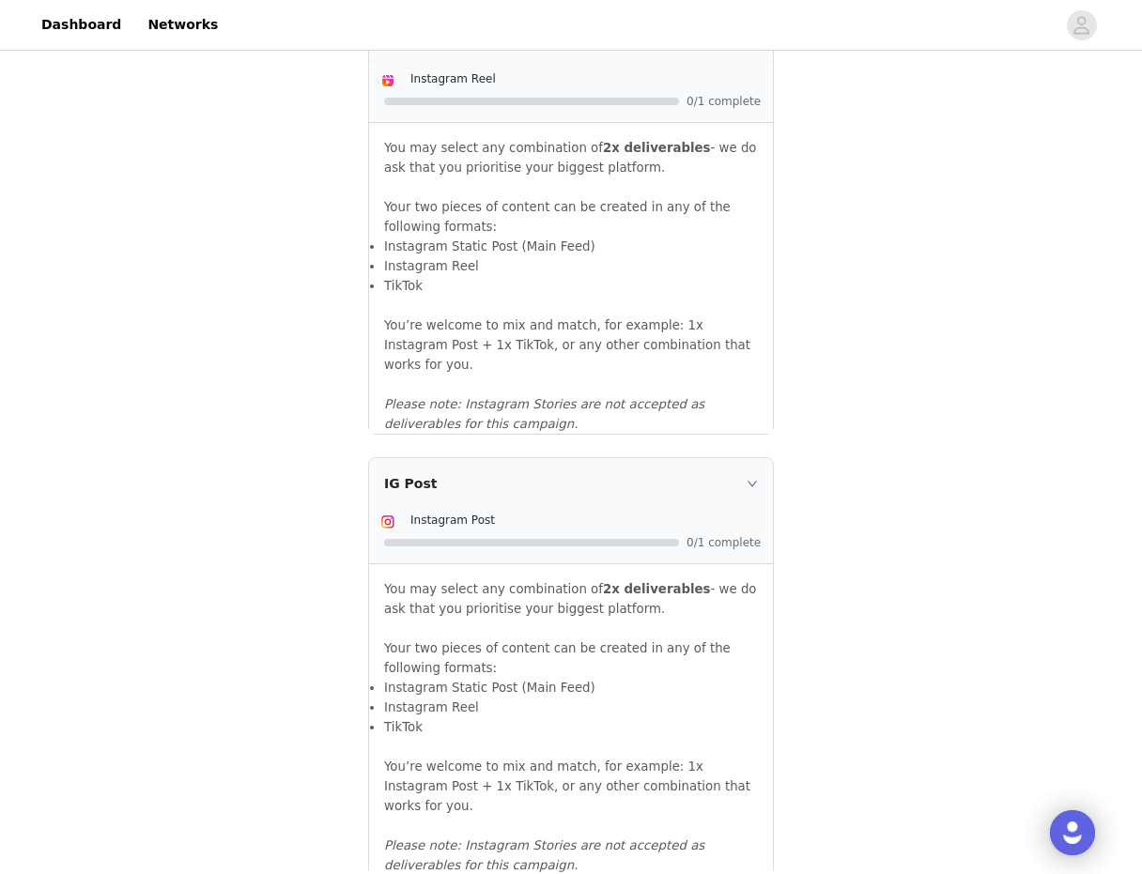
scroll to position [1902, 0]
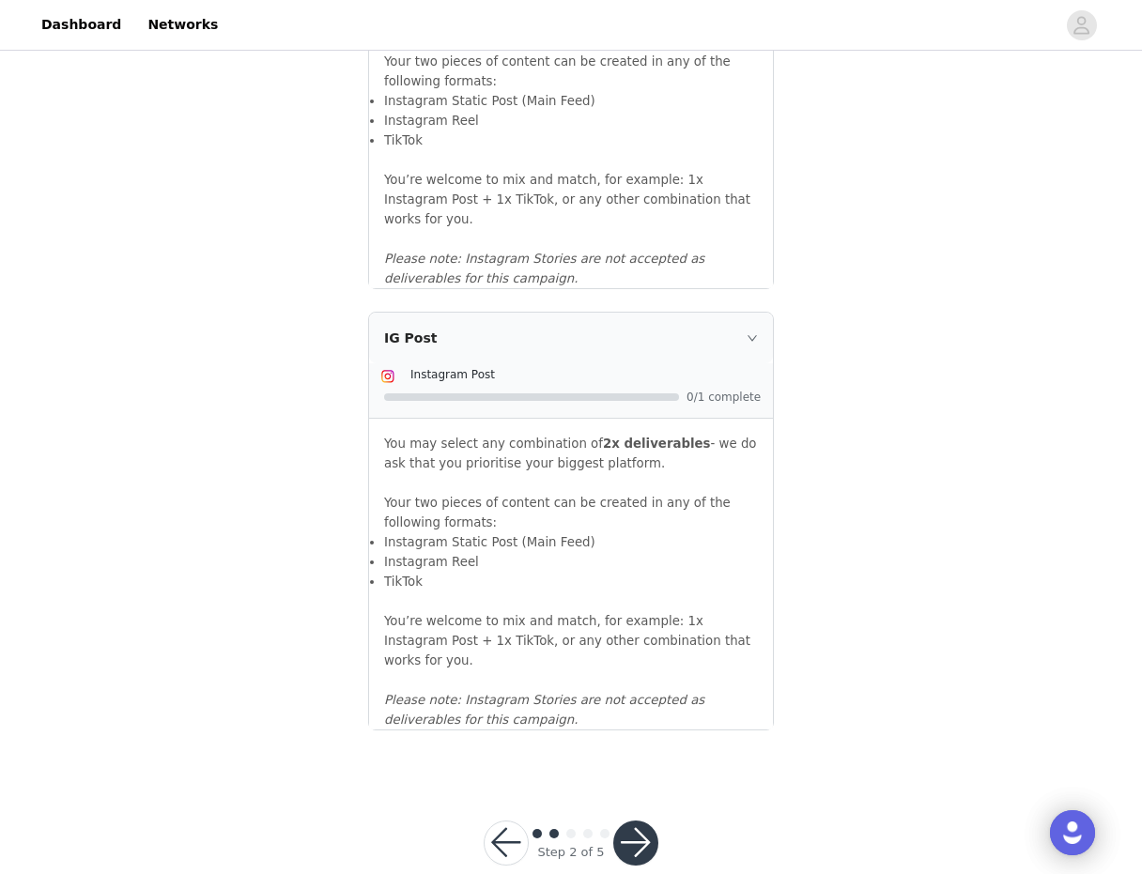
click at [647, 821] on button "button" at bounding box center [635, 843] width 45 height 45
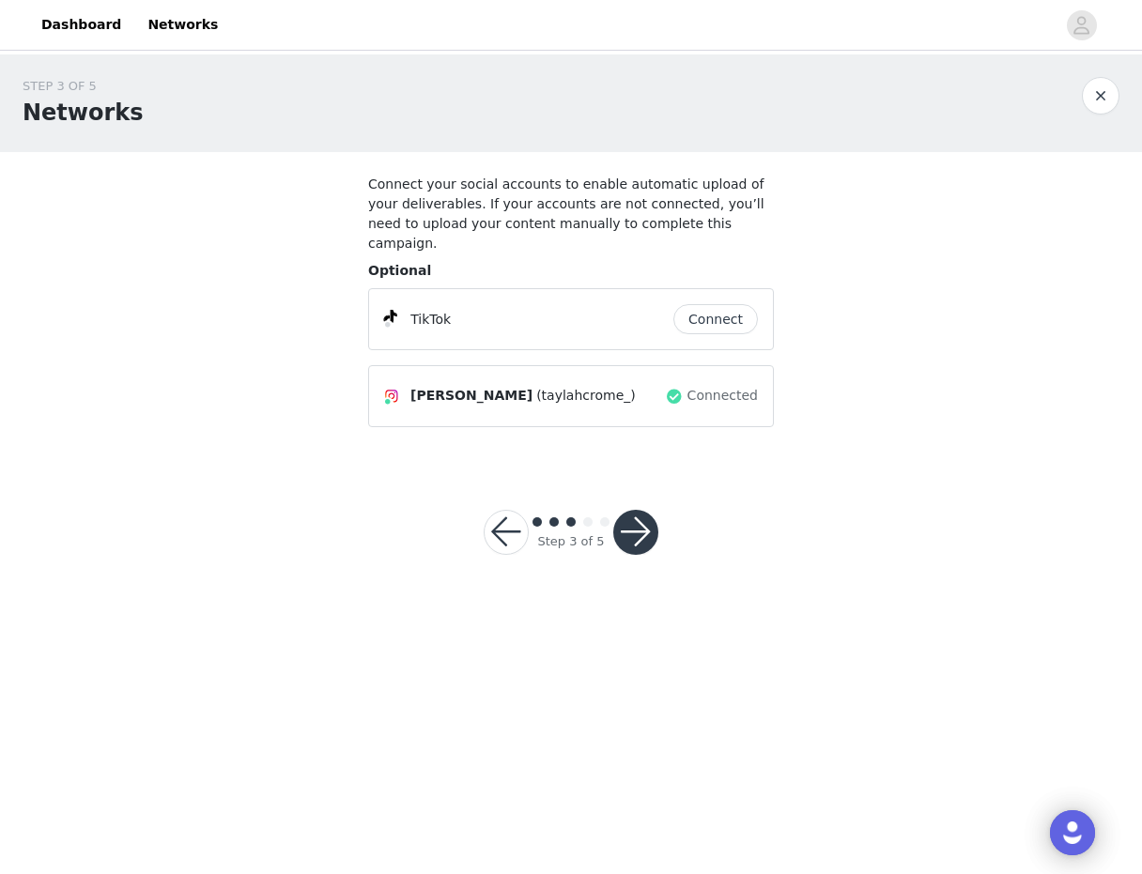
click at [628, 524] on button "button" at bounding box center [635, 532] width 45 height 45
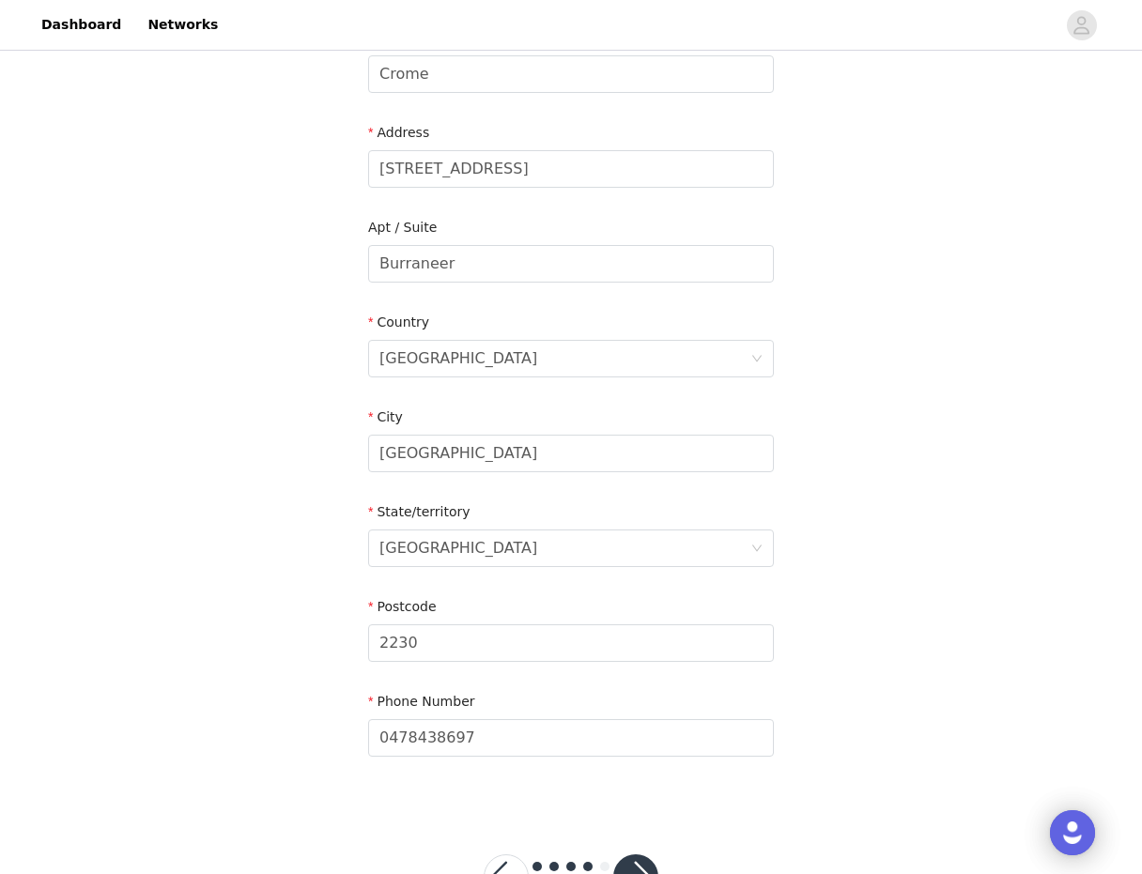
scroll to position [485, 0]
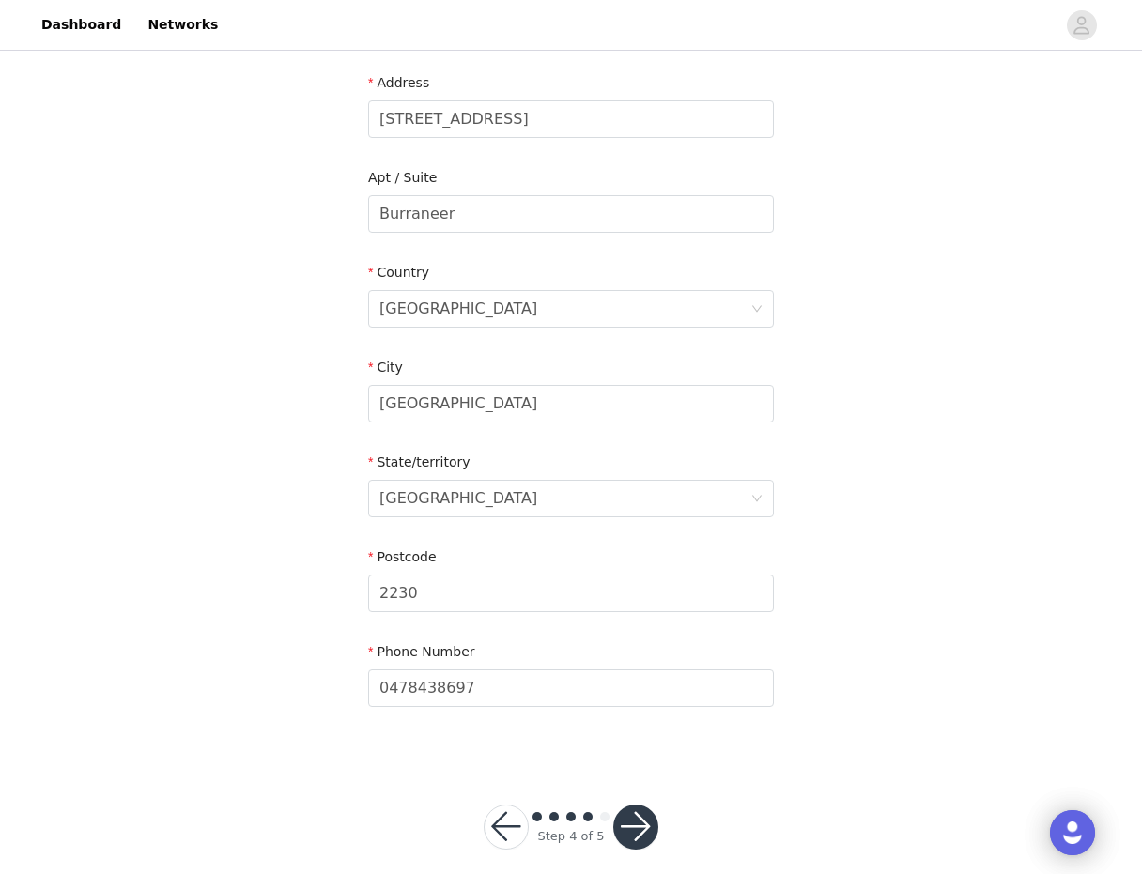
click at [628, 811] on button "button" at bounding box center [635, 827] width 45 height 45
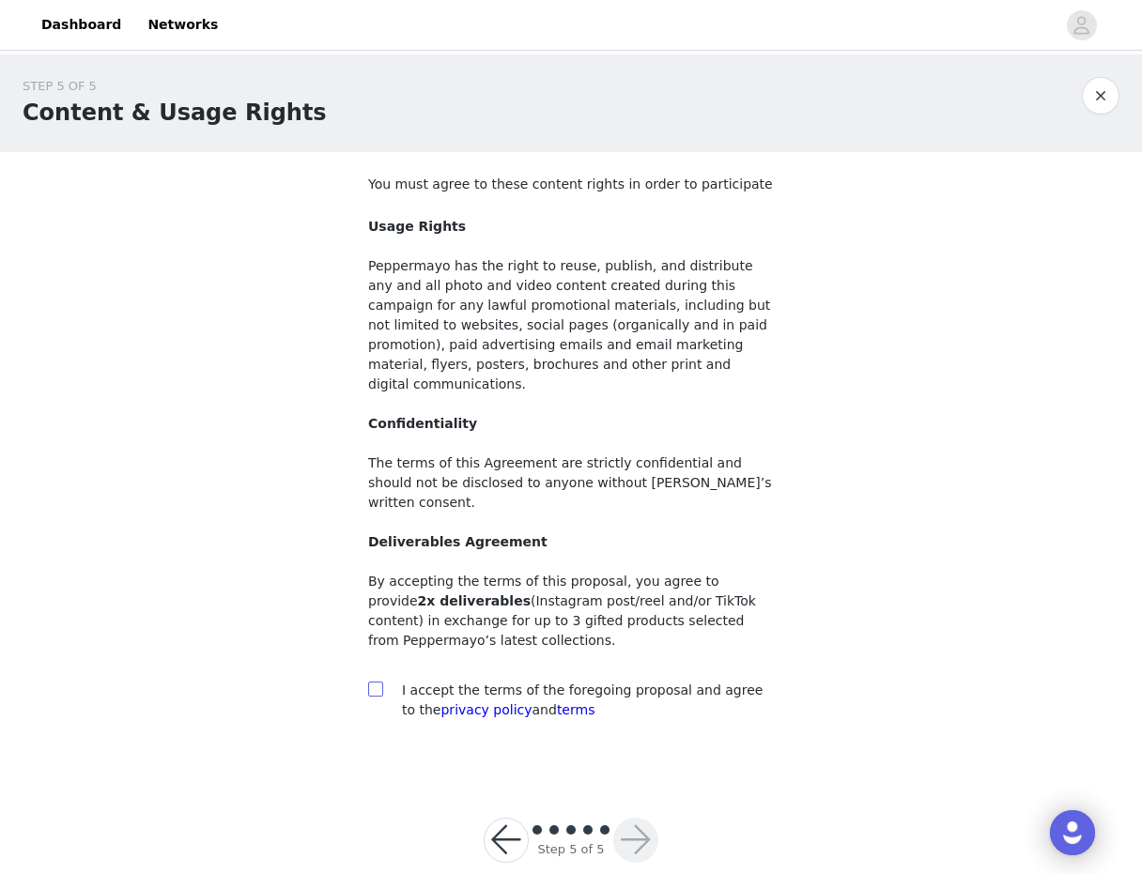
click at [381, 682] on span at bounding box center [375, 689] width 15 height 15
click at [381, 682] on input "checkbox" at bounding box center [374, 688] width 13 height 13
checkbox input "true"
click at [645, 818] on button "button" at bounding box center [635, 840] width 45 height 45
